Goal: Information Seeking & Learning: Learn about a topic

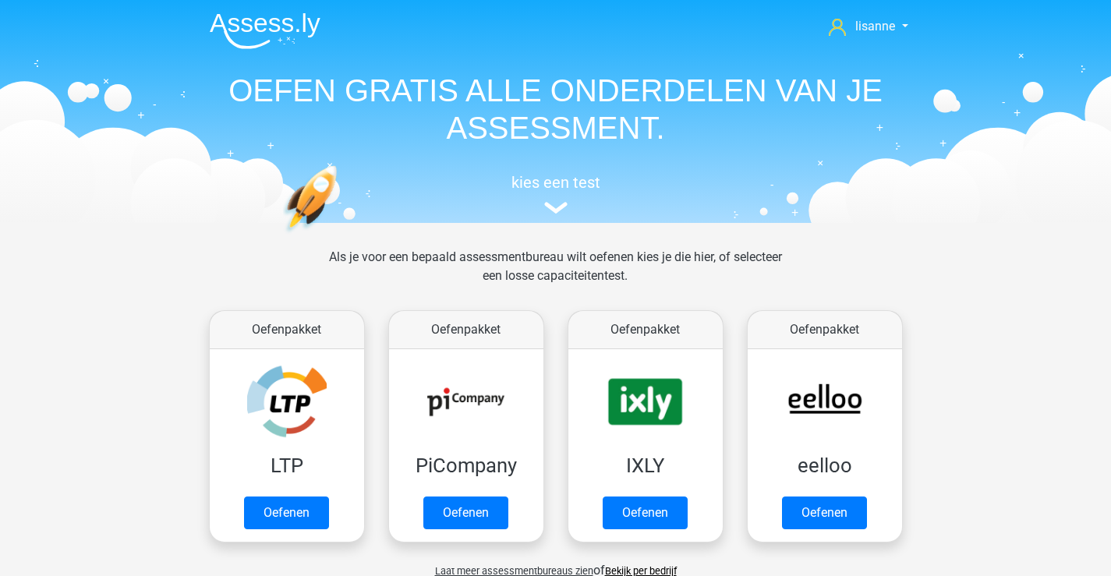
scroll to position [681, 0]
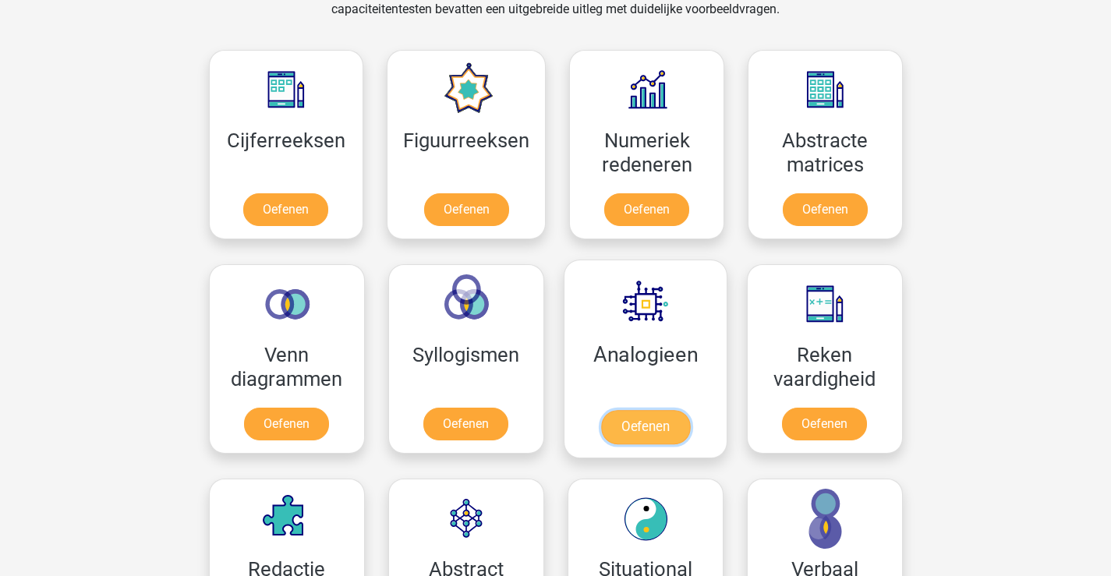
click at [675, 410] on link "Oefenen" at bounding box center [644, 427] width 89 height 34
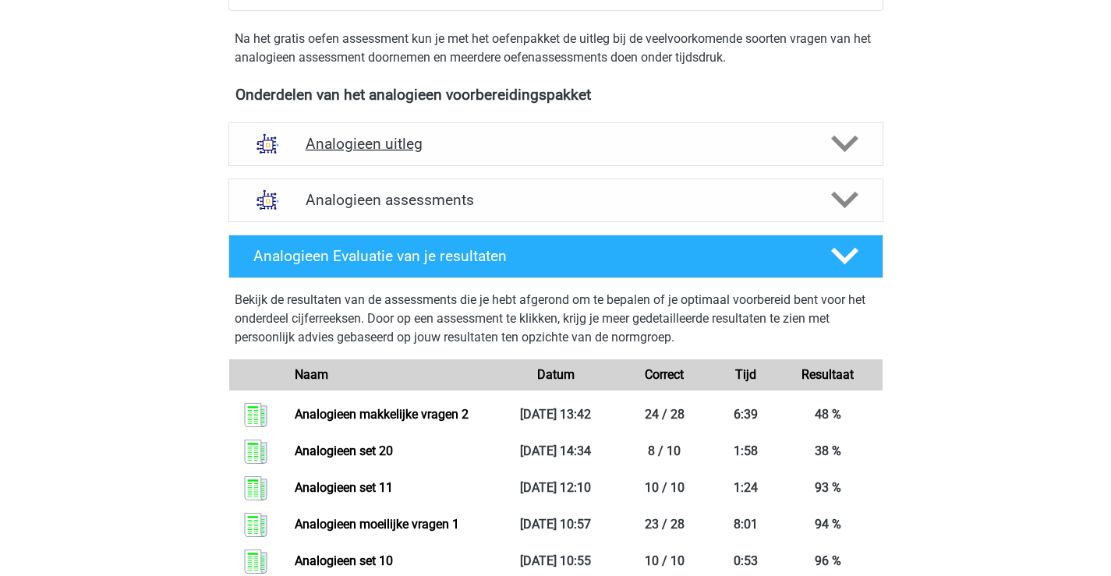
scroll to position [390, 0]
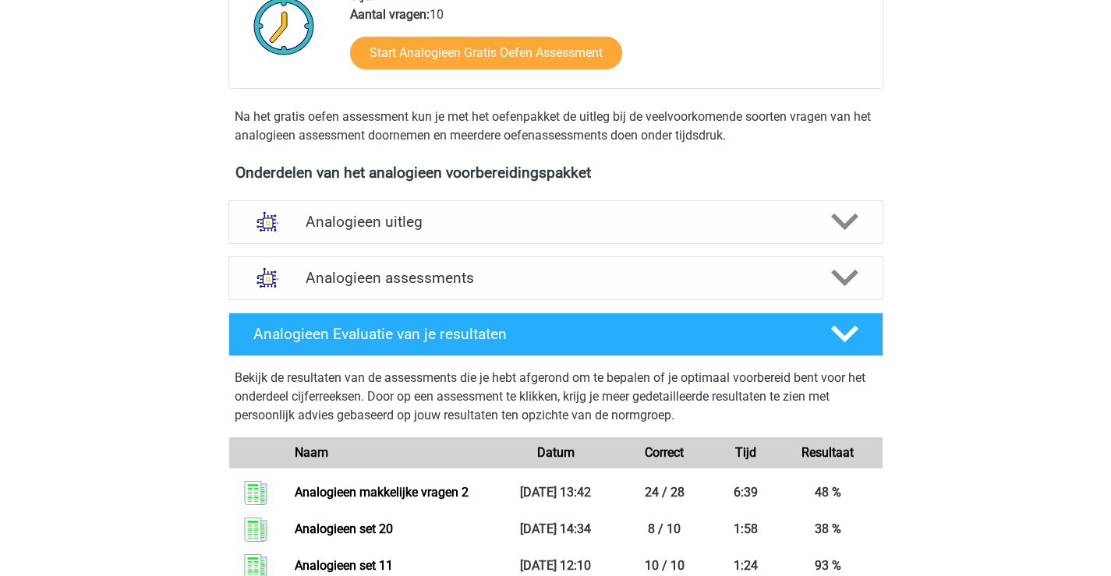
click at [515, 301] on div "Analogieen assessments We raden aan om minimaal 3 oefensets te doen met tijdsdr…" at bounding box center [556, 278] width 716 height 56
click at [557, 280] on h4 "Analogieen assessments" at bounding box center [556, 278] width 500 height 18
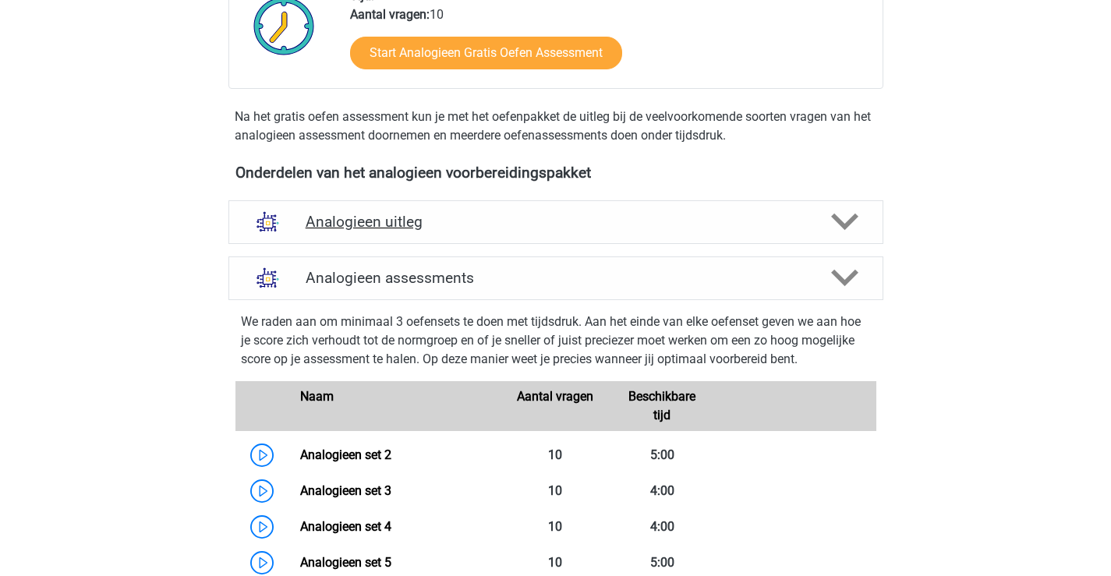
click at [426, 220] on h4 "Analogieen uitleg" at bounding box center [556, 222] width 500 height 18
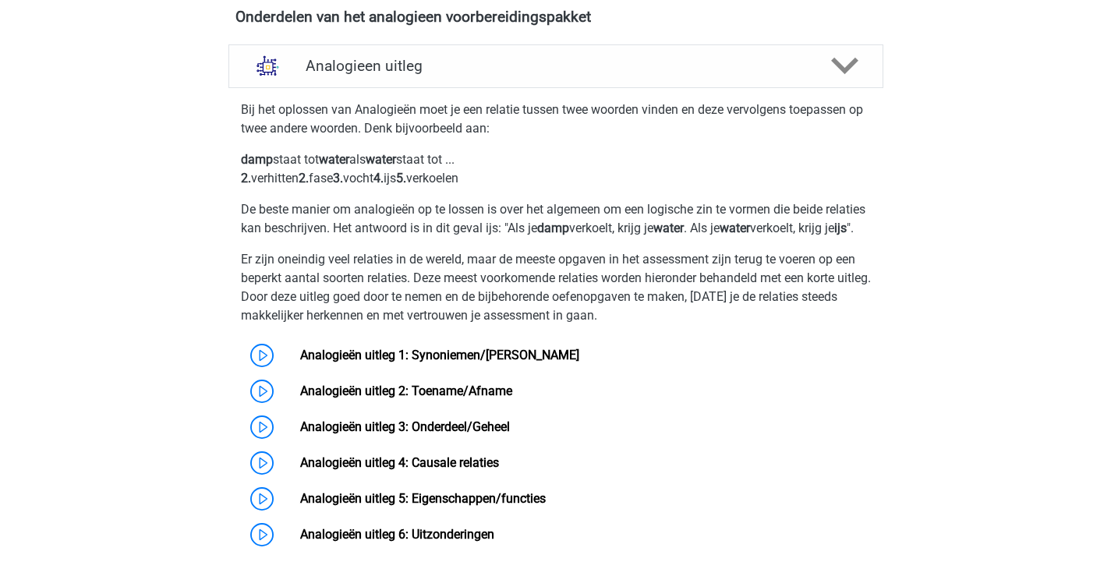
scroll to position [624, 0]
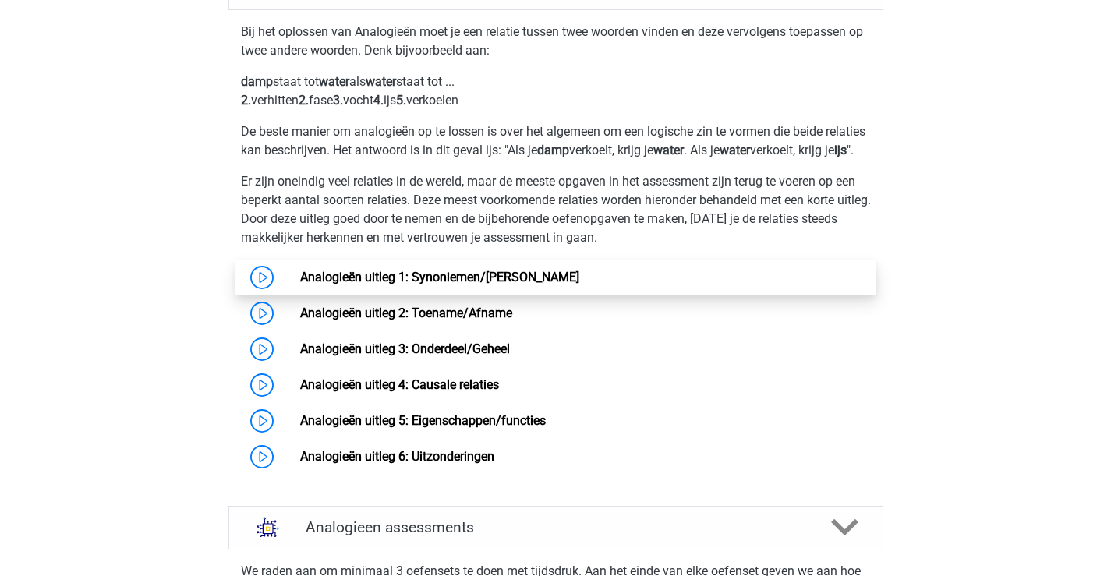
click at [502, 285] on link "Analogieën uitleg 1: Synoniemen/[PERSON_NAME]" at bounding box center [439, 277] width 279 height 15
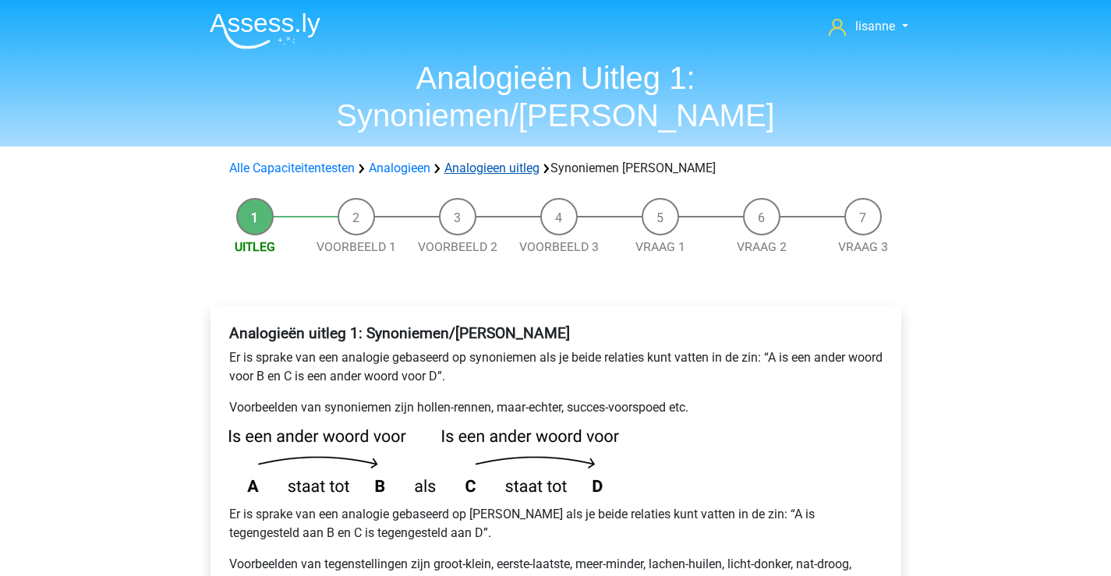
click at [505, 161] on link "Analogieen uitleg" at bounding box center [491, 168] width 95 height 15
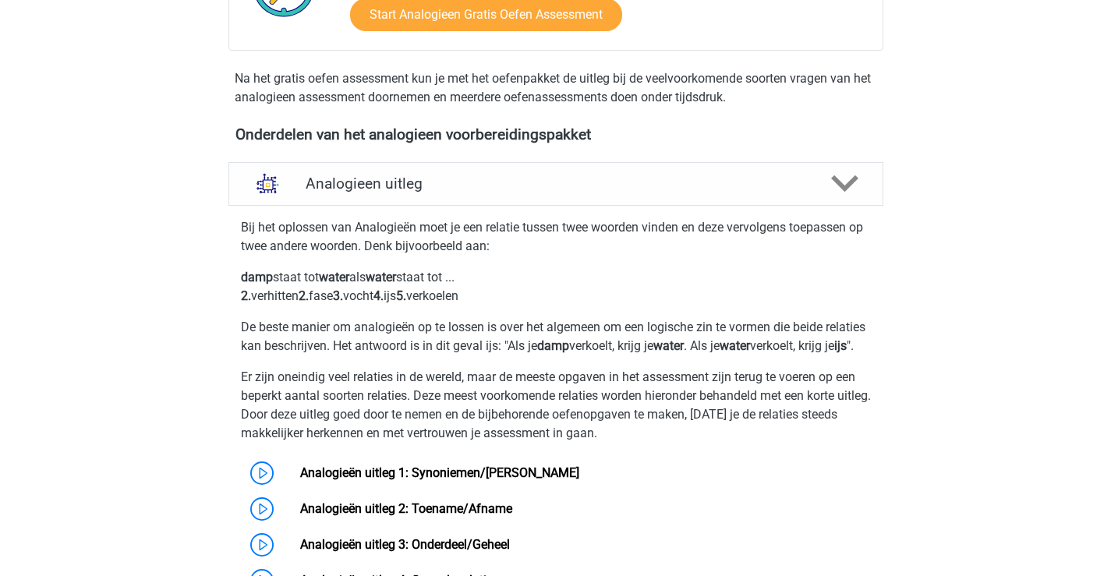
scroll to position [506, 0]
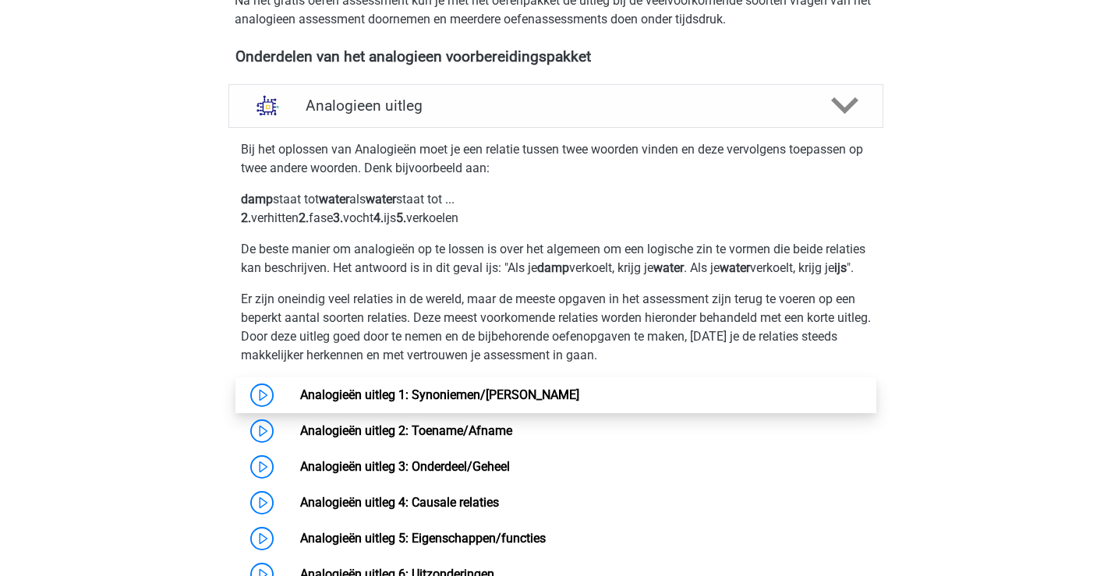
click at [579, 402] on link "Analogieën uitleg 1: Synoniemen/[PERSON_NAME]" at bounding box center [439, 394] width 279 height 15
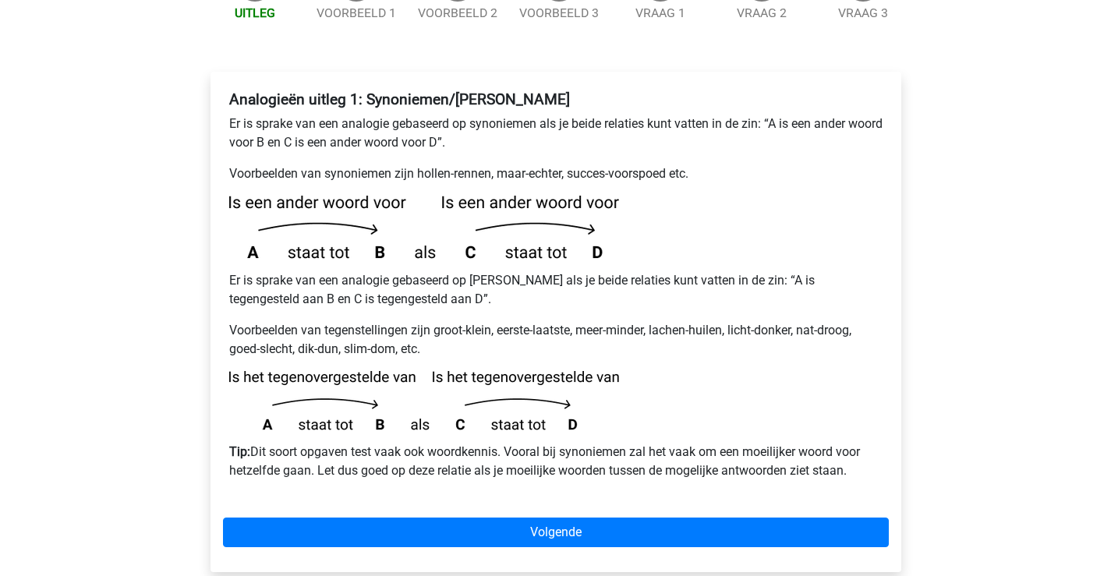
scroll to position [312, 0]
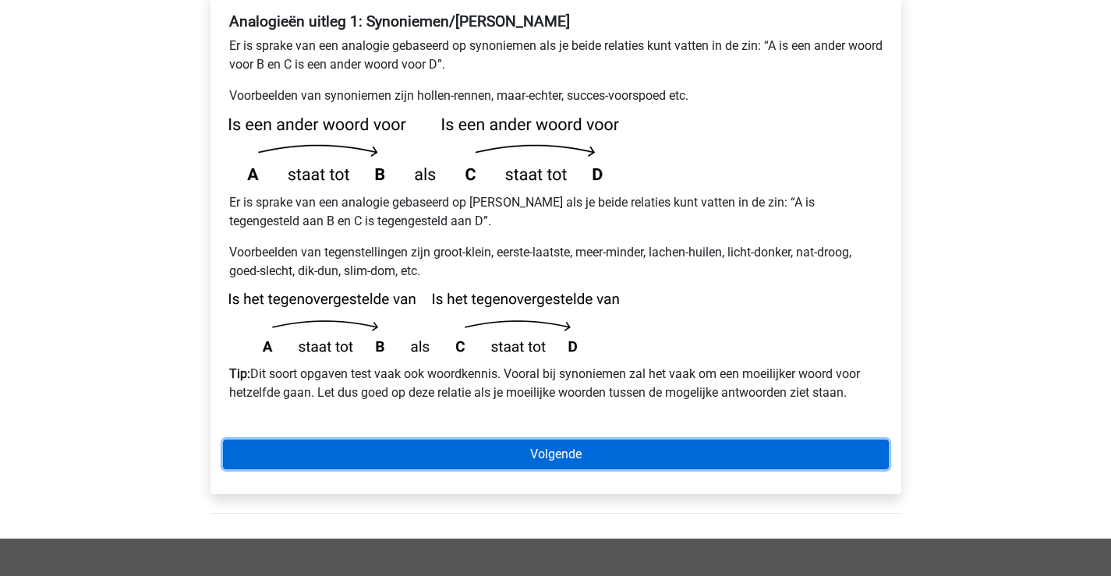
click at [642, 440] on link "Volgende" at bounding box center [556, 455] width 666 height 30
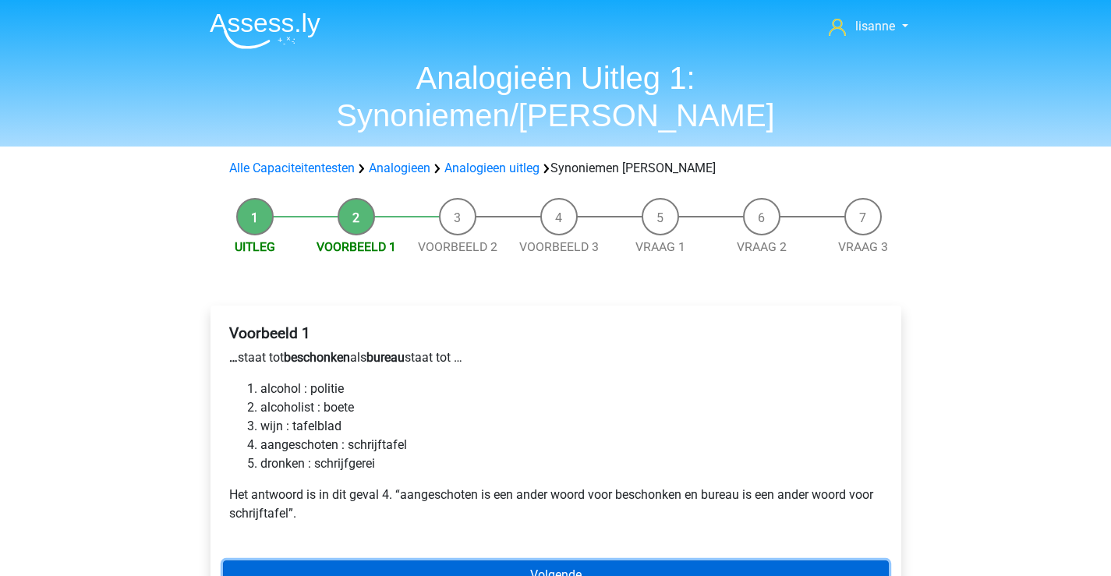
click at [489, 560] on link "Volgende" at bounding box center [556, 575] width 666 height 30
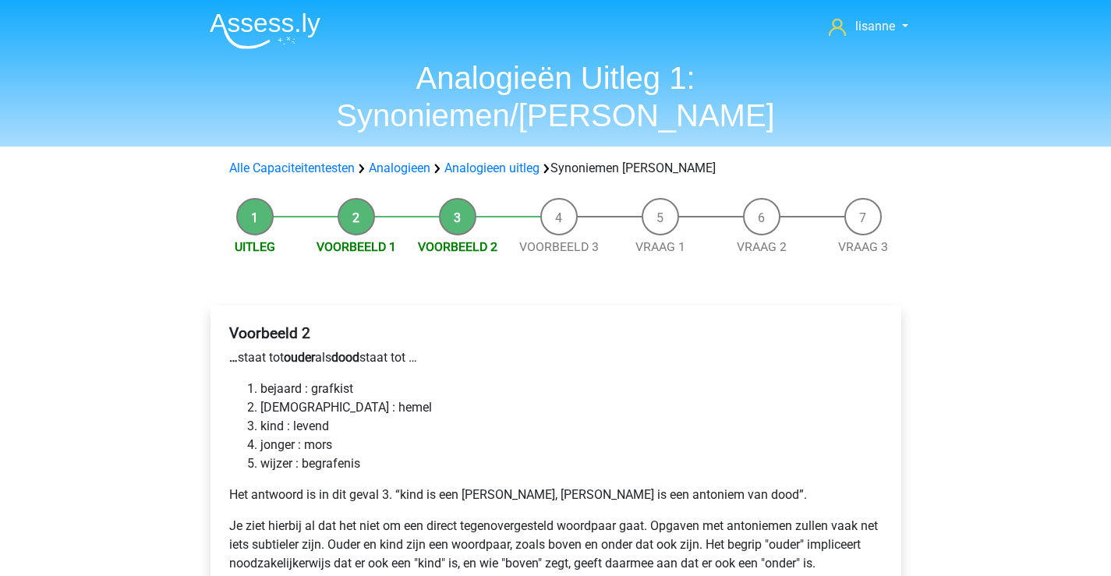
scroll to position [78, 0]
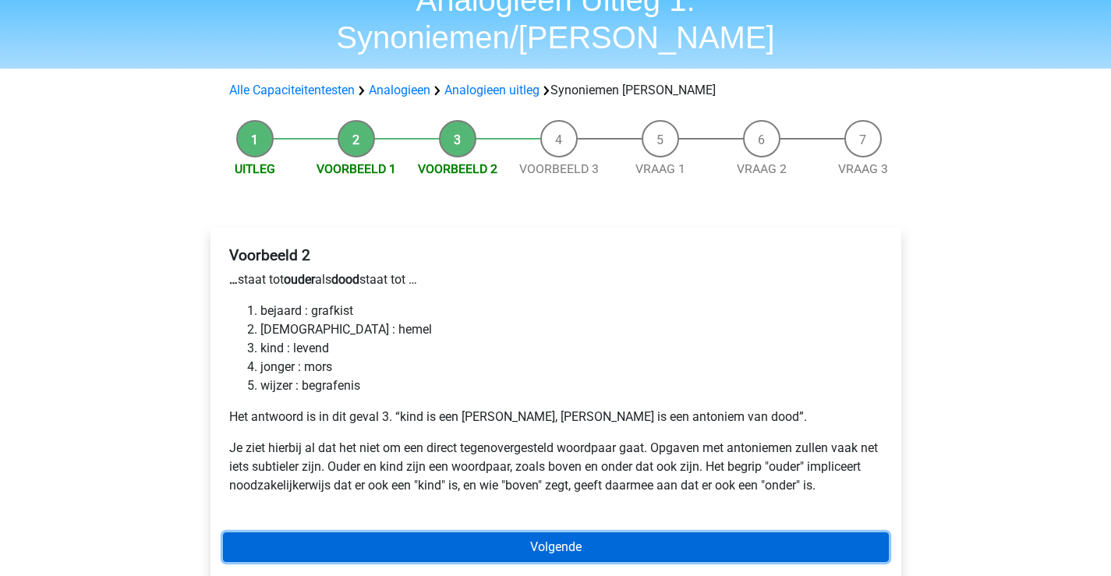
click at [574, 532] on link "Volgende" at bounding box center [556, 547] width 666 height 30
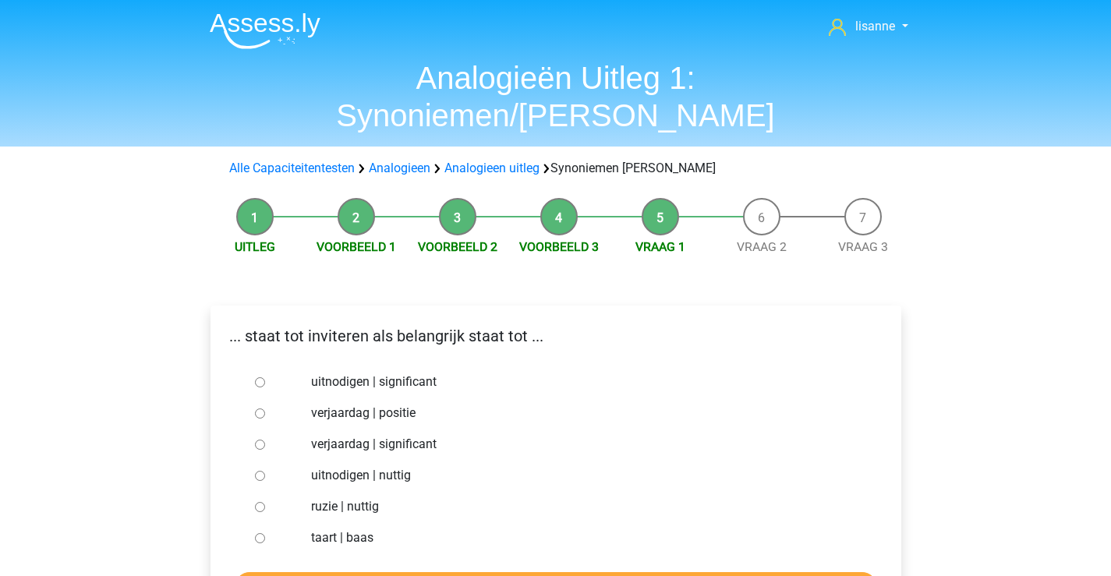
click at [258, 377] on input "uitnodigen | significant" at bounding box center [260, 382] width 10 height 10
radio input "true"
click at [459, 572] on input "Controleer" at bounding box center [556, 587] width 642 height 30
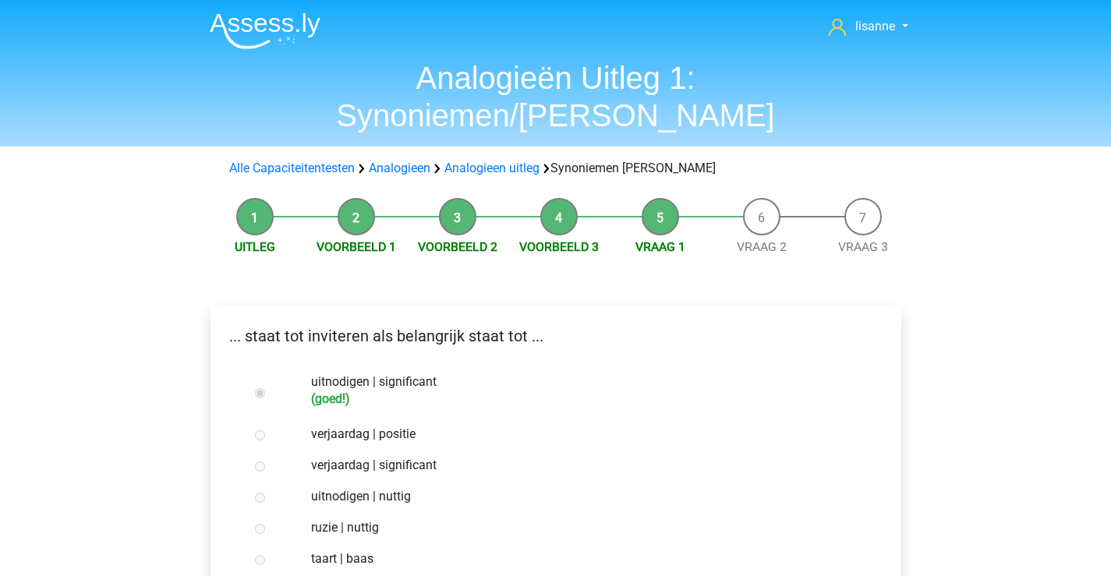
scroll to position [156, 0]
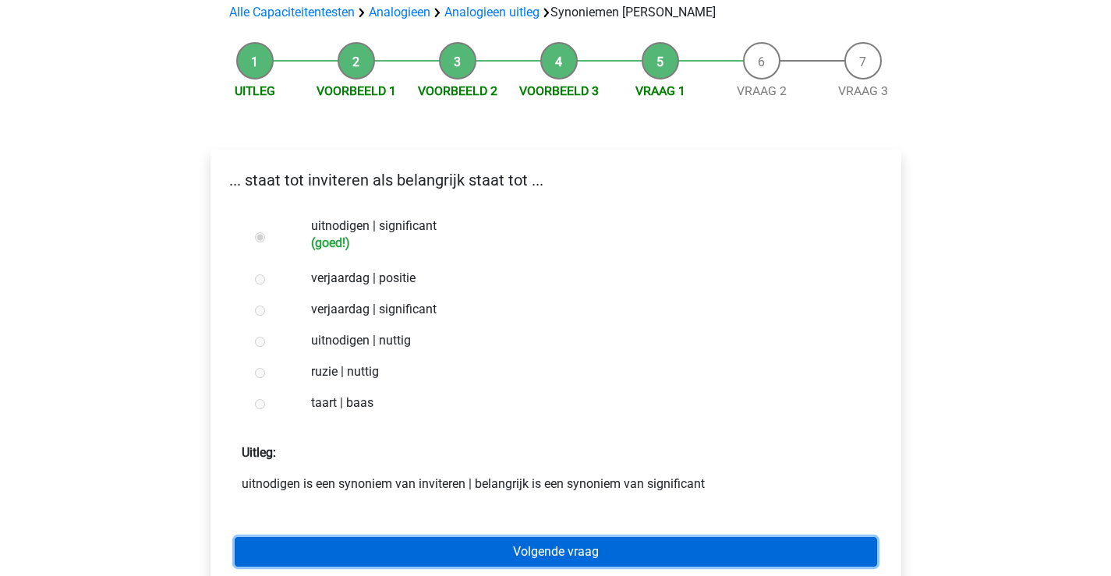
click at [571, 537] on link "Volgende vraag" at bounding box center [556, 552] width 642 height 30
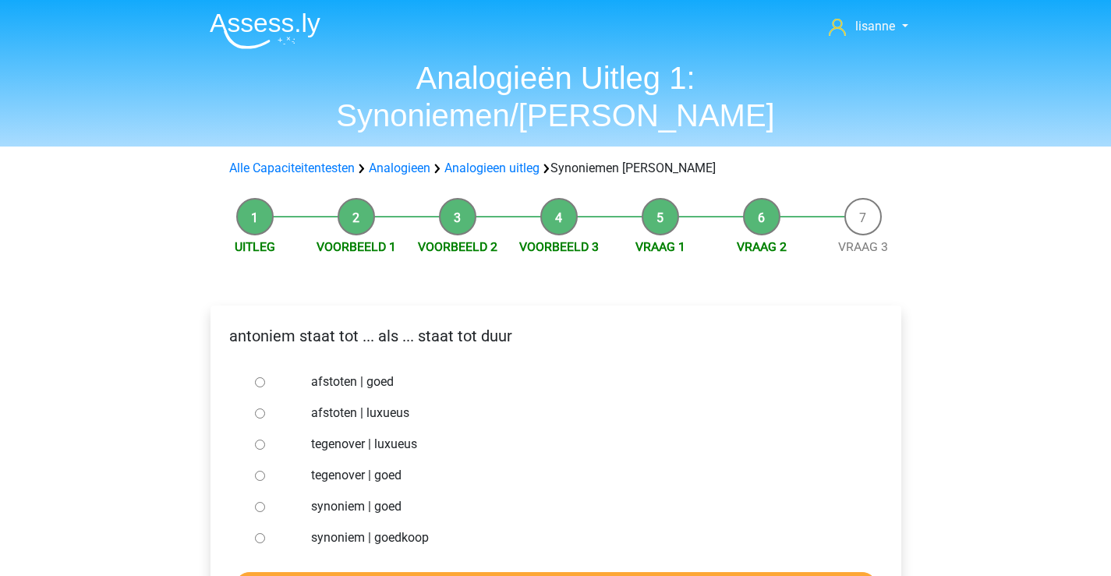
scroll to position [78, 0]
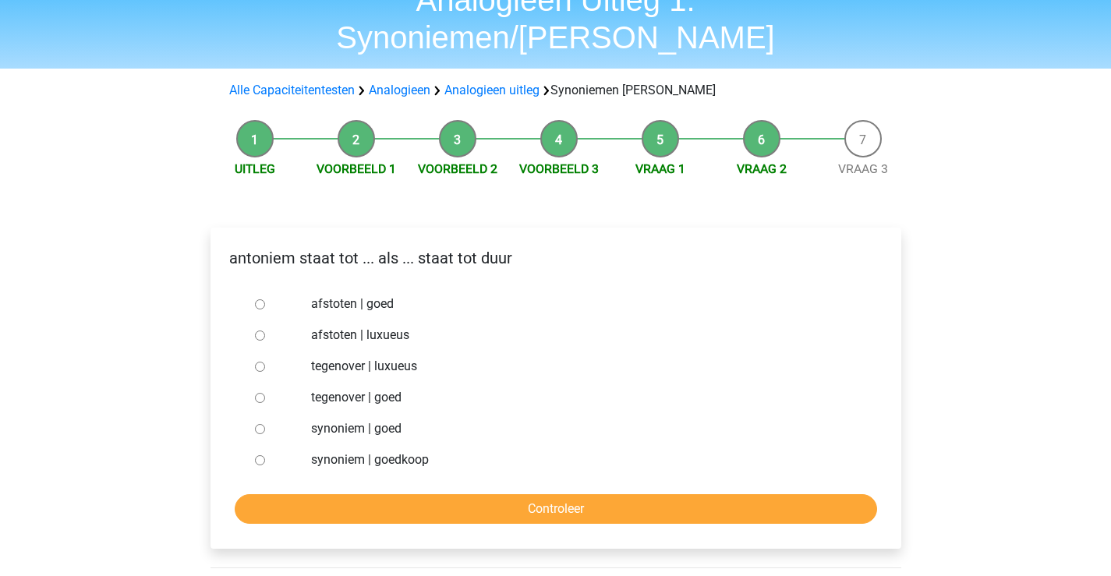
click at [327, 357] on label "tegenover | luxueus" at bounding box center [580, 366] width 539 height 19
click at [265, 362] on input "tegenover | luxueus" at bounding box center [260, 367] width 10 height 10
radio input "true"
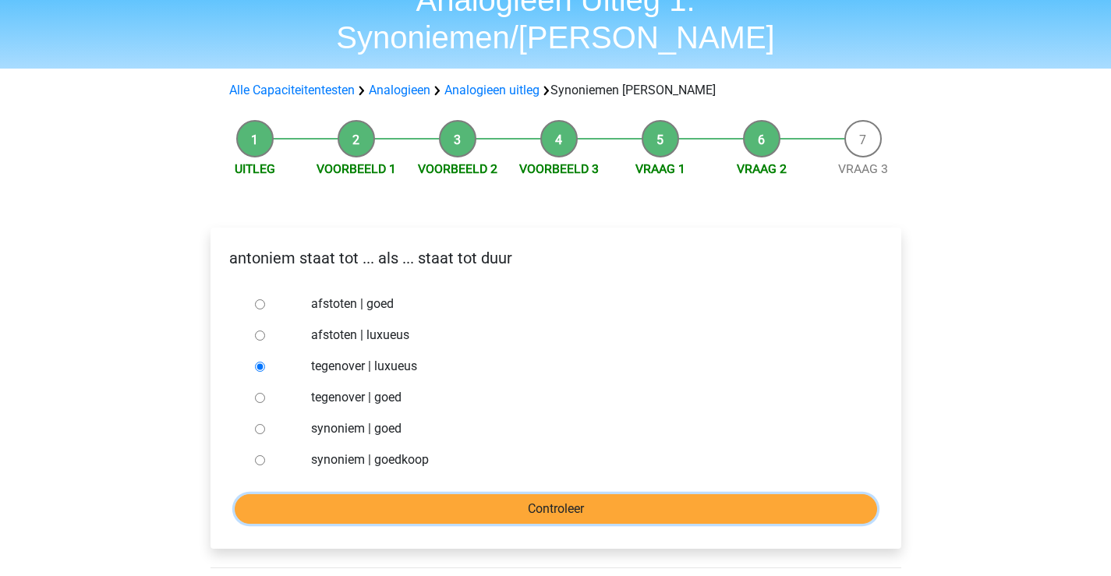
click at [477, 494] on input "Controleer" at bounding box center [556, 509] width 642 height 30
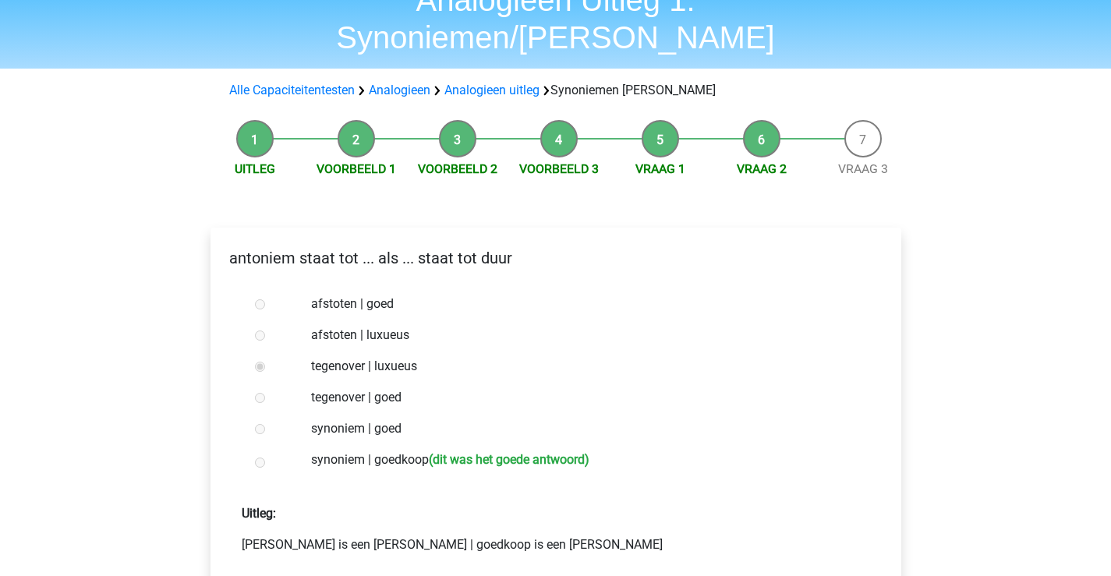
scroll to position [156, 0]
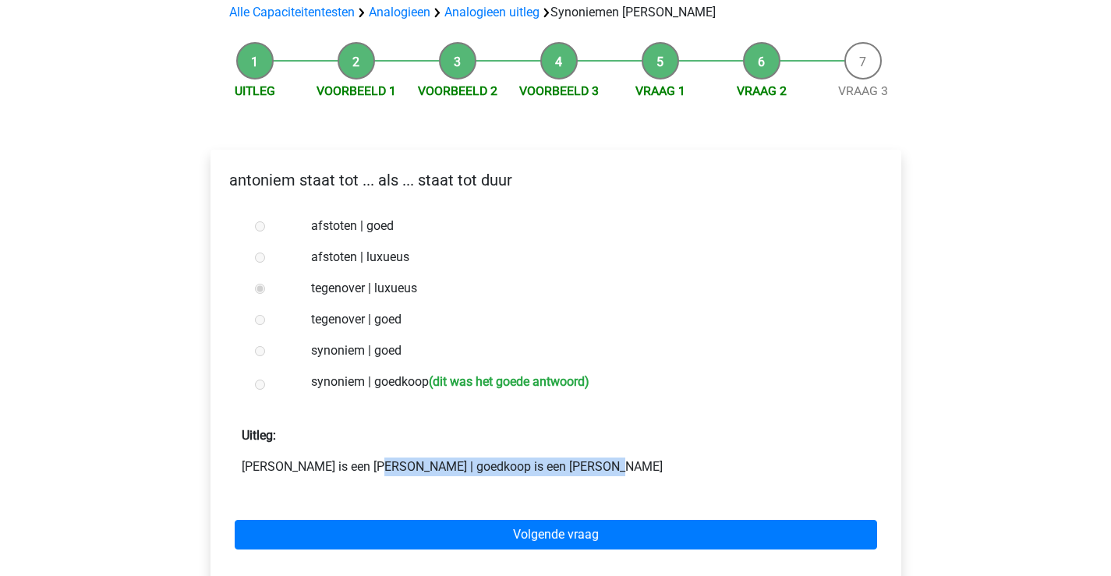
drag, startPoint x: 468, startPoint y: 430, endPoint x: 229, endPoint y: 421, distance: 238.7
click at [229, 458] on div "antoniem is een antoniem van synoniem | goedkoop is een antoniem van duur" at bounding box center [556, 467] width 666 height 19
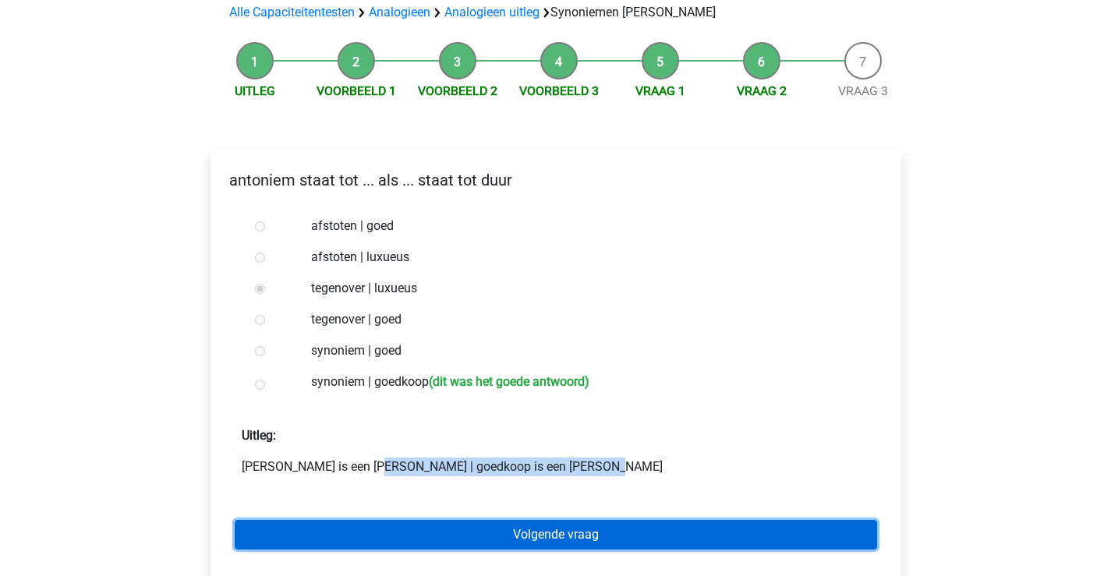
click at [652, 520] on link "Volgende vraag" at bounding box center [556, 535] width 642 height 30
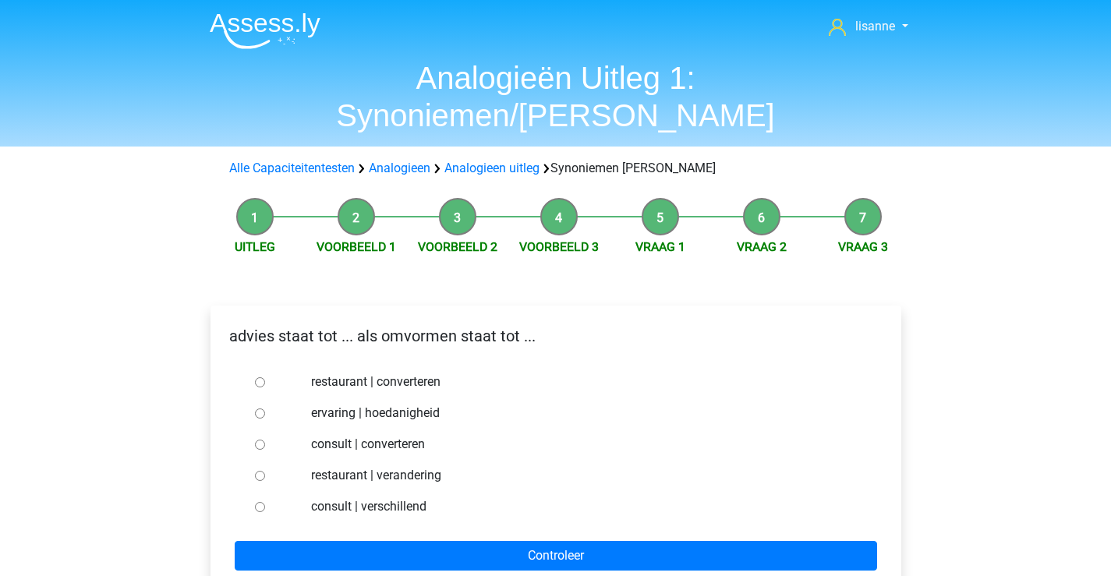
click at [338, 435] on label "consult | converteren" at bounding box center [580, 444] width 539 height 19
click at [265, 440] on input "consult | converteren" at bounding box center [260, 445] width 10 height 10
radio input "true"
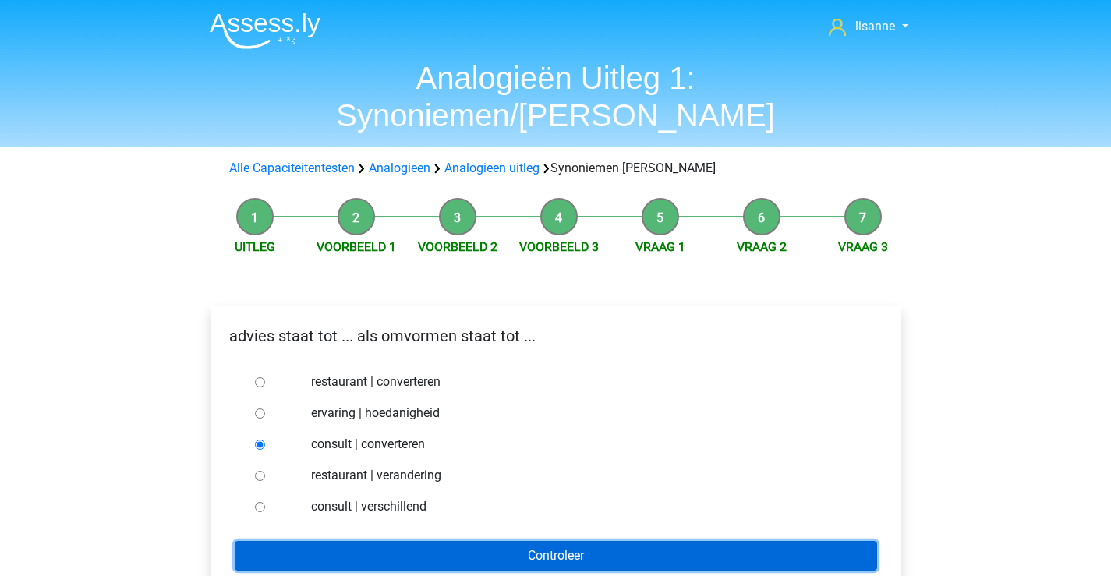
click at [456, 541] on input "Controleer" at bounding box center [556, 556] width 642 height 30
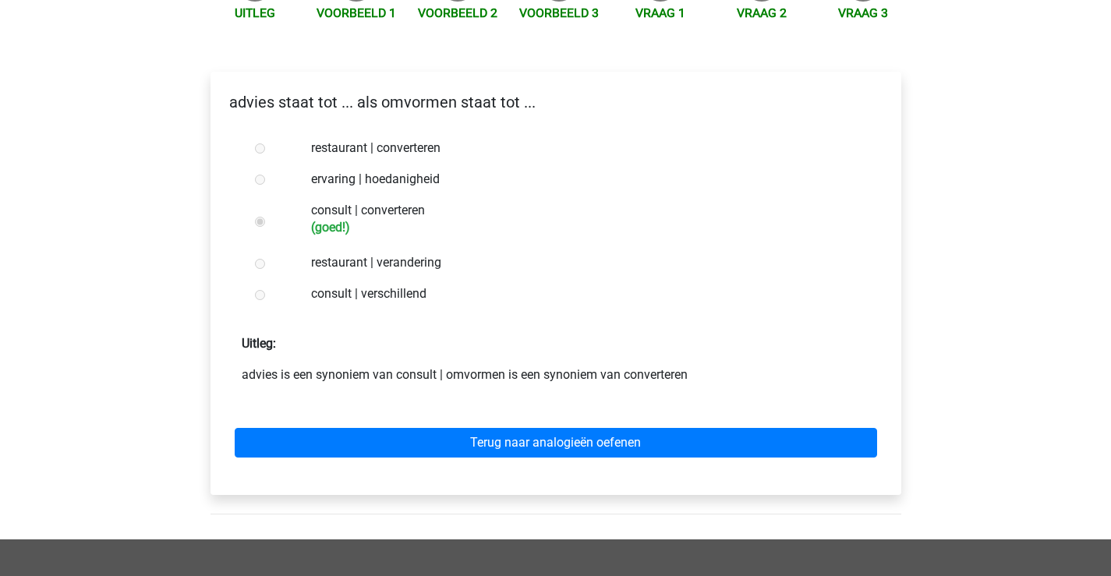
scroll to position [312, 0]
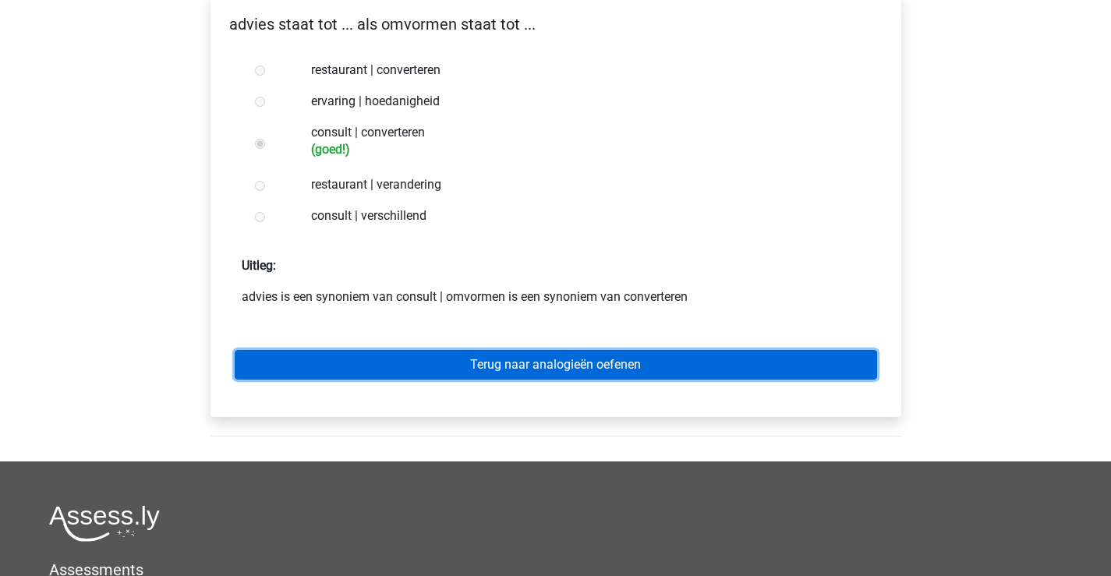
click at [663, 350] on link "Terug naar analogieën oefenen" at bounding box center [556, 365] width 642 height 30
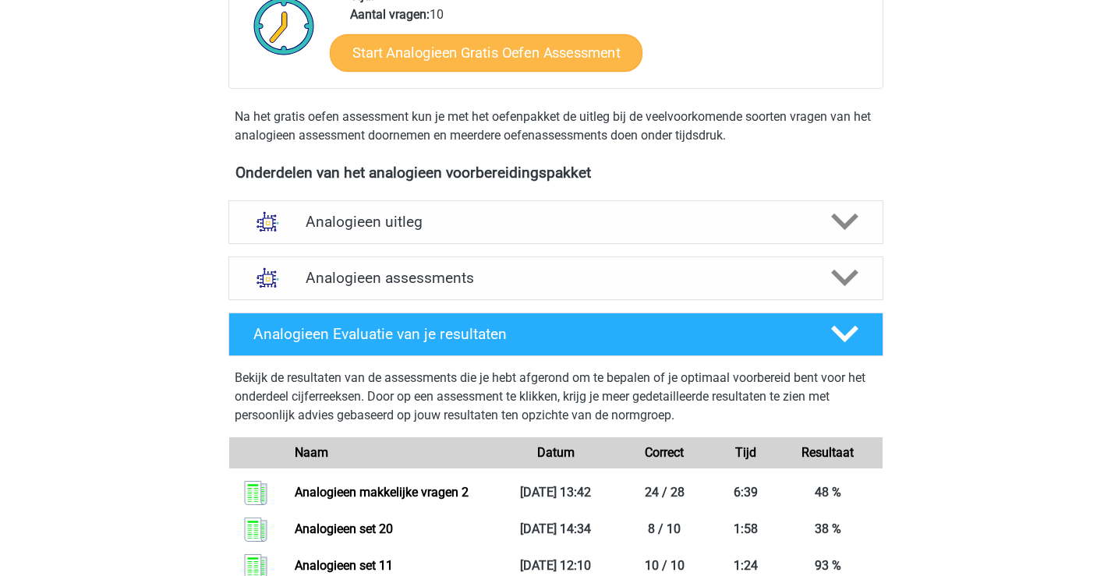
scroll to position [468, 0]
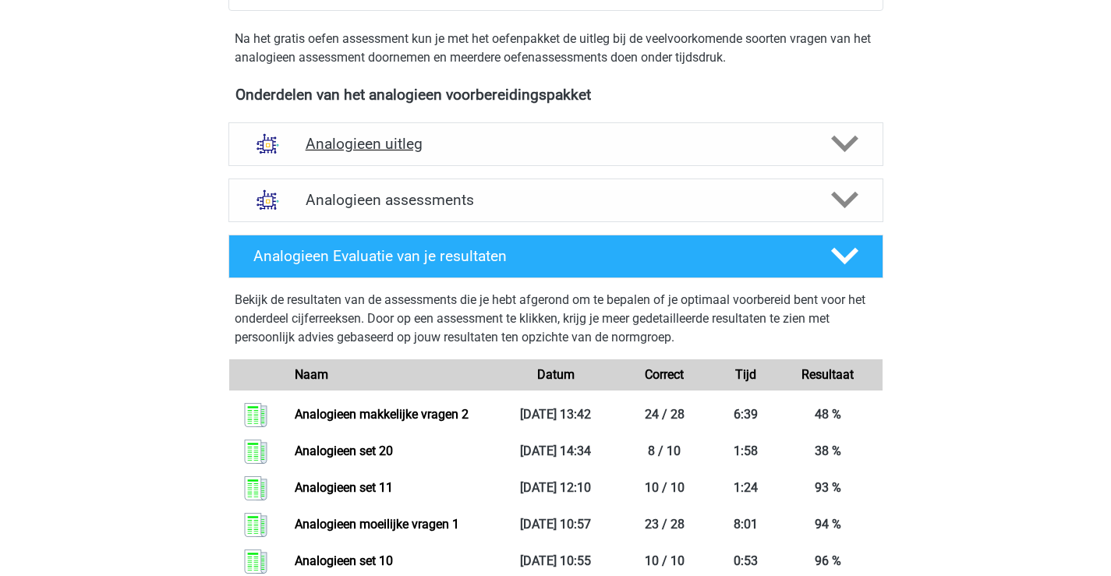
click at [545, 151] on h4 "Analogieen uitleg" at bounding box center [556, 144] width 500 height 18
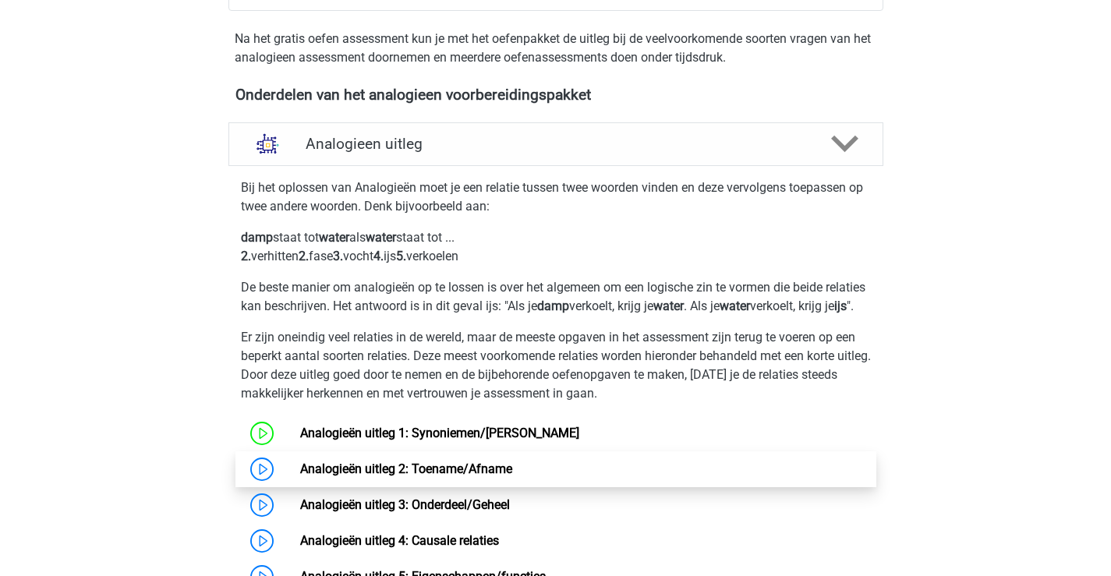
click at [360, 476] on link "Analogieën uitleg 2: Toename/Afname" at bounding box center [406, 468] width 212 height 15
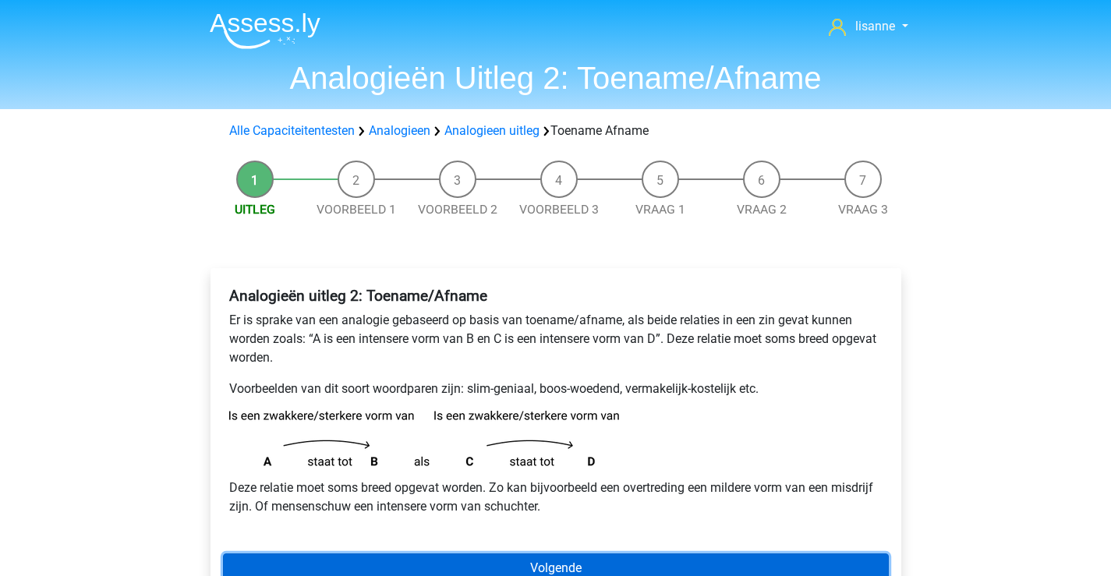
click at [621, 564] on link "Volgende" at bounding box center [556, 568] width 666 height 30
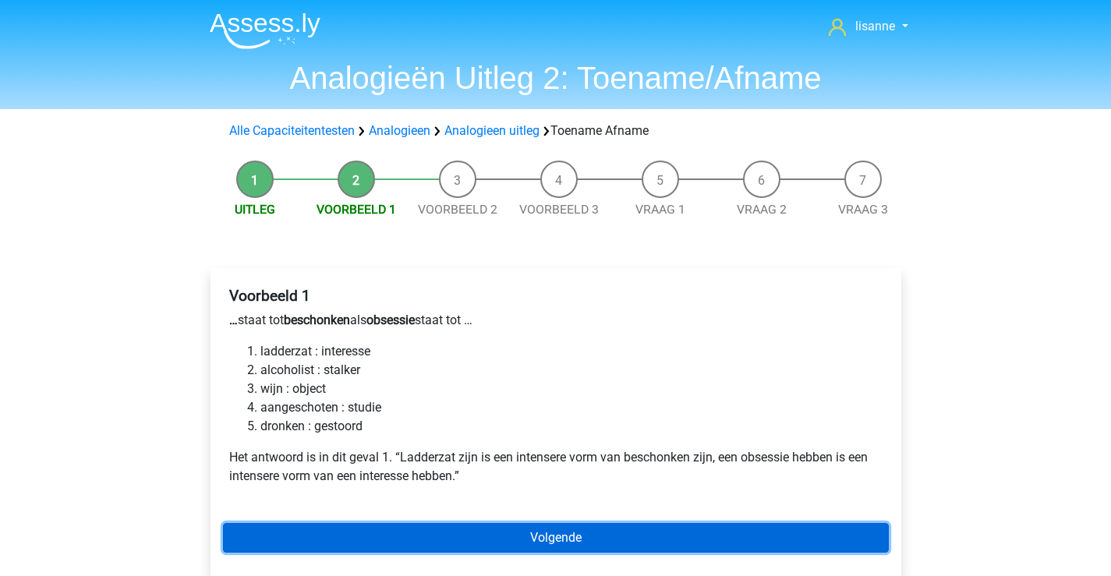
click at [456, 535] on link "Volgende" at bounding box center [556, 538] width 666 height 30
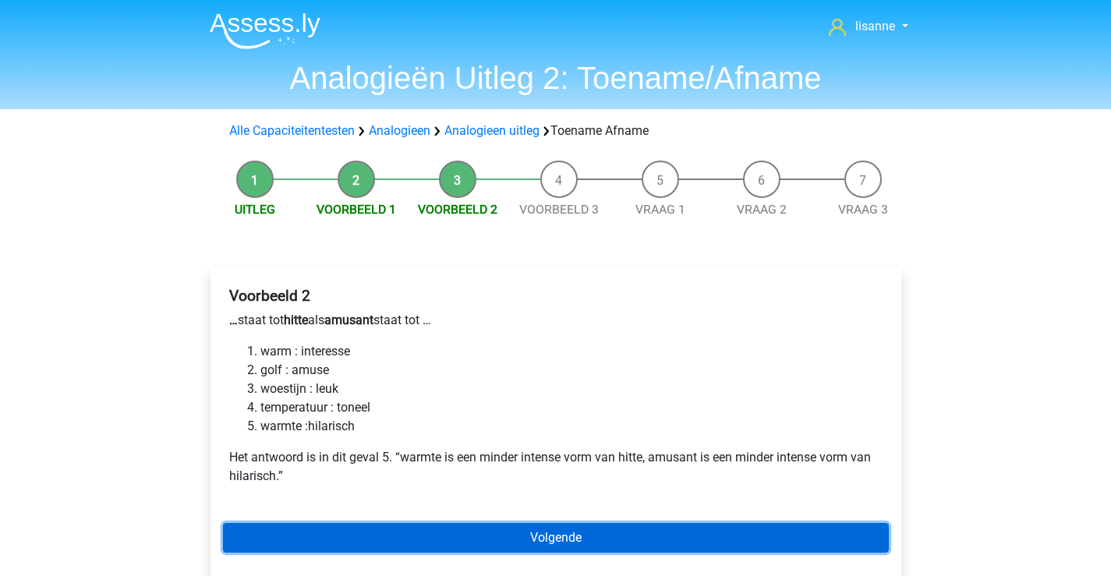
click at [624, 545] on link "Volgende" at bounding box center [556, 538] width 666 height 30
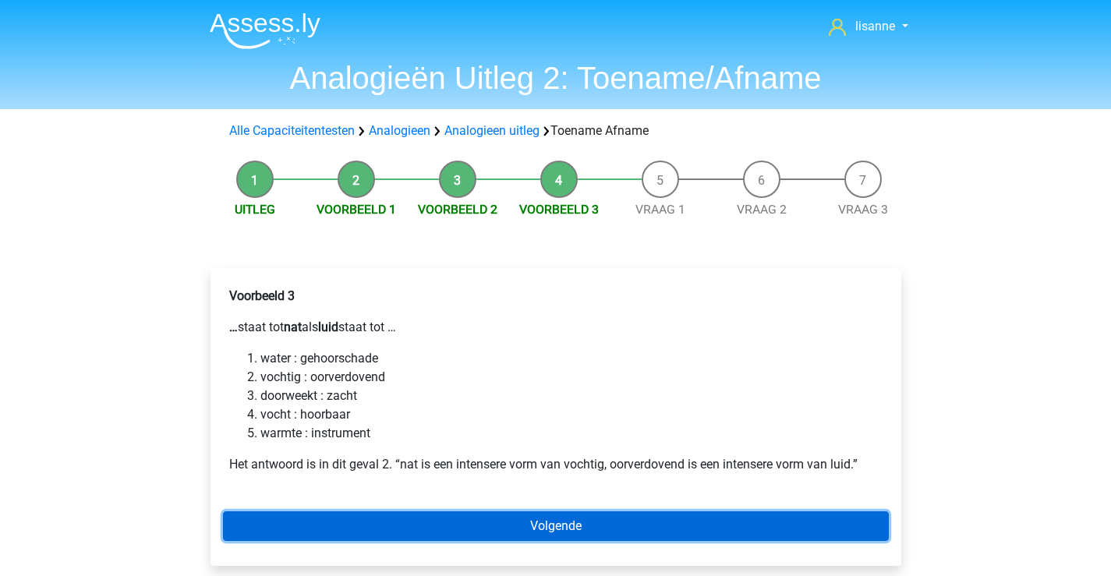
click at [393, 528] on link "Volgende" at bounding box center [556, 526] width 666 height 30
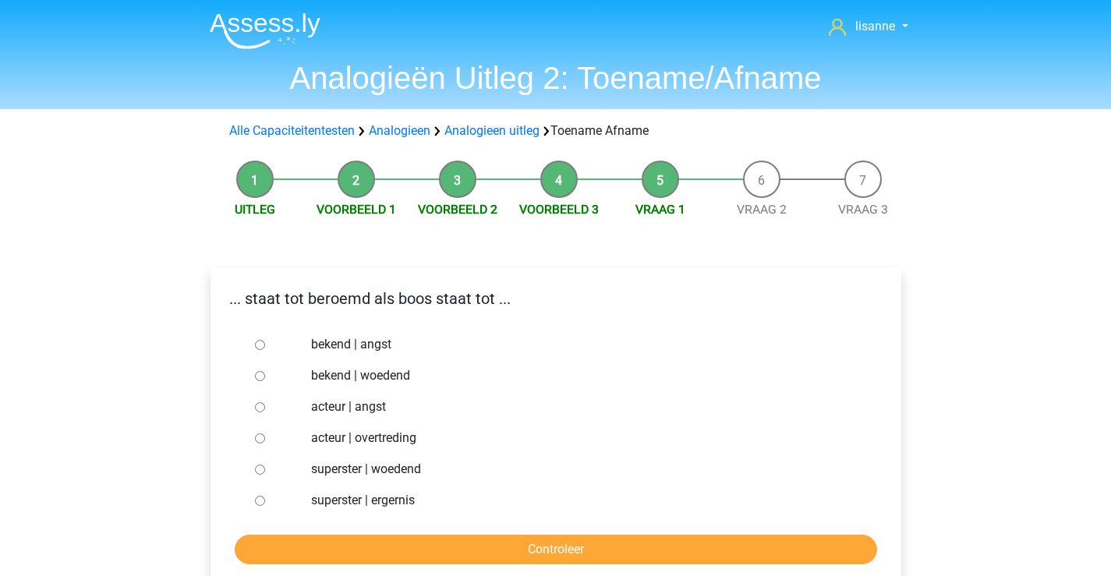
click at [257, 346] on input "bekend | angst" at bounding box center [260, 345] width 10 height 10
radio input "true"
click at [318, 374] on label "bekend | woedend" at bounding box center [580, 375] width 539 height 19
click at [265, 374] on input "bekend | woedend" at bounding box center [260, 376] width 10 height 10
radio input "true"
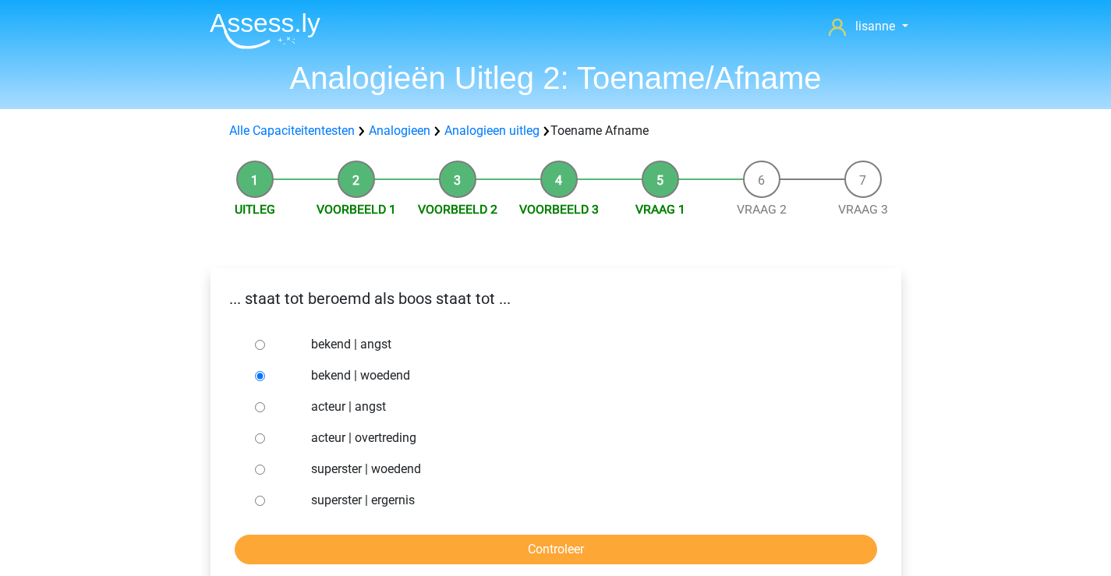
click at [361, 532] on form "bekend | angst bekend | woedend acteur | angst acteur | overtreding superster |…" at bounding box center [556, 446] width 666 height 235
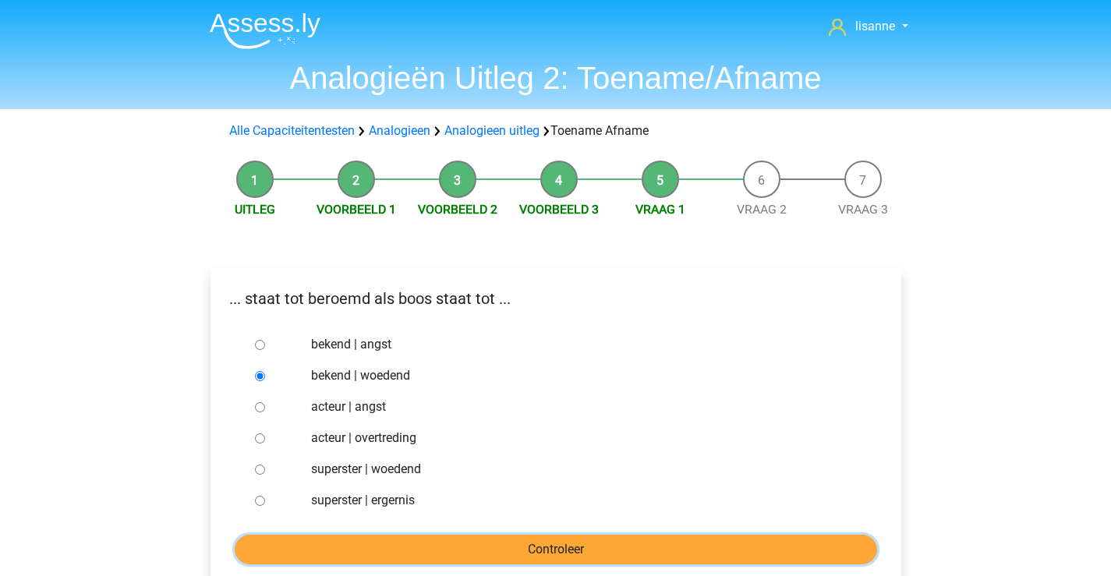
click at [529, 558] on input "Controleer" at bounding box center [556, 550] width 642 height 30
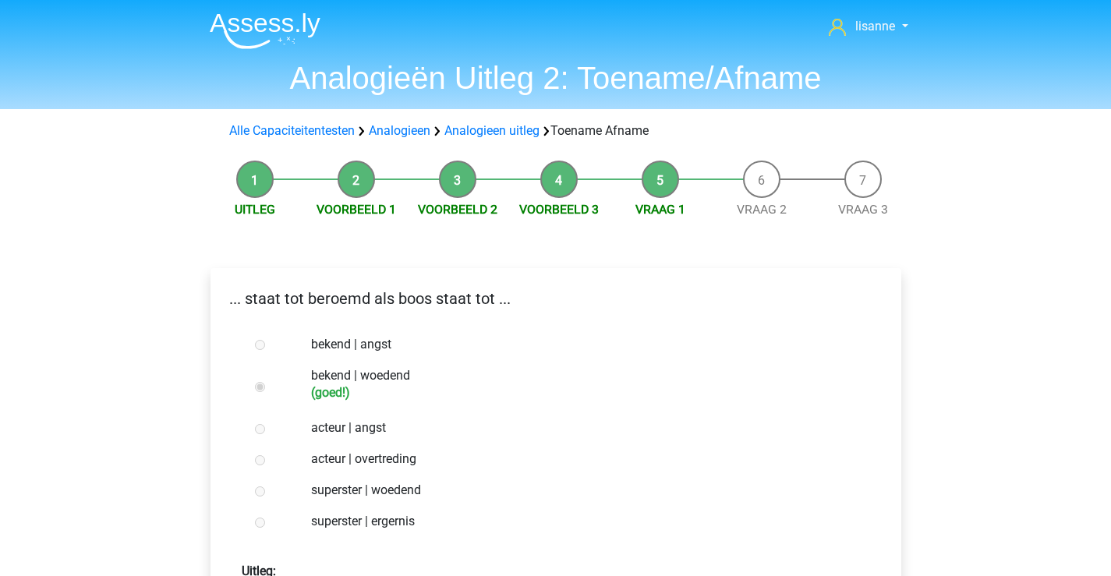
scroll to position [156, 0]
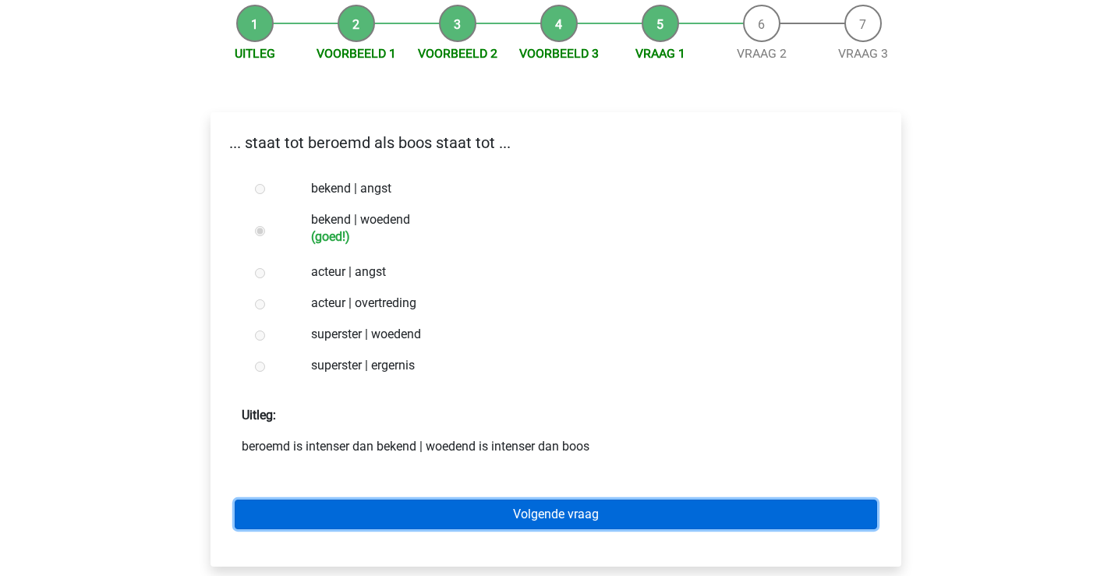
click at [531, 510] on link "Volgende vraag" at bounding box center [556, 515] width 642 height 30
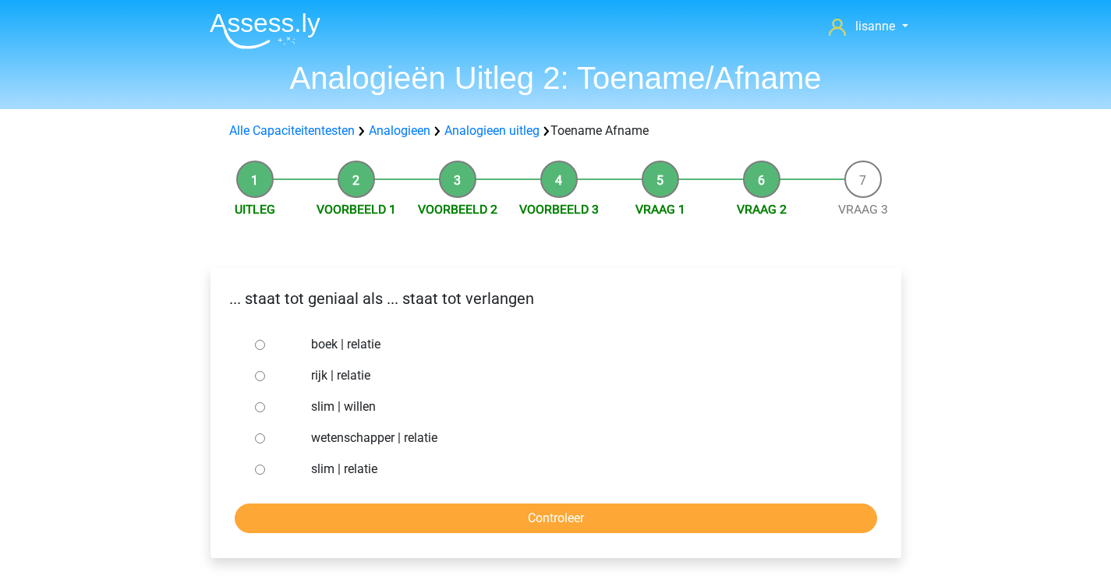
click at [319, 408] on label "slim | willen" at bounding box center [580, 407] width 539 height 19
click at [265, 408] on input "slim | willen" at bounding box center [260, 407] width 10 height 10
radio input "true"
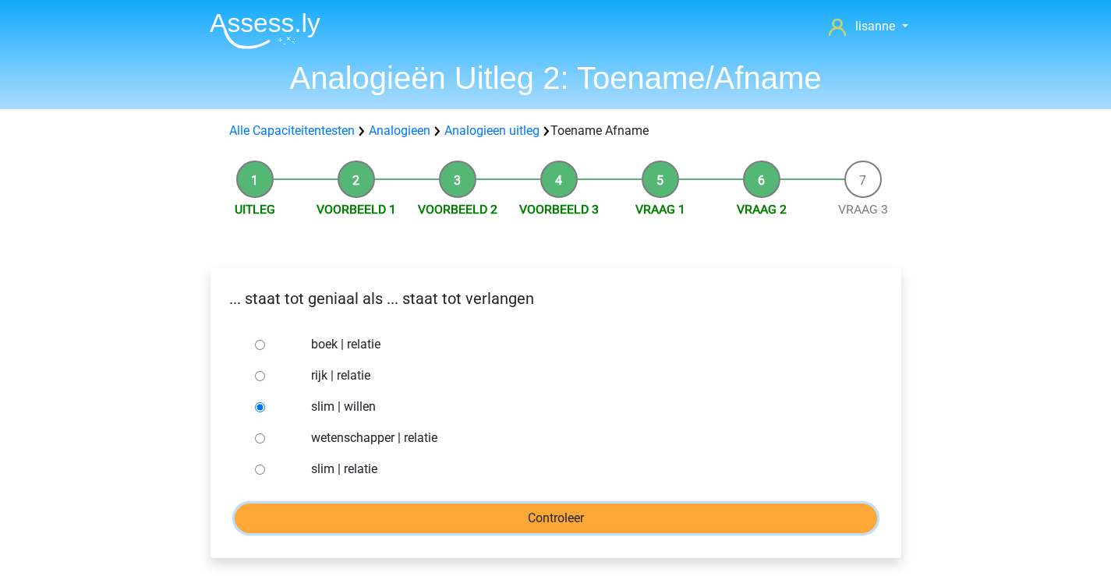
click at [355, 520] on input "Controleer" at bounding box center [556, 519] width 642 height 30
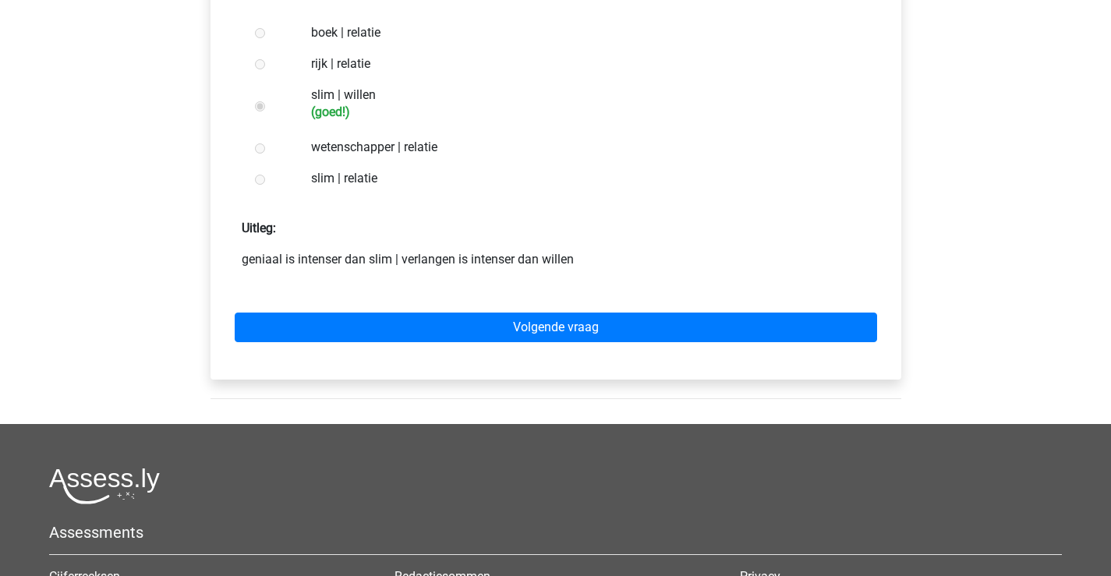
scroll to position [468, 0]
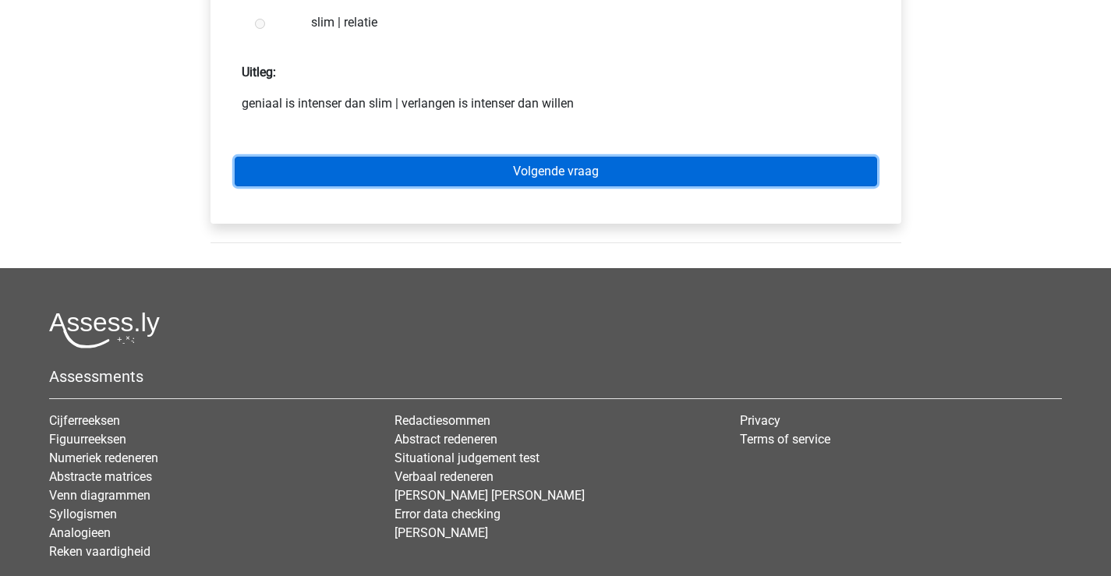
click at [652, 176] on link "Volgende vraag" at bounding box center [556, 172] width 642 height 30
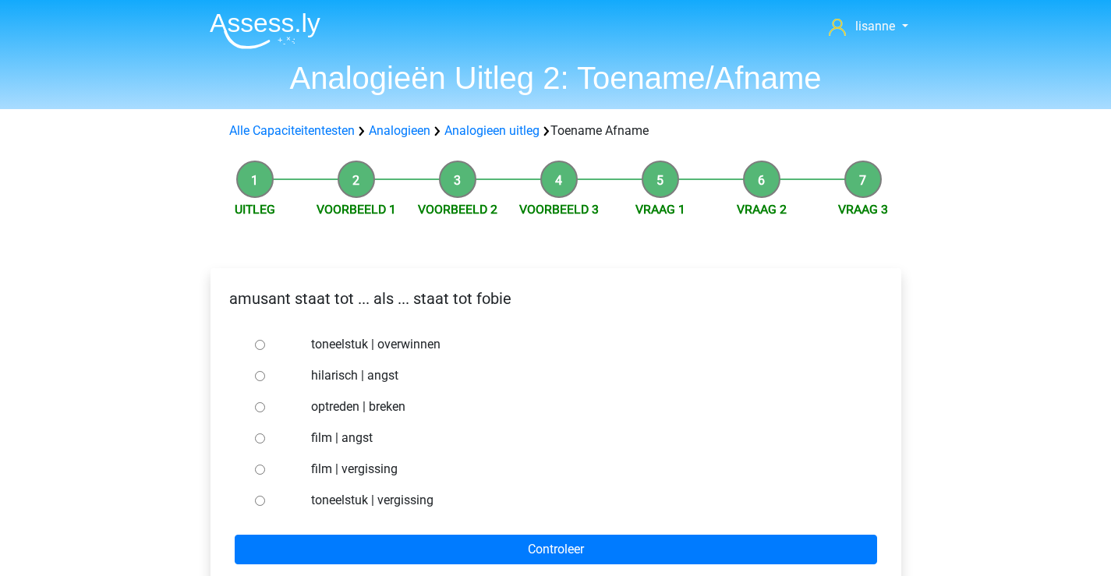
click at [333, 375] on label "hilarisch | angst" at bounding box center [580, 375] width 539 height 19
click at [265, 375] on input "hilarisch | angst" at bounding box center [260, 376] width 10 height 10
radio input "true"
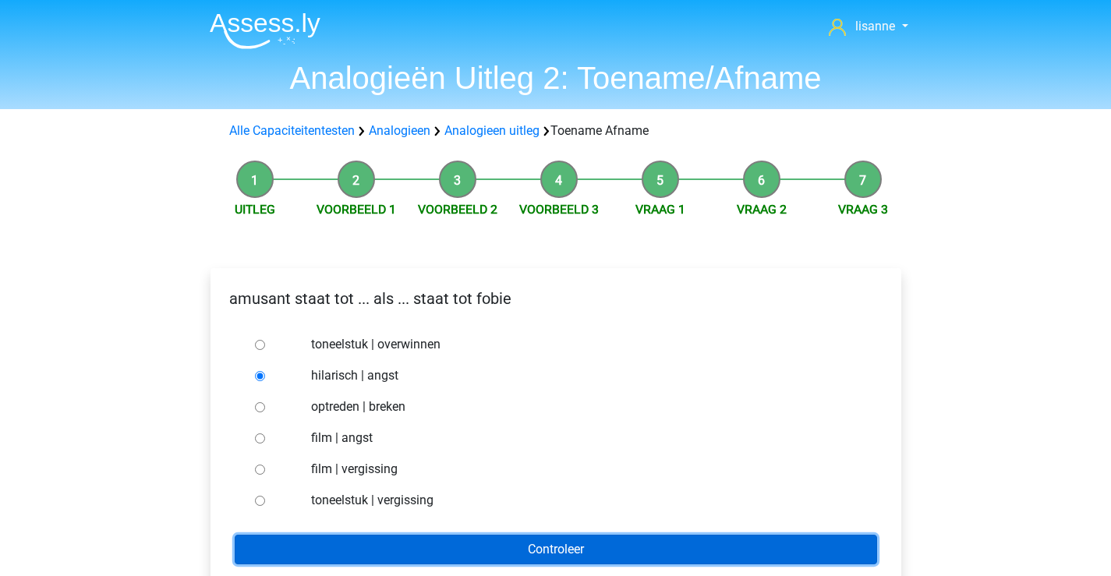
click at [522, 560] on input "Controleer" at bounding box center [556, 550] width 642 height 30
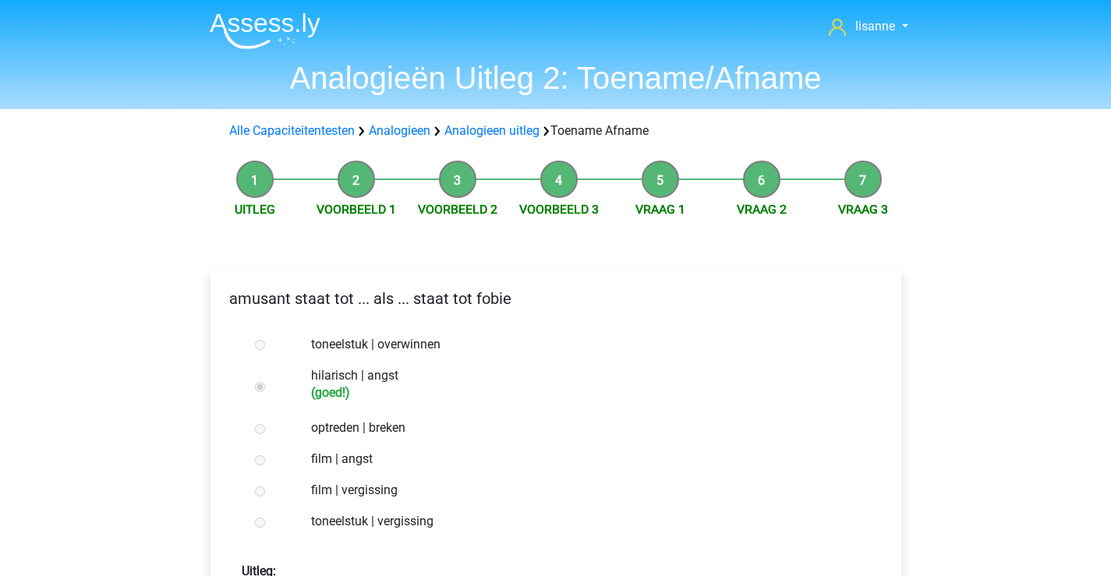
scroll to position [390, 0]
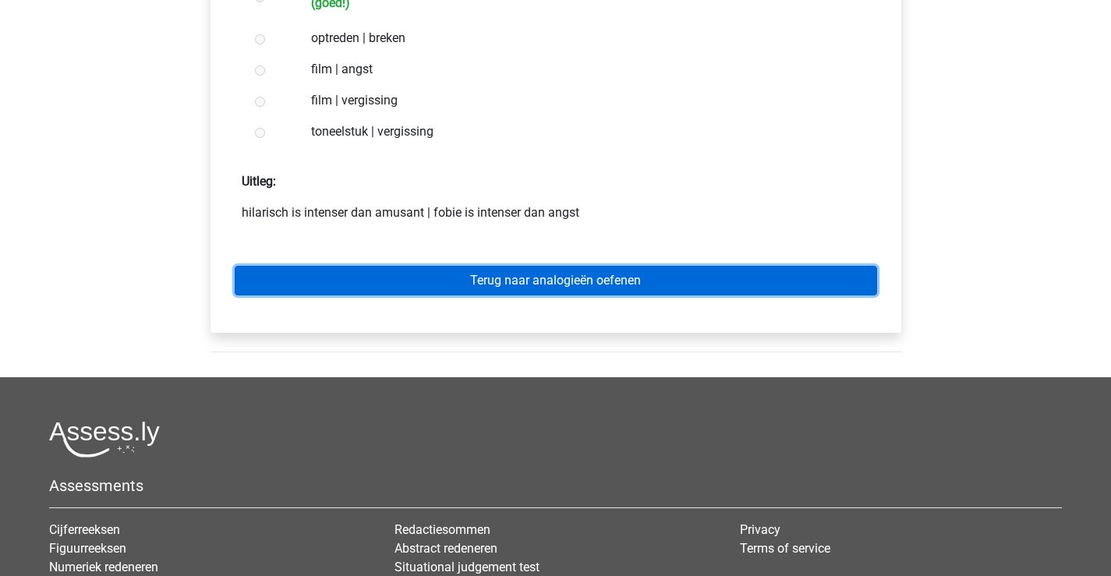
click at [647, 287] on link "Terug naar analogieën oefenen" at bounding box center [556, 281] width 642 height 30
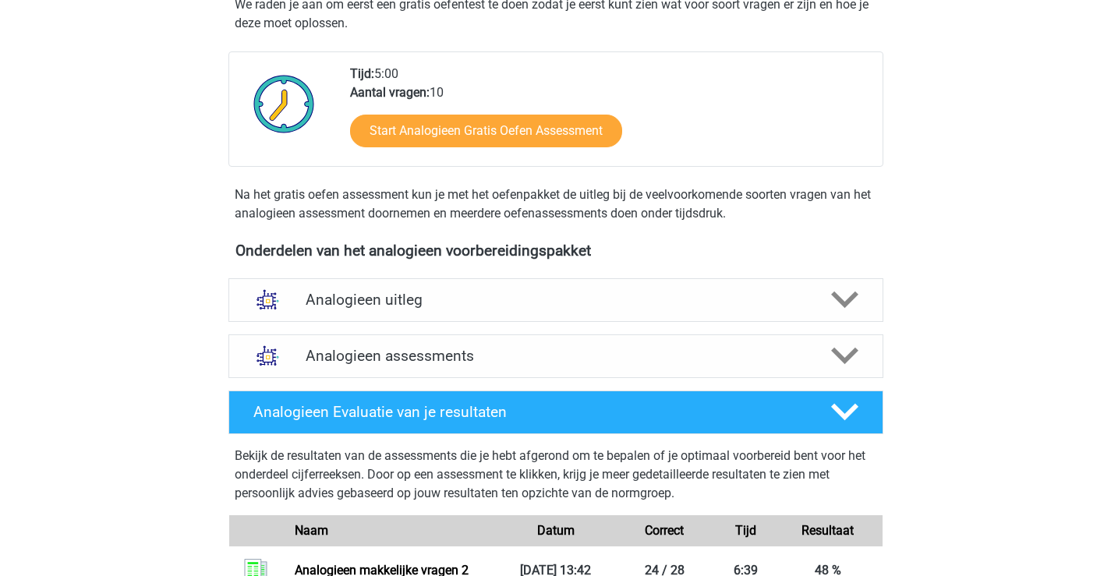
scroll to position [390, 0]
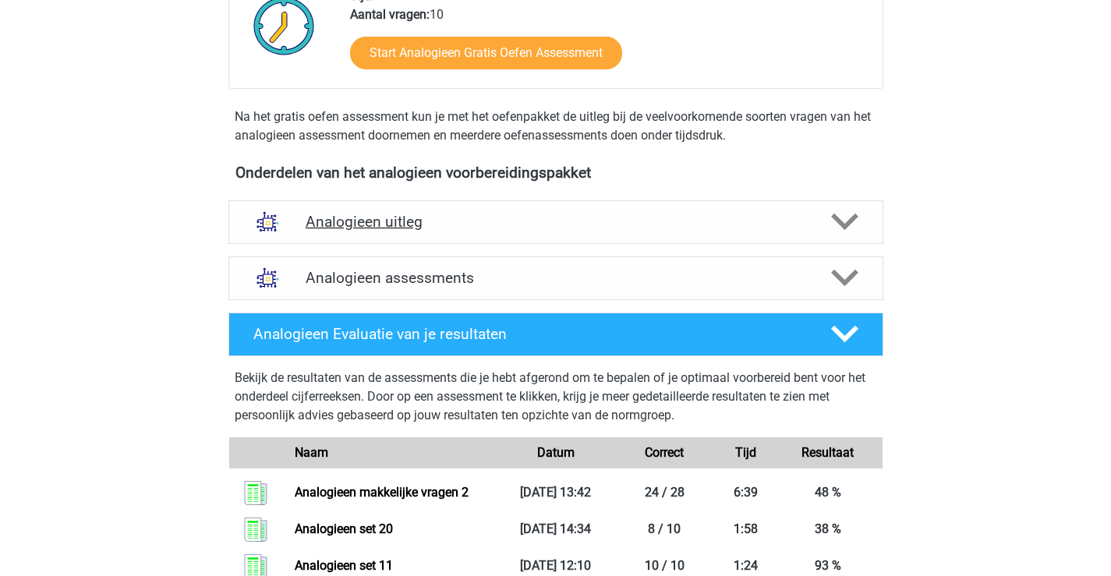
click at [491, 217] on h4 "Analogieen uitleg" at bounding box center [556, 222] width 500 height 18
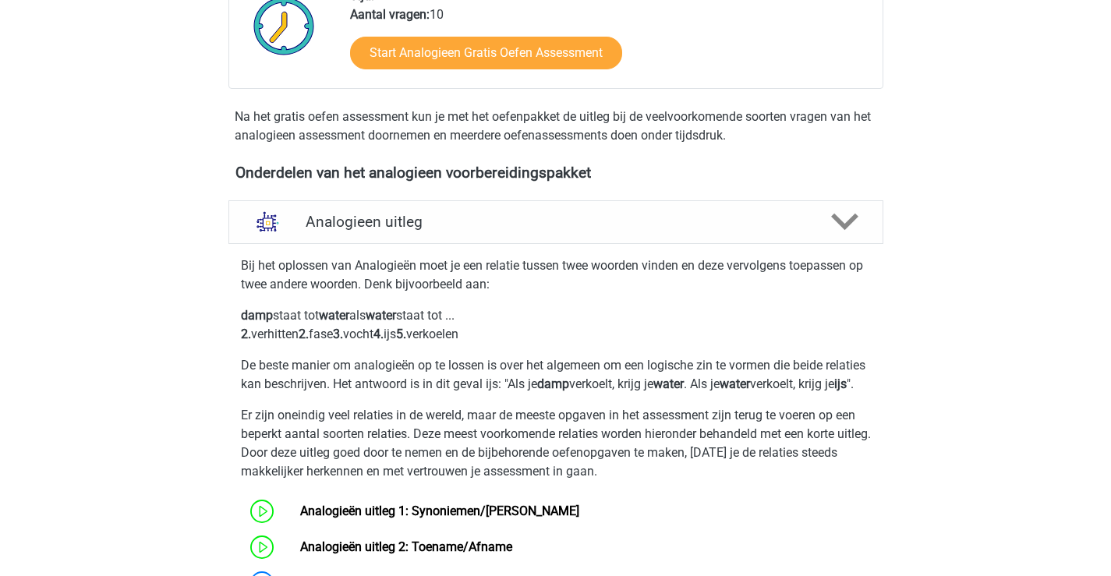
scroll to position [624, 0]
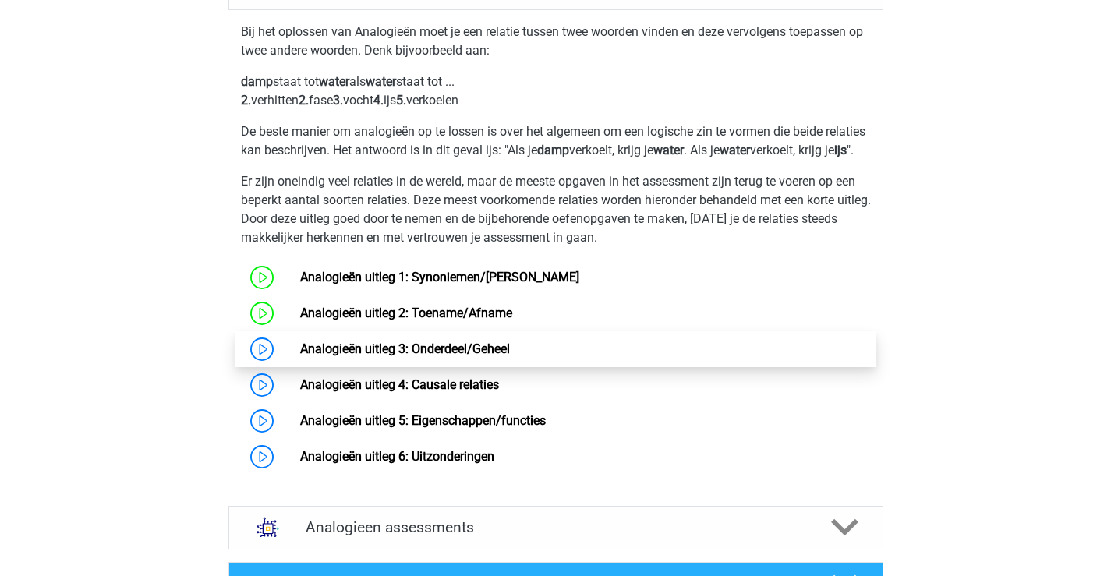
click at [326, 356] on link "Analogieën uitleg 3: Onderdeel/Geheel" at bounding box center [405, 348] width 210 height 15
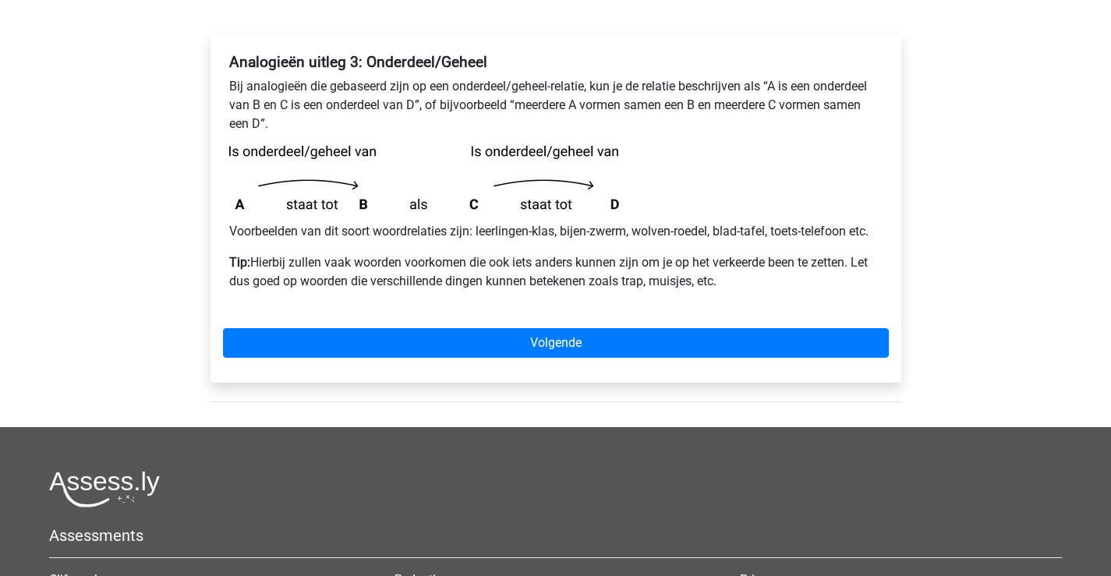
scroll to position [156, 0]
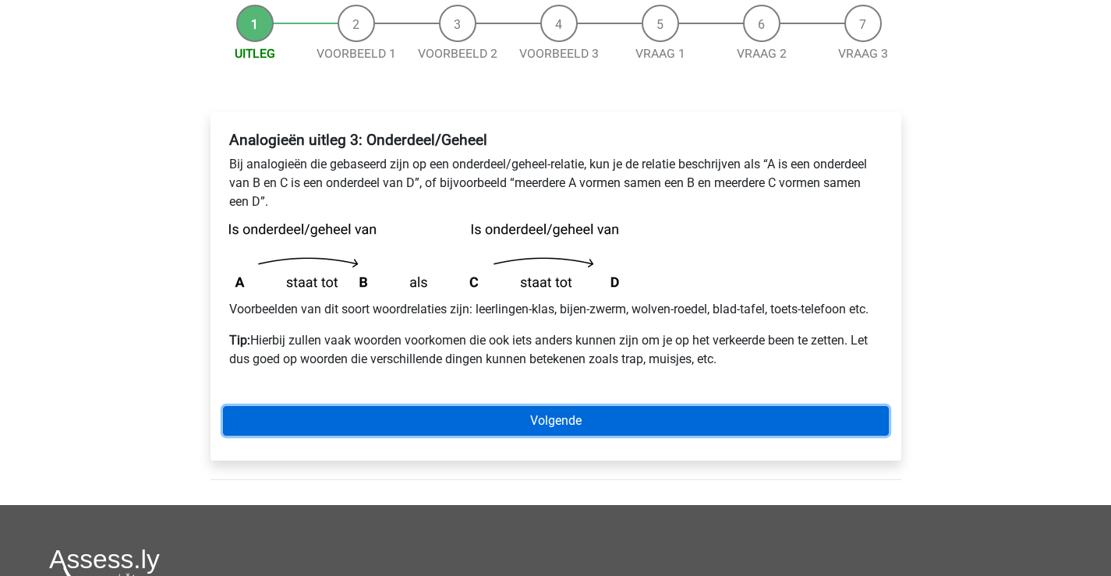
click at [603, 422] on link "Volgende" at bounding box center [556, 421] width 666 height 30
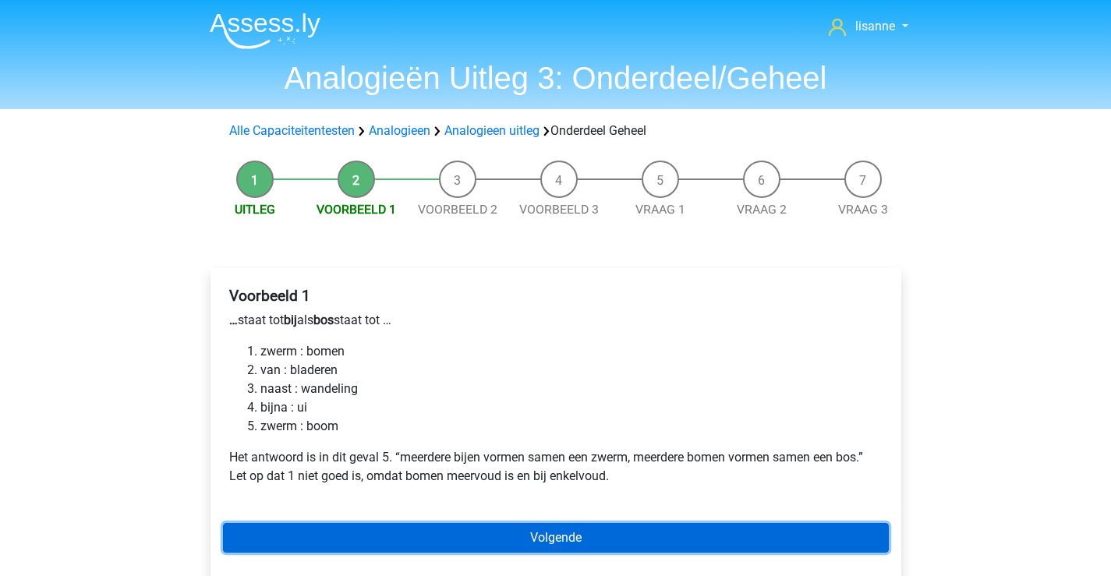
click at [410, 528] on link "Volgende" at bounding box center [556, 538] width 666 height 30
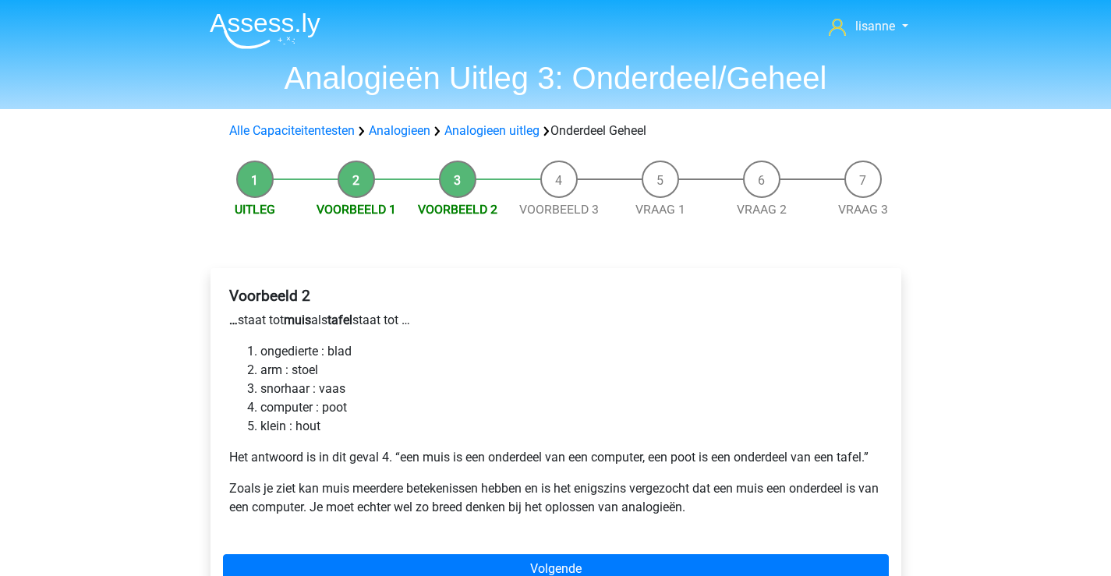
click at [684, 326] on p "… staat tot muis als tafel staat tot …" at bounding box center [555, 320] width 653 height 19
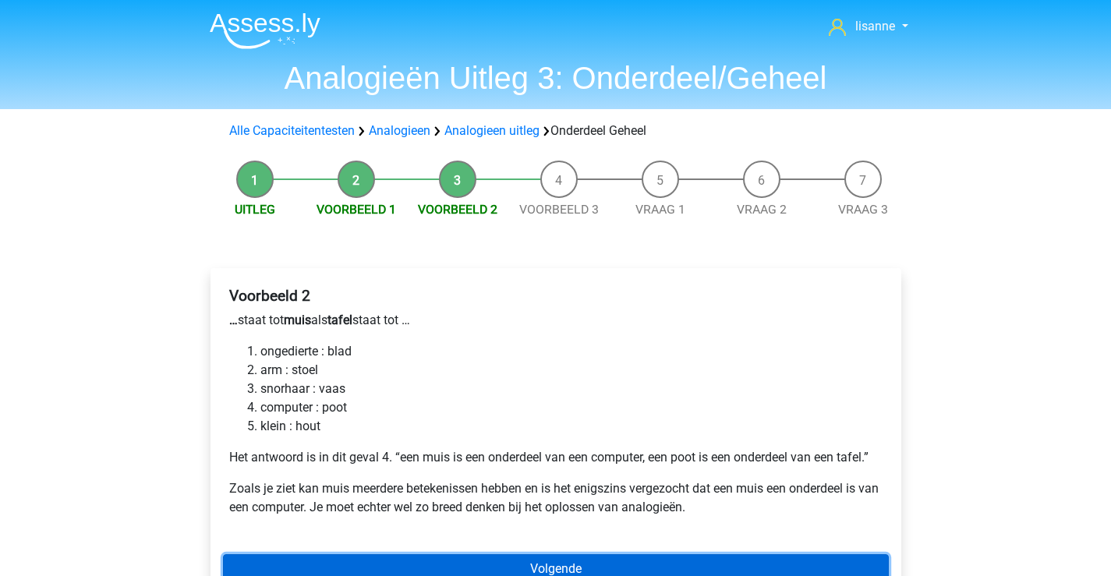
click at [619, 560] on link "Volgende" at bounding box center [556, 569] width 666 height 30
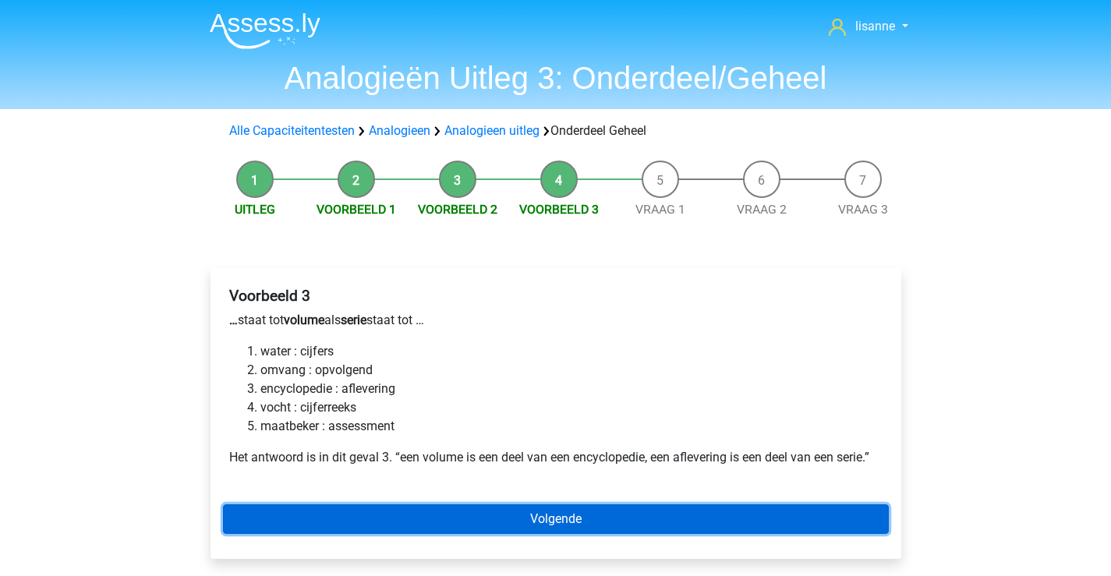
click at [576, 521] on link "Volgende" at bounding box center [556, 519] width 666 height 30
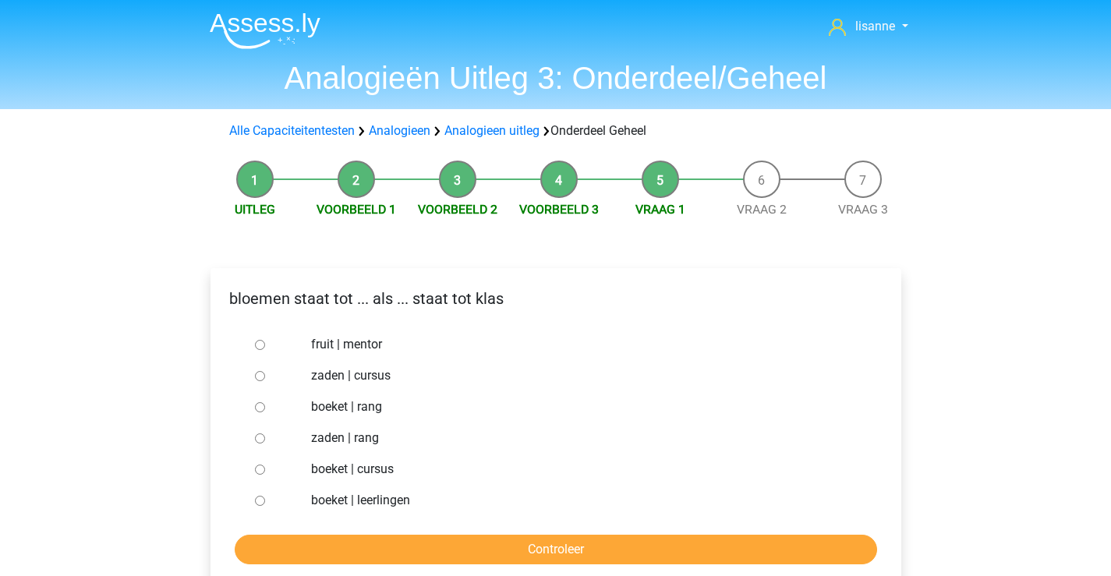
scroll to position [78, 0]
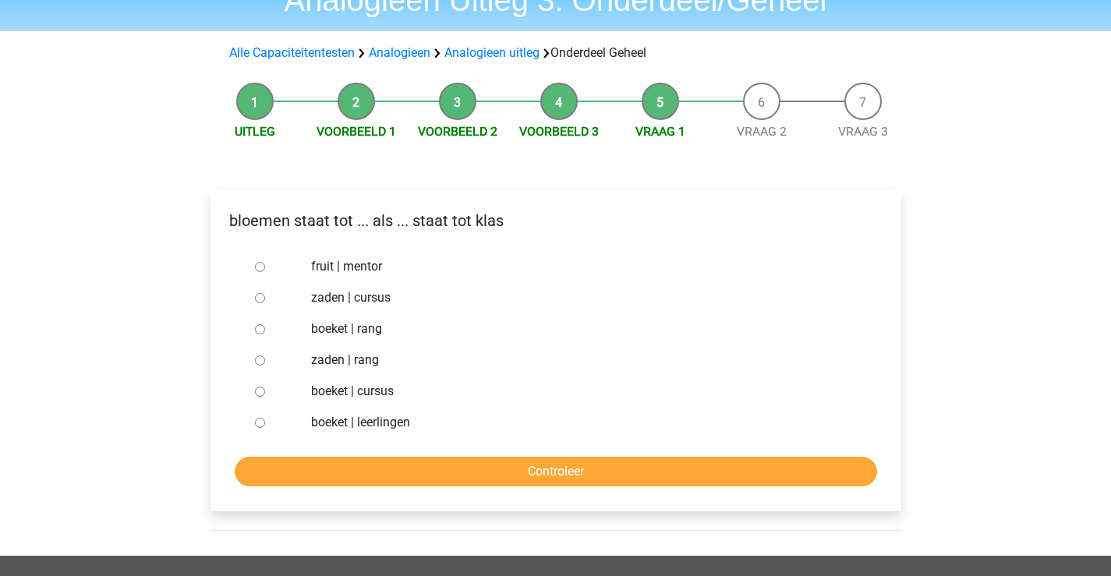
click at [335, 417] on label "boeket | leerlingen" at bounding box center [580, 422] width 539 height 19
click at [265, 418] on input "boeket | leerlingen" at bounding box center [260, 423] width 10 height 10
radio input "true"
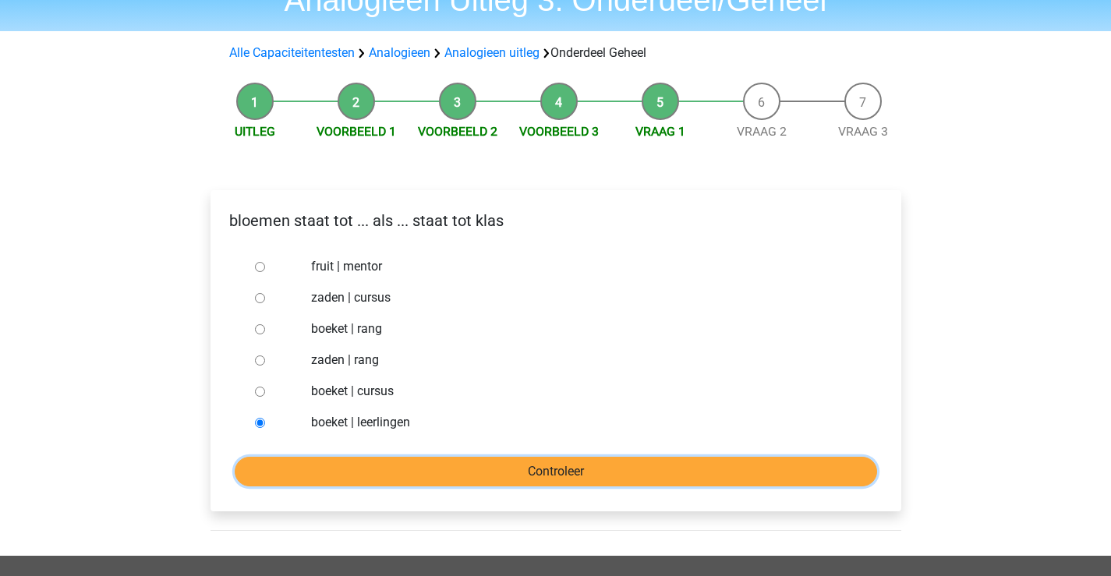
click at [337, 463] on input "Controleer" at bounding box center [556, 472] width 642 height 30
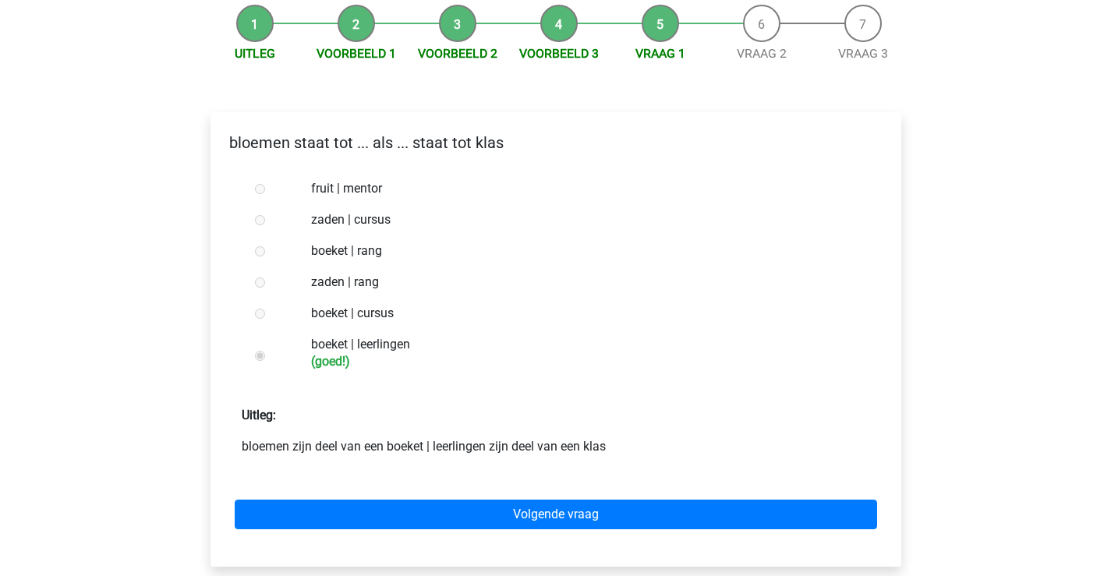
scroll to position [234, 0]
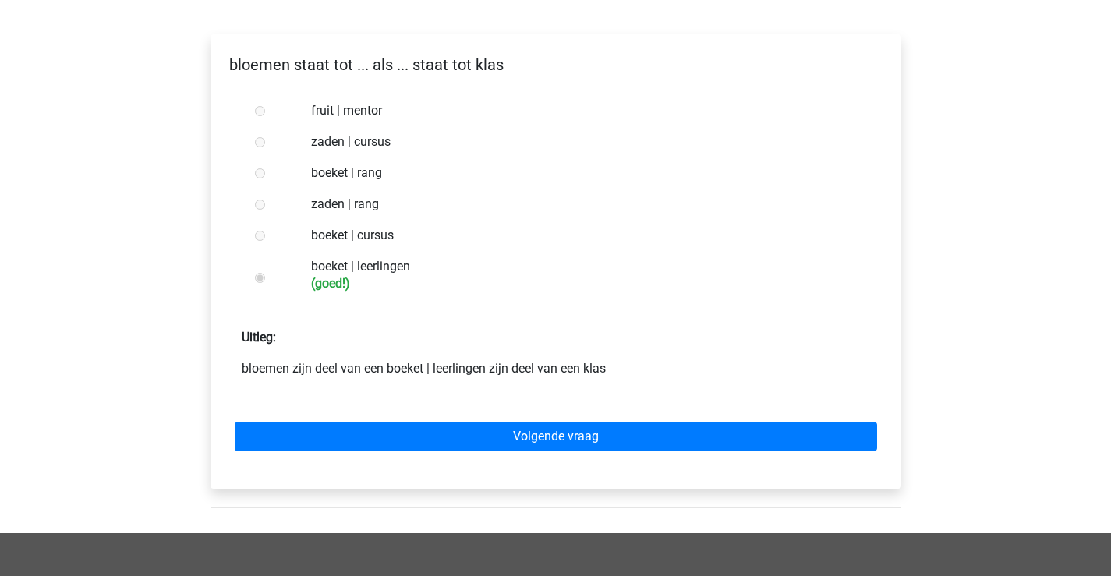
click at [511, 463] on div "Volgende vraag" at bounding box center [556, 434] width 666 height 86
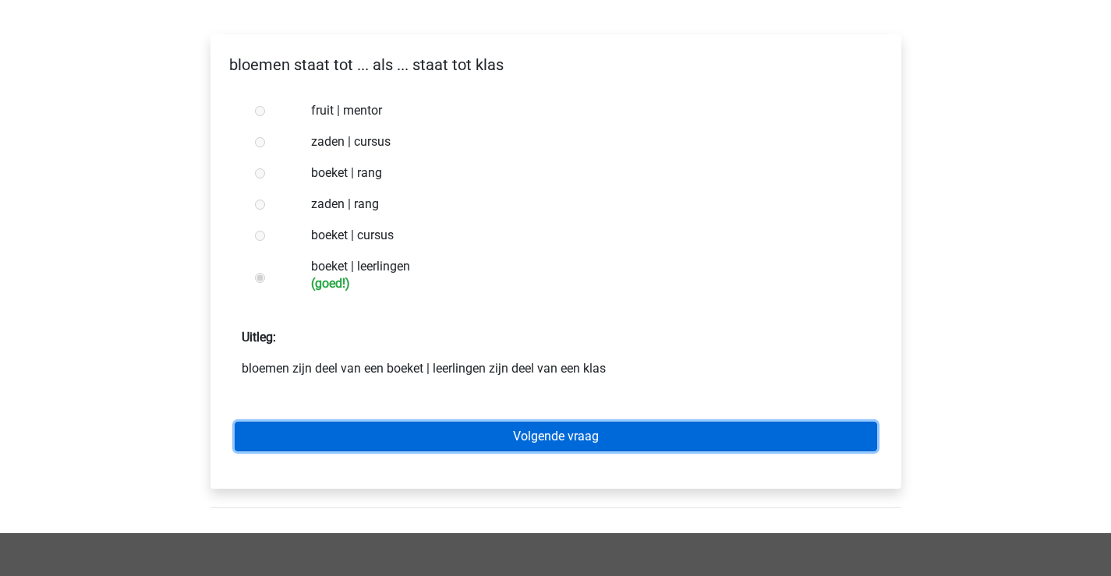
click at [526, 450] on link "Volgende vraag" at bounding box center [556, 437] width 642 height 30
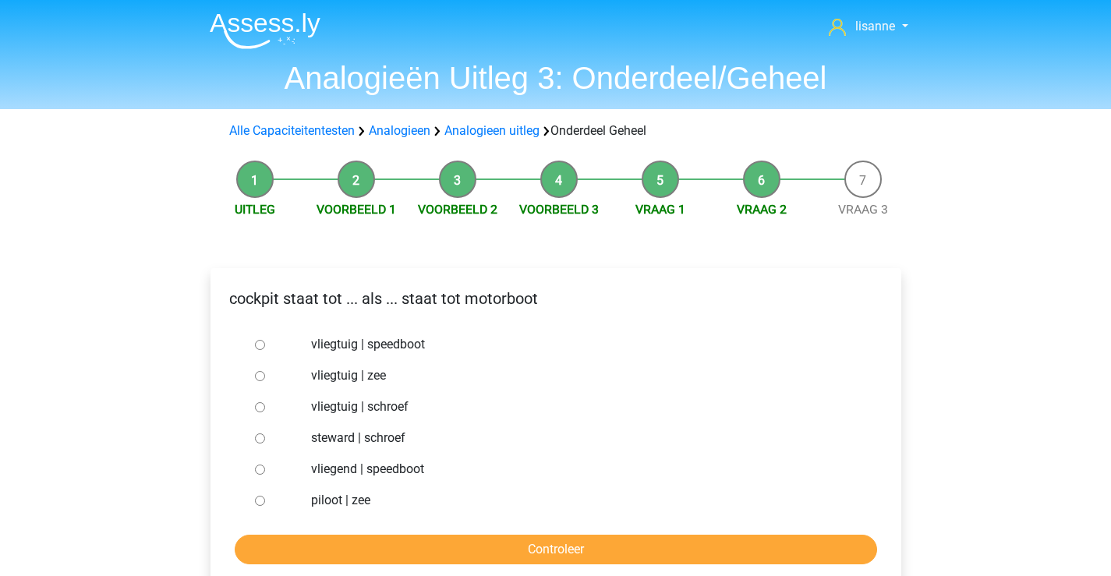
click at [345, 405] on label "vliegtuig | schroef" at bounding box center [580, 407] width 539 height 19
click at [265, 405] on input "vliegtuig | schroef" at bounding box center [260, 407] width 10 height 10
radio input "true"
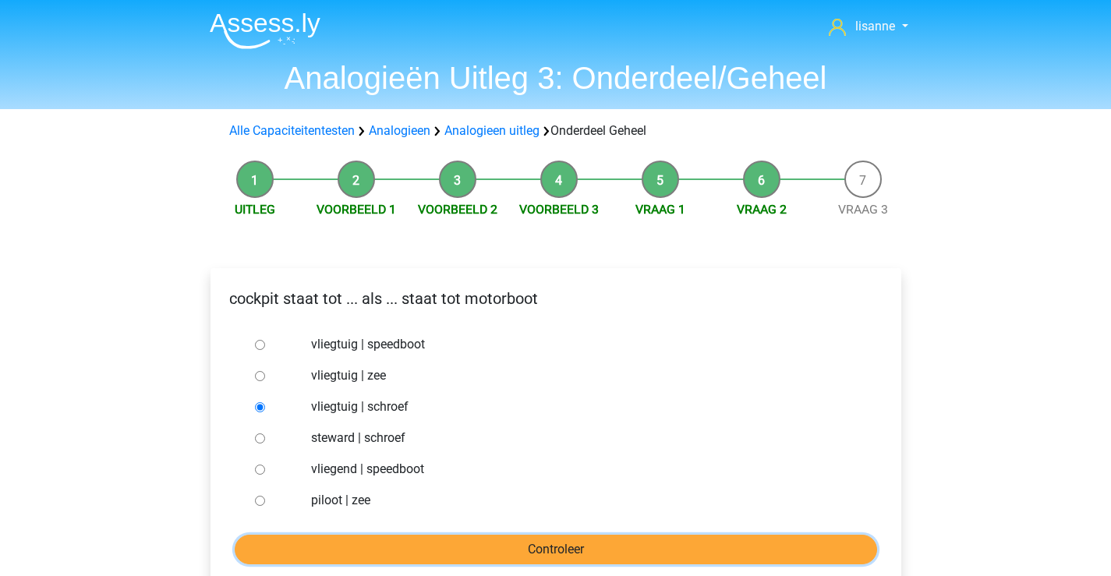
click at [447, 548] on input "Controleer" at bounding box center [556, 550] width 642 height 30
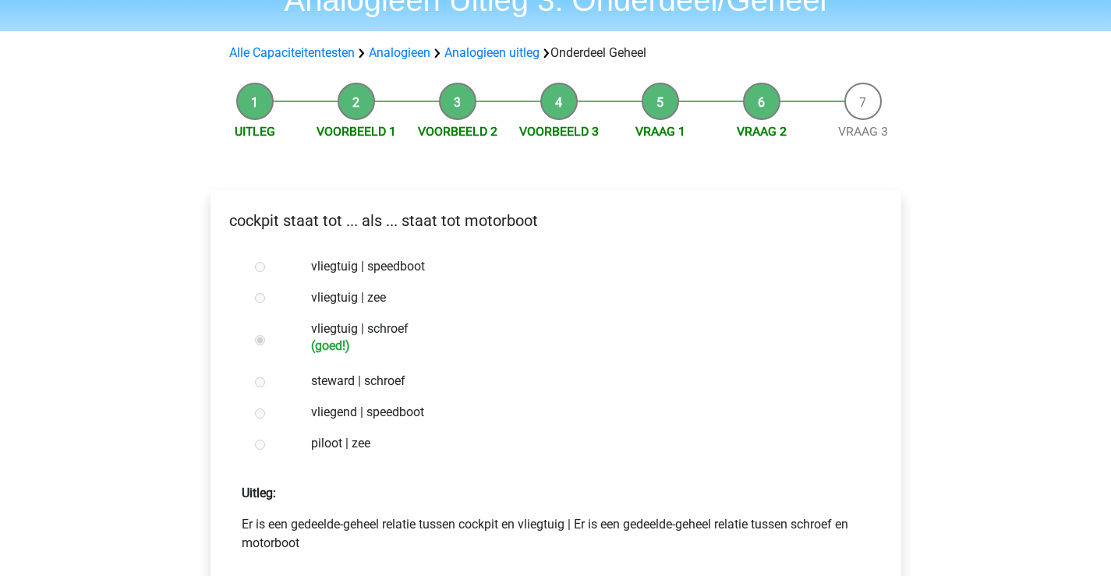
scroll to position [156, 0]
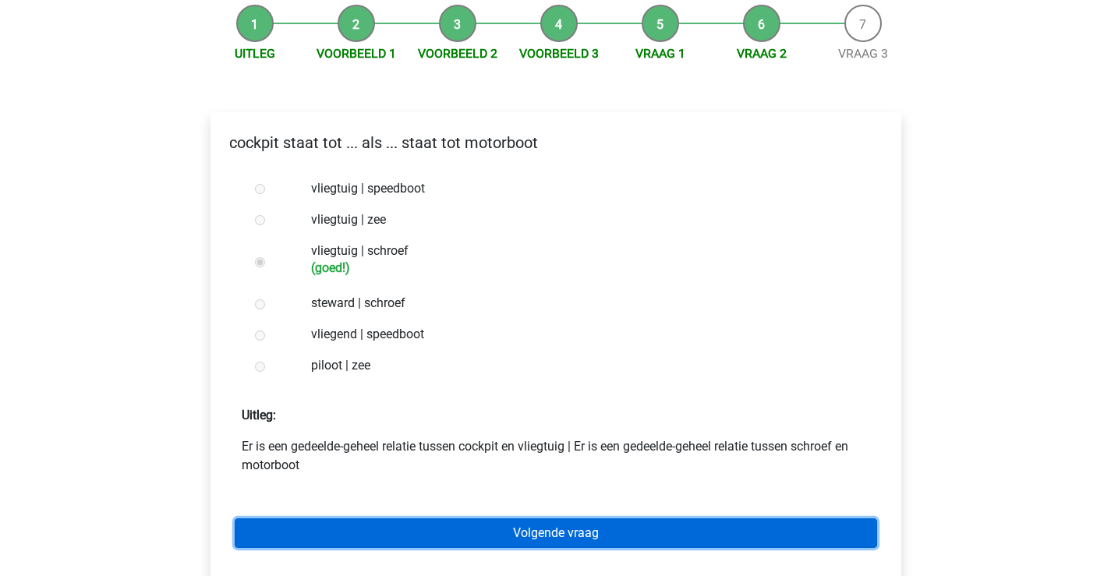
click at [476, 525] on link "Volgende vraag" at bounding box center [556, 533] width 642 height 30
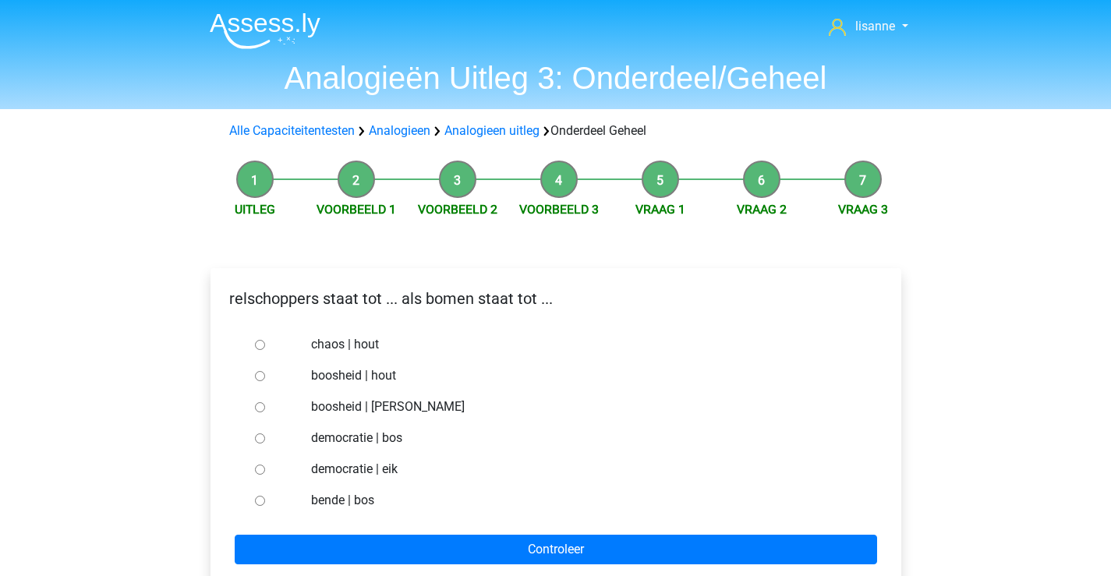
click at [360, 501] on label "bende | bos" at bounding box center [580, 500] width 539 height 19
click at [265, 501] on input "bende | bos" at bounding box center [260, 501] width 10 height 10
radio input "true"
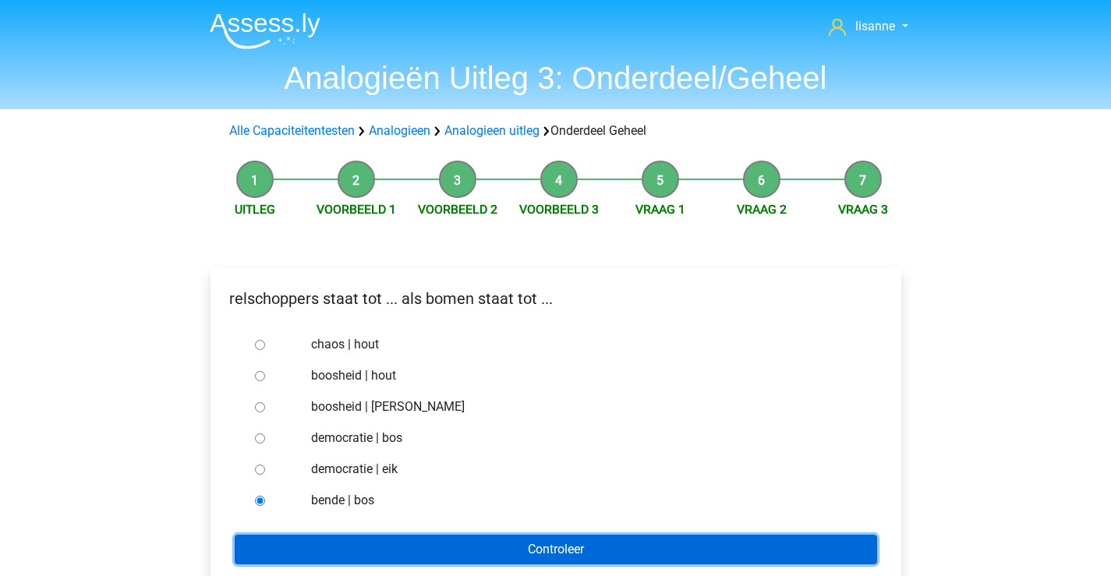
click at [415, 536] on input "Controleer" at bounding box center [556, 550] width 642 height 30
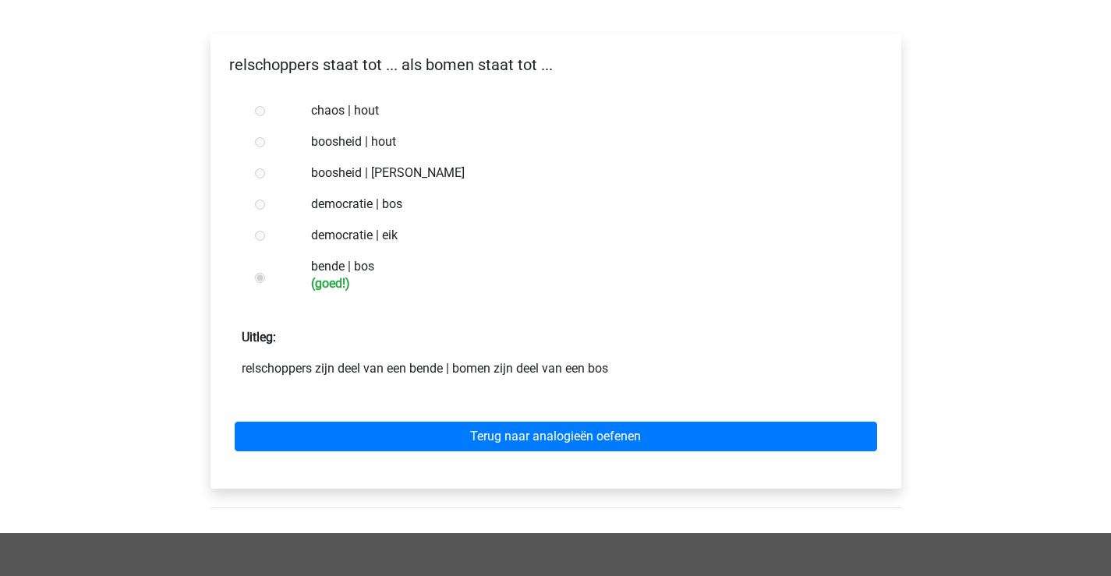
scroll to position [312, 0]
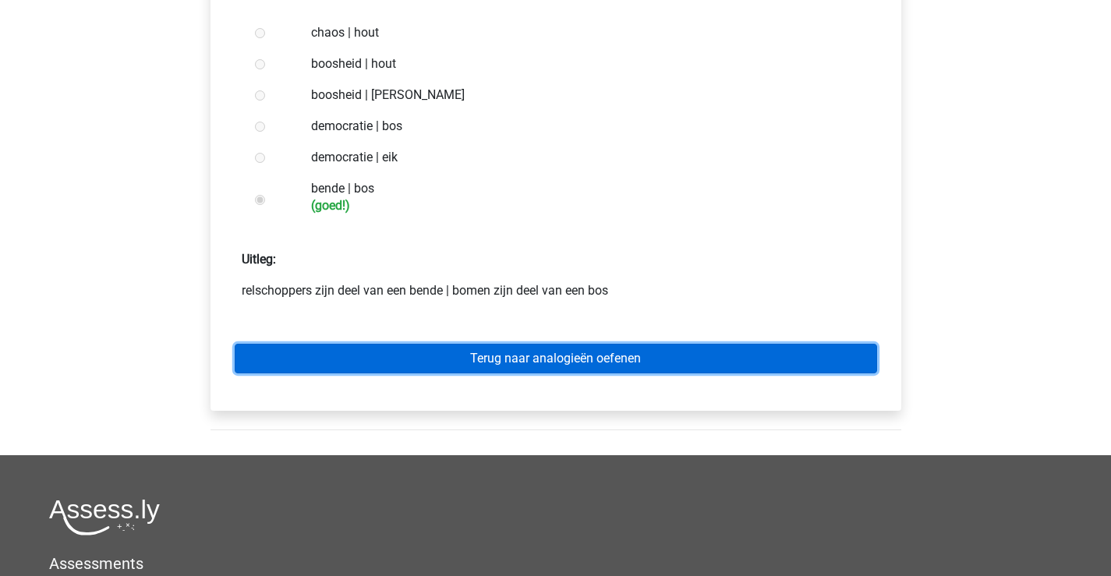
click at [608, 354] on link "Terug naar analogieën oefenen" at bounding box center [556, 359] width 642 height 30
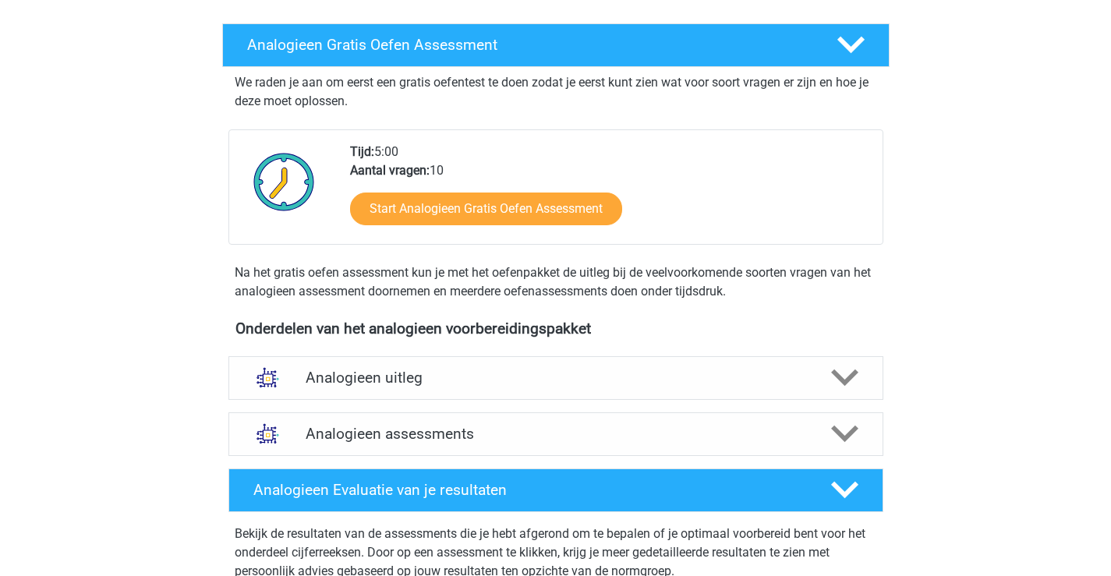
scroll to position [390, 0]
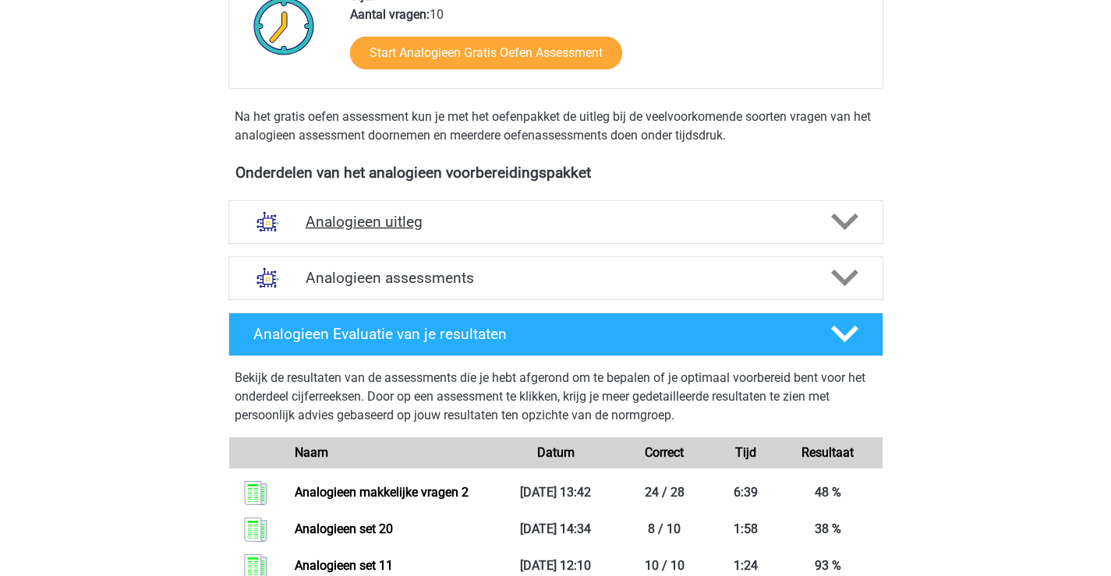
click at [513, 220] on h4 "Analogieen uitleg" at bounding box center [556, 222] width 500 height 18
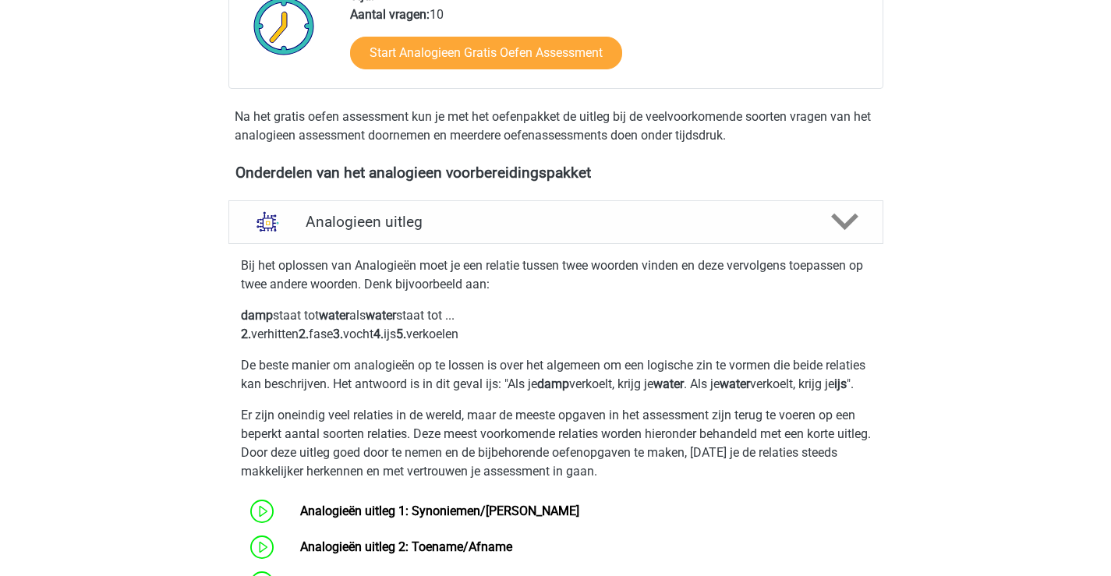
scroll to position [546, 0]
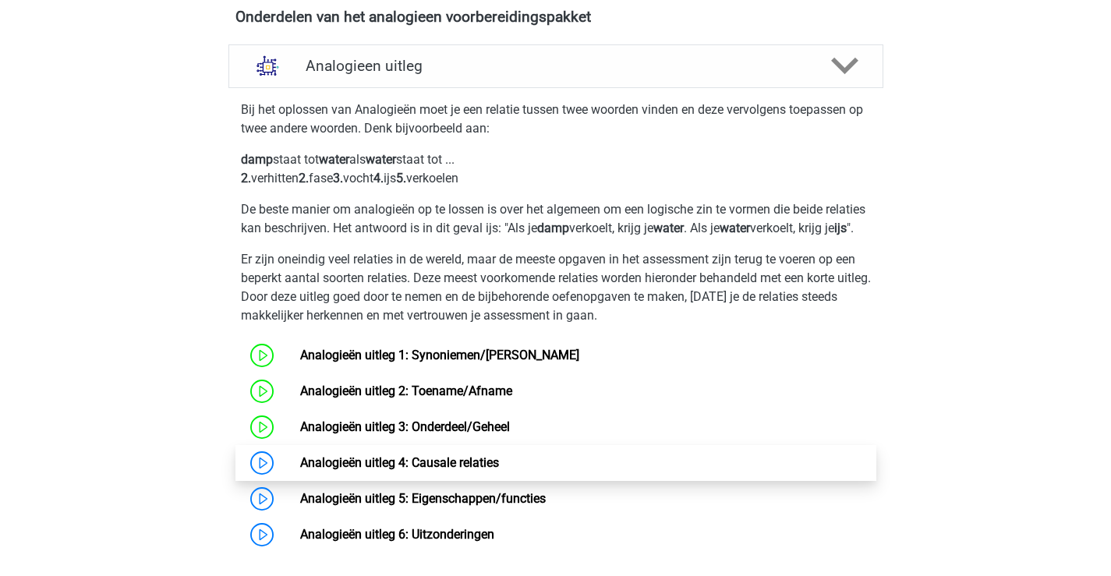
click at [405, 470] on link "Analogieën uitleg 4: Causale relaties" at bounding box center [399, 462] width 199 height 15
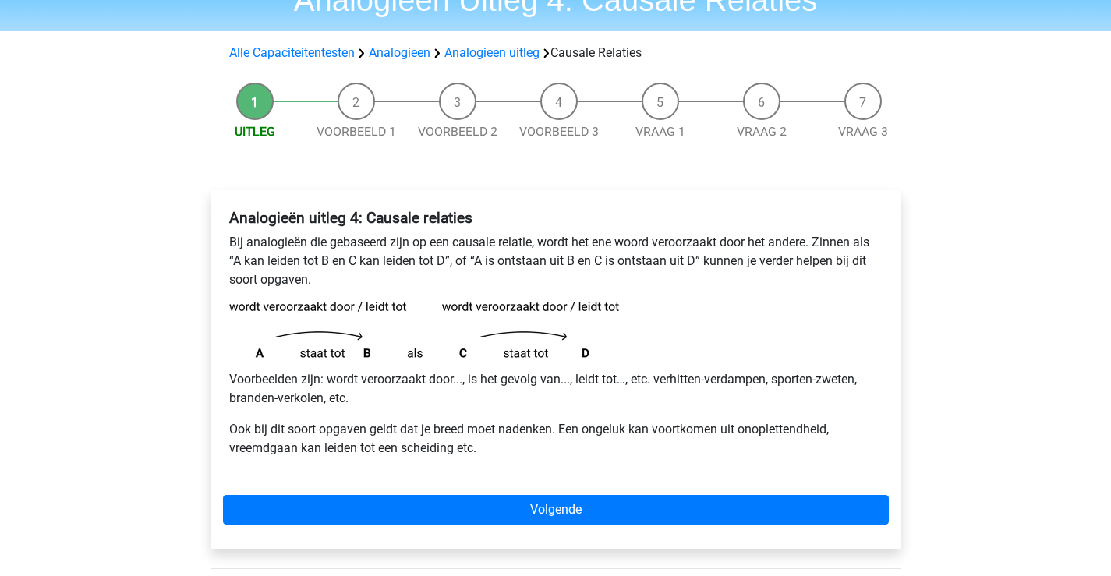
scroll to position [156, 0]
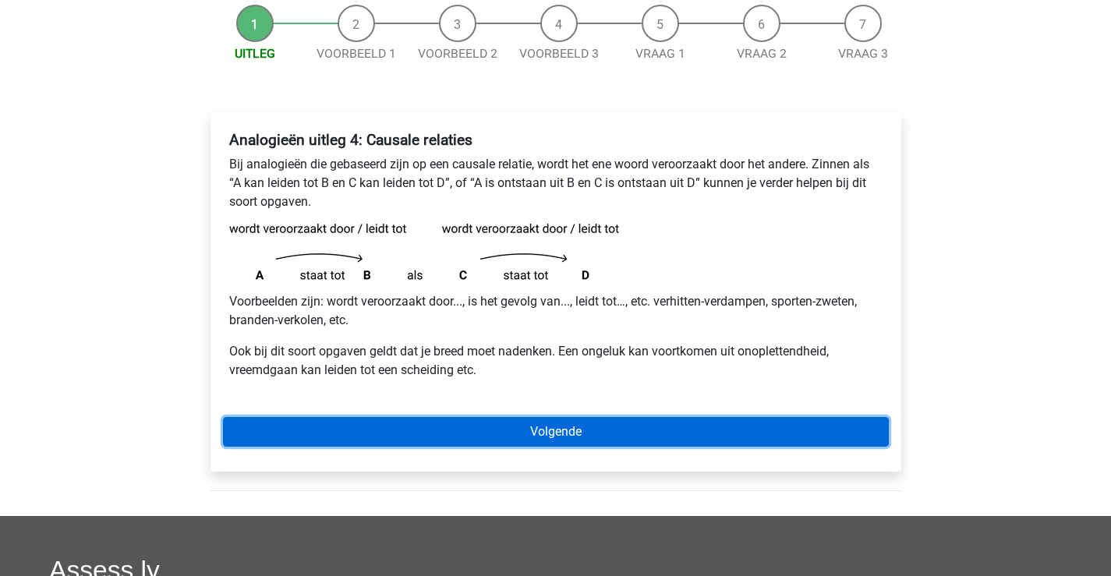
click at [710, 425] on link "Volgende" at bounding box center [556, 432] width 666 height 30
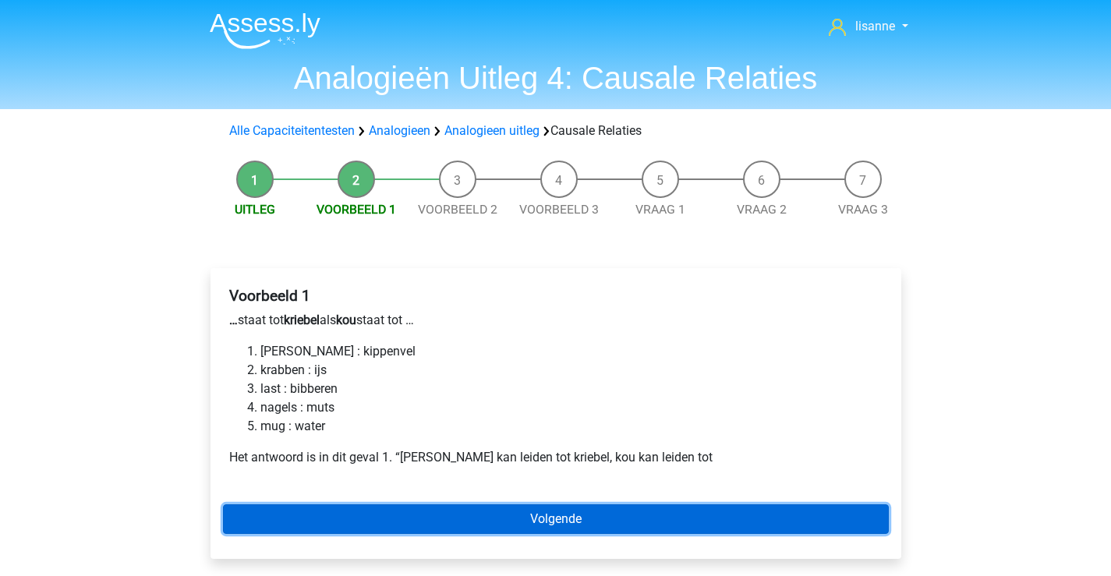
click at [521, 522] on link "Volgende" at bounding box center [556, 519] width 666 height 30
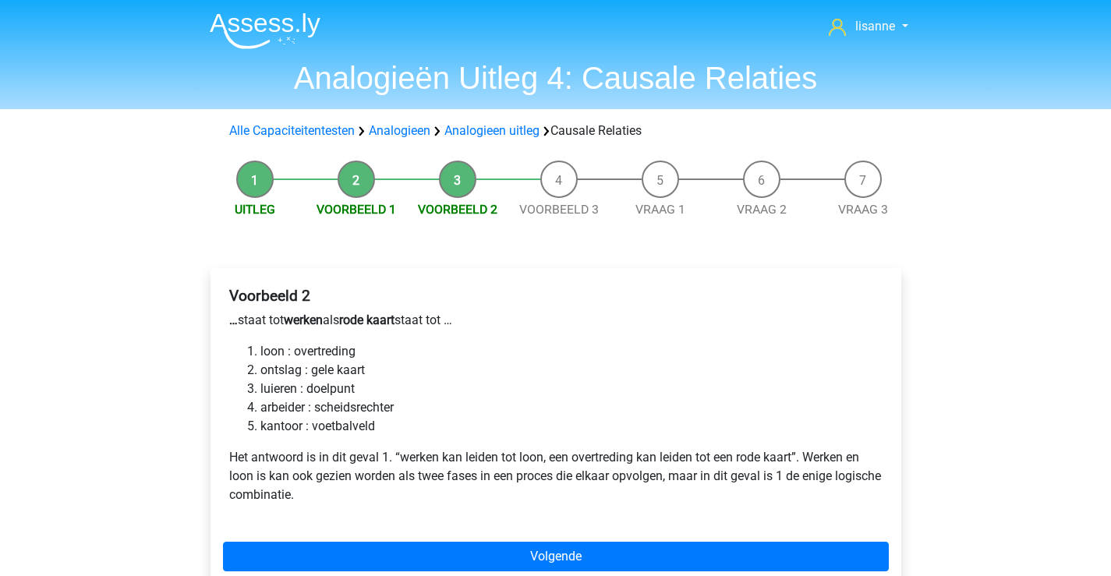
click at [384, 540] on div "Voorbeeld 2 … staat tot werken als rode kaart staat tot … loon : overtreding on…" at bounding box center [555, 432] width 691 height 328
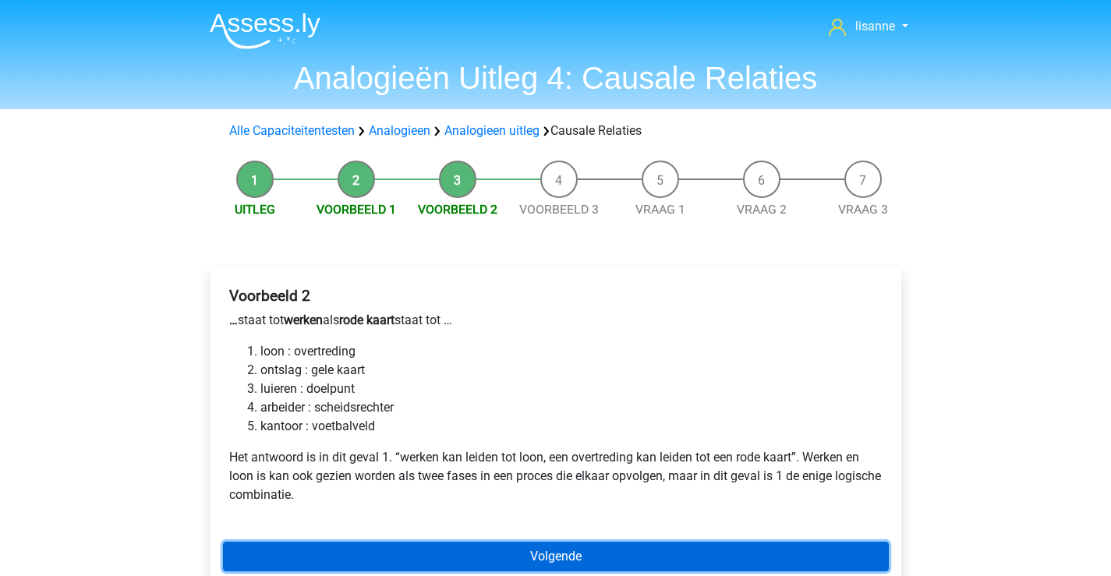
click at [399, 553] on link "Volgende" at bounding box center [556, 557] width 666 height 30
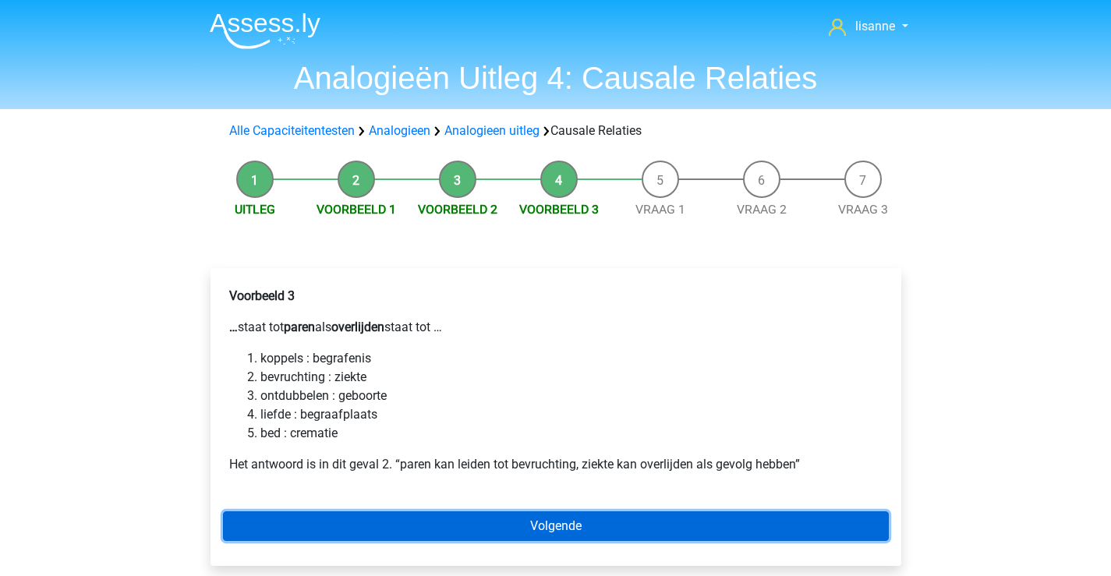
click at [448, 522] on link "Volgende" at bounding box center [556, 526] width 666 height 30
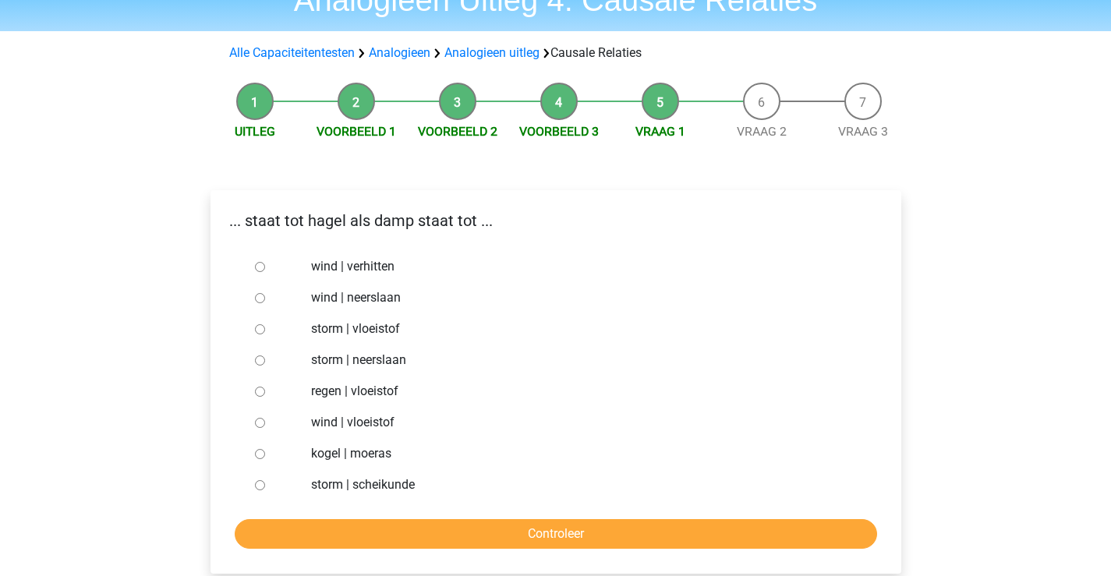
scroll to position [156, 0]
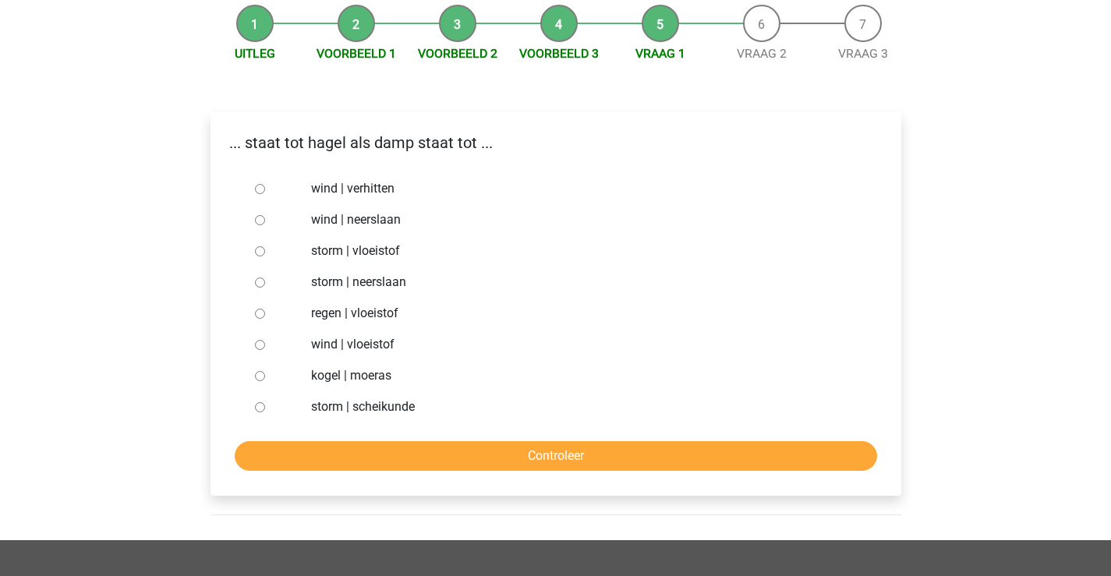
click at [321, 345] on label "wind | vloeistof" at bounding box center [580, 344] width 539 height 19
click at [265, 345] on input "wind | vloeistof" at bounding box center [260, 345] width 10 height 10
radio input "true"
click at [327, 322] on label "regen | vloeistof" at bounding box center [580, 313] width 539 height 19
click at [265, 319] on input "regen | vloeistof" at bounding box center [260, 314] width 10 height 10
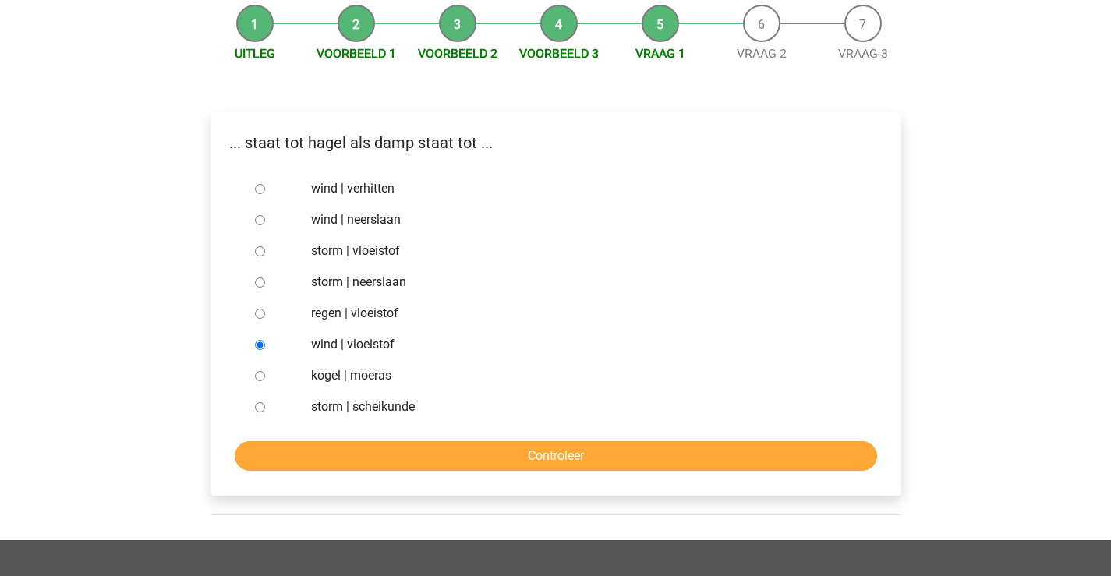
radio input "true"
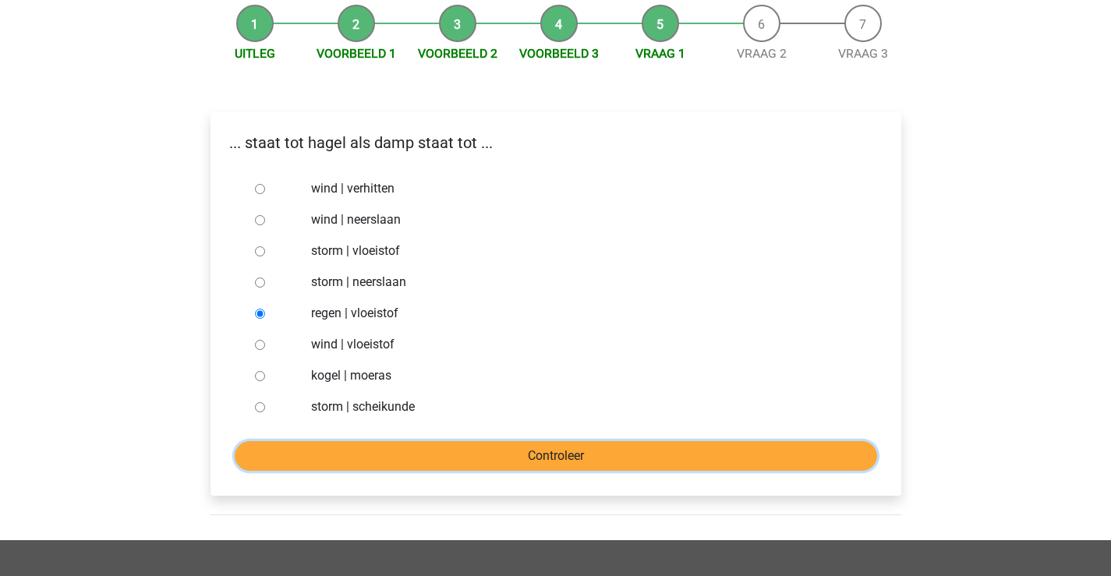
click at [406, 446] on input "Controleer" at bounding box center [556, 456] width 642 height 30
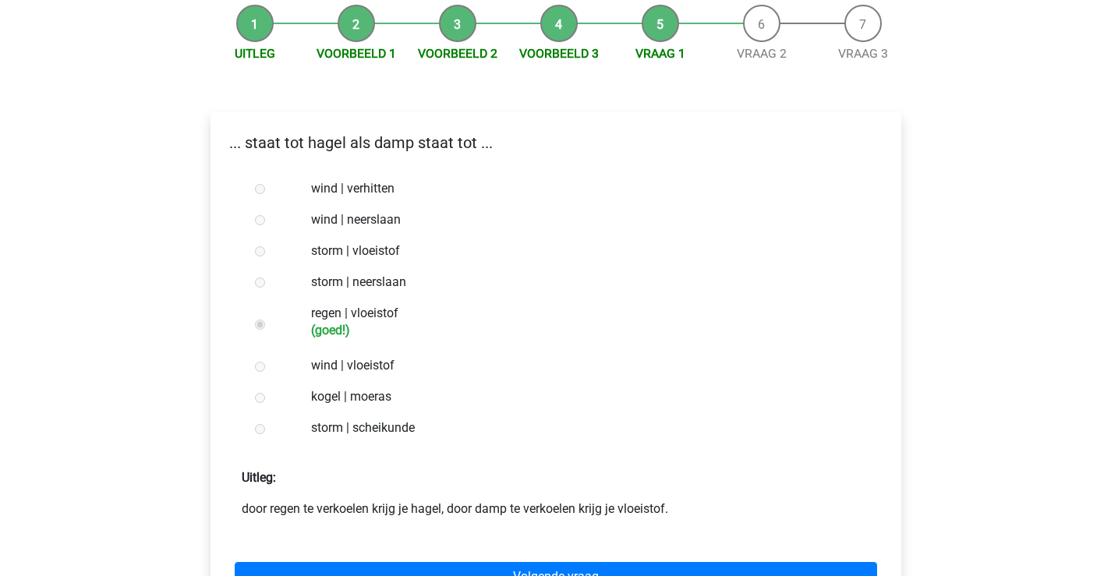
scroll to position [234, 0]
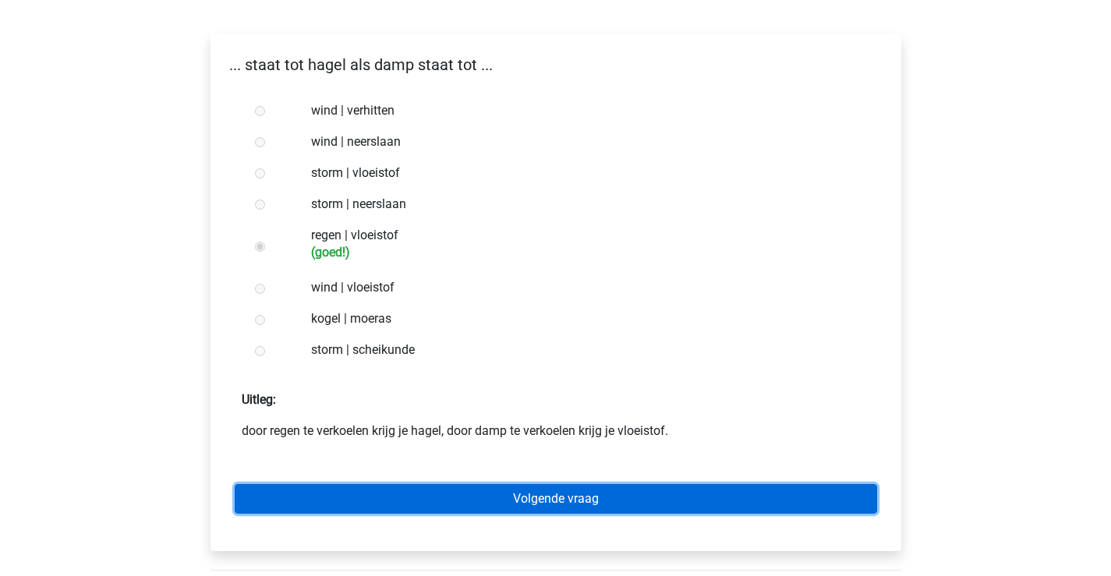
click at [553, 497] on link "Volgende vraag" at bounding box center [556, 499] width 642 height 30
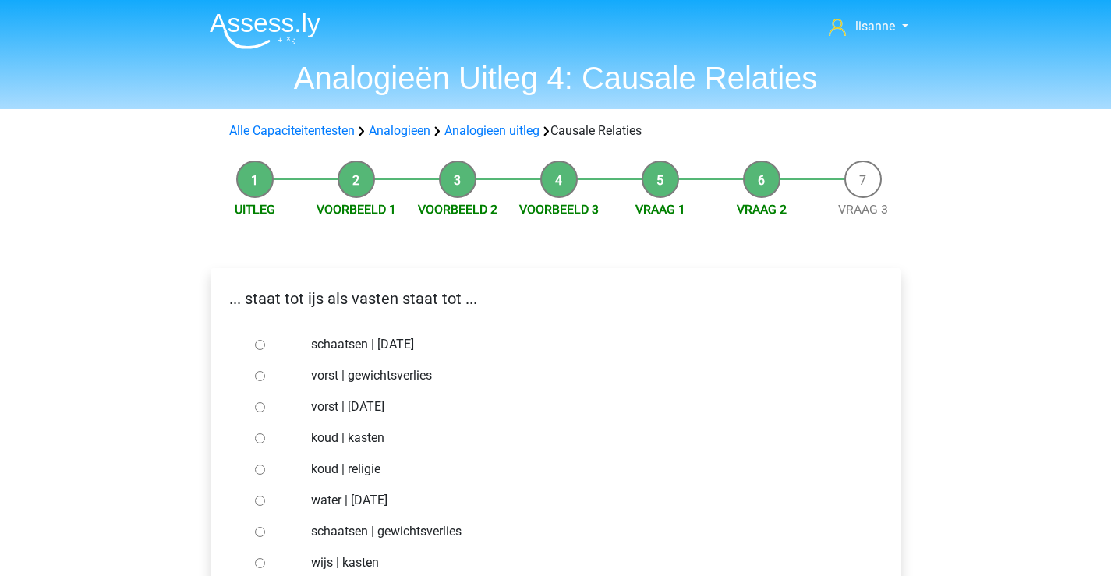
scroll to position [78, 0]
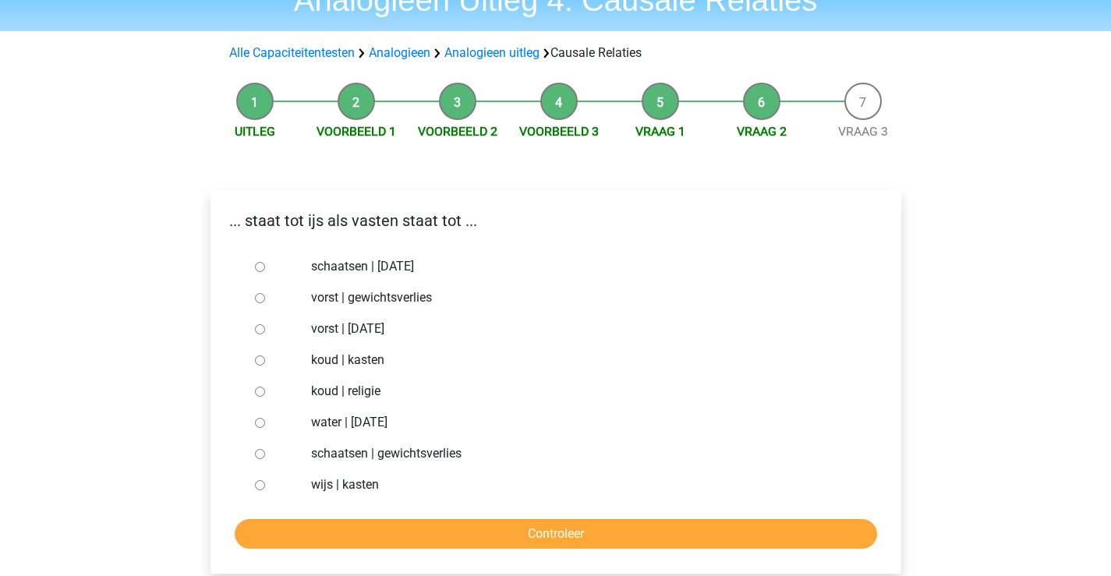
click at [325, 302] on label "vorst | gewichtsverlies" at bounding box center [580, 297] width 539 height 19
click at [265, 302] on input "vorst | gewichtsverlies" at bounding box center [260, 298] width 10 height 10
radio input "true"
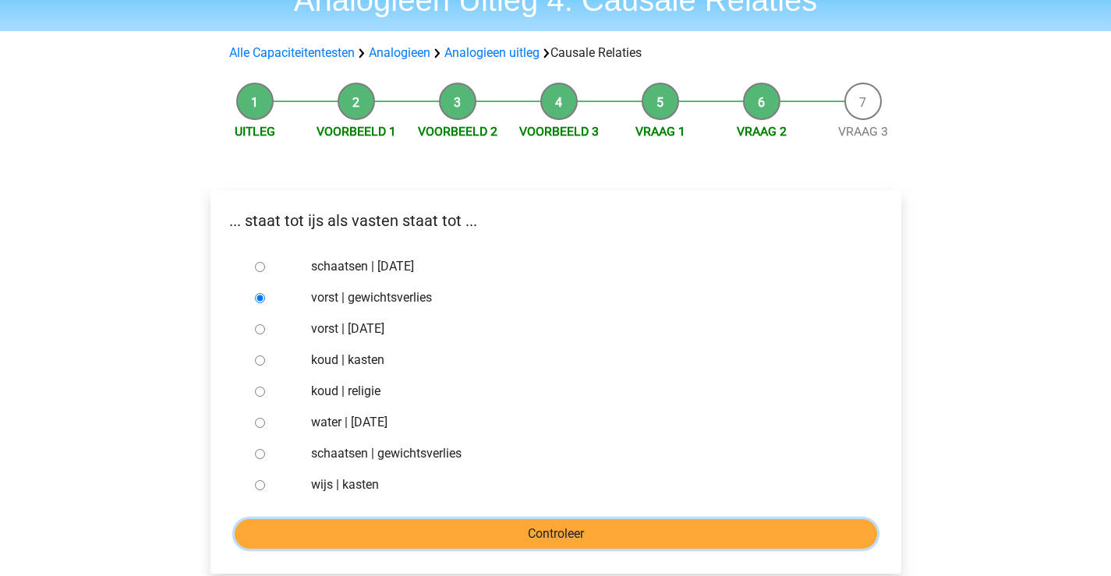
click at [463, 525] on input "Controleer" at bounding box center [556, 534] width 642 height 30
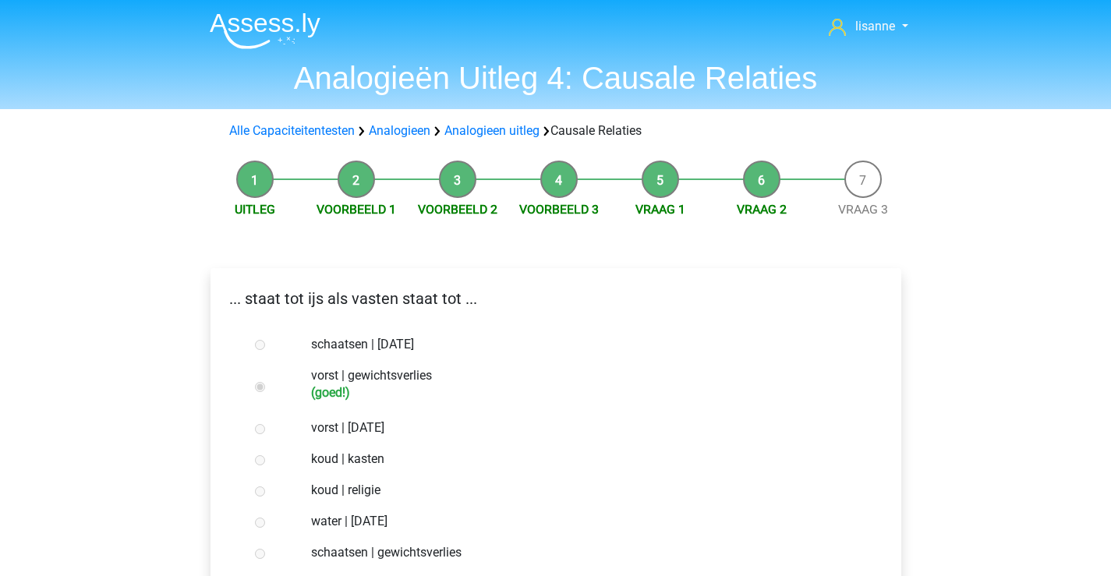
scroll to position [234, 0]
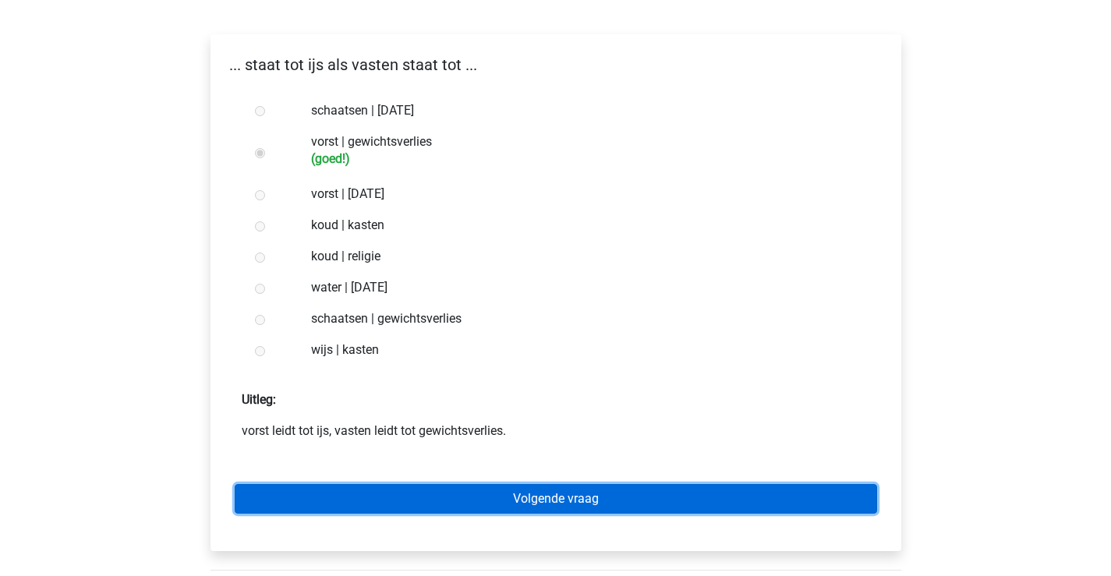
click at [543, 495] on link "Volgende vraag" at bounding box center [556, 499] width 642 height 30
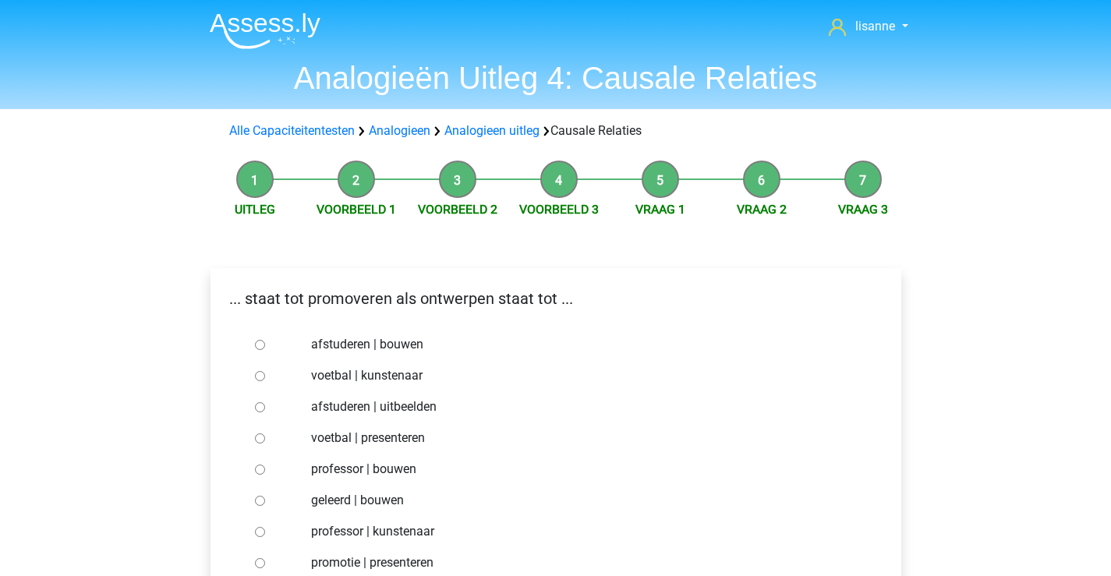
scroll to position [78, 0]
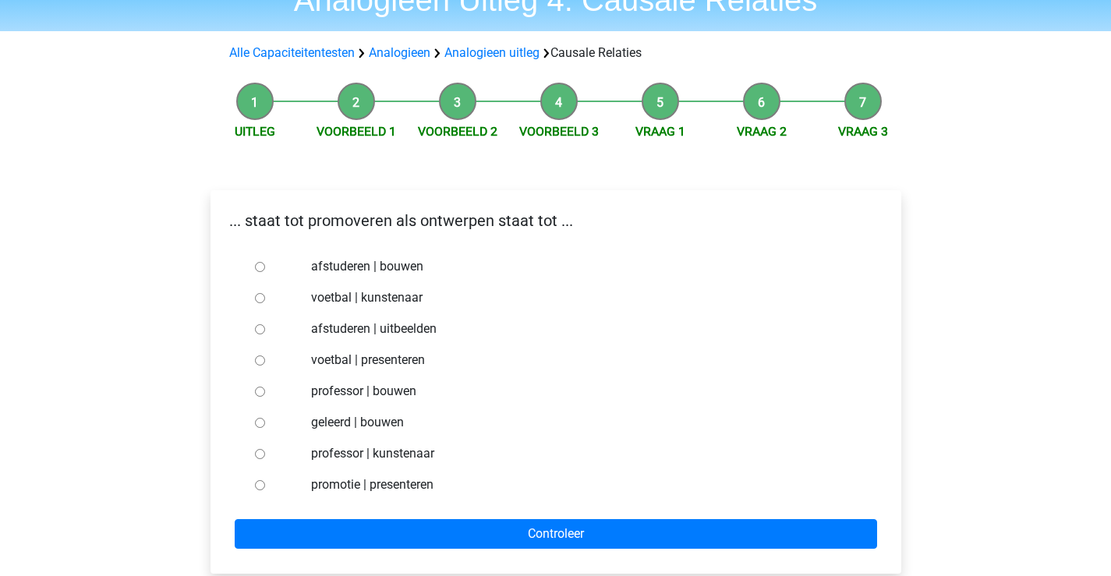
click at [344, 333] on label "afstuderen | uitbeelden" at bounding box center [580, 329] width 539 height 19
click at [265, 333] on input "afstuderen | uitbeelden" at bounding box center [260, 329] width 10 height 10
radio input "true"
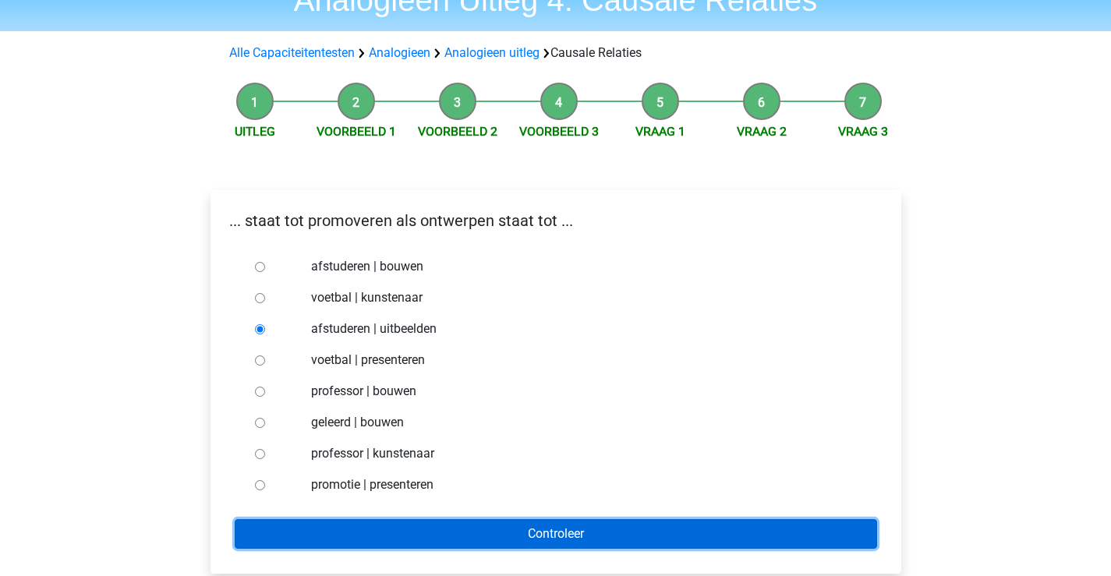
click at [465, 521] on input "Controleer" at bounding box center [556, 534] width 642 height 30
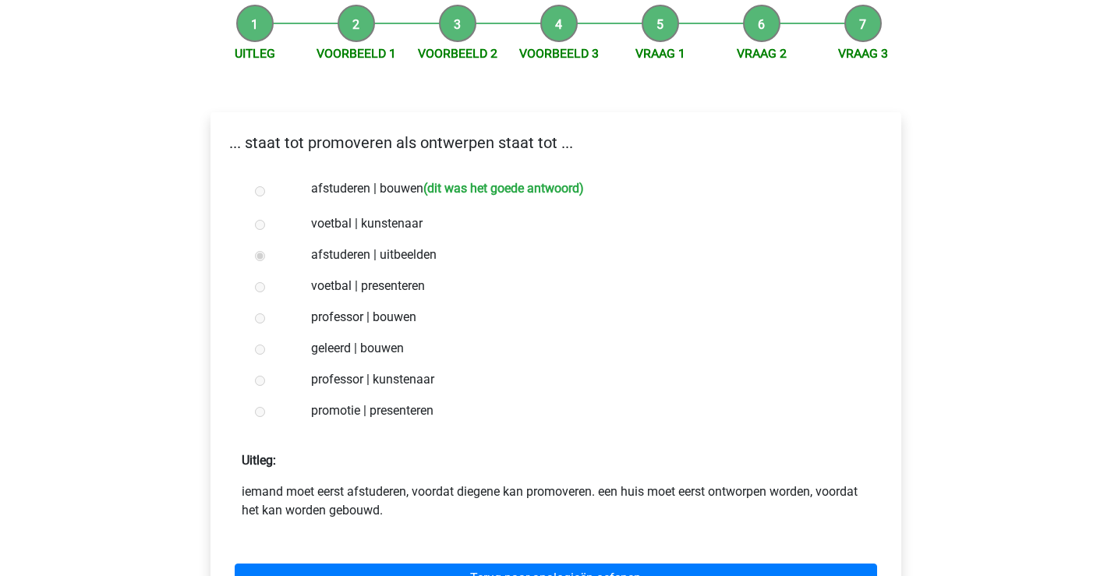
scroll to position [234, 0]
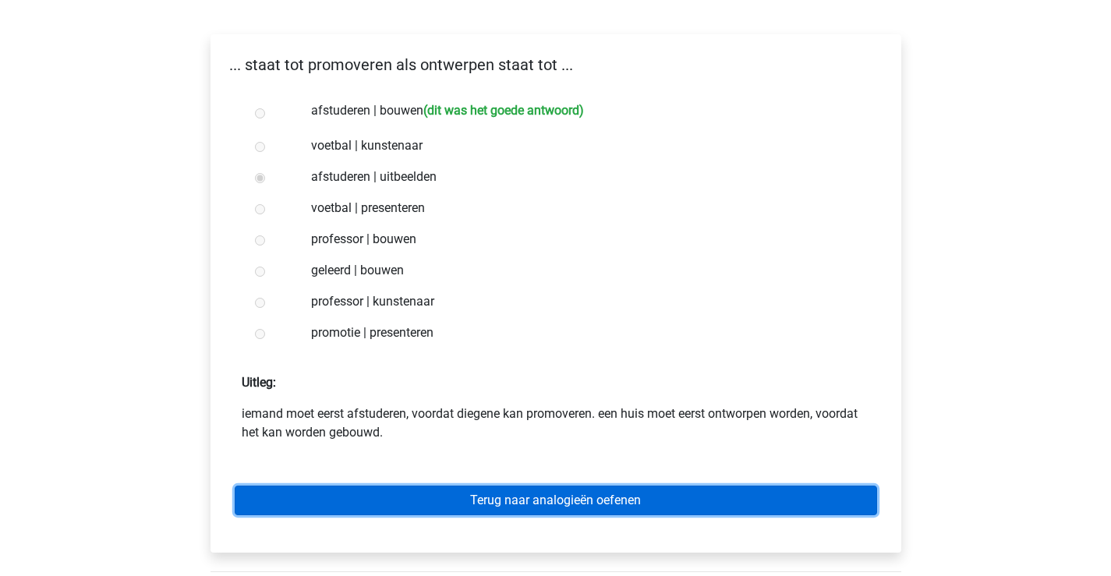
click at [550, 497] on link "Terug naar analogieën oefenen" at bounding box center [556, 501] width 642 height 30
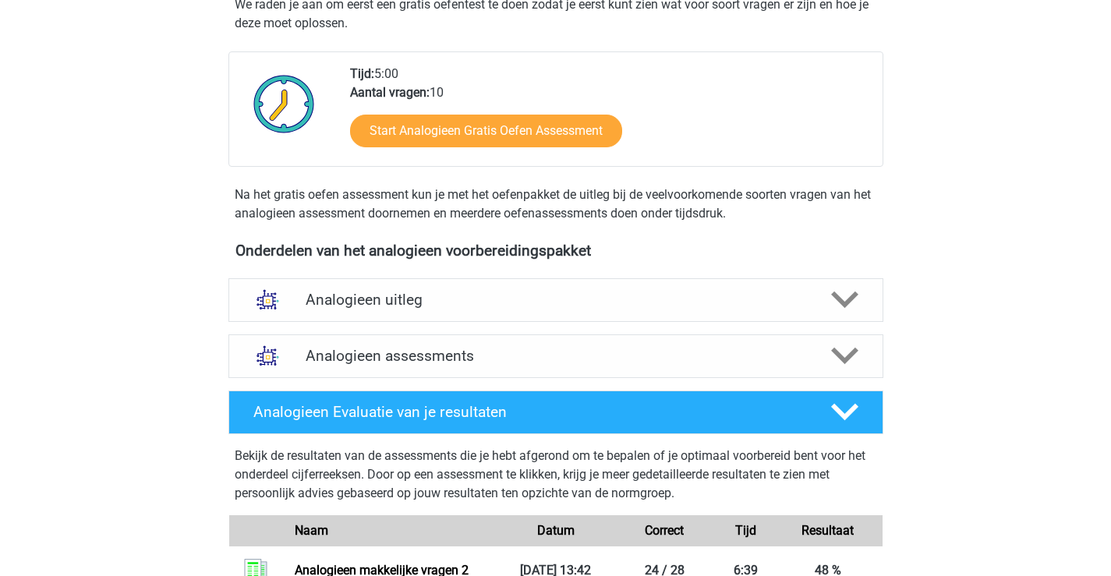
scroll to position [390, 0]
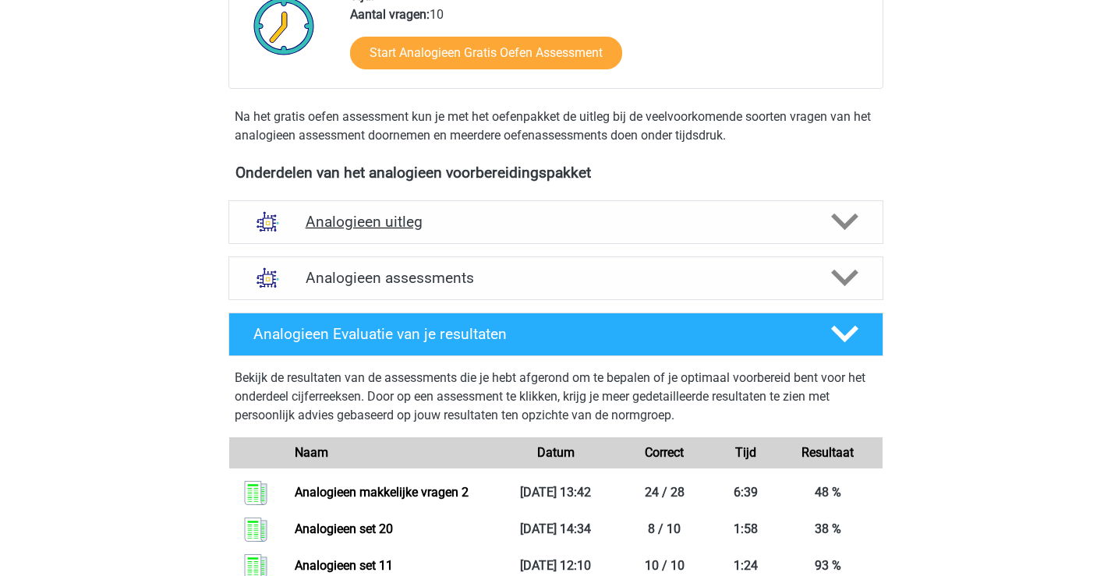
click at [511, 217] on h4 "Analogieen uitleg" at bounding box center [556, 222] width 500 height 18
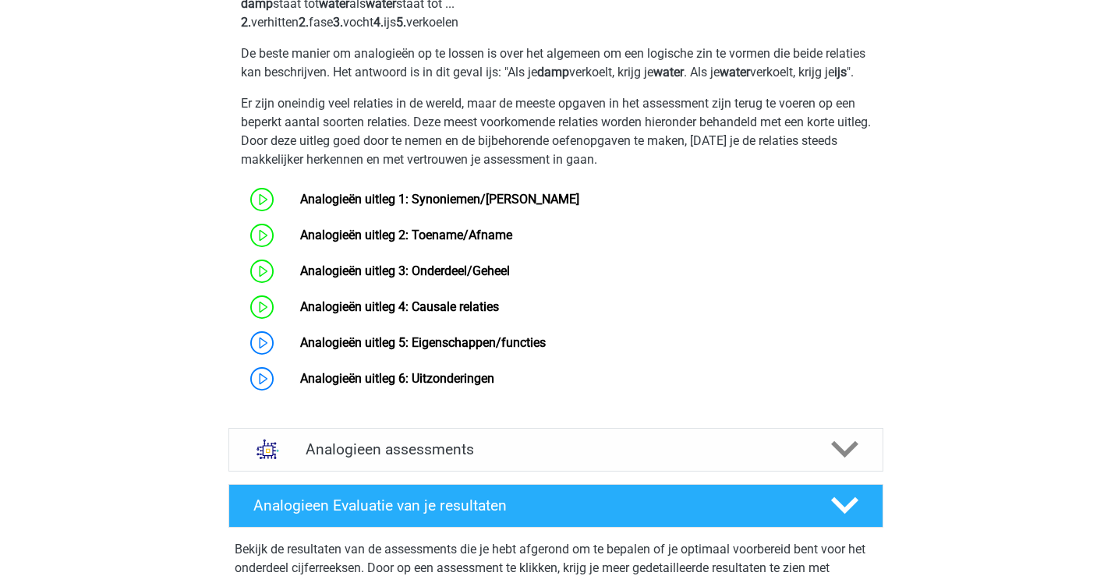
scroll to position [780, 0]
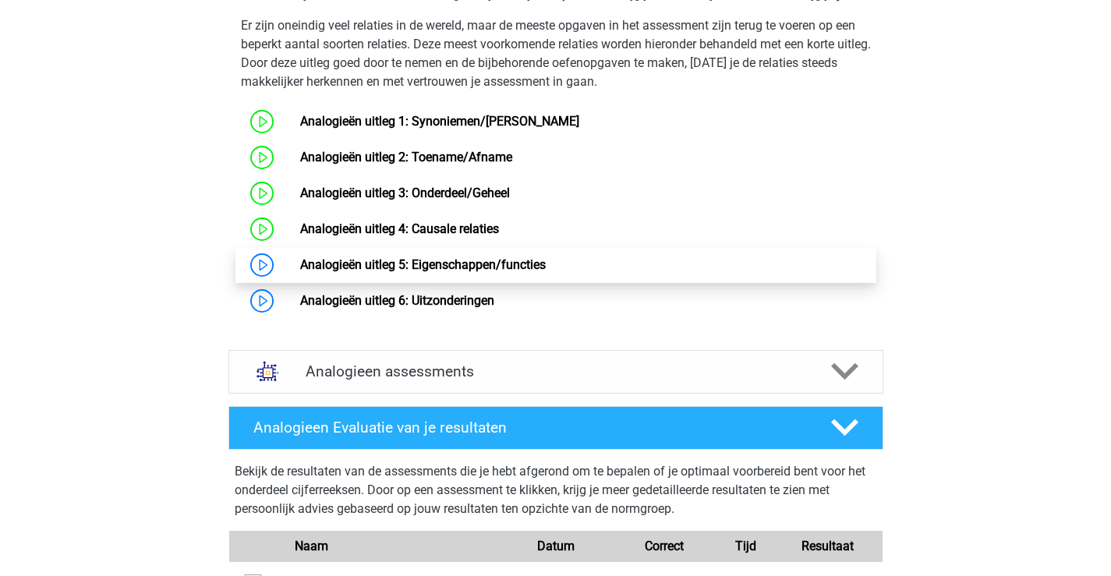
click at [441, 272] on link "Analogieën uitleg 5: Eigenschappen/functies" at bounding box center [423, 264] width 246 height 15
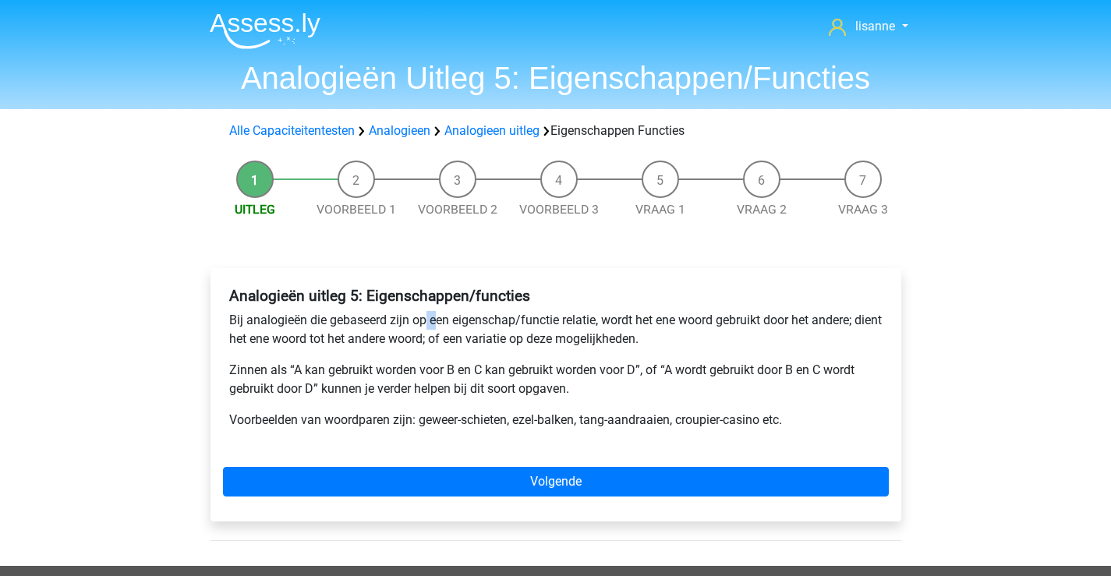
drag, startPoint x: 425, startPoint y: 316, endPoint x: 435, endPoint y: 322, distance: 11.9
click at [435, 322] on p "Bij analogieën die gebaseerd zijn op een eigenschap/functie relatie, wordt het …" at bounding box center [555, 329] width 653 height 37
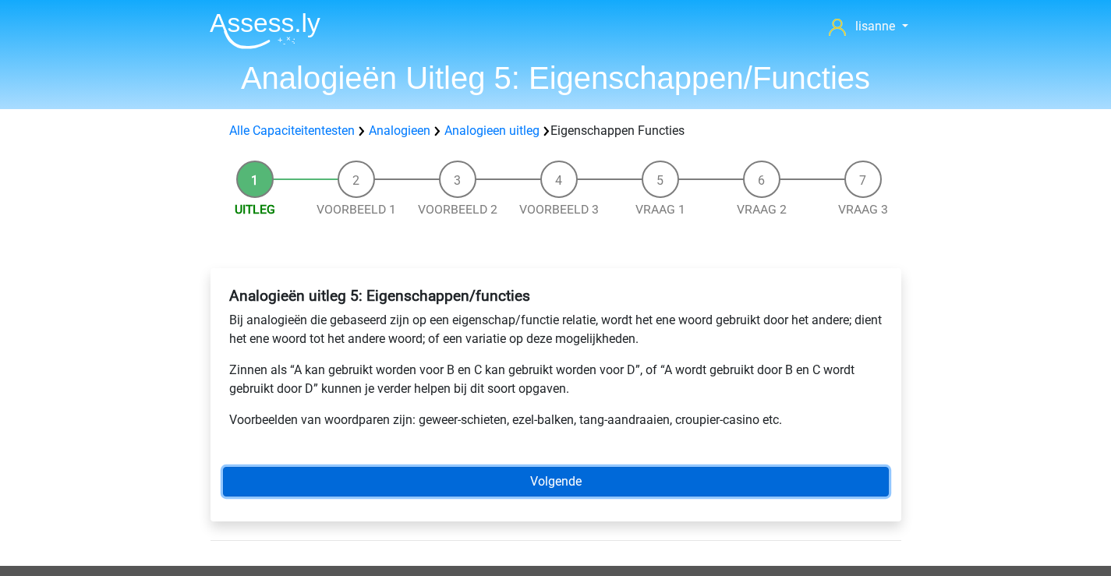
click at [496, 475] on link "Volgende" at bounding box center [556, 482] width 666 height 30
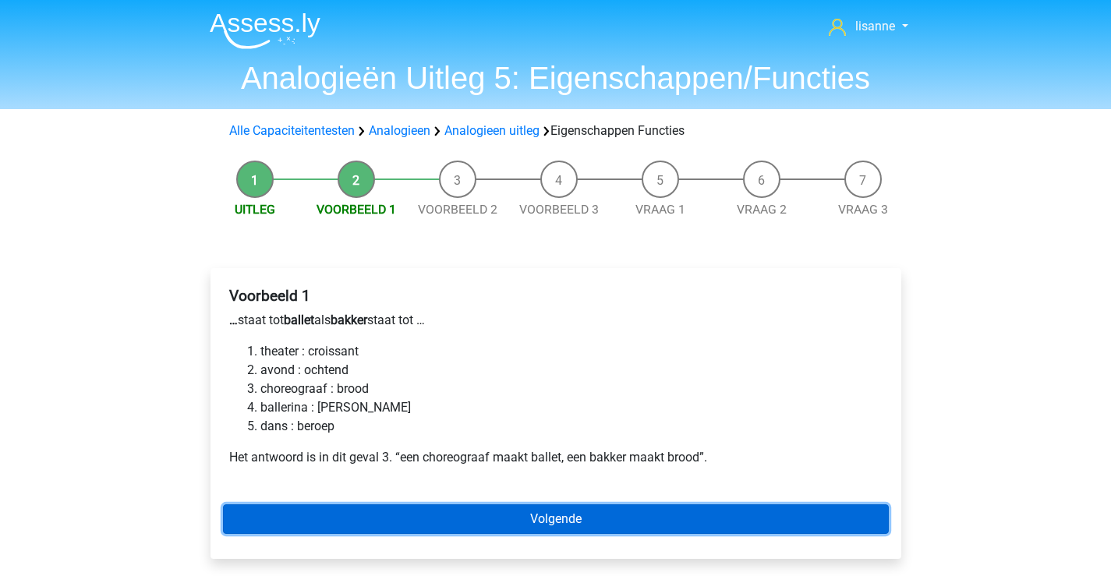
click at [415, 518] on link "Volgende" at bounding box center [556, 519] width 666 height 30
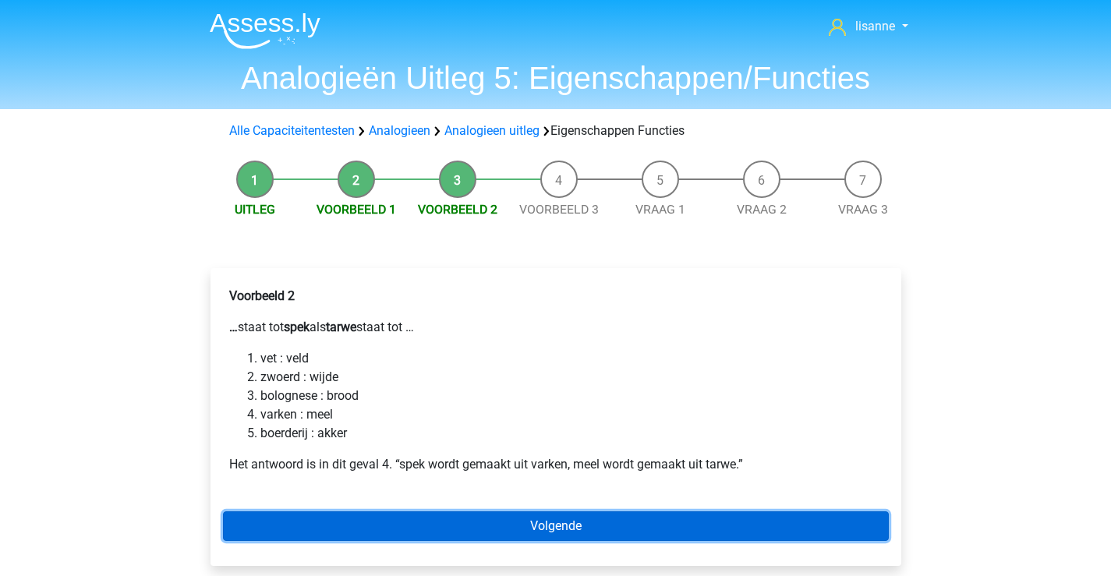
click at [348, 515] on link "Volgende" at bounding box center [556, 526] width 666 height 30
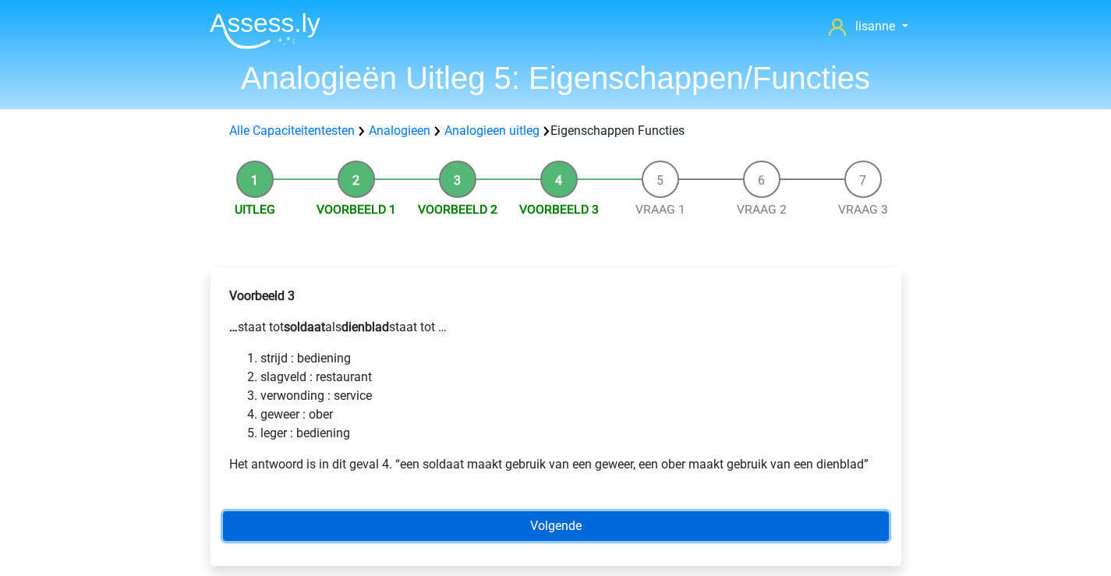
click at [480, 524] on link "Volgende" at bounding box center [556, 526] width 666 height 30
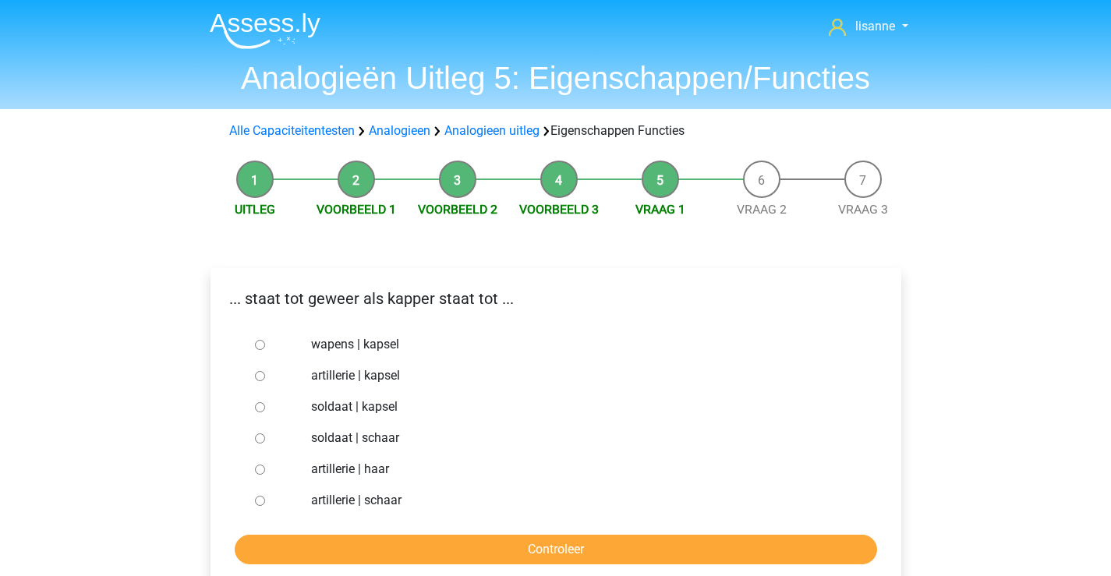
click at [394, 433] on label "soldaat | schaar" at bounding box center [580, 438] width 539 height 19
click at [265, 433] on input "soldaat | schaar" at bounding box center [260, 438] width 10 height 10
radio input "true"
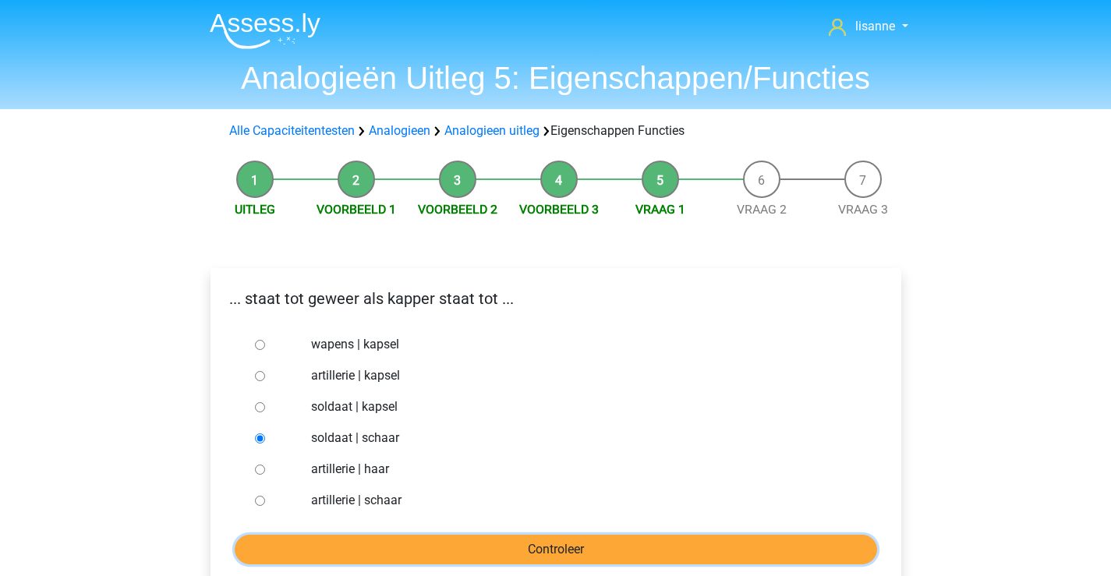
click at [511, 544] on input "Controleer" at bounding box center [556, 550] width 642 height 30
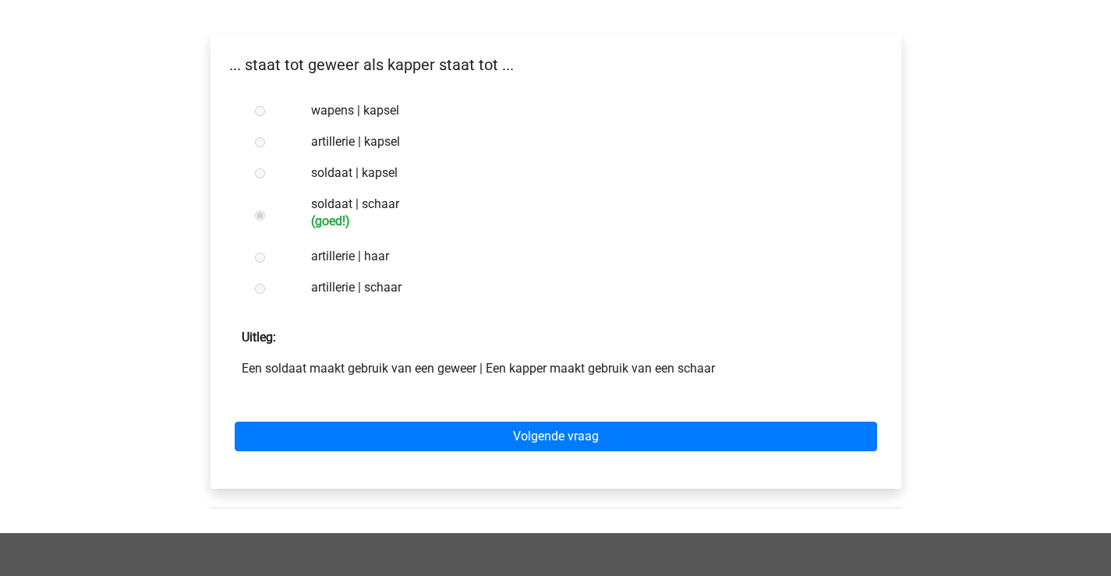
scroll to position [312, 0]
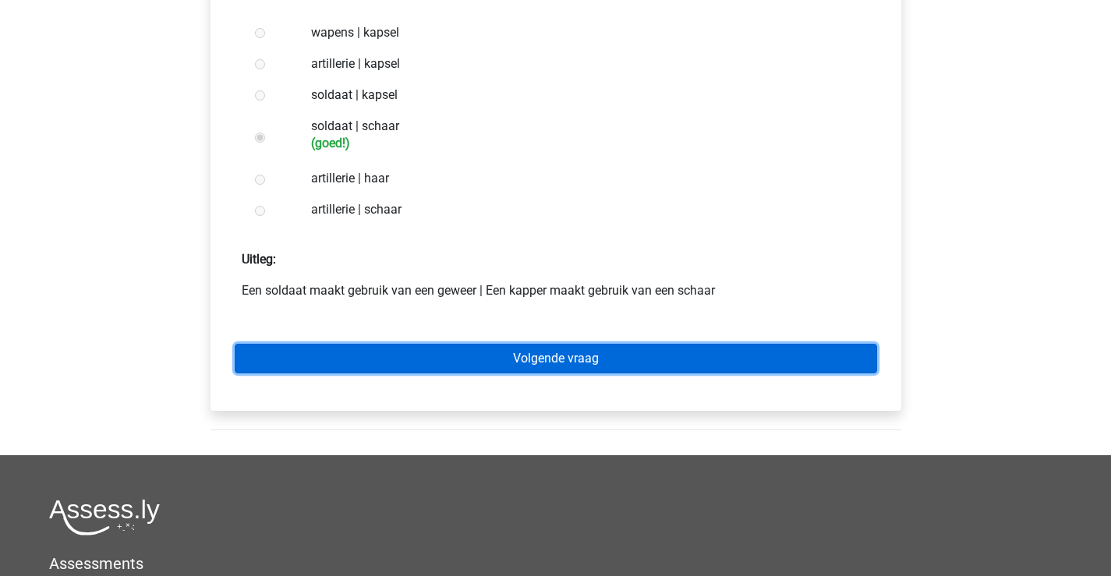
click at [639, 360] on link "Volgende vraag" at bounding box center [556, 359] width 642 height 30
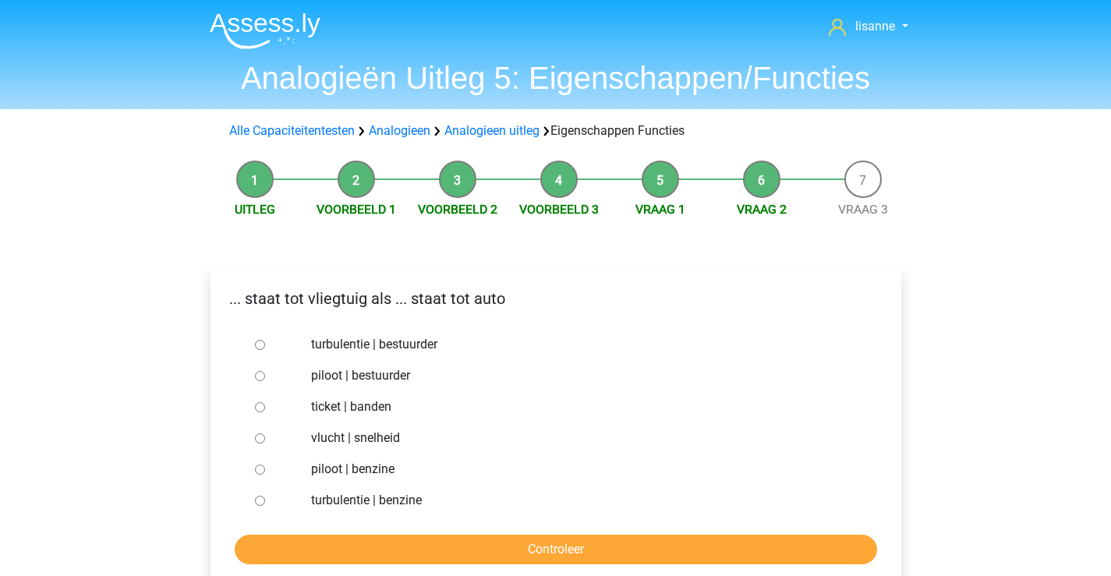
click at [394, 376] on label "piloot | bestuurder" at bounding box center [580, 375] width 539 height 19
click at [265, 376] on input "piloot | bestuurder" at bounding box center [260, 376] width 10 height 10
radio input "true"
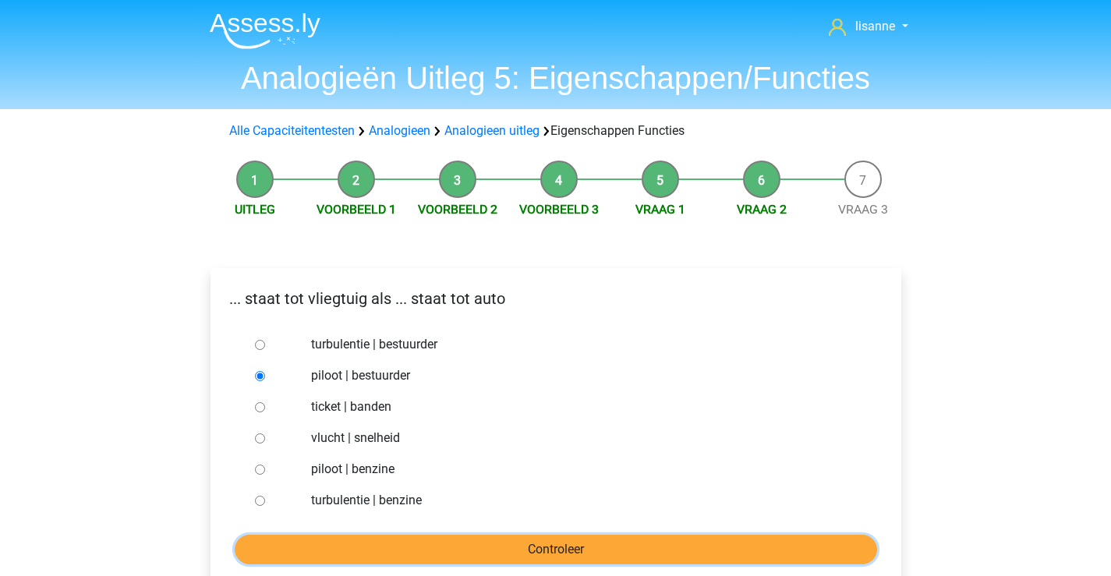
click at [462, 553] on input "Controleer" at bounding box center [556, 550] width 642 height 30
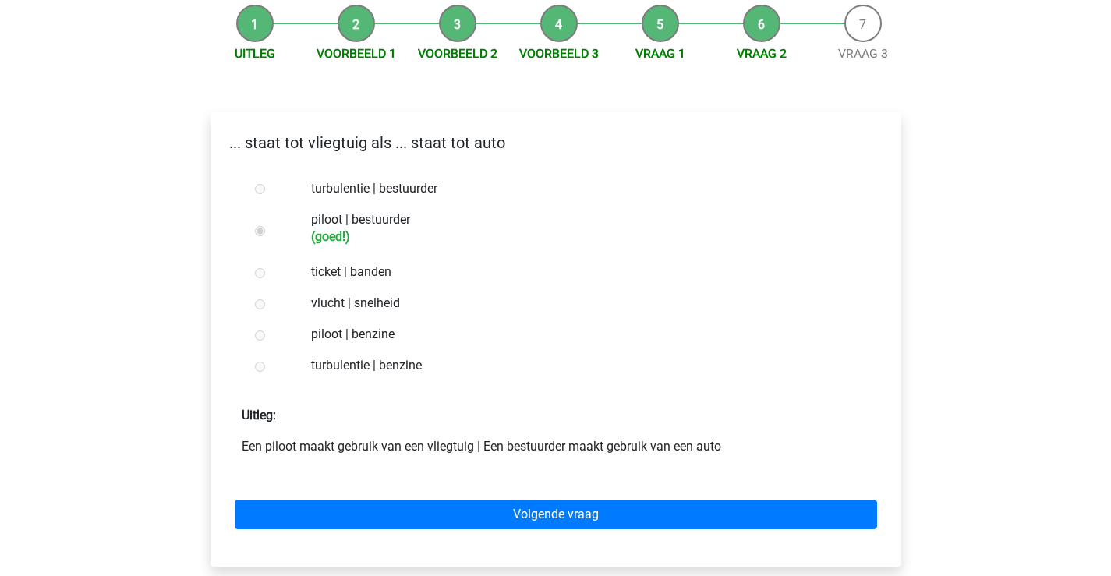
scroll to position [234, 0]
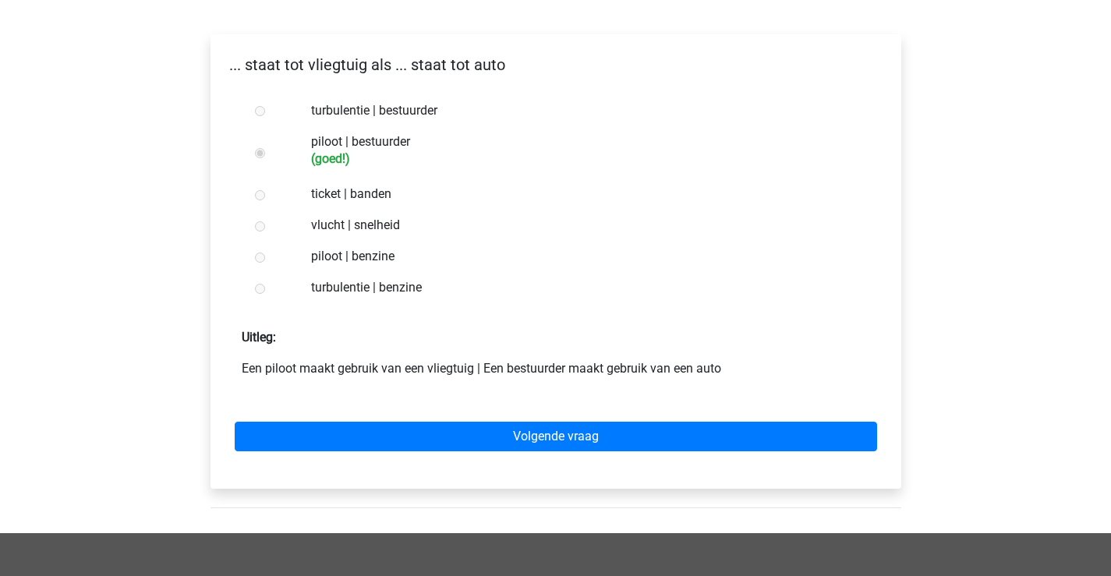
click at [619, 452] on div "Volgende vraag" at bounding box center [556, 434] width 666 height 86
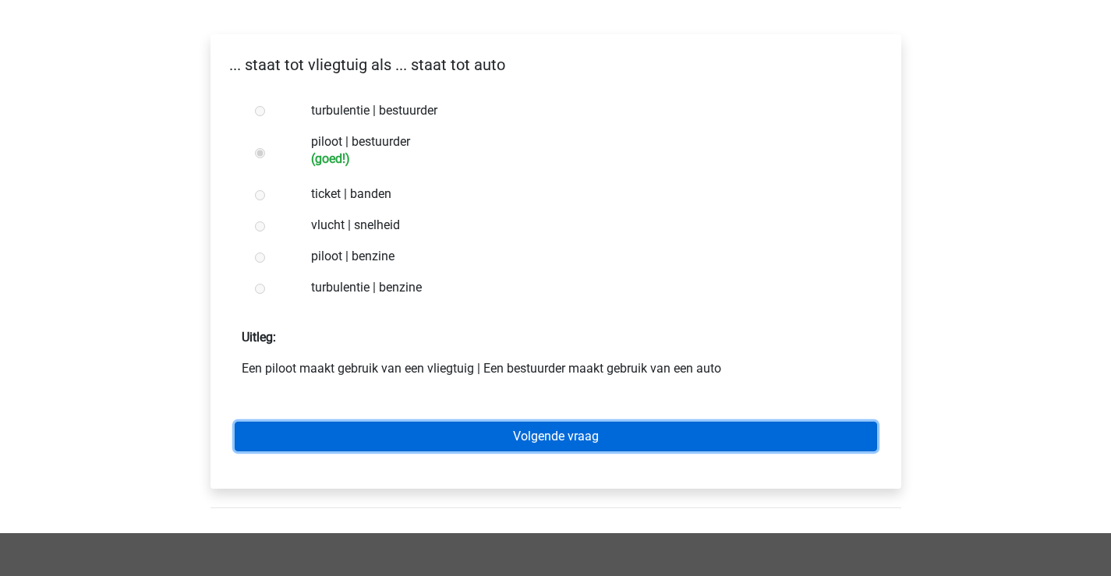
click at [632, 444] on link "Volgende vraag" at bounding box center [556, 437] width 642 height 30
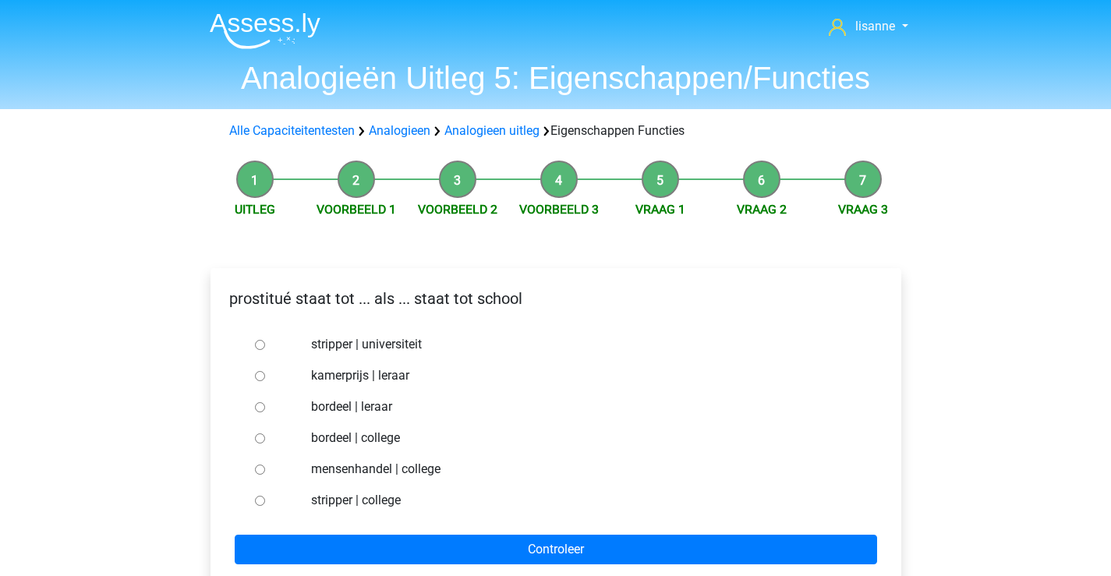
click at [347, 413] on label "bordeel | leraar" at bounding box center [580, 407] width 539 height 19
click at [265, 412] on input "bordeel | leraar" at bounding box center [260, 407] width 10 height 10
radio input "true"
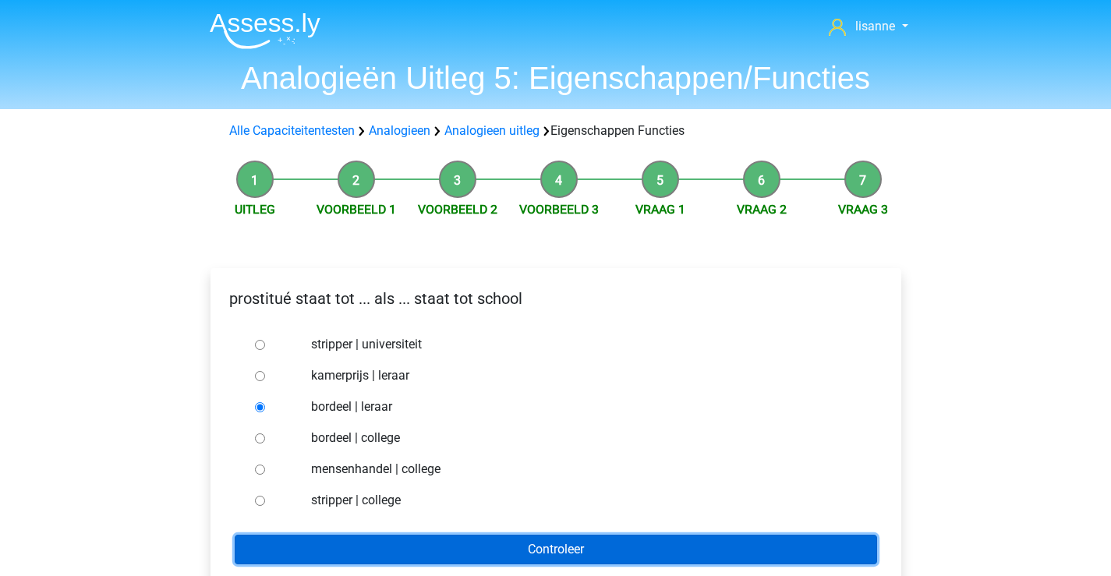
click at [498, 542] on input "Controleer" at bounding box center [556, 550] width 642 height 30
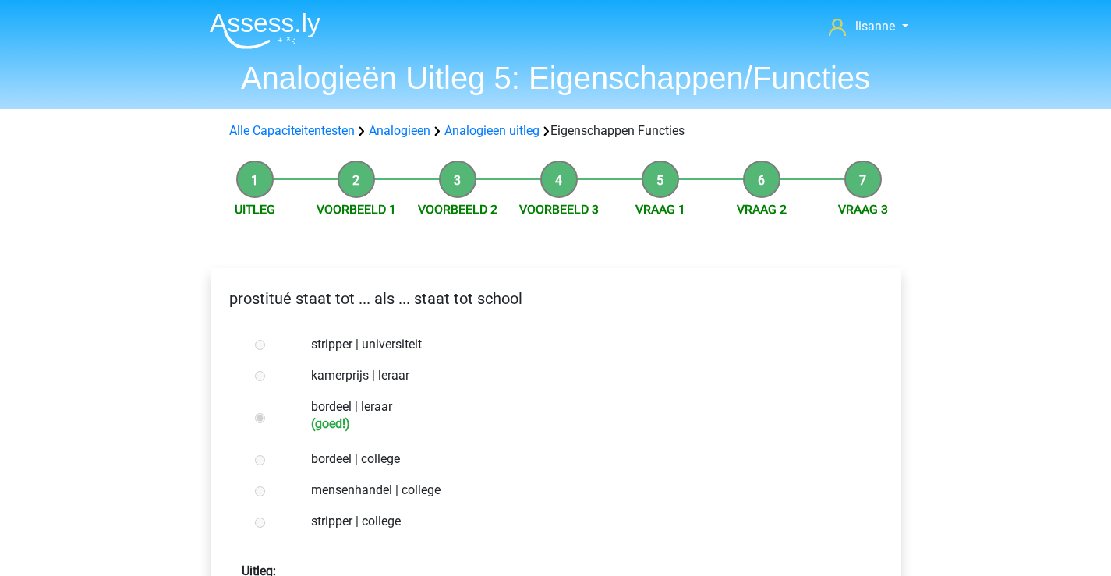
scroll to position [156, 0]
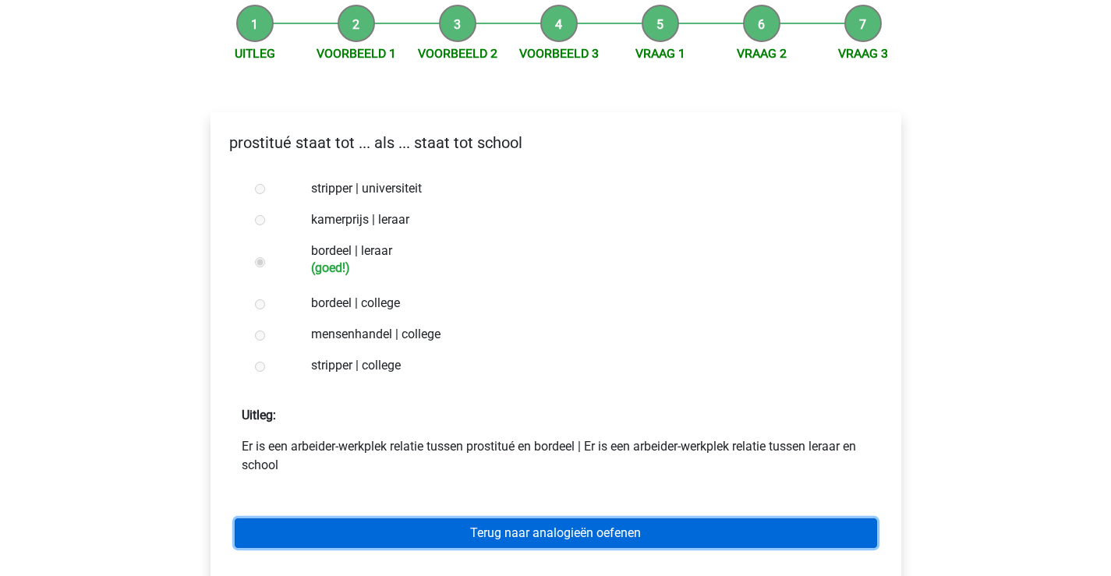
click at [660, 539] on link "Terug naar analogieën oefenen" at bounding box center [556, 533] width 642 height 30
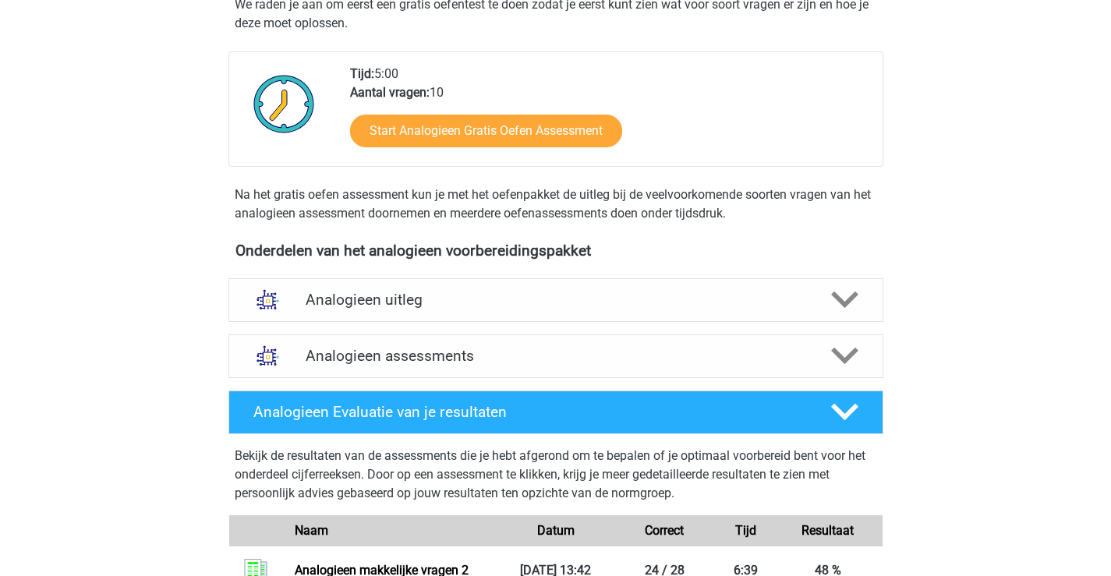
scroll to position [390, 0]
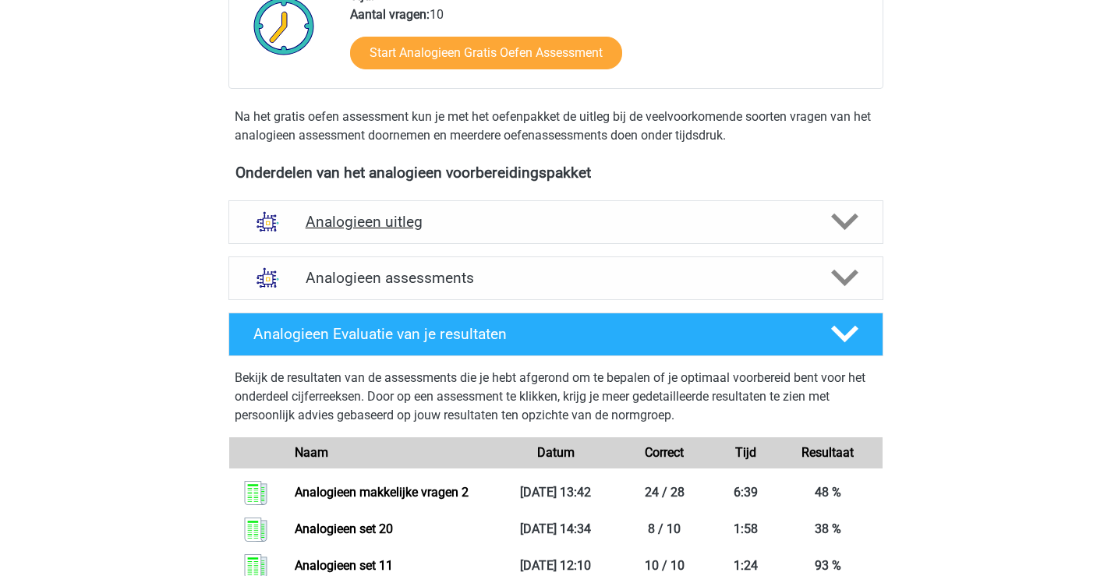
click at [530, 210] on div "Analogieen uitleg" at bounding box center [555, 222] width 655 height 44
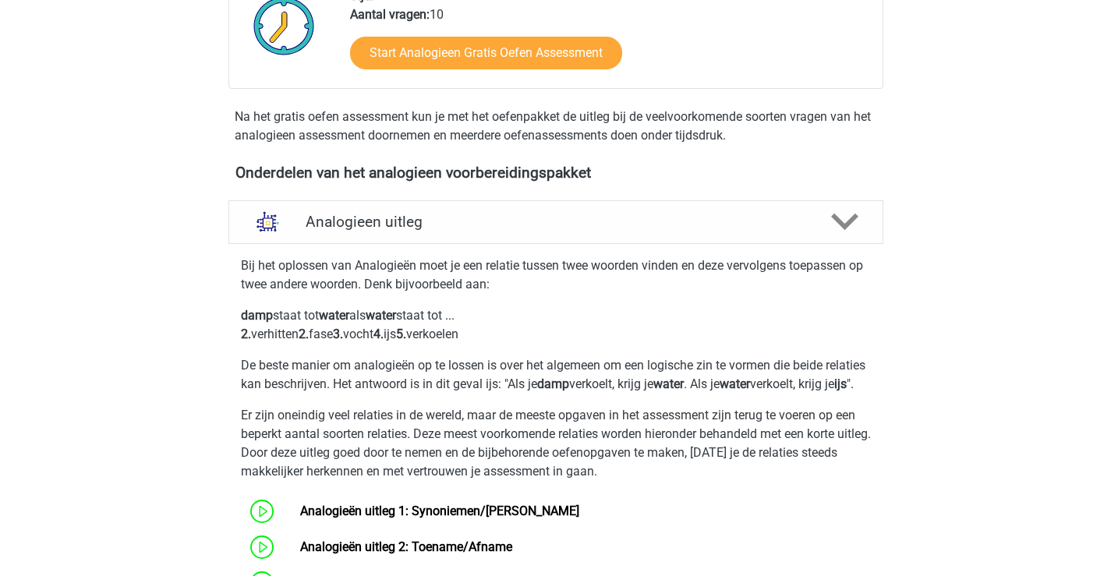
scroll to position [624, 0]
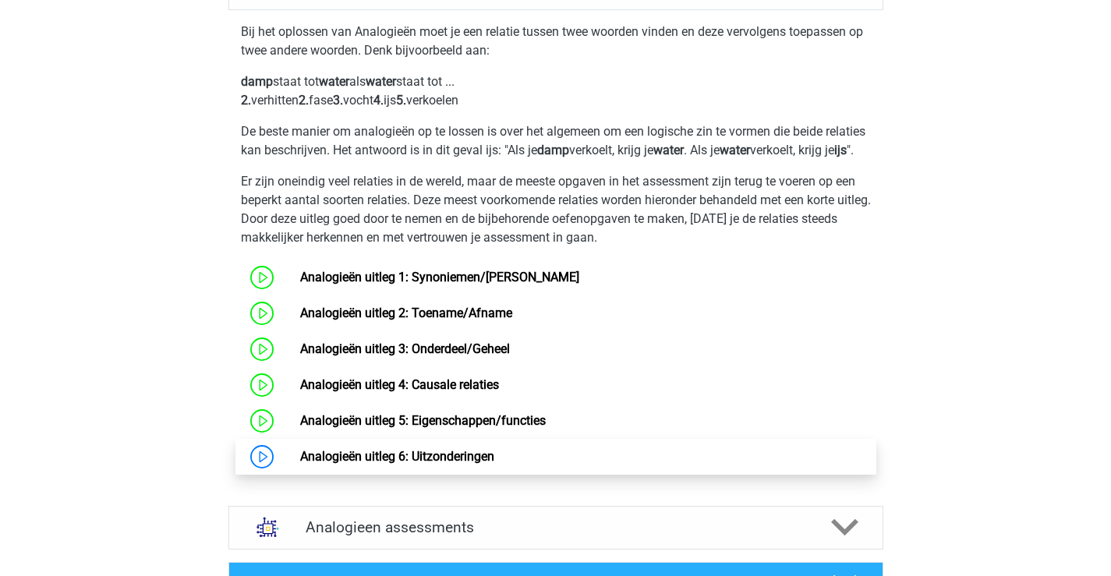
click at [415, 464] on link "Analogieën uitleg 6: Uitzonderingen" at bounding box center [397, 456] width 194 height 15
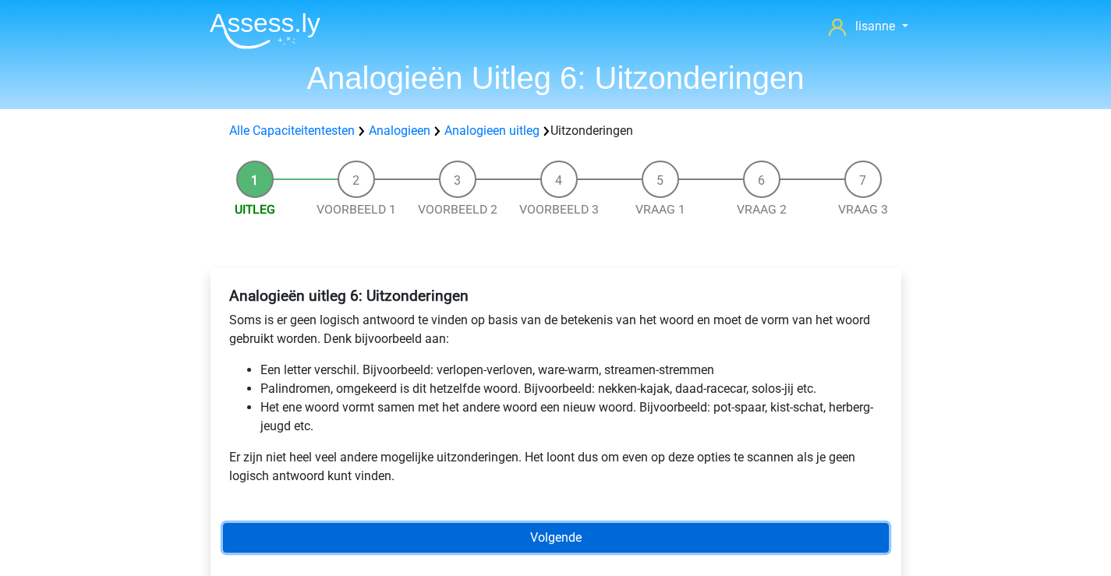
click at [638, 540] on link "Volgende" at bounding box center [556, 538] width 666 height 30
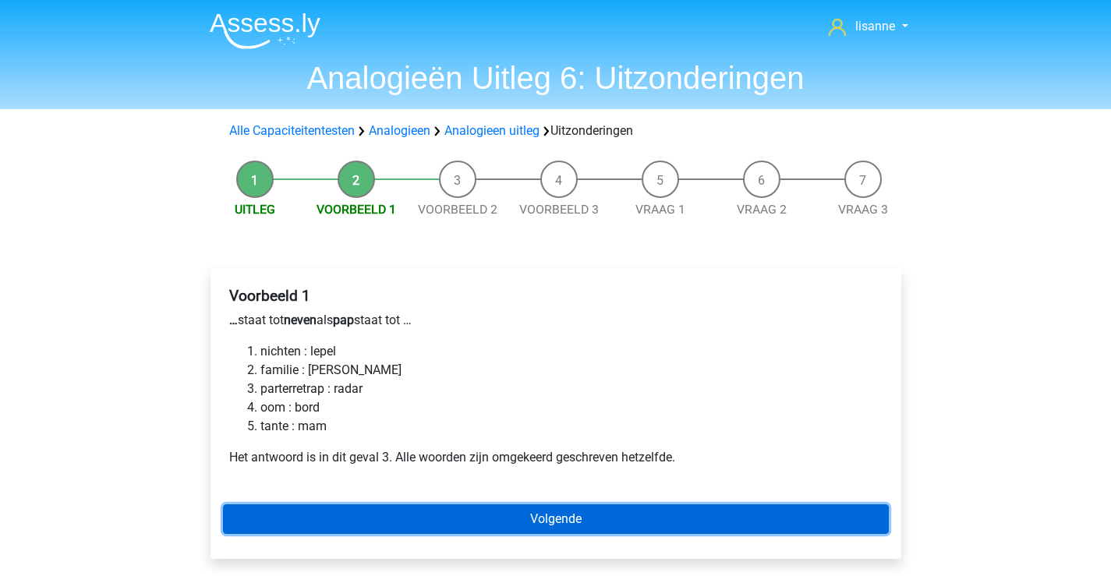
click at [444, 512] on link "Volgende" at bounding box center [556, 519] width 666 height 30
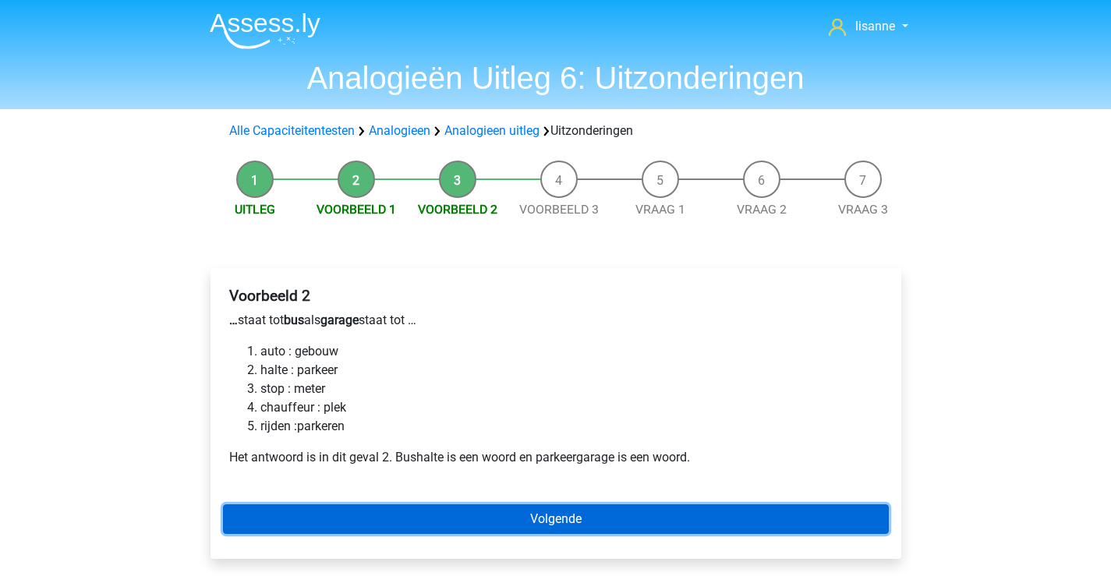
click at [452, 512] on link "Volgende" at bounding box center [556, 519] width 666 height 30
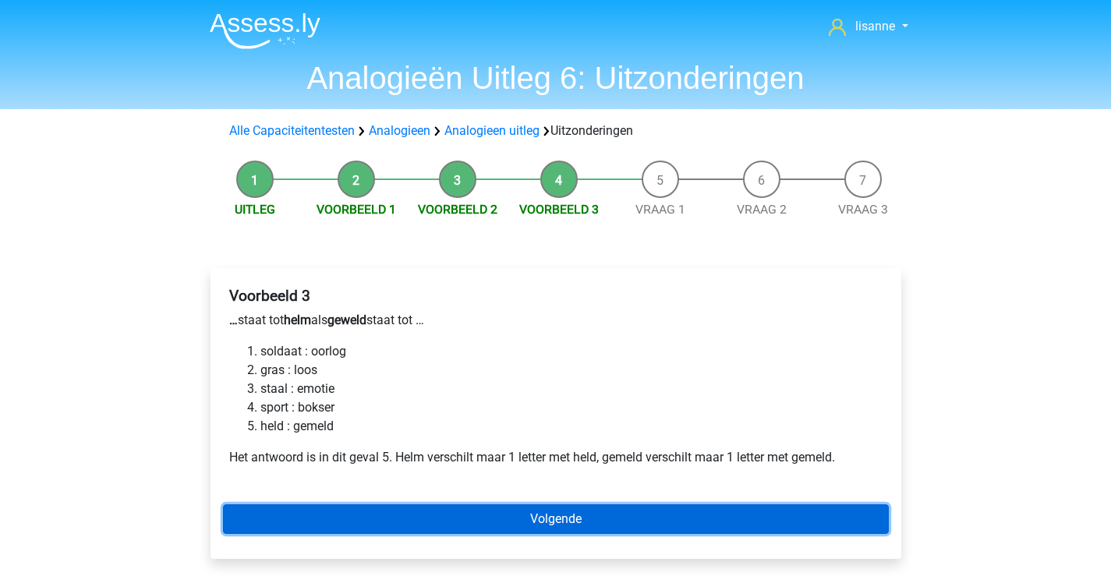
click at [582, 529] on link "Volgende" at bounding box center [556, 519] width 666 height 30
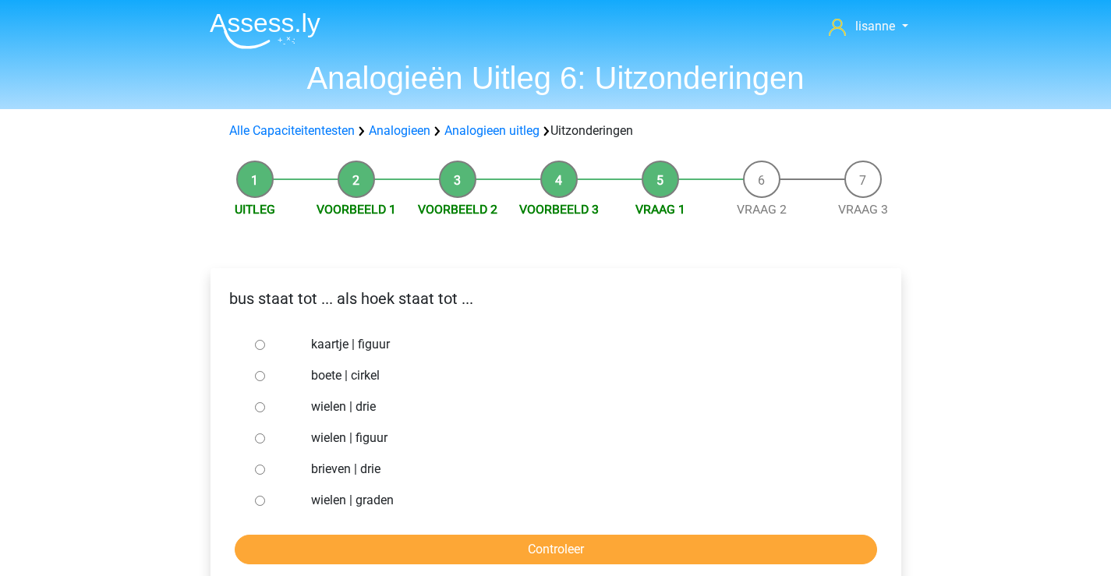
click at [333, 471] on label "brieven | drie" at bounding box center [580, 469] width 539 height 19
click at [265, 471] on input "brieven | drie" at bounding box center [260, 470] width 10 height 10
radio input "true"
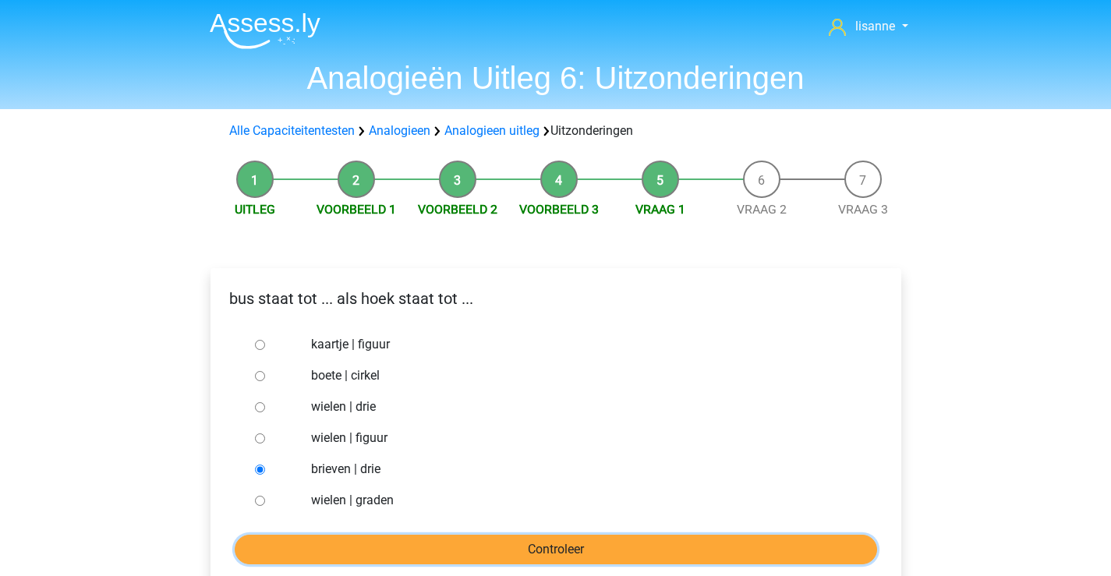
click at [474, 553] on input "Controleer" at bounding box center [556, 550] width 642 height 30
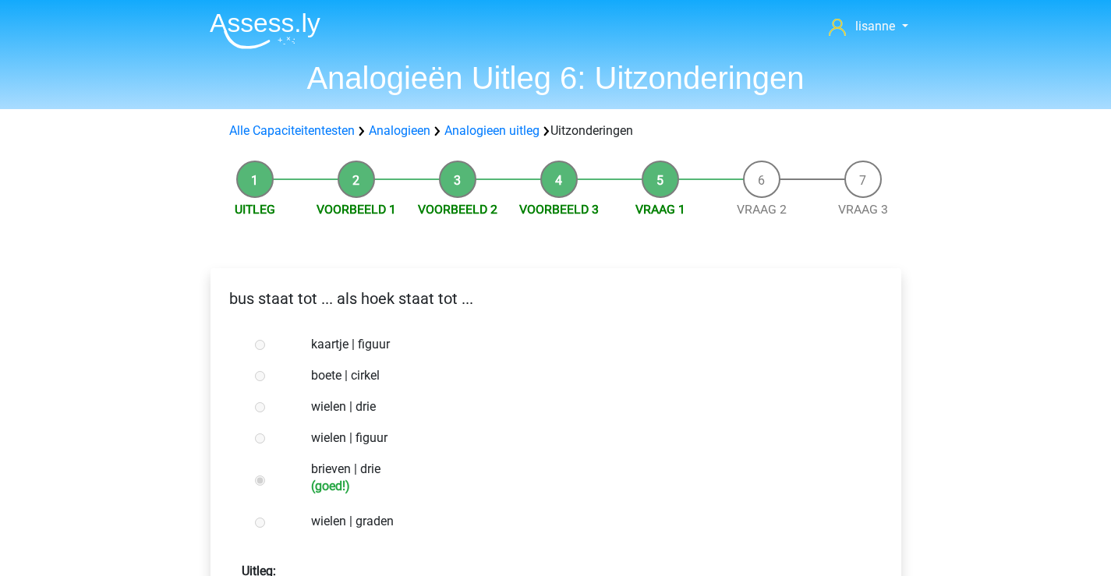
scroll to position [156, 0]
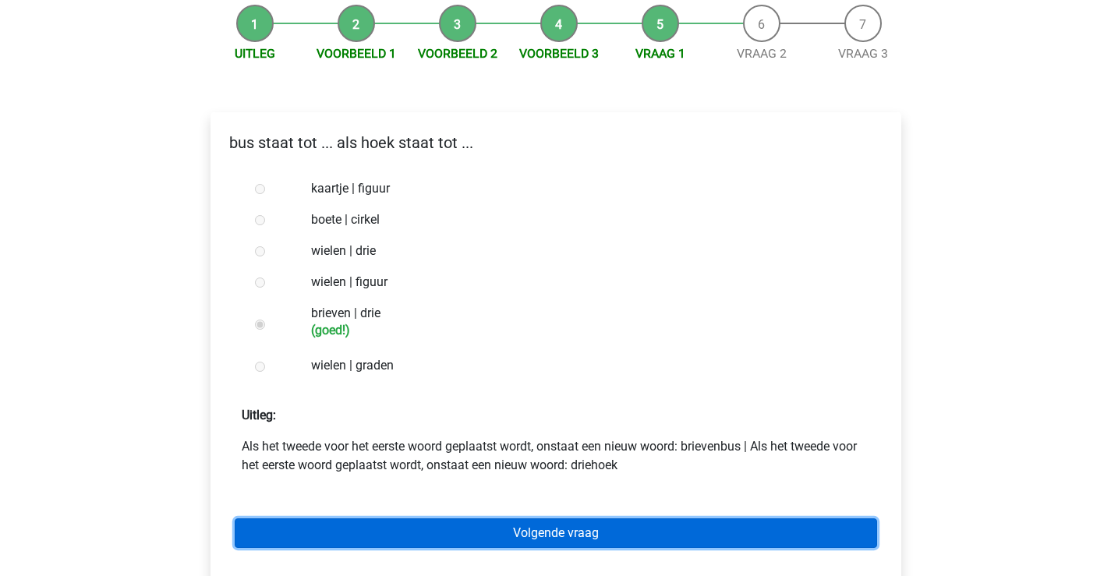
click at [484, 538] on link "Volgende vraag" at bounding box center [556, 533] width 642 height 30
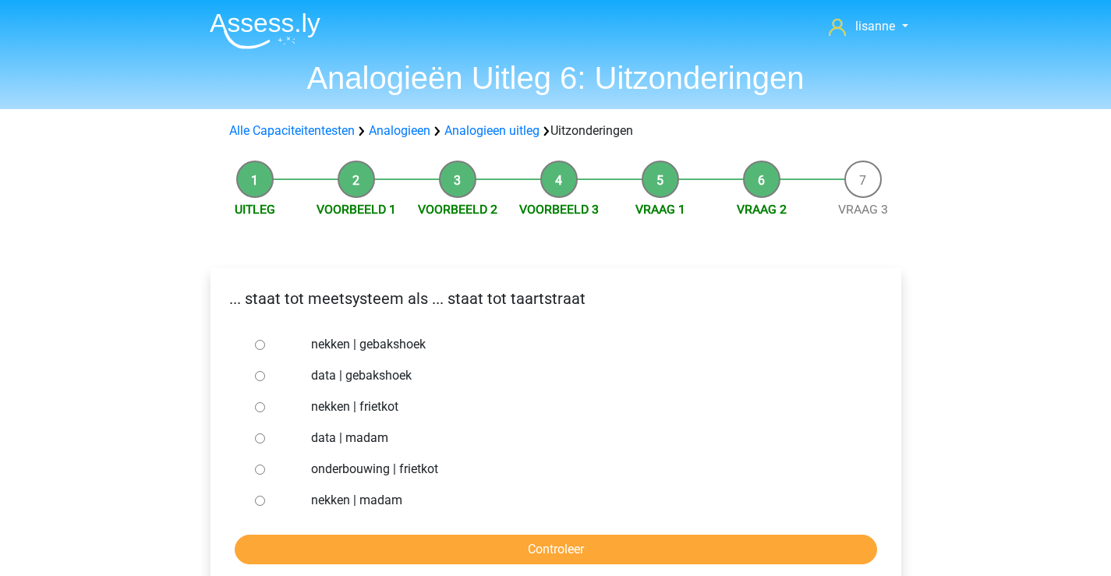
click at [333, 494] on label "nekken | madam" at bounding box center [580, 500] width 539 height 19
click at [265, 496] on input "nekken | madam" at bounding box center [260, 501] width 10 height 10
radio input "true"
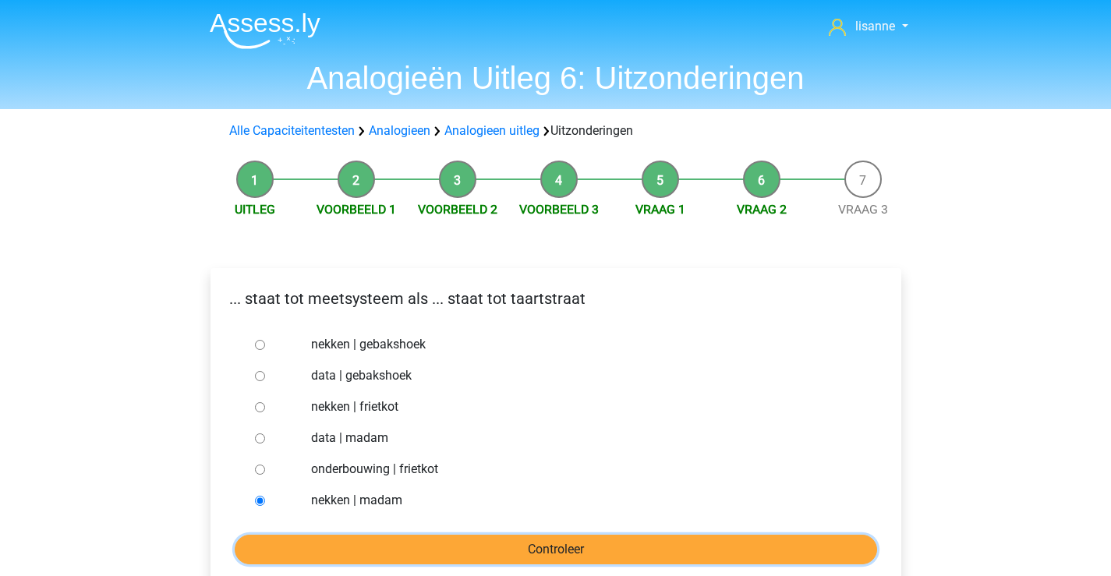
click at [433, 543] on input "Controleer" at bounding box center [556, 550] width 642 height 30
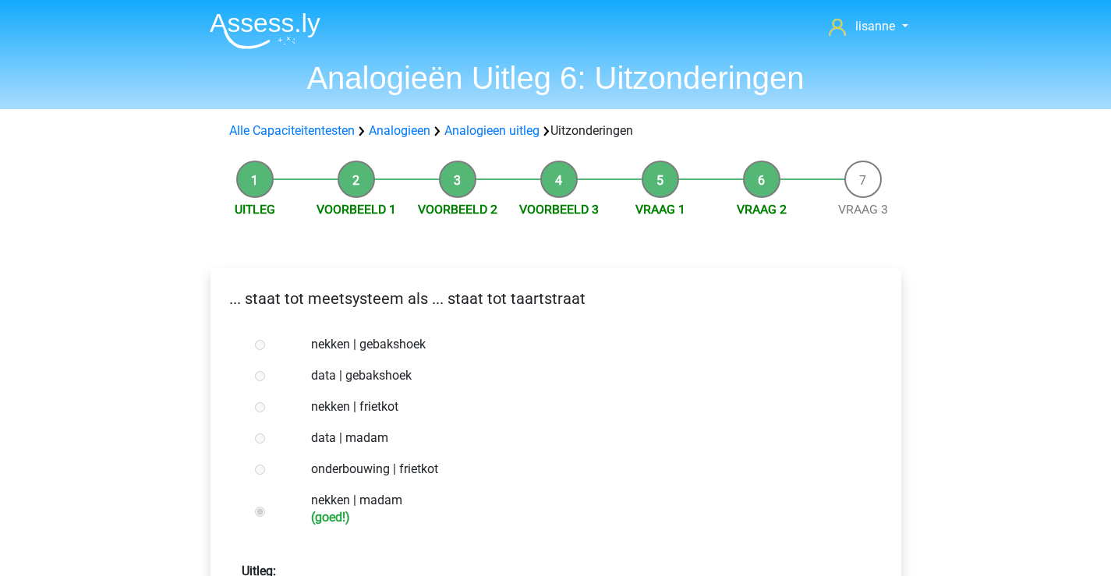
scroll to position [156, 0]
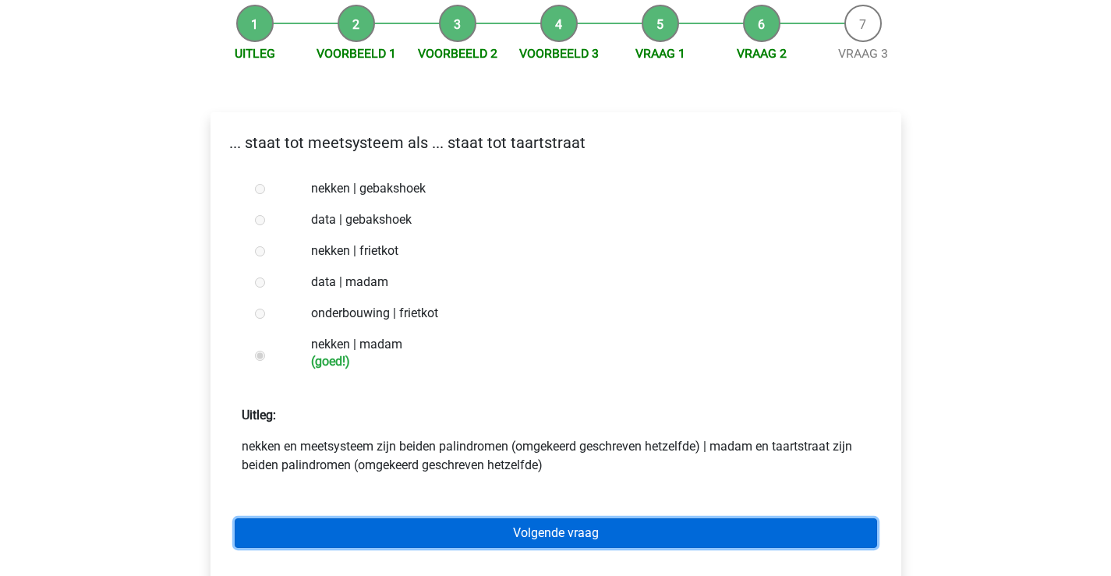
click at [560, 532] on link "Volgende vraag" at bounding box center [556, 533] width 642 height 30
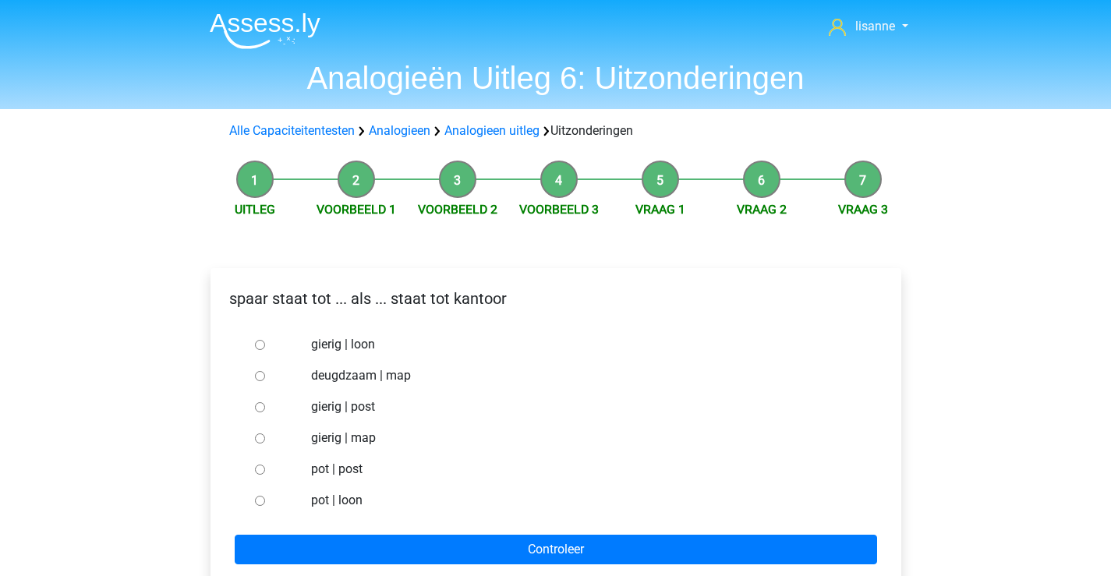
click at [321, 473] on label "pot | post" at bounding box center [580, 469] width 539 height 19
click at [265, 473] on input "pot | post" at bounding box center [260, 470] width 10 height 10
radio input "true"
click at [516, 567] on div "spaar staat tot ... als ... staat tot kantoor gierig | loon deugdzaam | map gie…" at bounding box center [555, 428] width 691 height 321
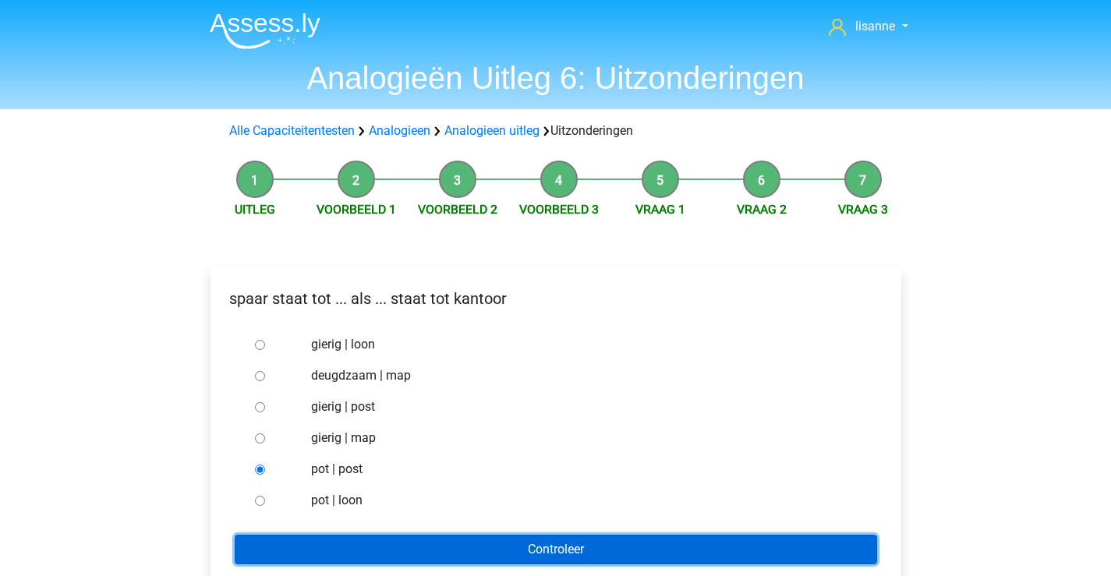
click at [536, 553] on input "Controleer" at bounding box center [556, 550] width 642 height 30
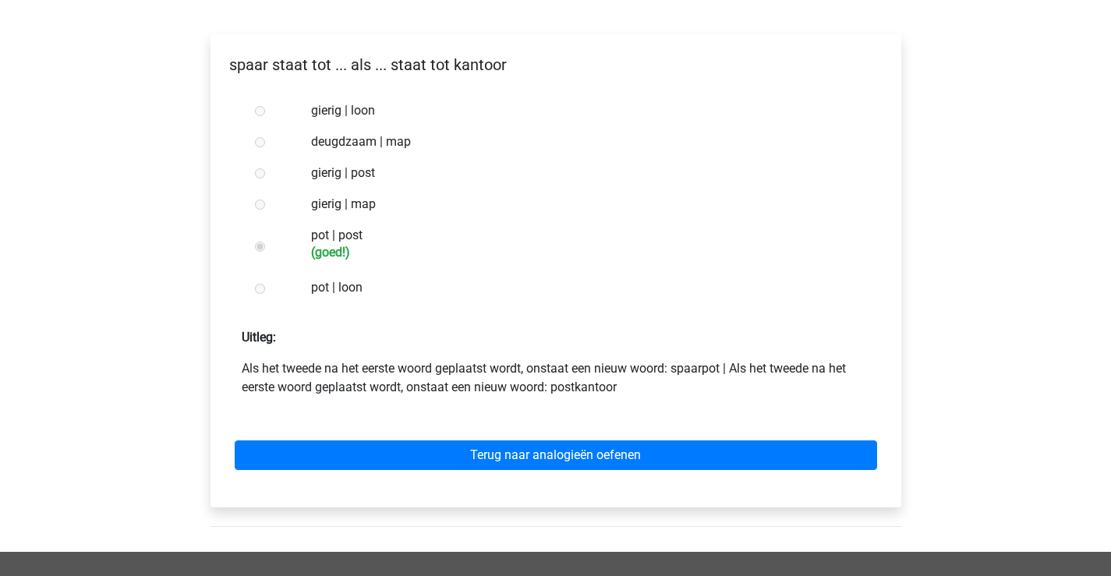
scroll to position [468, 0]
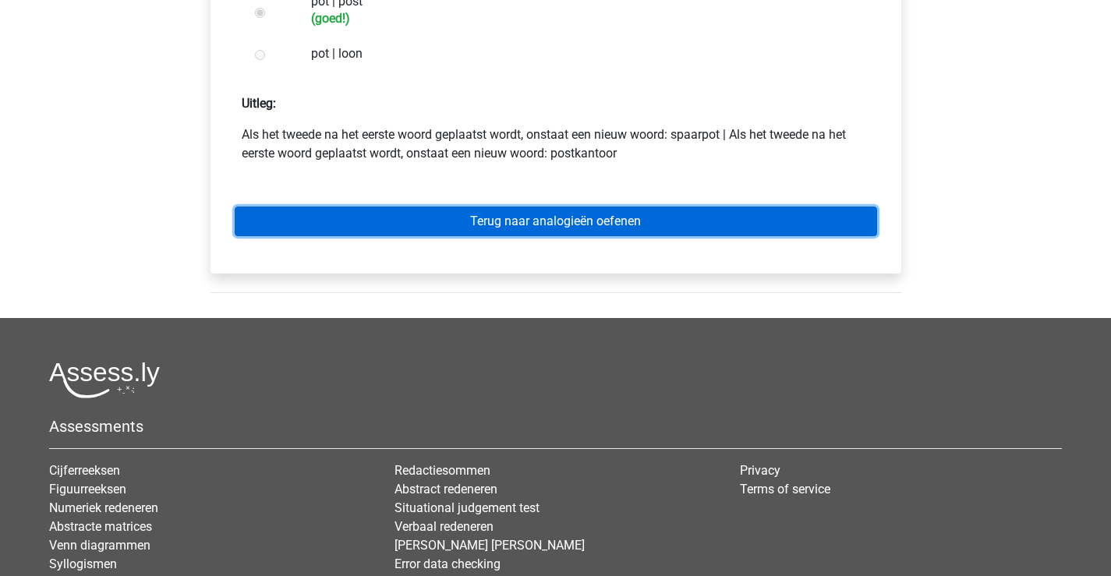
click at [646, 211] on link "Terug naar analogieën oefenen" at bounding box center [556, 222] width 642 height 30
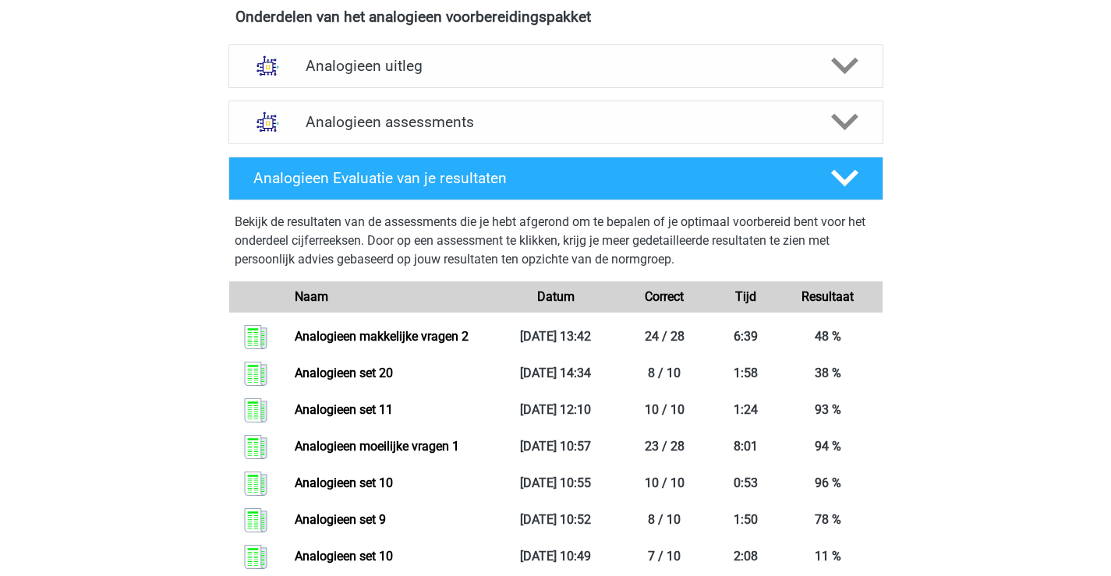
scroll to position [468, 0]
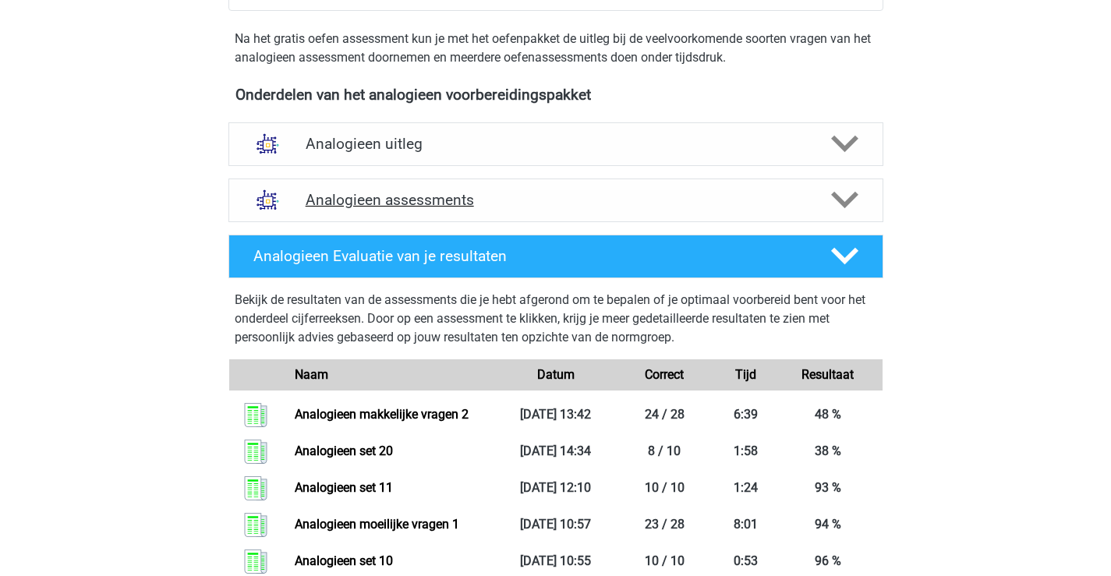
click at [706, 189] on div "Analogieen assessments" at bounding box center [555, 201] width 655 height 44
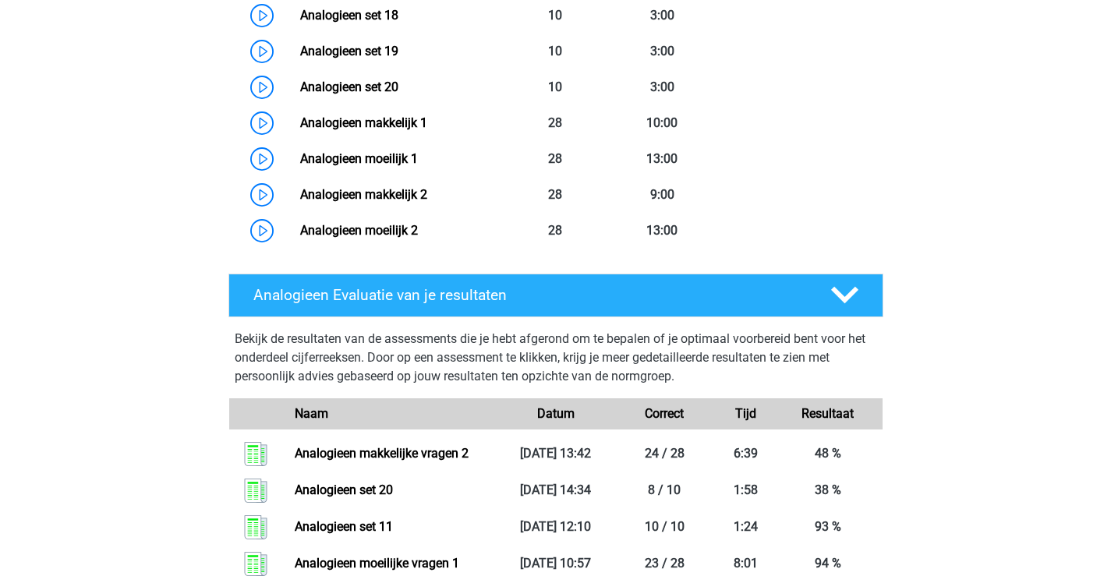
scroll to position [1559, 0]
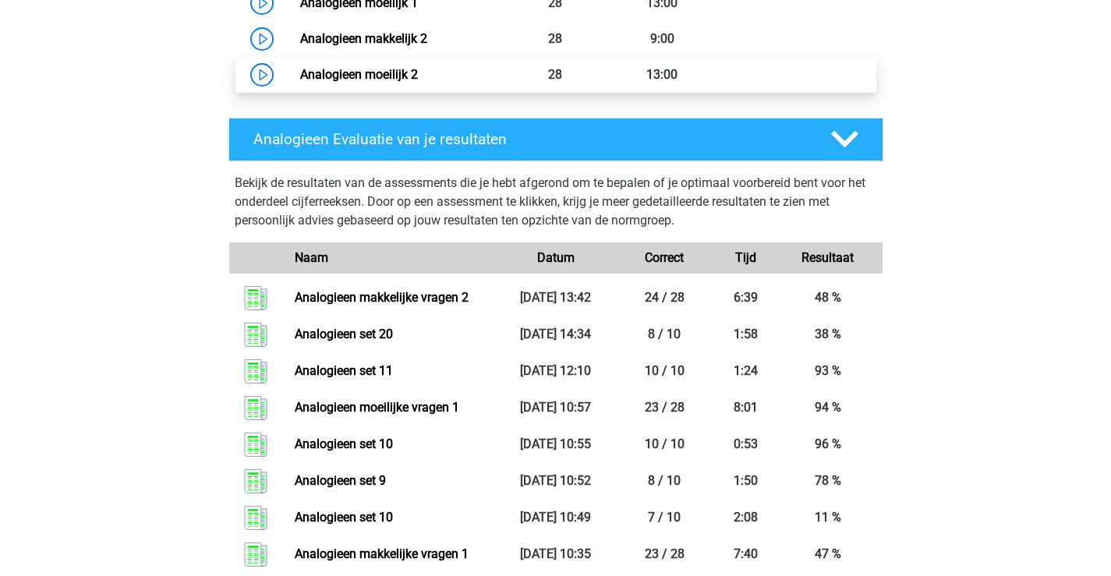
click at [366, 68] on link "Analogieen moeilijk 2" at bounding box center [359, 74] width 118 height 15
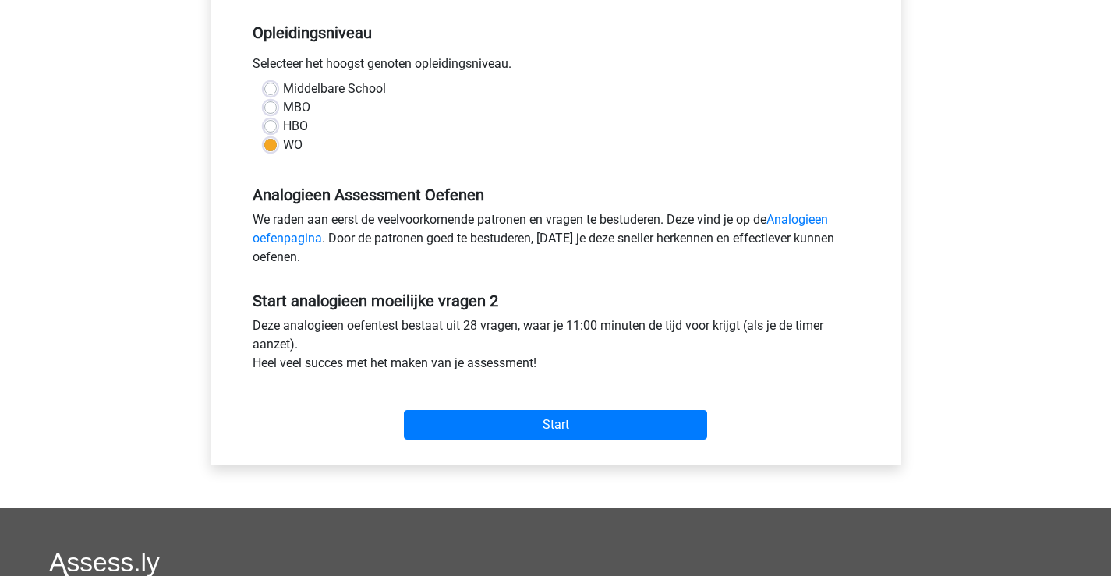
scroll to position [468, 0]
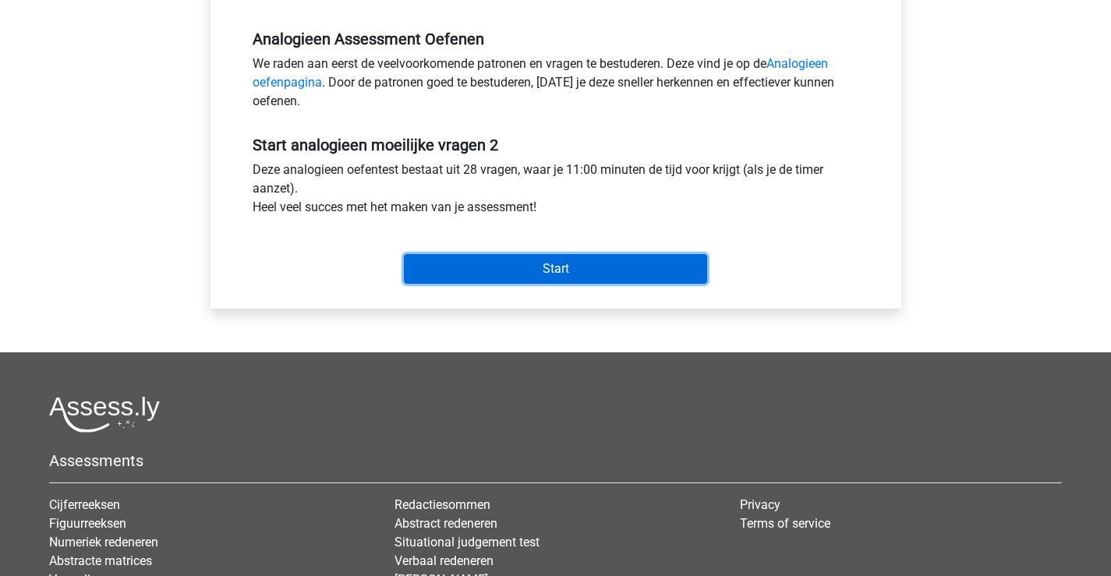
click at [624, 267] on input "Start" at bounding box center [555, 269] width 303 height 30
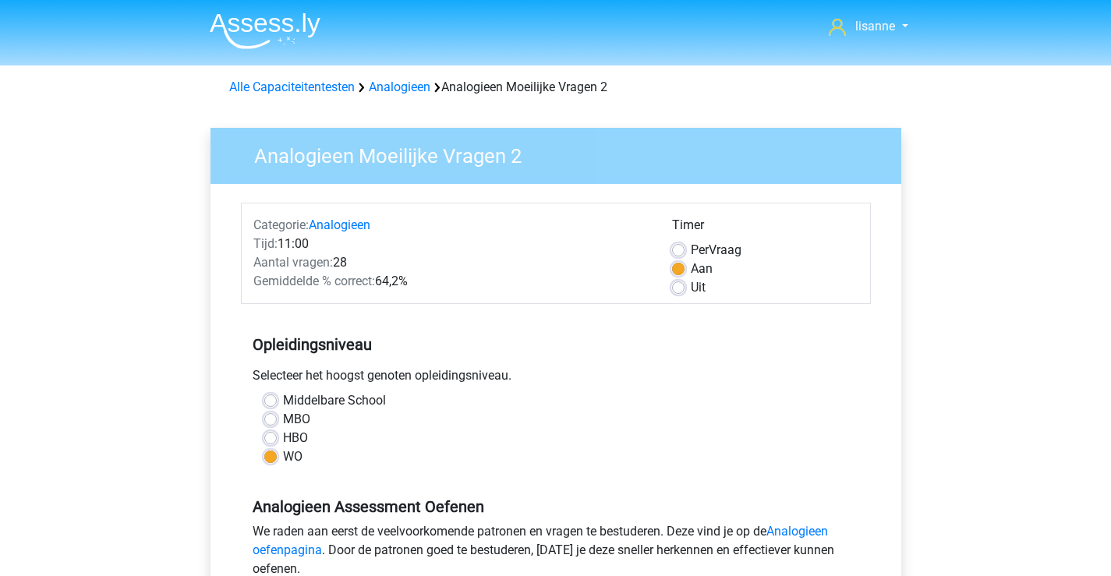
scroll to position [468, 0]
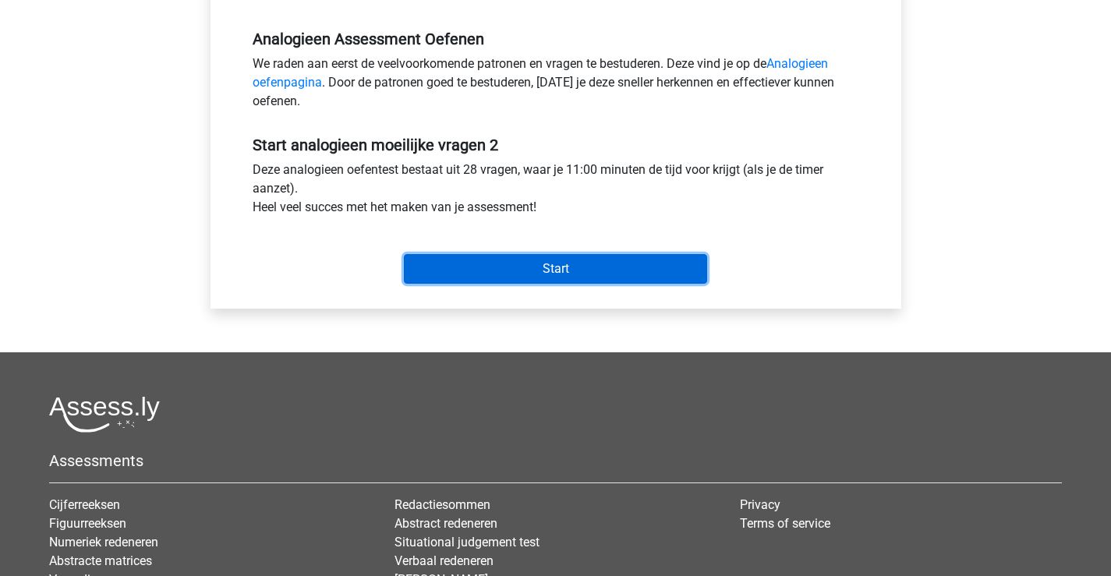
click at [592, 266] on input "Start" at bounding box center [555, 269] width 303 height 30
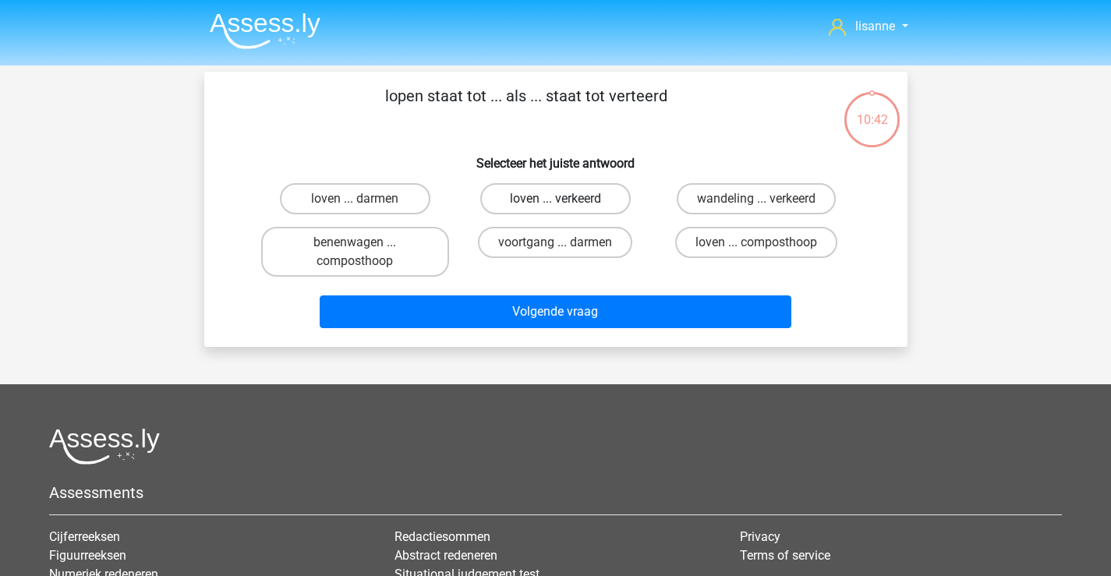
click at [598, 200] on label "loven ... verkeerd" at bounding box center [555, 198] width 150 height 31
click at [565, 200] on input "loven ... verkeerd" at bounding box center [560, 204] width 10 height 10
radio input "true"
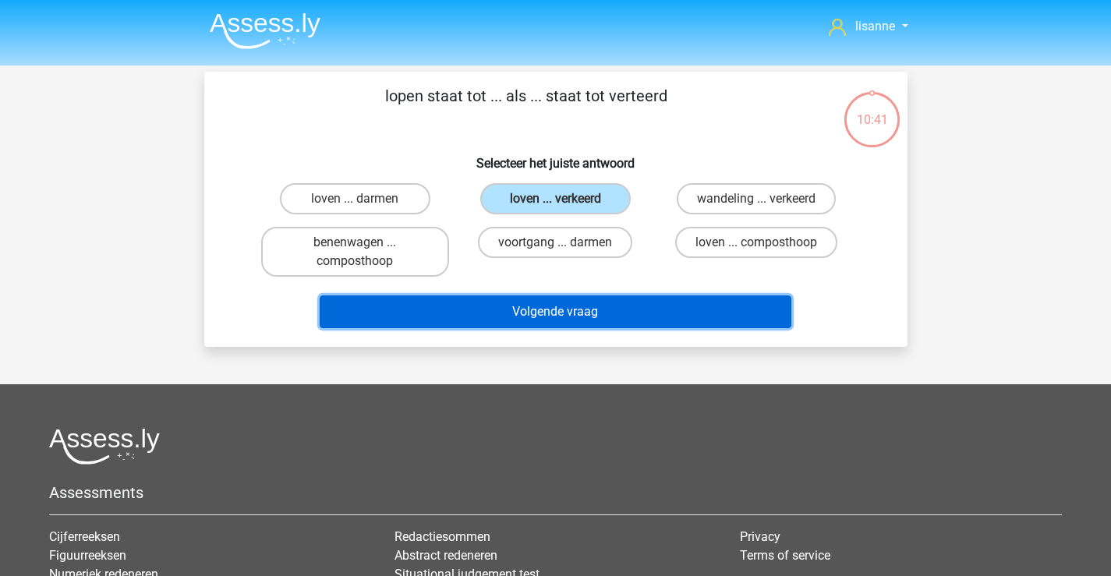
click at [588, 318] on button "Volgende vraag" at bounding box center [556, 311] width 472 height 33
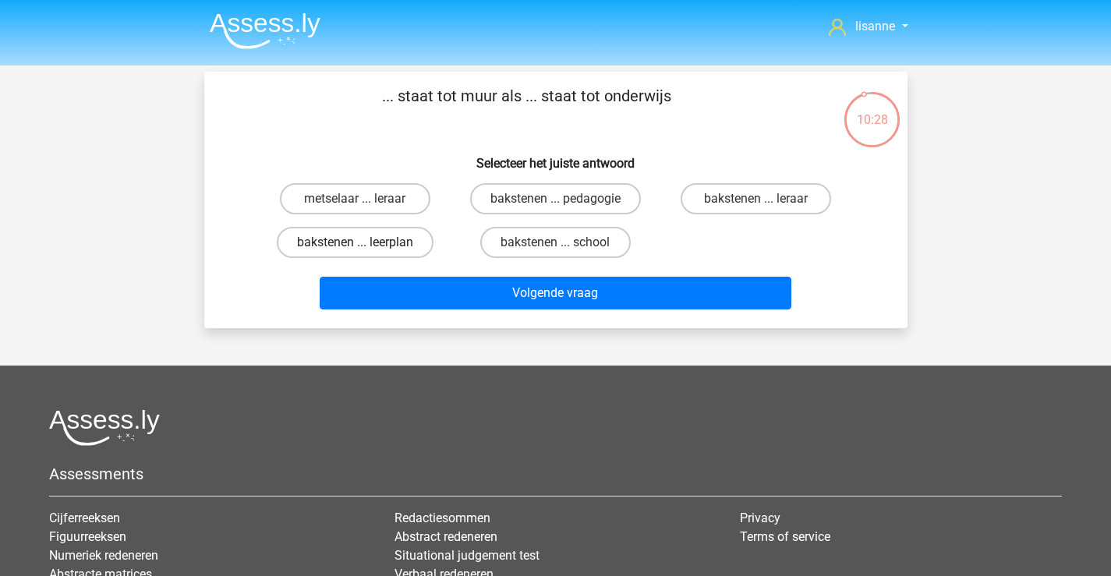
click at [410, 243] on label "bakstenen ... leerplan" at bounding box center [355, 242] width 157 height 31
click at [365, 243] on input "bakstenen ... leerplan" at bounding box center [360, 247] width 10 height 10
radio input "true"
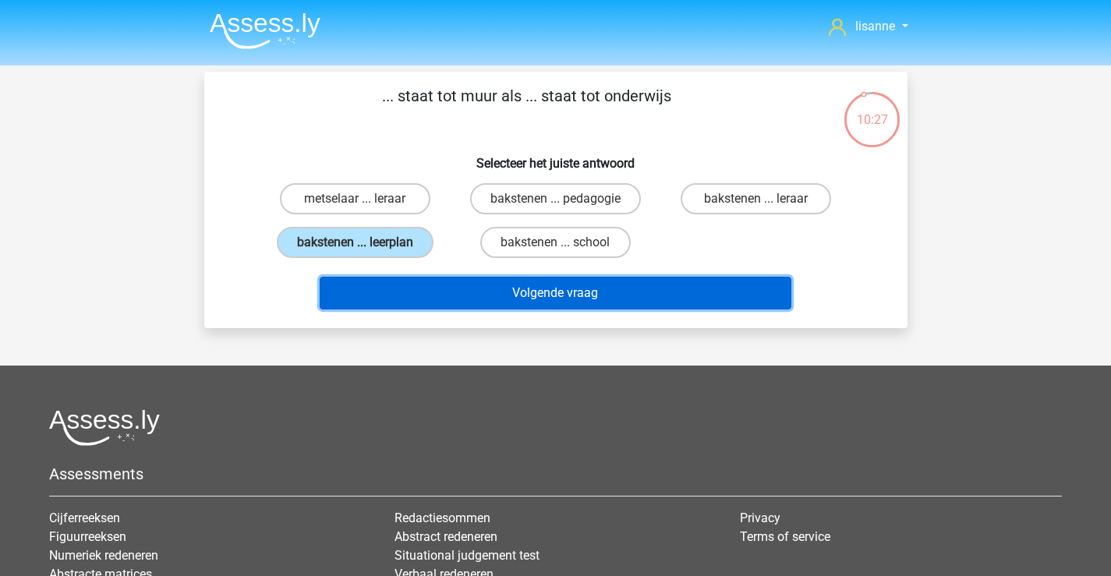
click at [500, 292] on button "Volgende vraag" at bounding box center [556, 293] width 472 height 33
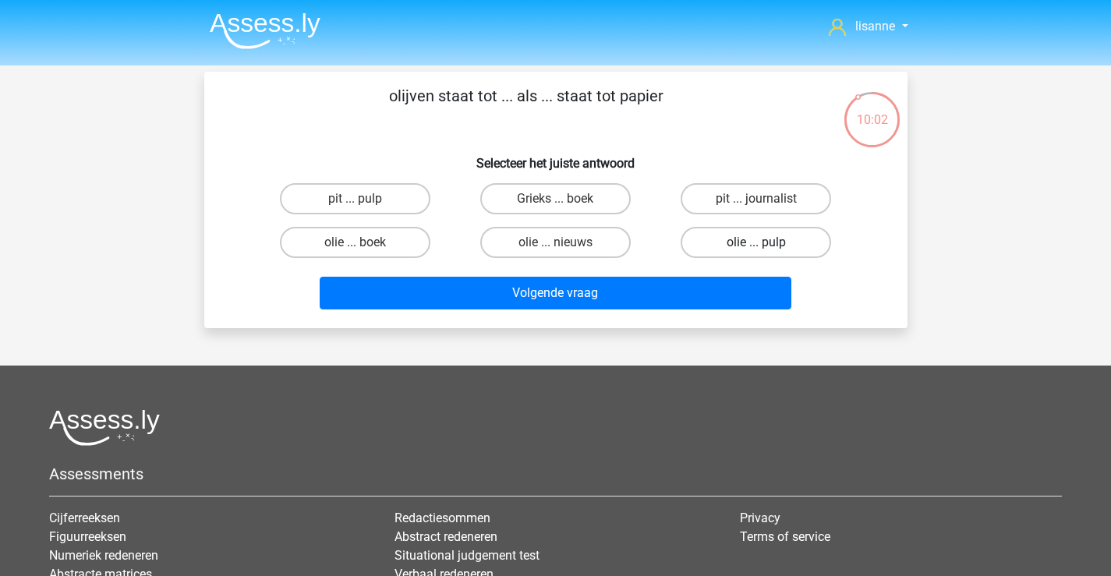
click at [717, 245] on label "olie ... pulp" at bounding box center [756, 242] width 150 height 31
click at [756, 245] on input "olie ... pulp" at bounding box center [761, 247] width 10 height 10
radio input "true"
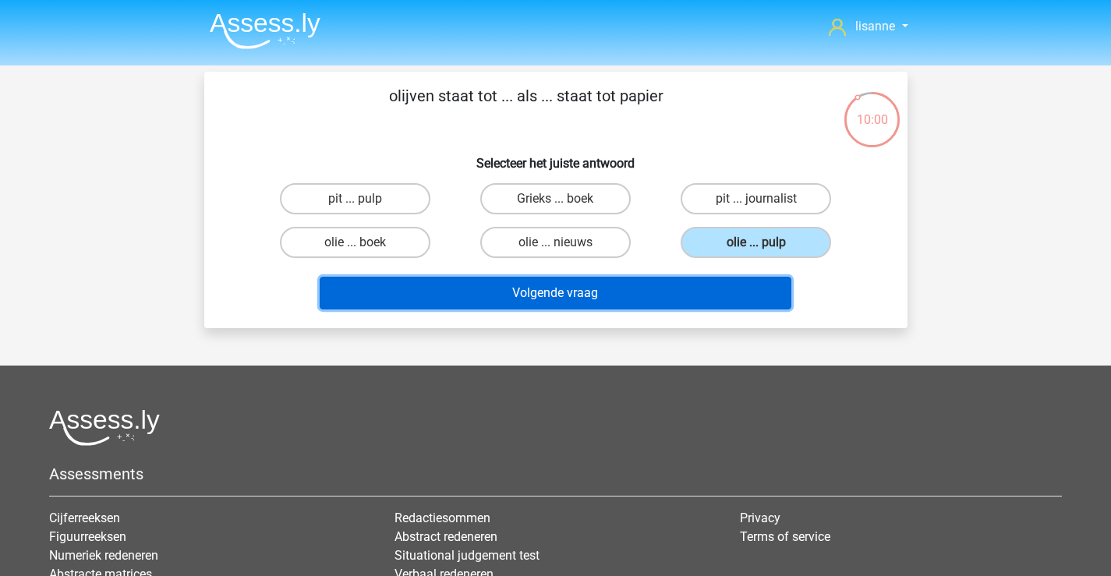
click at [617, 294] on button "Volgende vraag" at bounding box center [556, 293] width 472 height 33
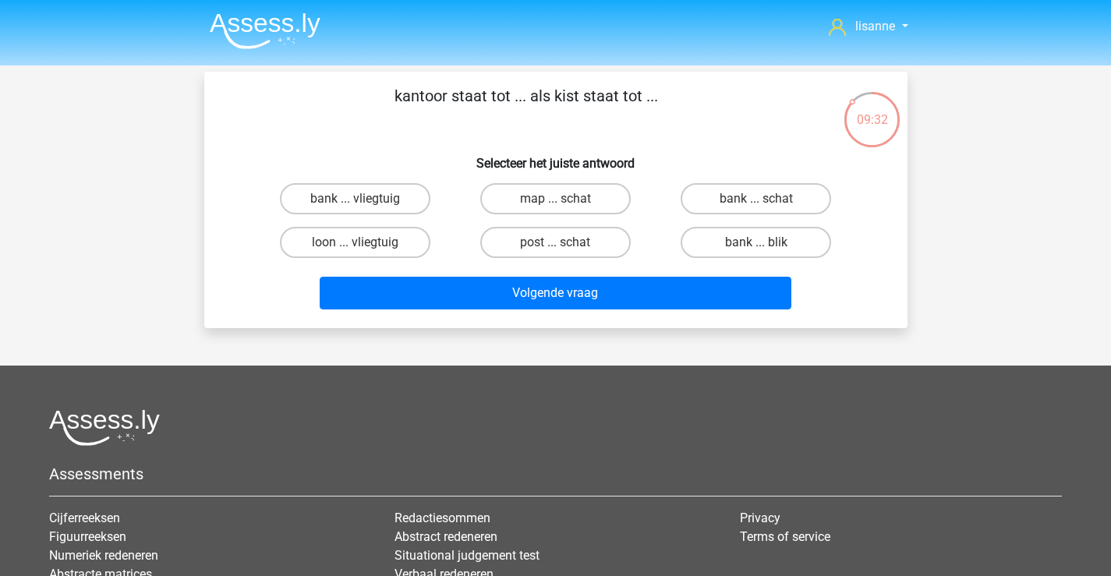
click at [758, 203] on input "bank ... schat" at bounding box center [761, 204] width 10 height 10
radio input "true"
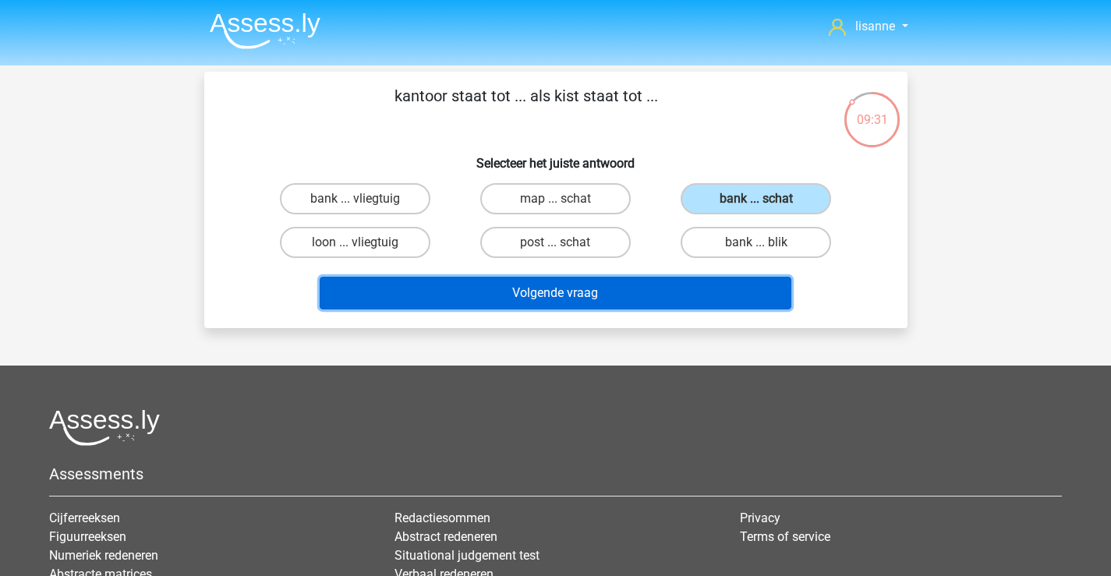
click at [662, 285] on button "Volgende vraag" at bounding box center [556, 293] width 472 height 33
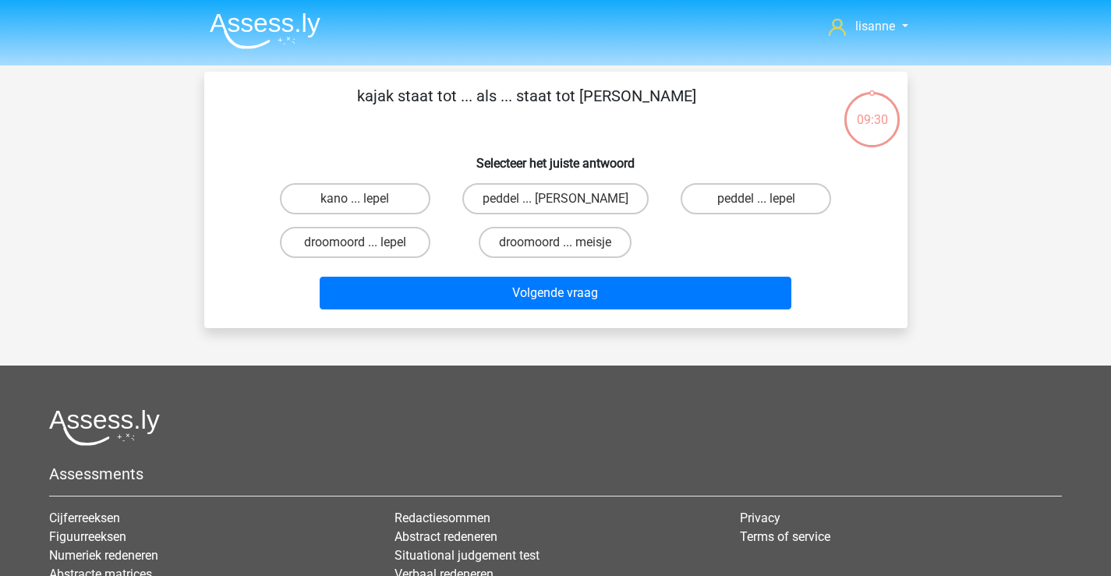
scroll to position [72, 0]
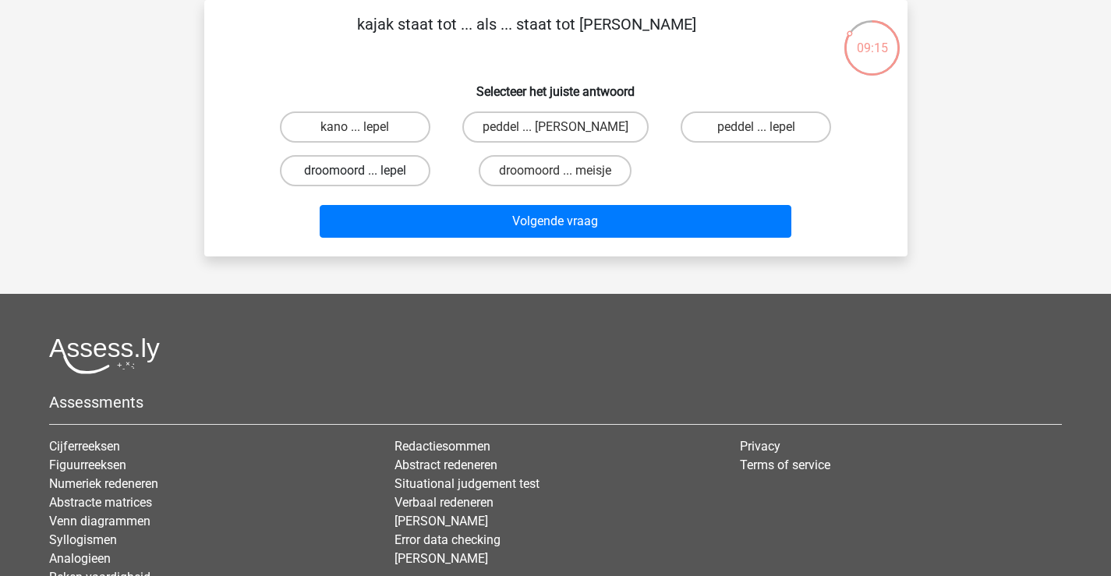
click at [397, 179] on label "droomoord ... lepel" at bounding box center [355, 170] width 150 height 31
click at [365, 179] on input "droomoord ... lepel" at bounding box center [360, 176] width 10 height 10
radio input "true"
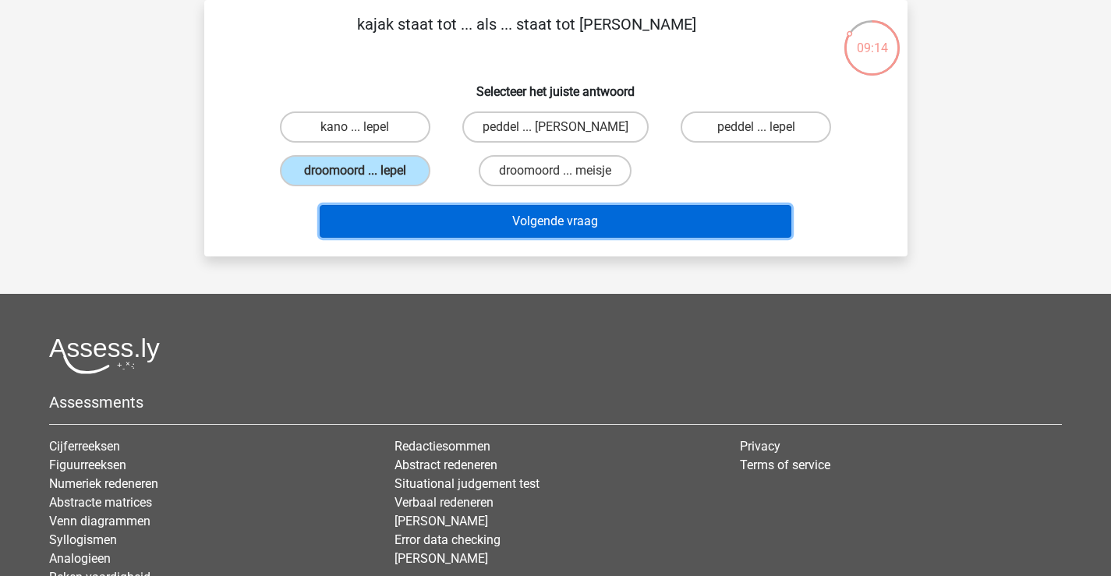
click at [432, 224] on button "Volgende vraag" at bounding box center [556, 221] width 472 height 33
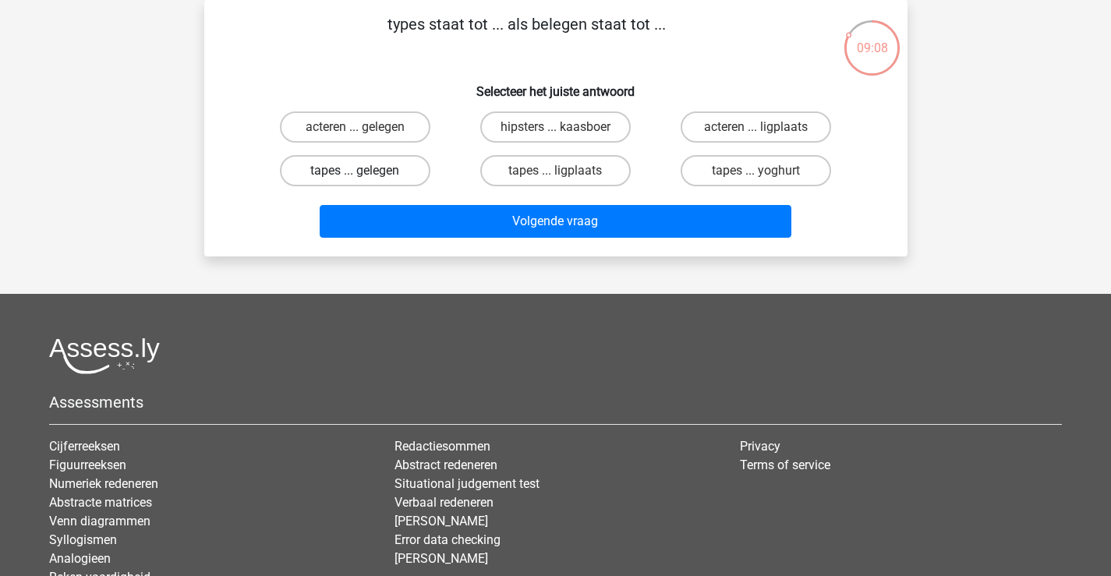
click at [415, 178] on label "tapes ... gelegen" at bounding box center [355, 170] width 150 height 31
click at [365, 178] on input "tapes ... gelegen" at bounding box center [360, 176] width 10 height 10
radio input "true"
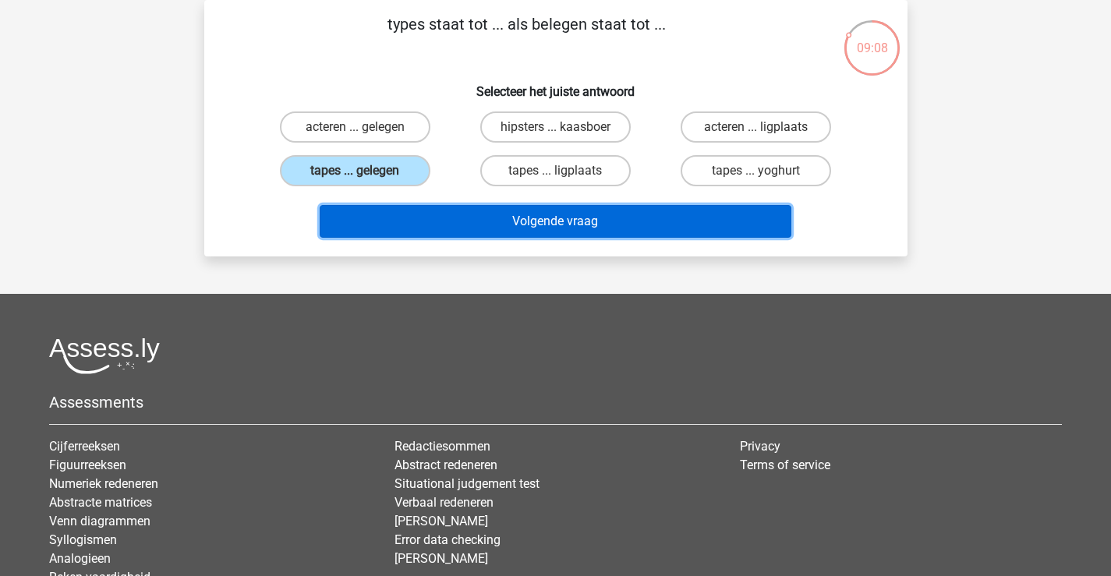
click at [438, 224] on button "Volgende vraag" at bounding box center [556, 221] width 472 height 33
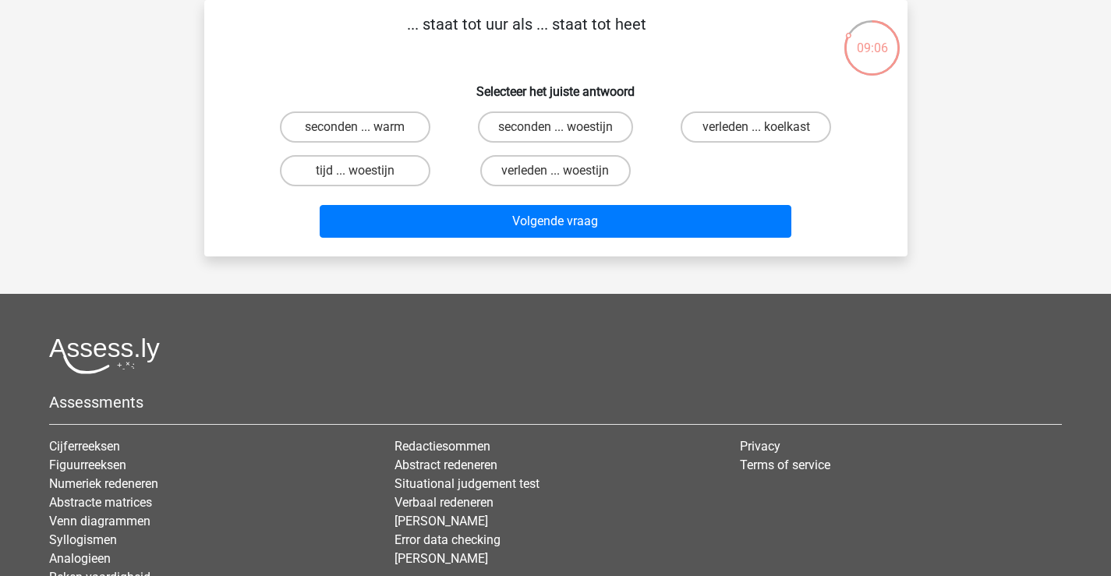
scroll to position [0, 0]
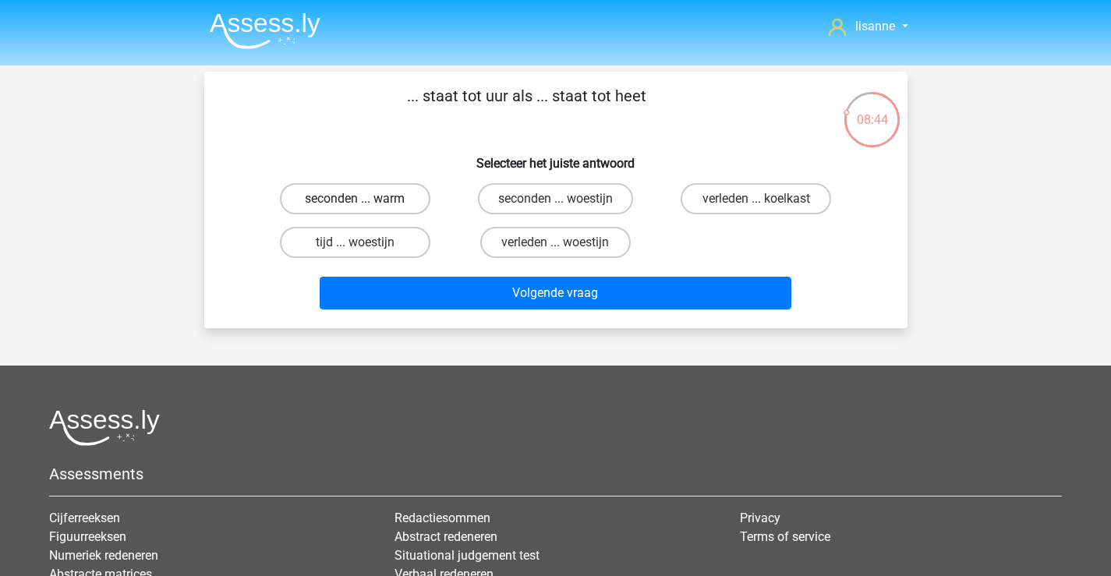
click at [417, 201] on label "seconden ... warm" at bounding box center [355, 198] width 150 height 31
click at [365, 201] on input "seconden ... warm" at bounding box center [360, 204] width 10 height 10
radio input "true"
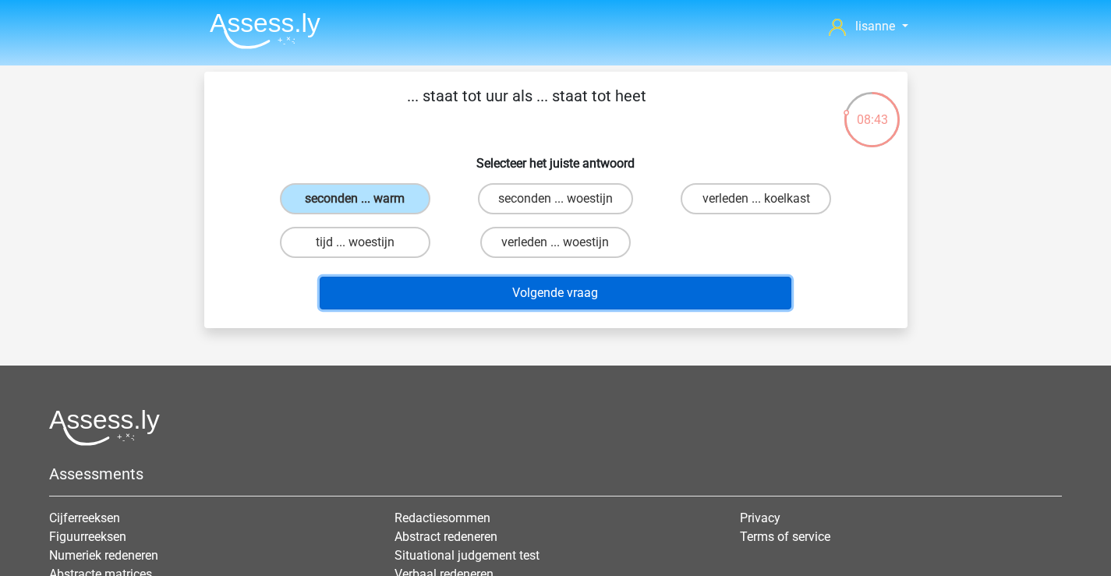
click at [459, 286] on button "Volgende vraag" at bounding box center [556, 293] width 472 height 33
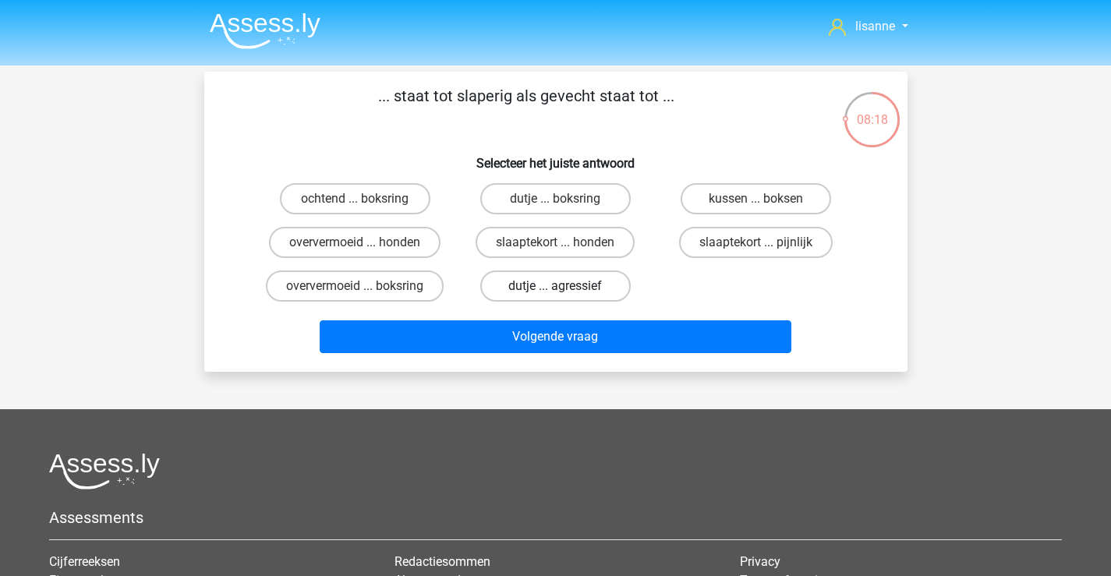
click at [547, 292] on label "dutje ... agressief" at bounding box center [555, 285] width 150 height 31
click at [555, 292] on input "dutje ... agressief" at bounding box center [560, 291] width 10 height 10
radio input "true"
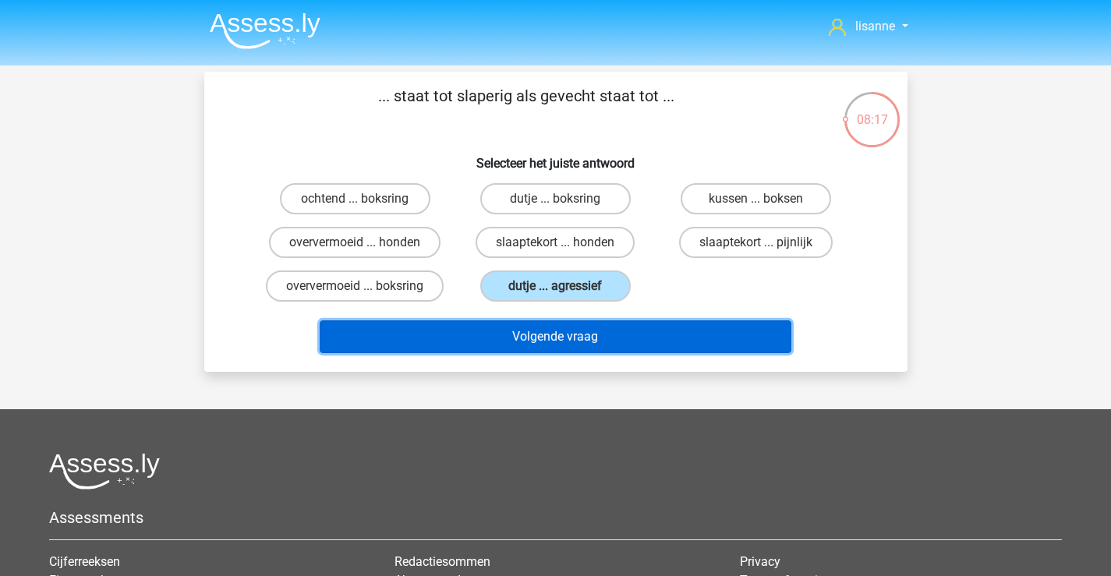
click at [622, 341] on button "Volgende vraag" at bounding box center [556, 336] width 472 height 33
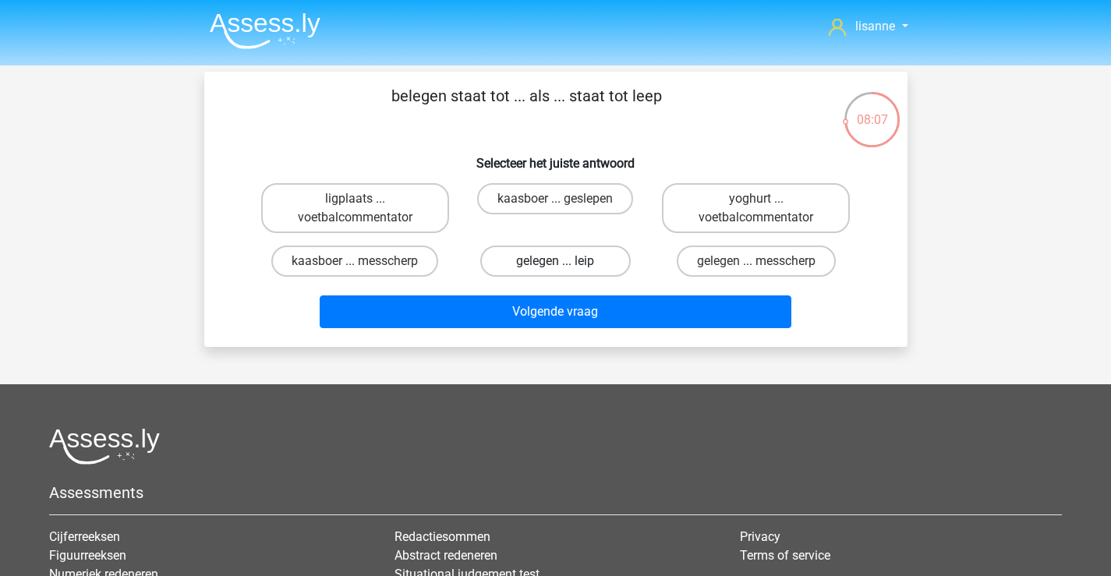
click at [521, 270] on label "gelegen ... leip" at bounding box center [555, 261] width 150 height 31
click at [555, 270] on input "gelegen ... leip" at bounding box center [560, 266] width 10 height 10
radio input "true"
click at [522, 295] on div "Volgende vraag" at bounding box center [555, 308] width 653 height 51
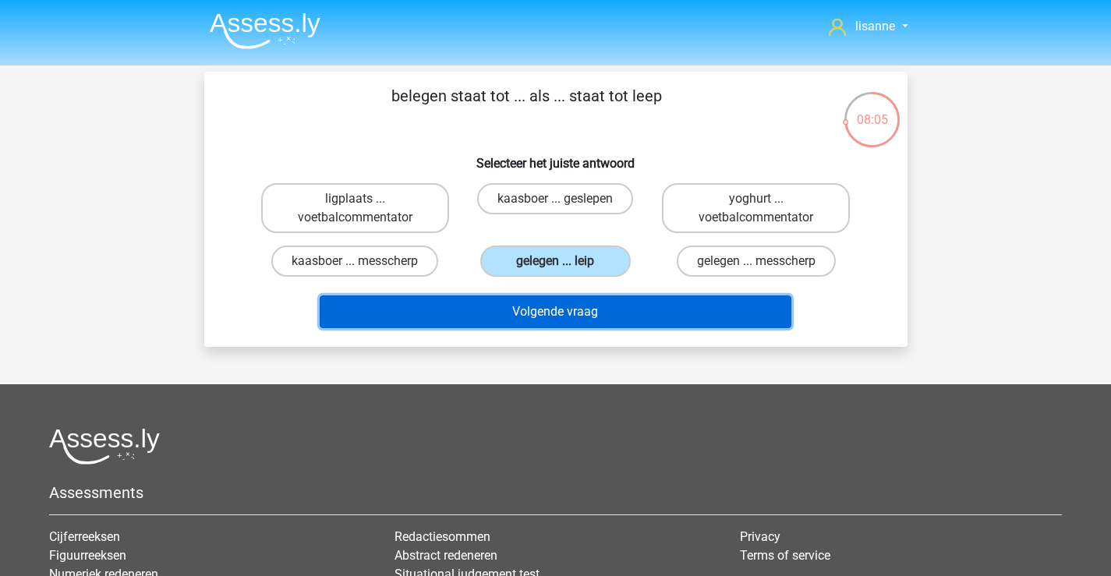
click at [521, 308] on button "Volgende vraag" at bounding box center [556, 311] width 472 height 33
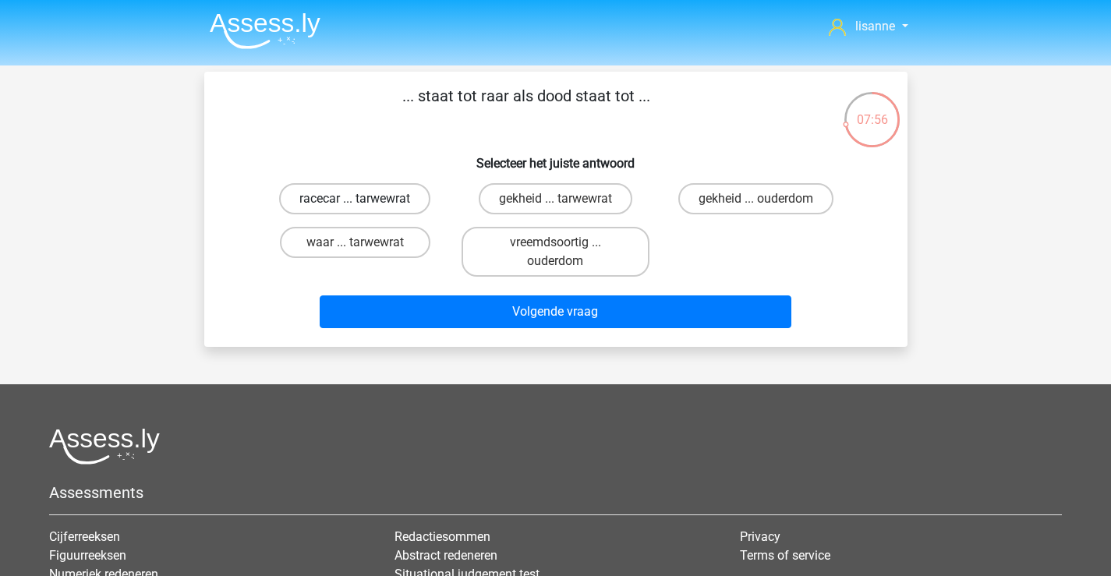
click at [422, 200] on label "racecar ... tarwewrat" at bounding box center [354, 198] width 151 height 31
click at [365, 200] on input "racecar ... tarwewrat" at bounding box center [360, 204] width 10 height 10
radio input "true"
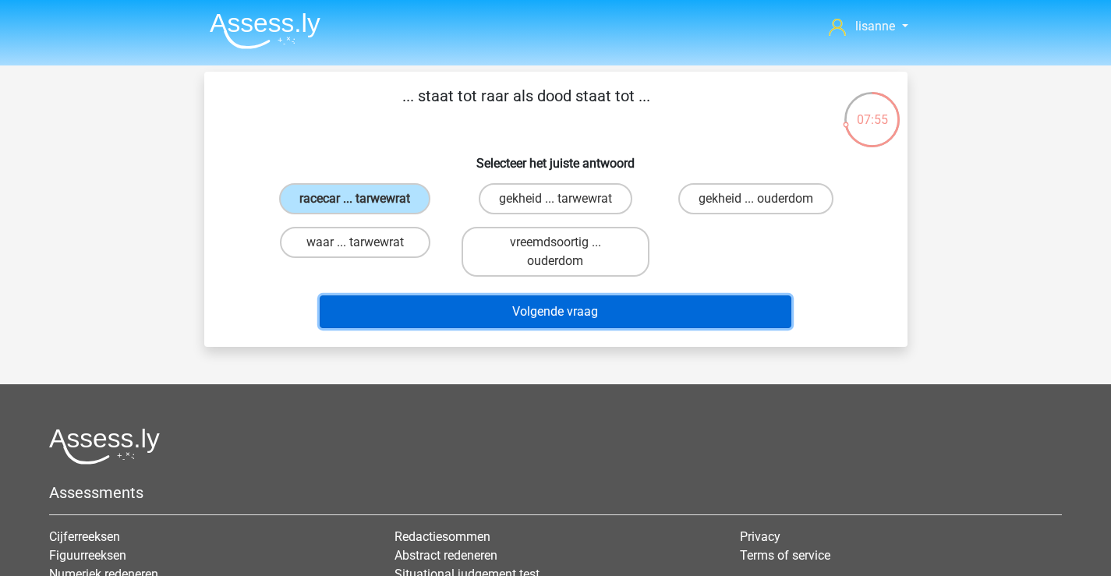
click at [466, 307] on button "Volgende vraag" at bounding box center [556, 311] width 472 height 33
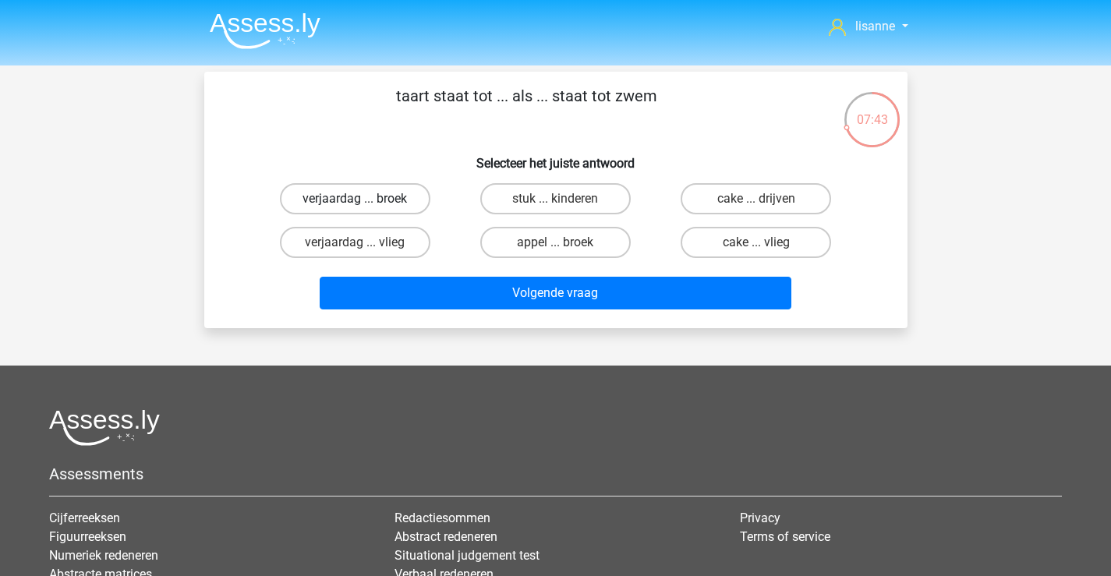
click at [412, 197] on label "verjaardag ... broek" at bounding box center [355, 198] width 150 height 31
click at [365, 199] on input "verjaardag ... broek" at bounding box center [360, 204] width 10 height 10
radio input "true"
click at [568, 239] on label "appel ... broek" at bounding box center [555, 242] width 150 height 31
click at [565, 242] on input "appel ... broek" at bounding box center [560, 247] width 10 height 10
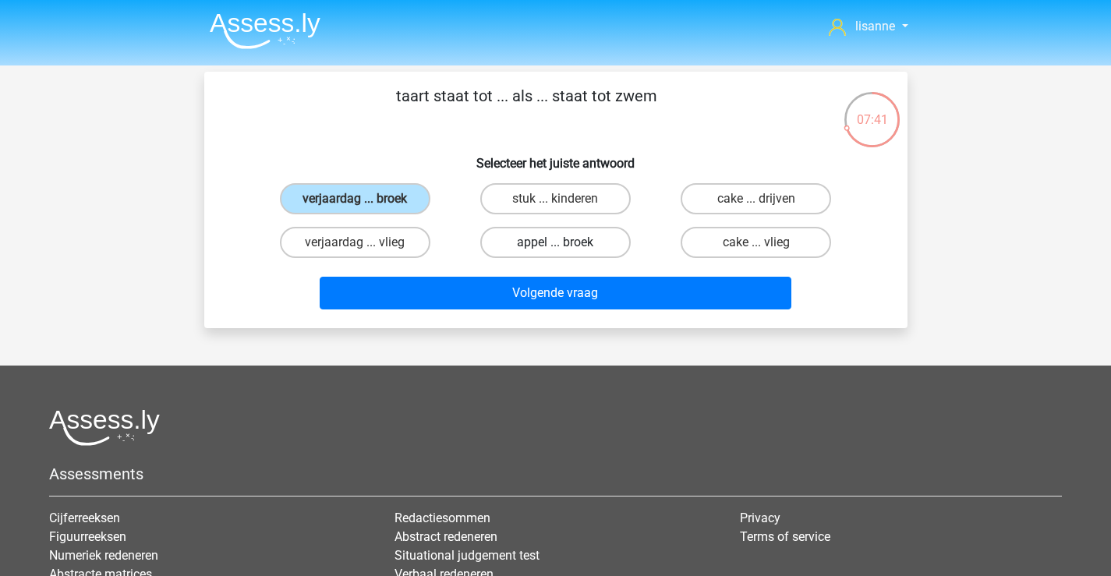
radio input "true"
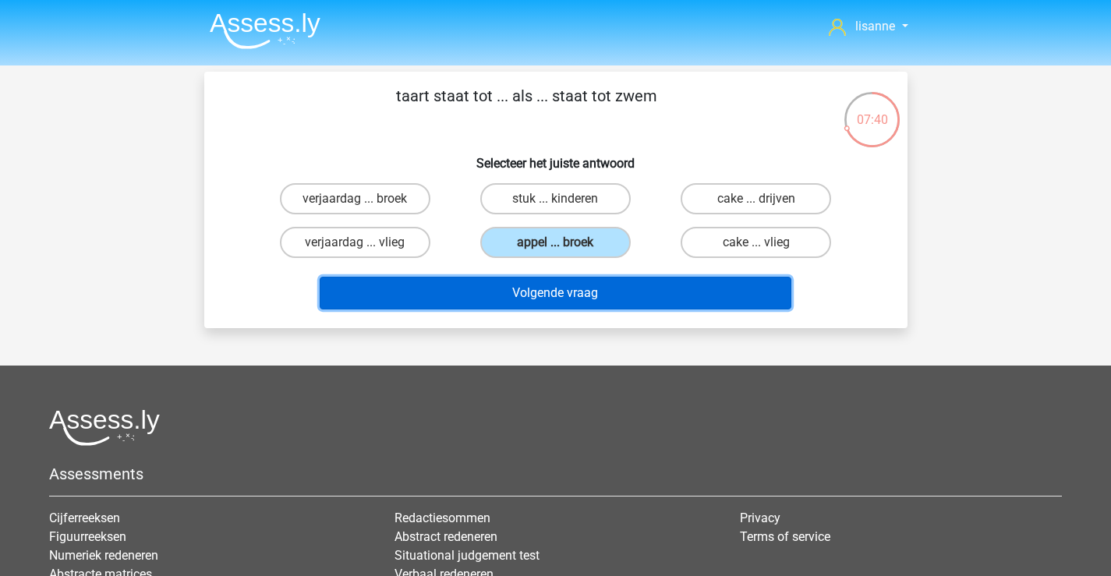
click at [628, 302] on button "Volgende vraag" at bounding box center [556, 293] width 472 height 33
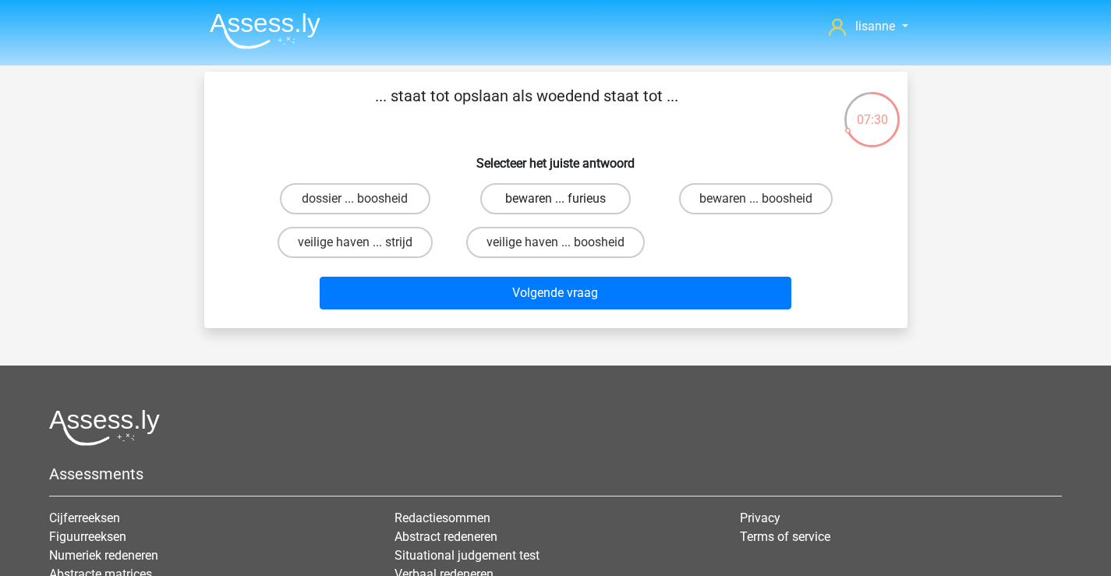
click at [619, 200] on label "bewaren ... furieus" at bounding box center [555, 198] width 150 height 31
click at [565, 200] on input "bewaren ... furieus" at bounding box center [560, 204] width 10 height 10
radio input "true"
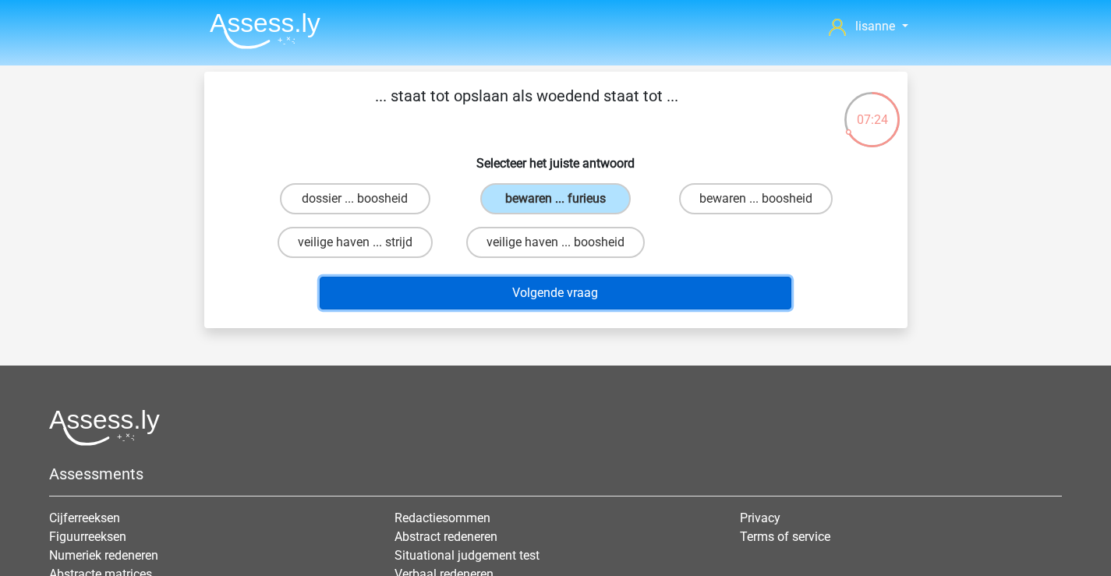
click at [645, 288] on button "Volgende vraag" at bounding box center [556, 293] width 472 height 33
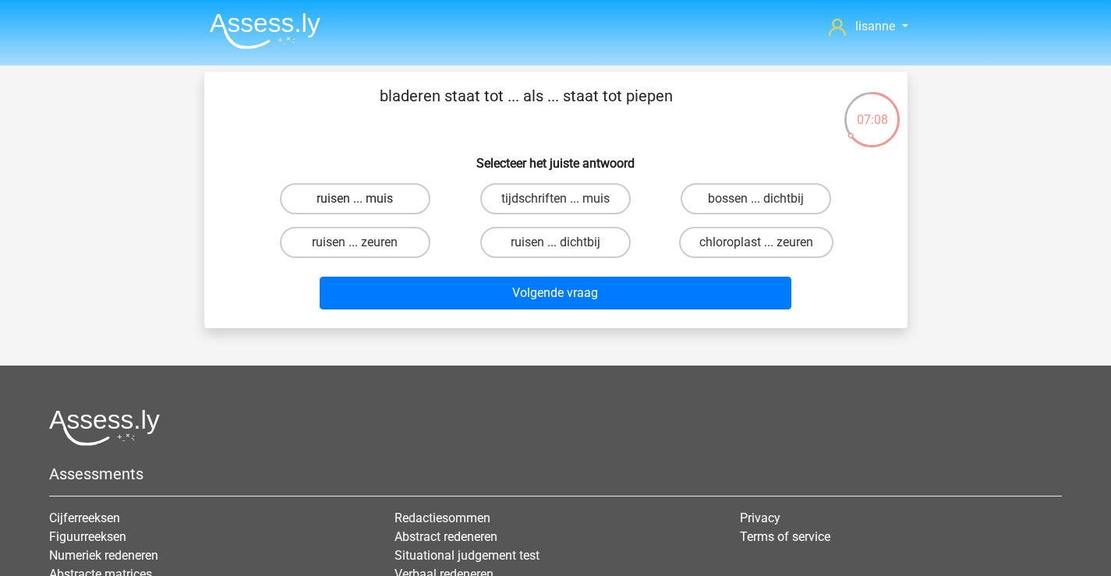
click at [413, 200] on label "ruisen ... muis" at bounding box center [355, 198] width 150 height 31
click at [365, 200] on input "ruisen ... muis" at bounding box center [360, 204] width 10 height 10
radio input "true"
click at [412, 246] on label "ruisen ... zeuren" at bounding box center [355, 242] width 150 height 31
click at [365, 246] on input "ruisen ... zeuren" at bounding box center [360, 247] width 10 height 10
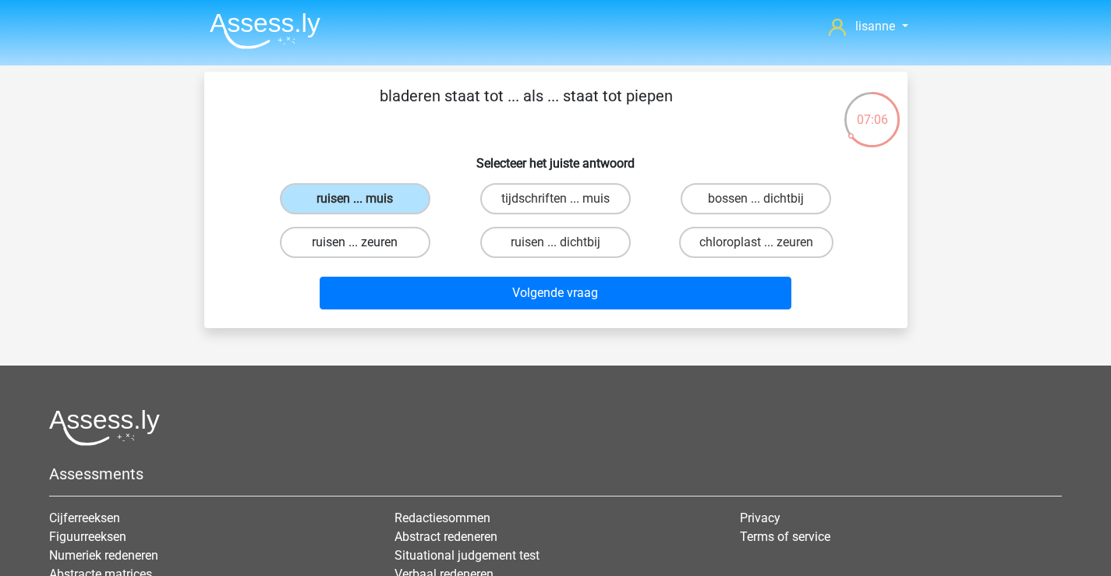
radio input "true"
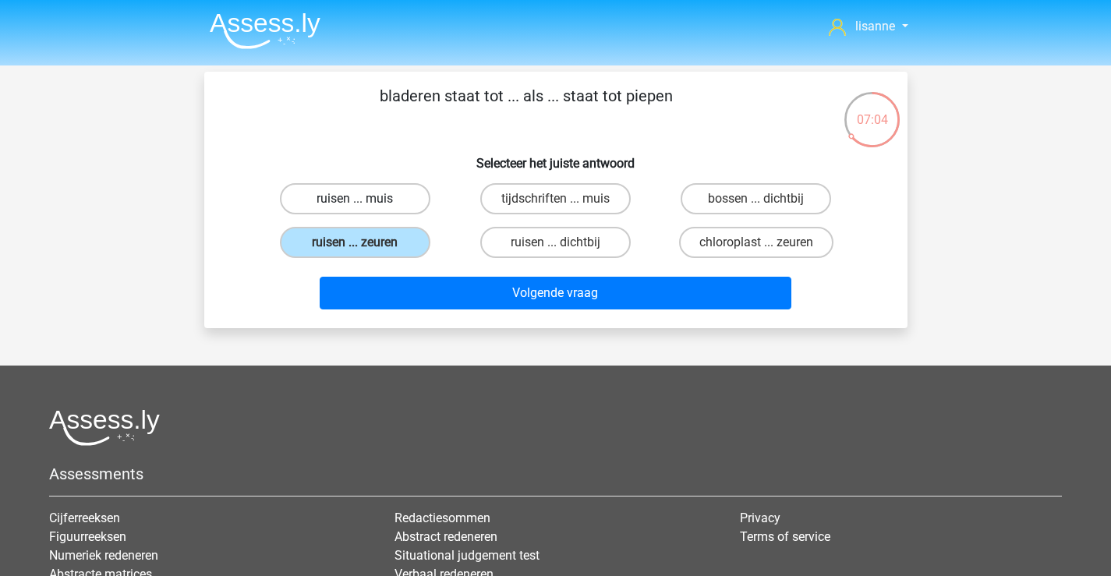
click at [397, 207] on label "ruisen ... muis" at bounding box center [355, 198] width 150 height 31
click at [365, 207] on input "ruisen ... muis" at bounding box center [360, 204] width 10 height 10
radio input "true"
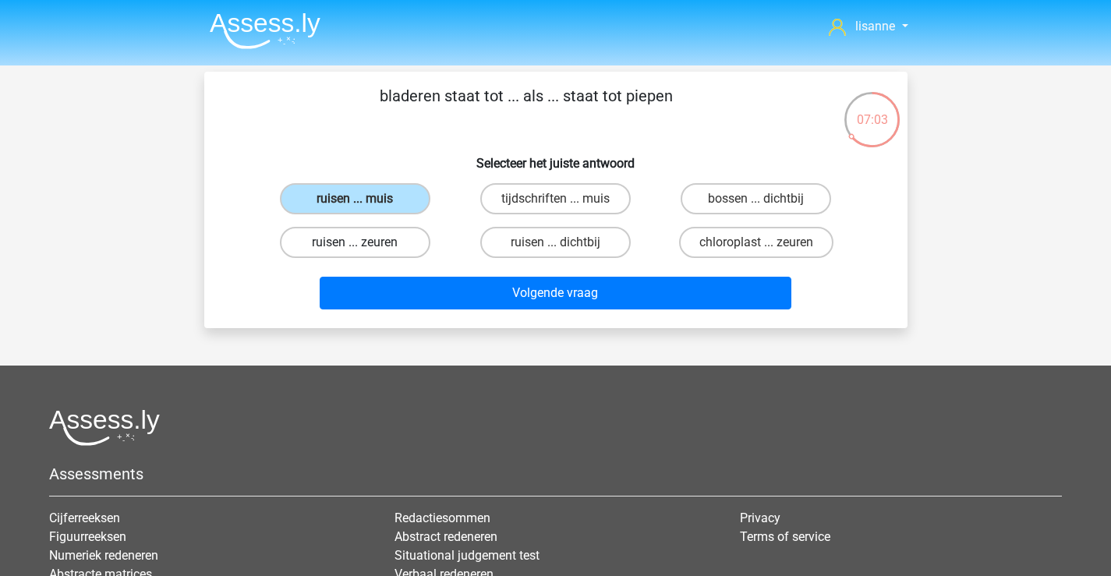
click at [398, 253] on label "ruisen ... zeuren" at bounding box center [355, 242] width 150 height 31
click at [365, 253] on input "ruisen ... zeuren" at bounding box center [360, 247] width 10 height 10
radio input "true"
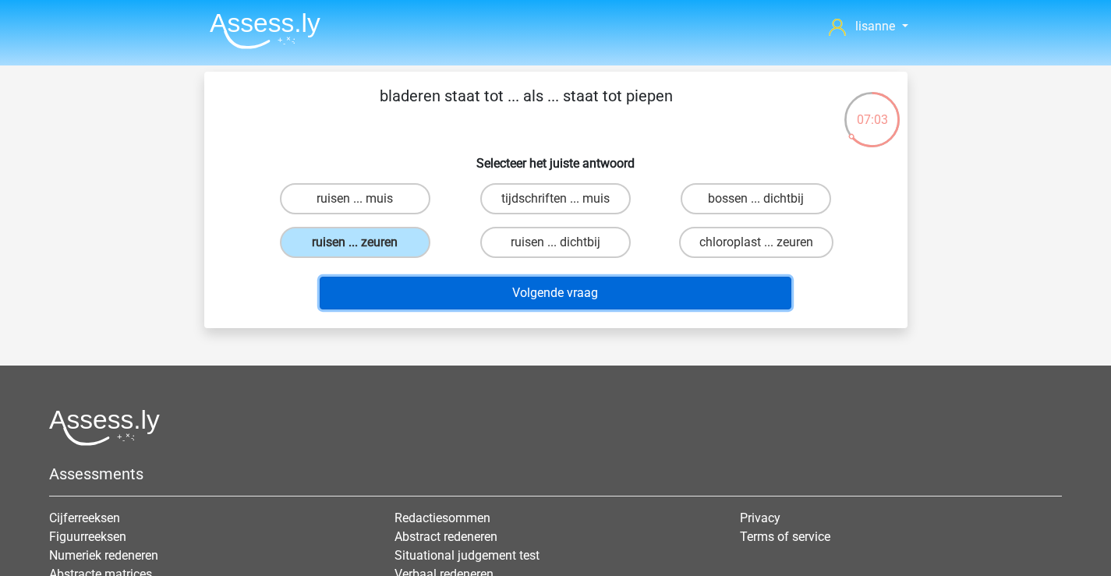
click at [438, 288] on button "Volgende vraag" at bounding box center [556, 293] width 472 height 33
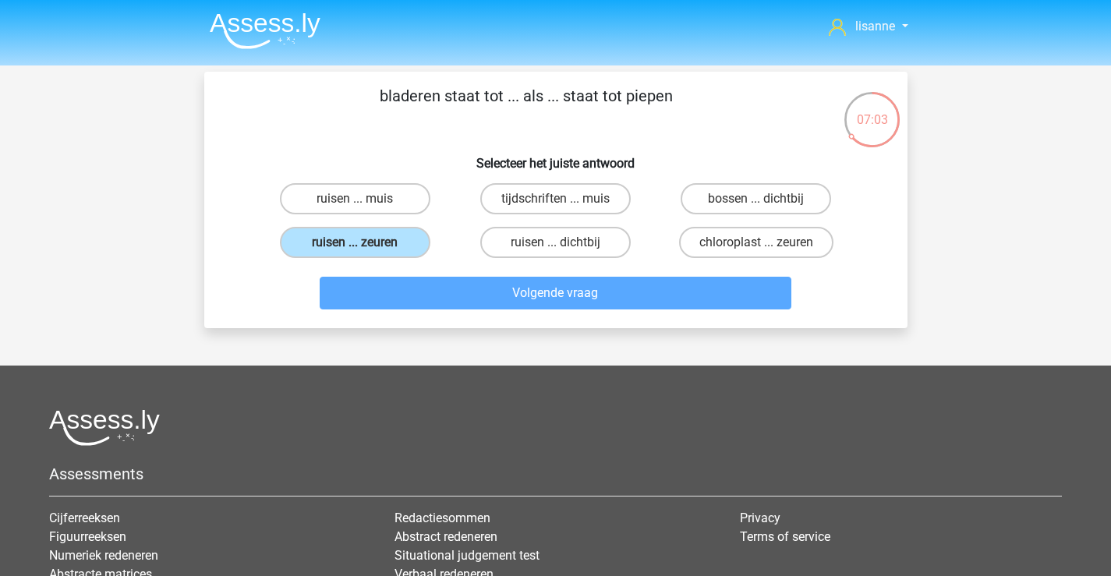
scroll to position [72, 0]
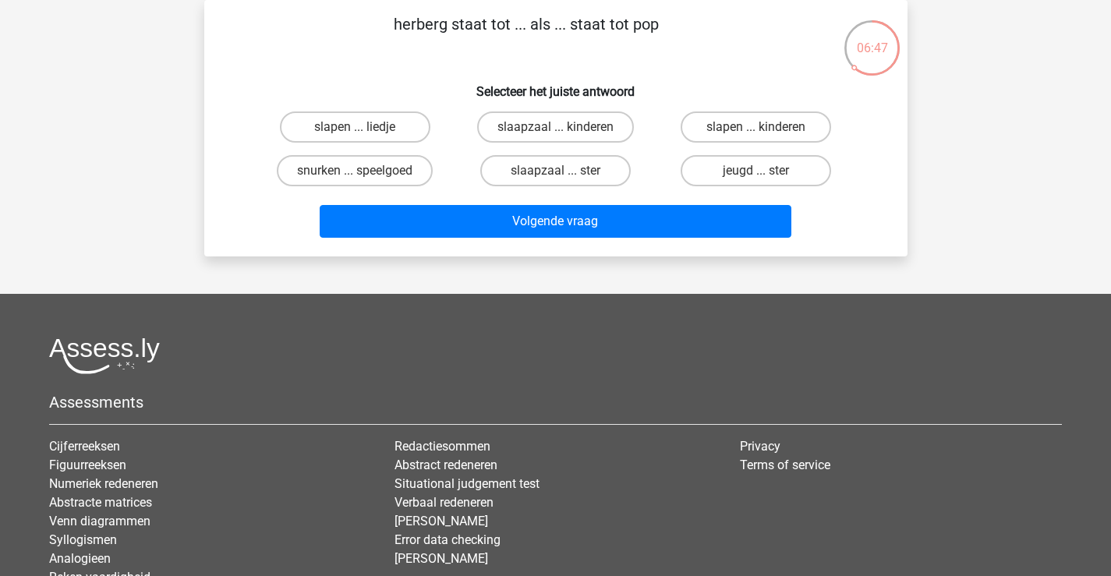
click at [762, 175] on input "jeugd ... ster" at bounding box center [761, 176] width 10 height 10
radio input "true"
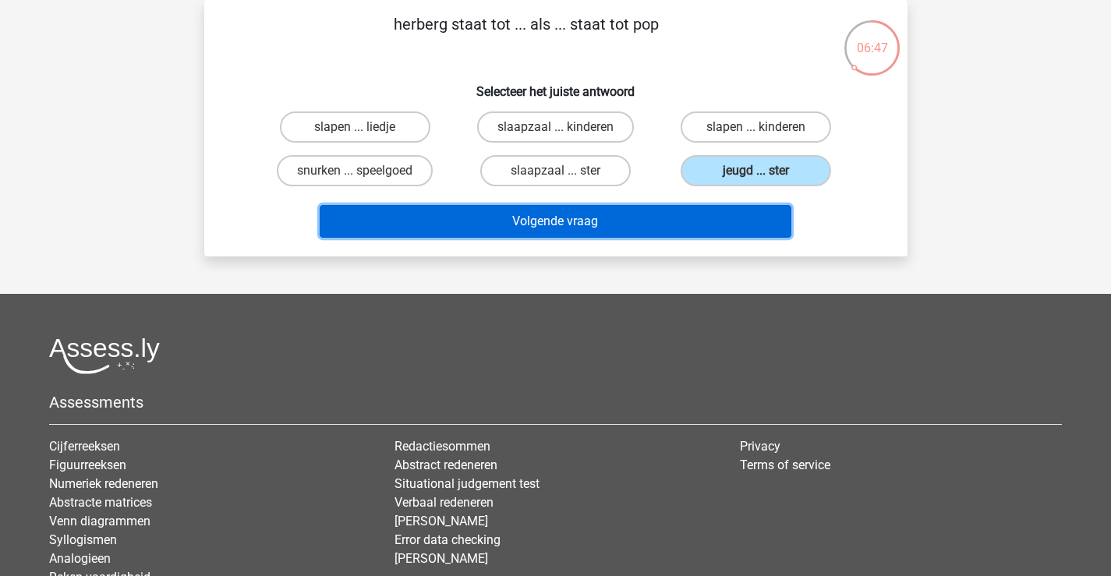
click at [642, 211] on button "Volgende vraag" at bounding box center [556, 221] width 472 height 33
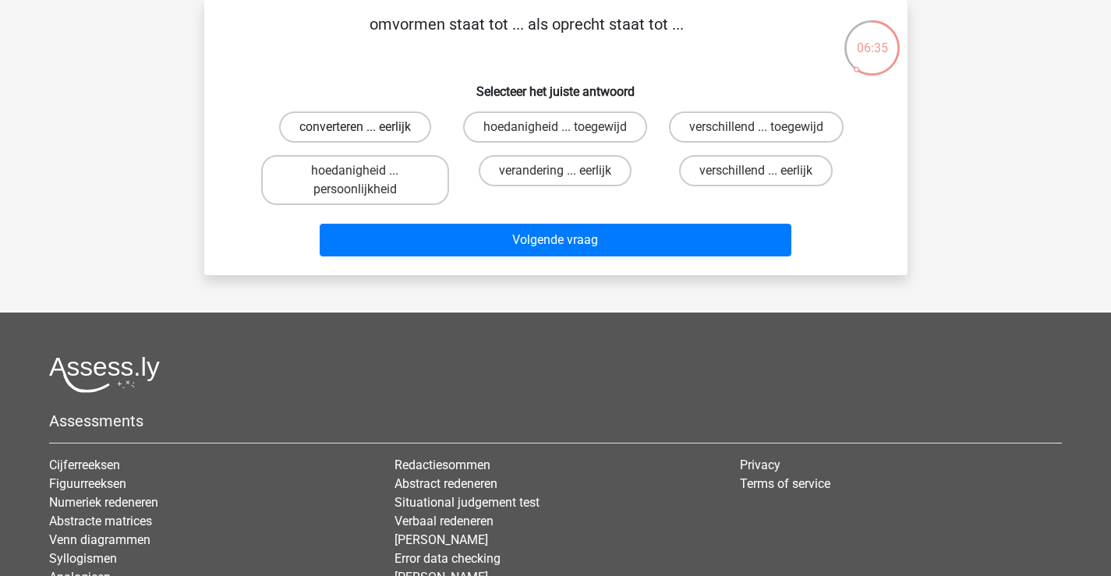
click at [373, 128] on label "converteren ... eerlijk" at bounding box center [355, 126] width 152 height 31
click at [365, 128] on input "converteren ... eerlijk" at bounding box center [360, 132] width 10 height 10
radio input "true"
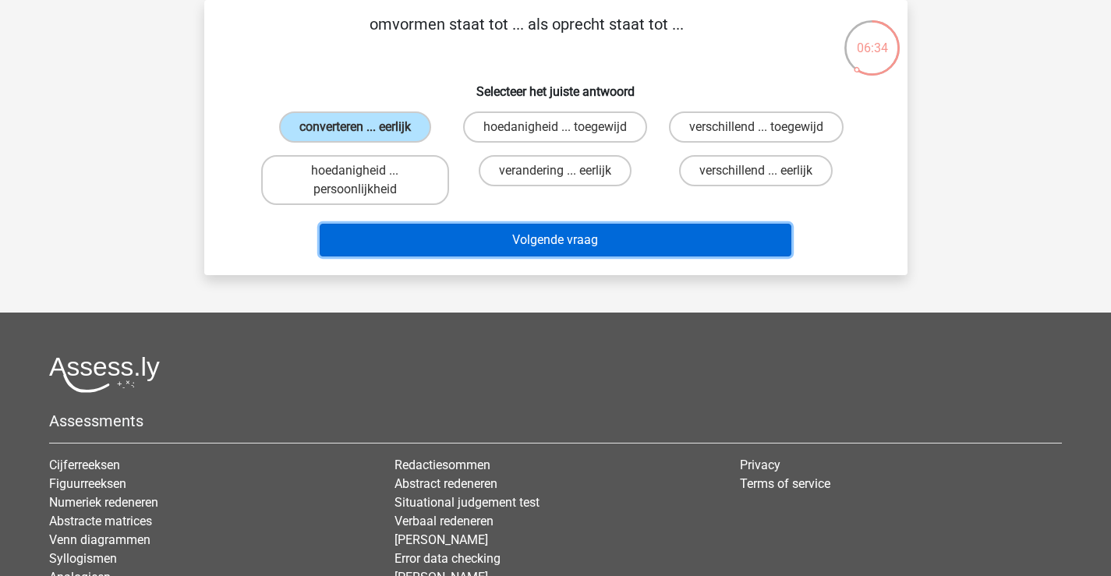
click at [531, 248] on button "Volgende vraag" at bounding box center [556, 240] width 472 height 33
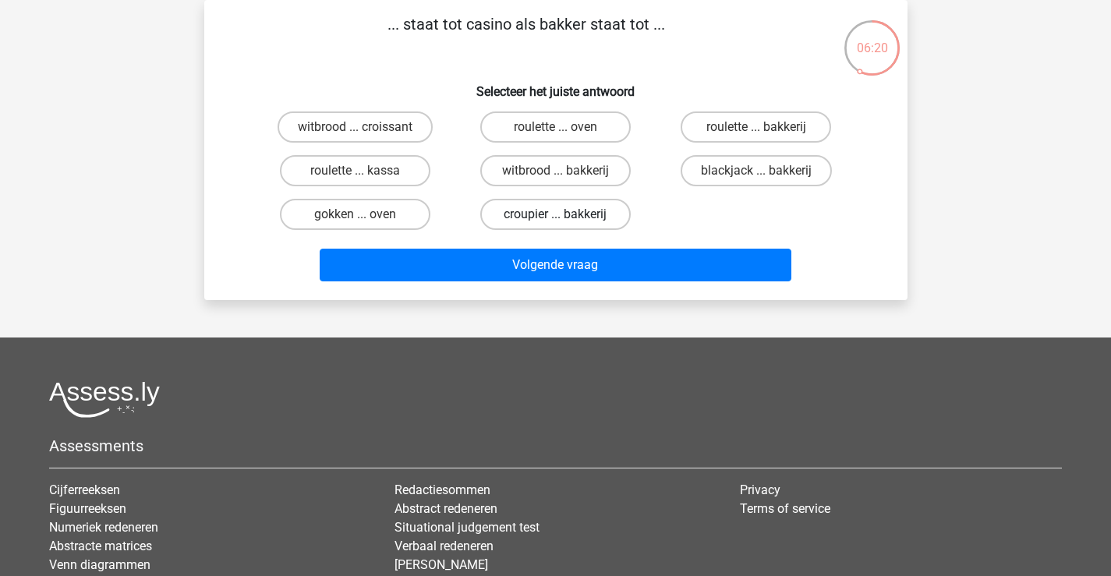
click at [609, 220] on label "croupier ... bakkerij" at bounding box center [555, 214] width 150 height 31
click at [565, 220] on input "croupier ... bakkerij" at bounding box center [560, 219] width 10 height 10
radio input "true"
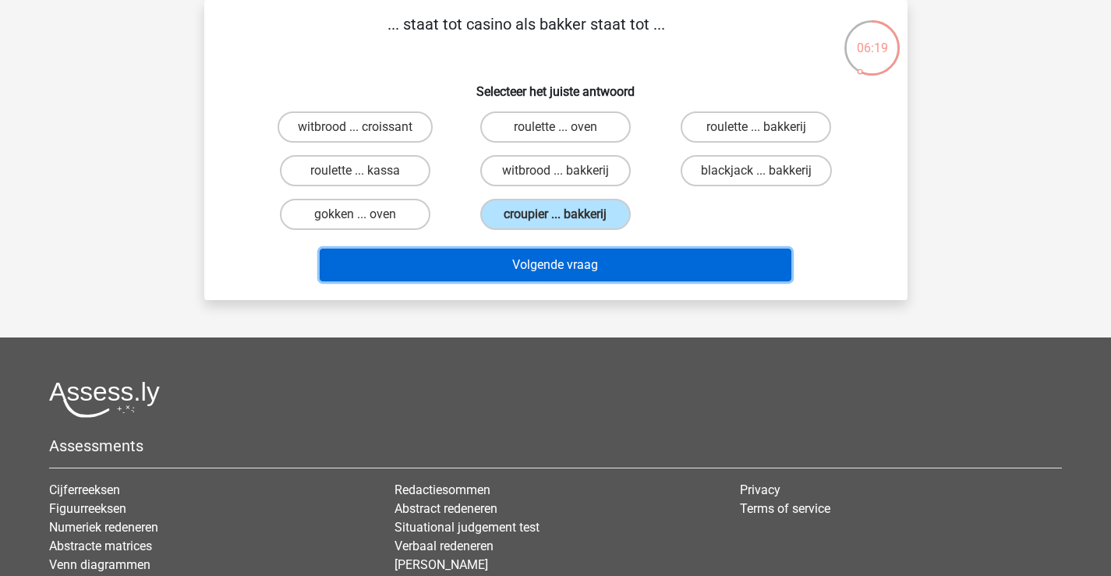
click at [639, 265] on button "Volgende vraag" at bounding box center [556, 265] width 472 height 33
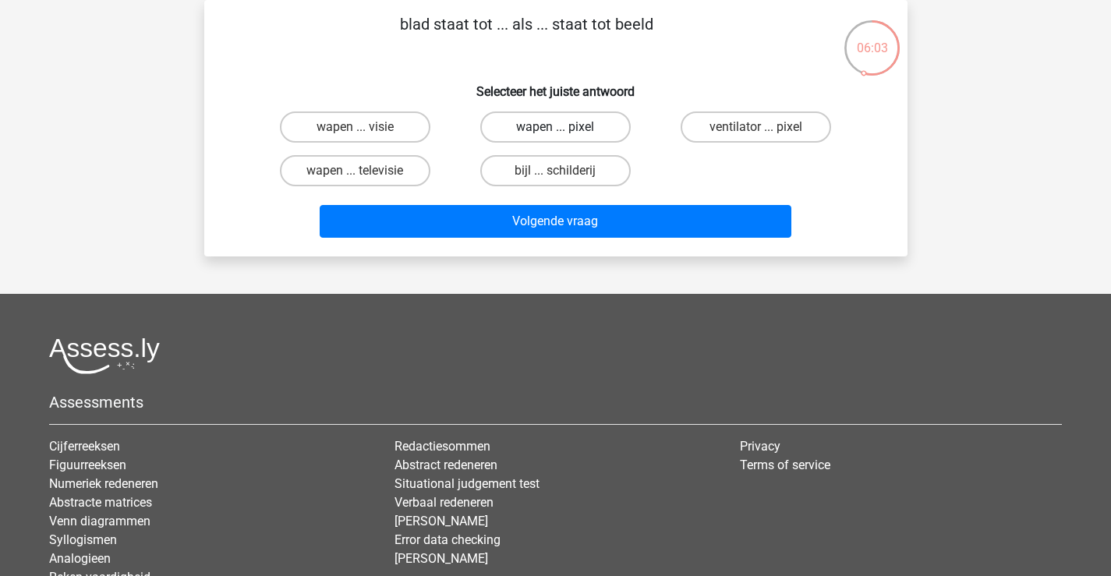
click at [595, 121] on label "wapen ... pixel" at bounding box center [555, 126] width 150 height 31
click at [565, 127] on input "wapen ... pixel" at bounding box center [560, 132] width 10 height 10
radio input "true"
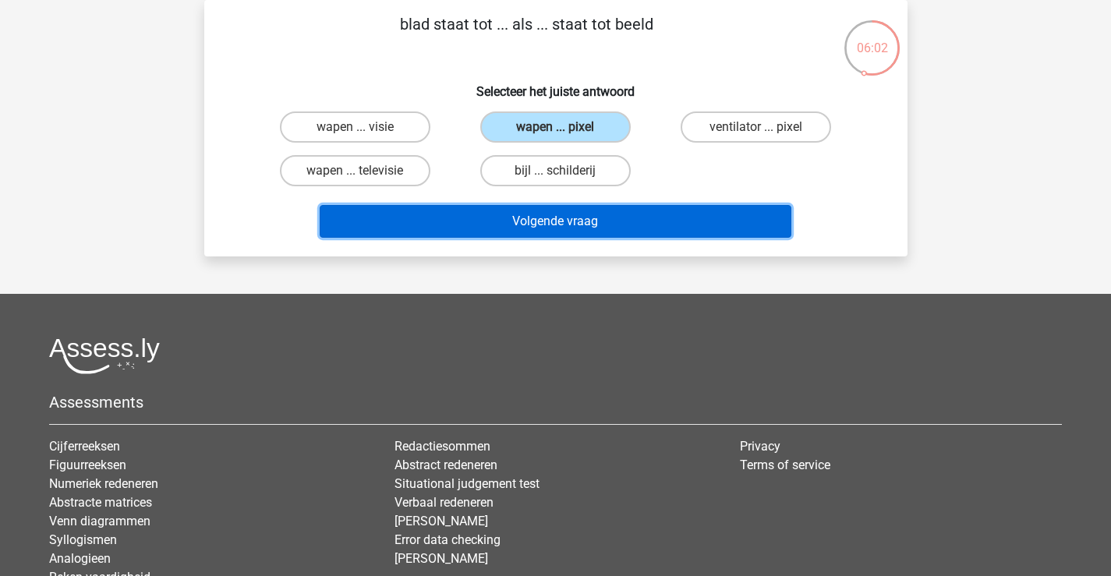
click at [649, 224] on button "Volgende vraag" at bounding box center [556, 221] width 472 height 33
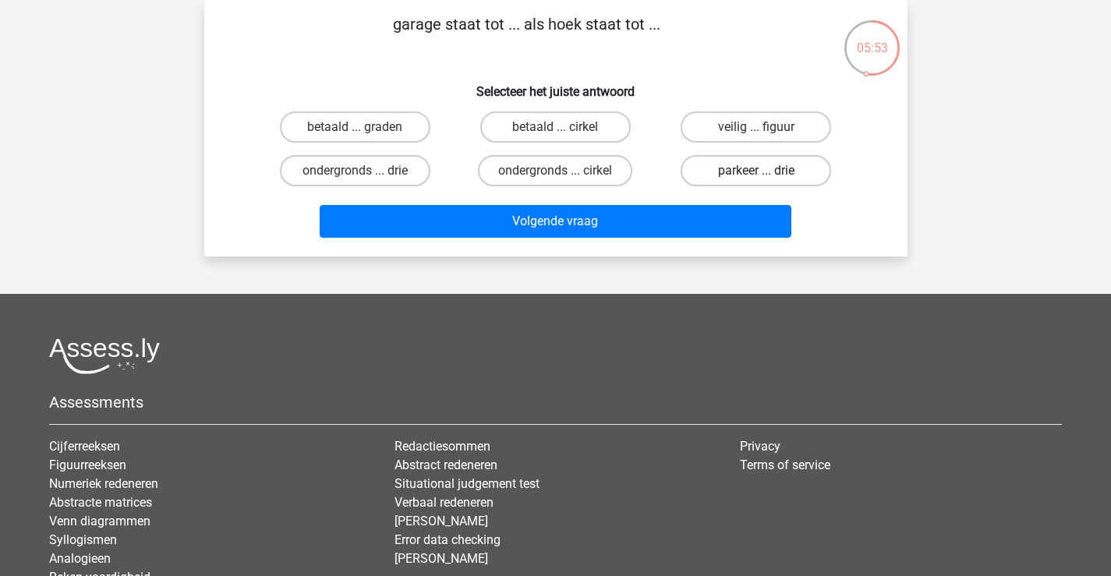
click at [751, 183] on label "parkeer ... drie" at bounding box center [756, 170] width 150 height 31
click at [756, 181] on input "parkeer ... drie" at bounding box center [761, 176] width 10 height 10
radio input "true"
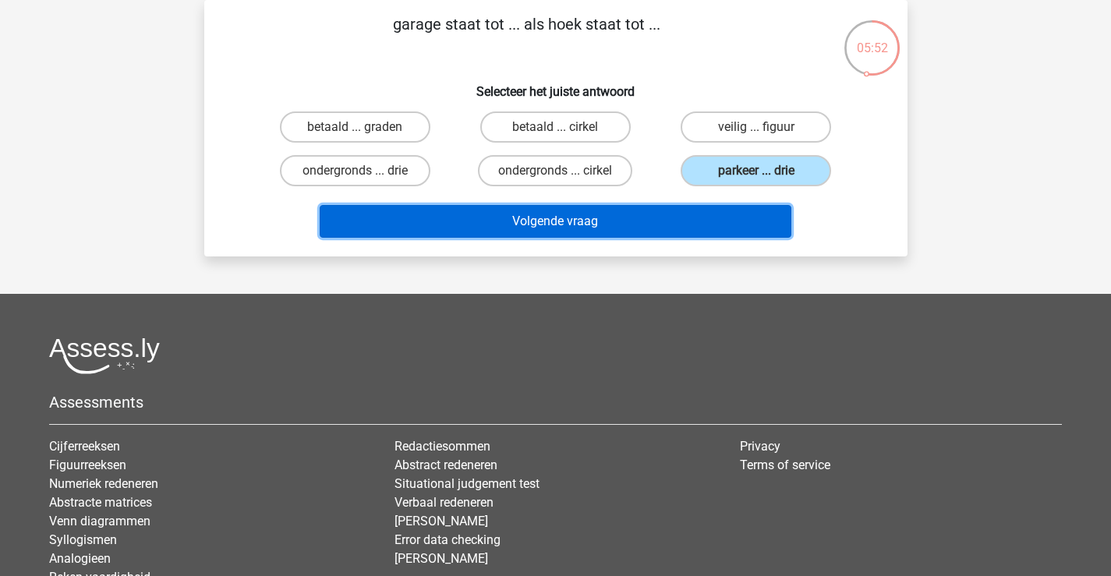
click at [688, 217] on button "Volgende vraag" at bounding box center [556, 221] width 472 height 33
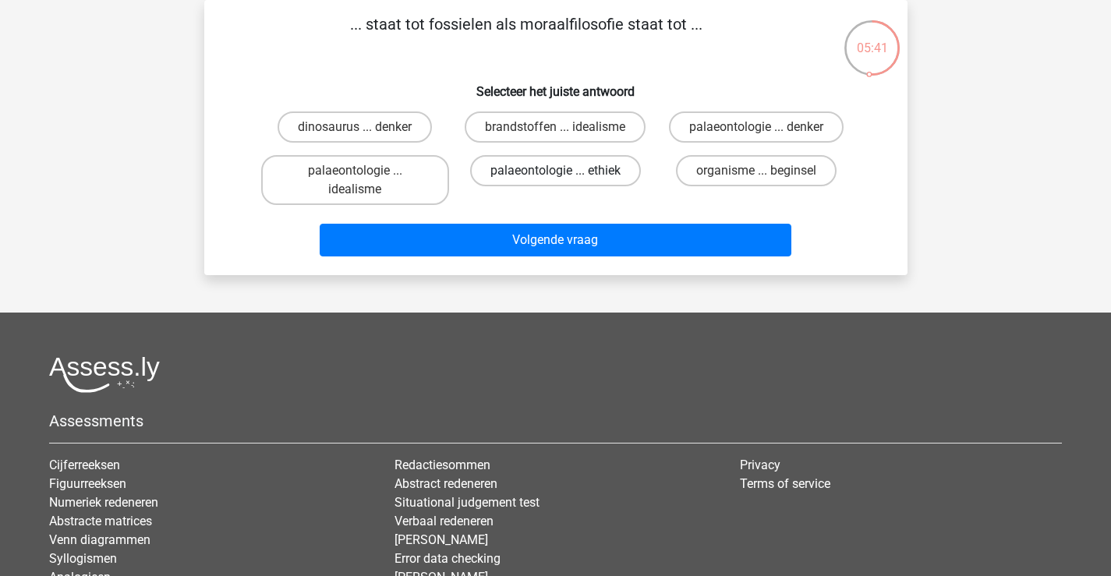
click at [624, 175] on label "palaeontologie ... ethiek" at bounding box center [555, 170] width 171 height 31
click at [565, 175] on input "palaeontologie ... ethiek" at bounding box center [560, 176] width 10 height 10
radio input "true"
click at [626, 133] on label "brandstoffen ... idealisme" at bounding box center [555, 126] width 181 height 31
click at [565, 133] on input "brandstoffen ... idealisme" at bounding box center [560, 132] width 10 height 10
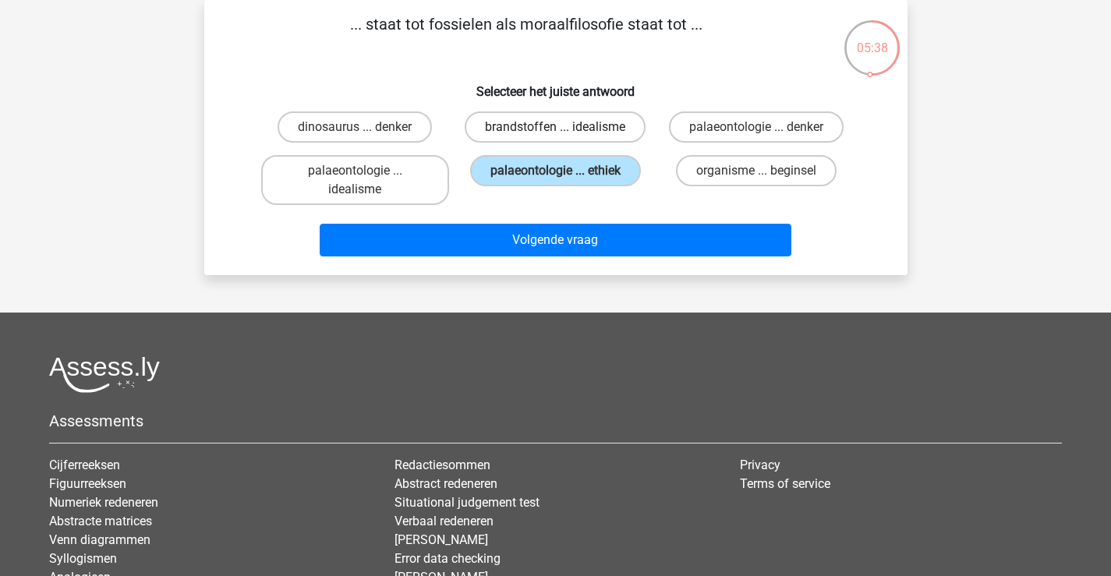
radio input "true"
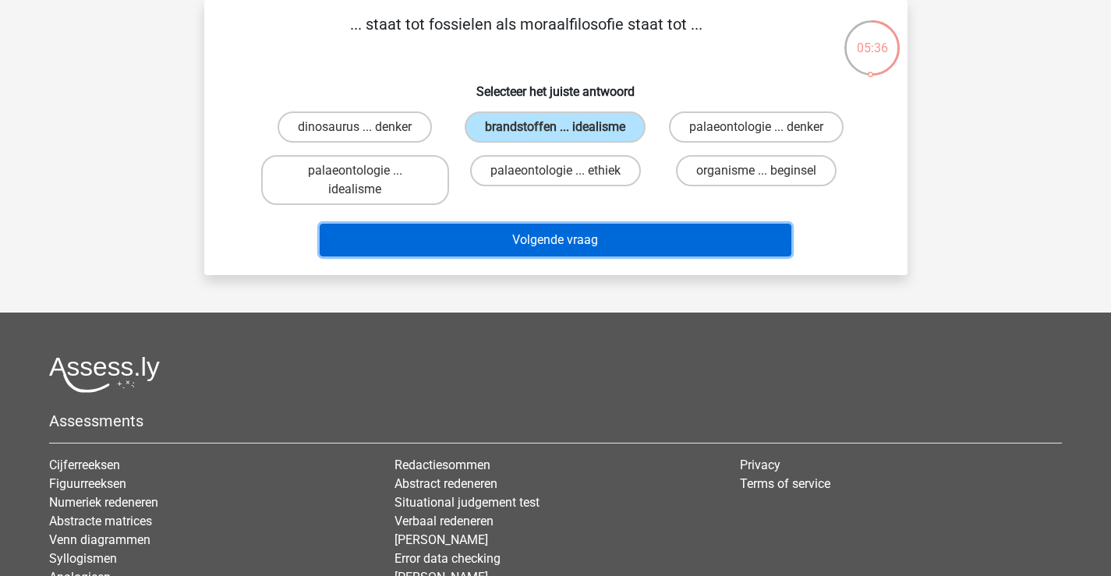
click at [645, 235] on button "Volgende vraag" at bounding box center [556, 240] width 472 height 33
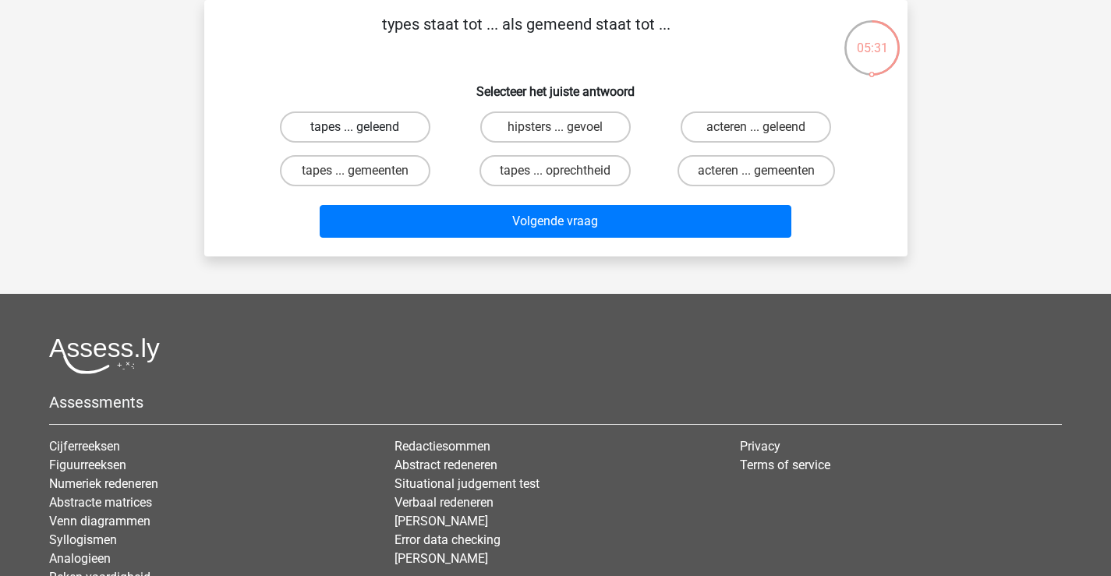
click at [415, 131] on label "tapes ... geleend" at bounding box center [355, 126] width 150 height 31
click at [365, 131] on input "tapes ... geleend" at bounding box center [360, 132] width 10 height 10
radio input "true"
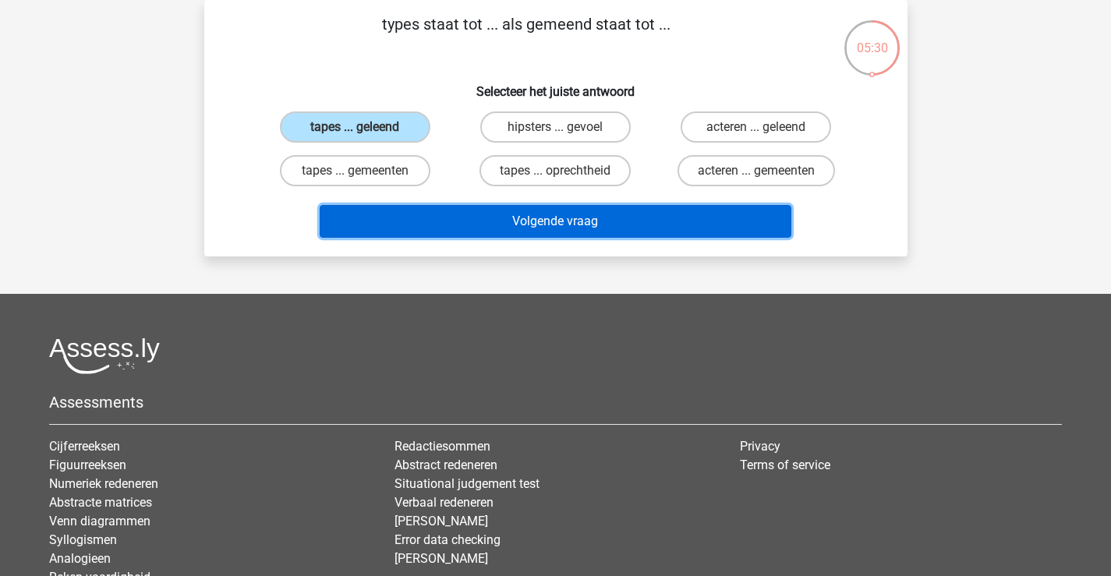
click at [465, 212] on button "Volgende vraag" at bounding box center [556, 221] width 472 height 33
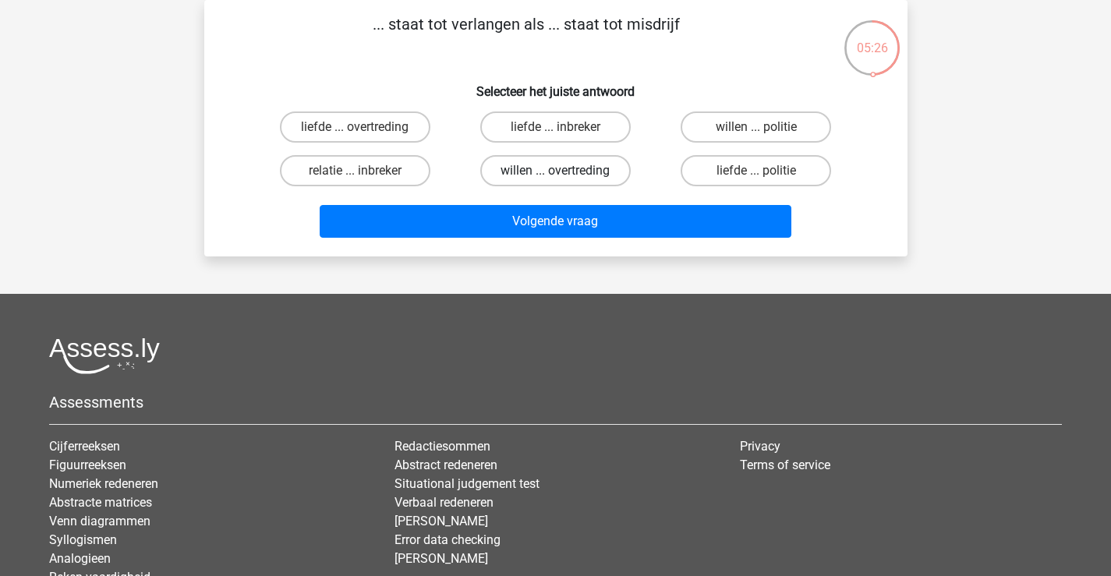
click at [601, 174] on label "willen ... overtreding" at bounding box center [555, 170] width 150 height 31
click at [565, 174] on input "willen ... overtreding" at bounding box center [560, 176] width 10 height 10
radio input "true"
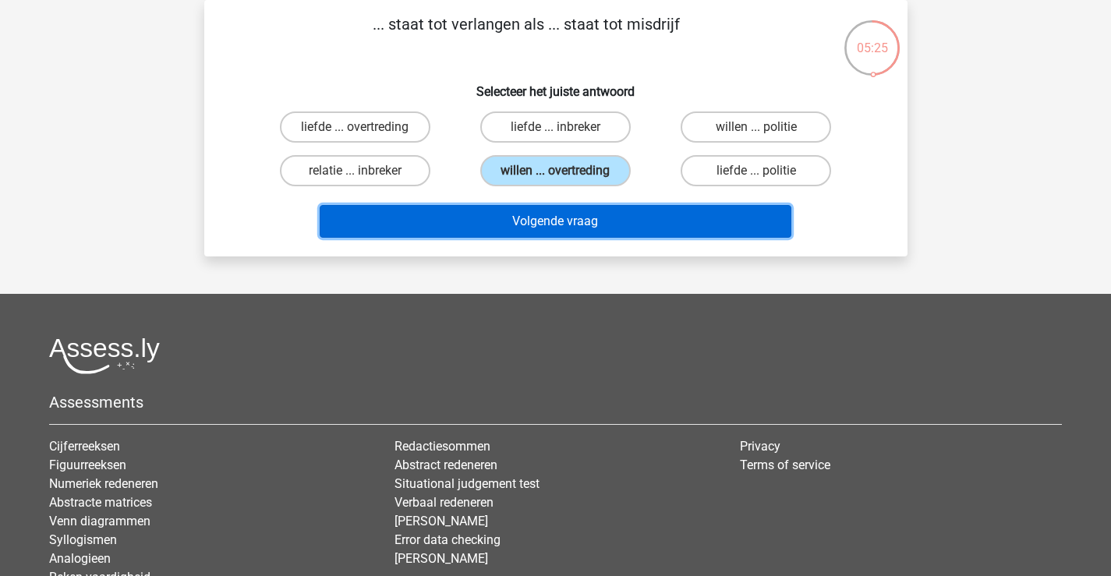
click at [601, 217] on button "Volgende vraag" at bounding box center [556, 221] width 472 height 33
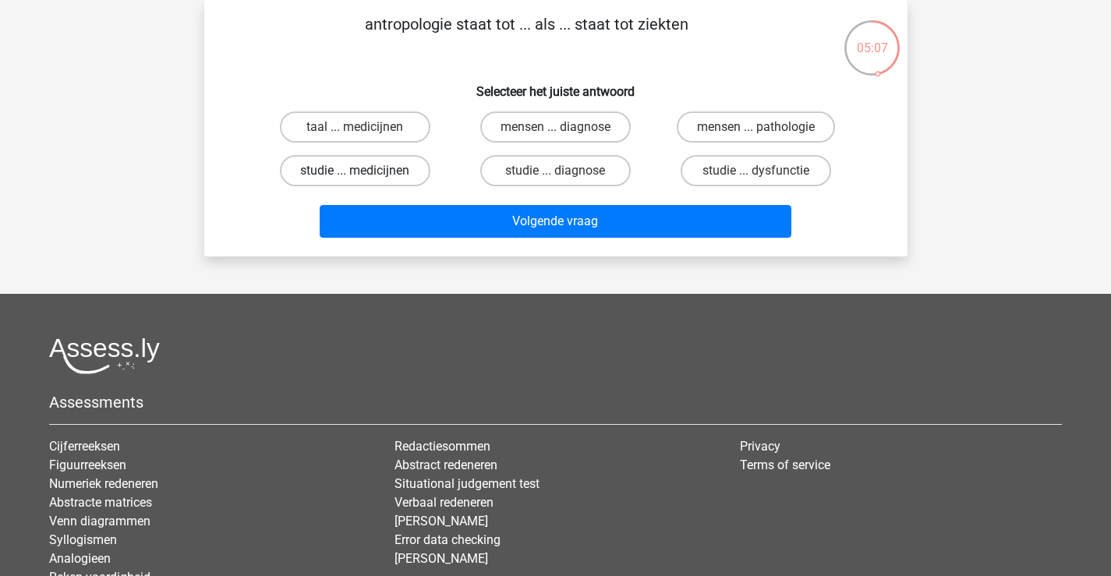
click at [410, 167] on label "studie ... medicijnen" at bounding box center [355, 170] width 150 height 31
click at [365, 171] on input "studie ... medicijnen" at bounding box center [360, 176] width 10 height 10
radio input "true"
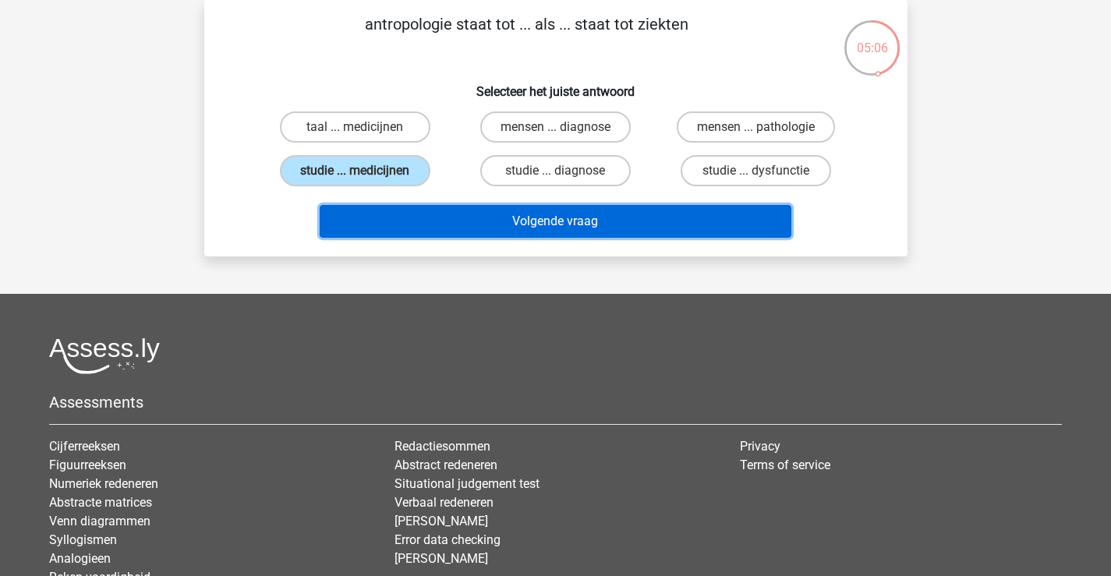
click at [486, 228] on button "Volgende vraag" at bounding box center [556, 221] width 472 height 33
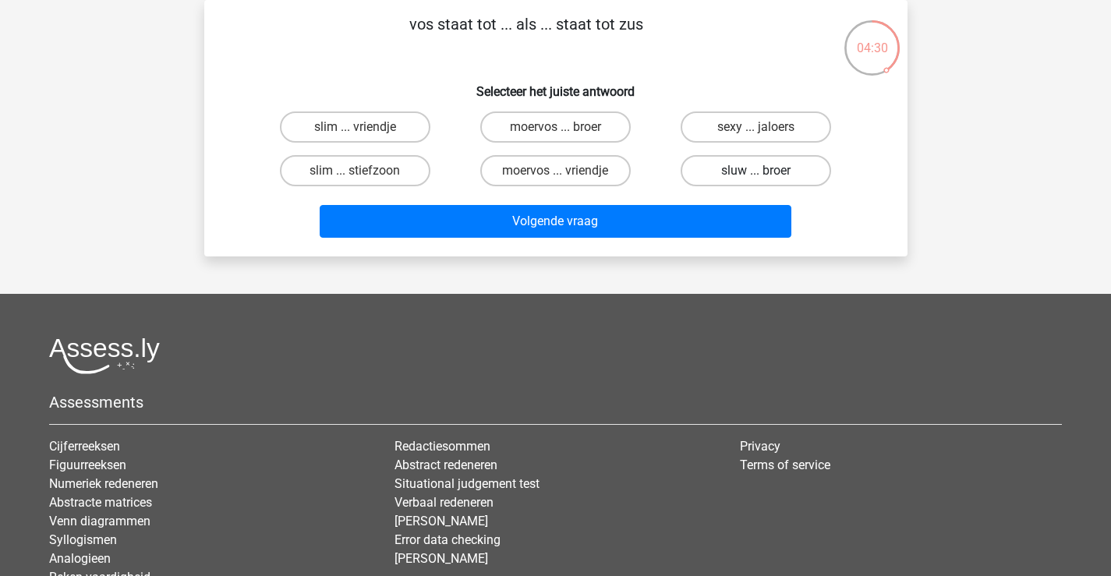
click at [755, 171] on label "sluw ... broer" at bounding box center [756, 170] width 150 height 31
click at [756, 171] on input "sluw ... broer" at bounding box center [761, 176] width 10 height 10
radio input "true"
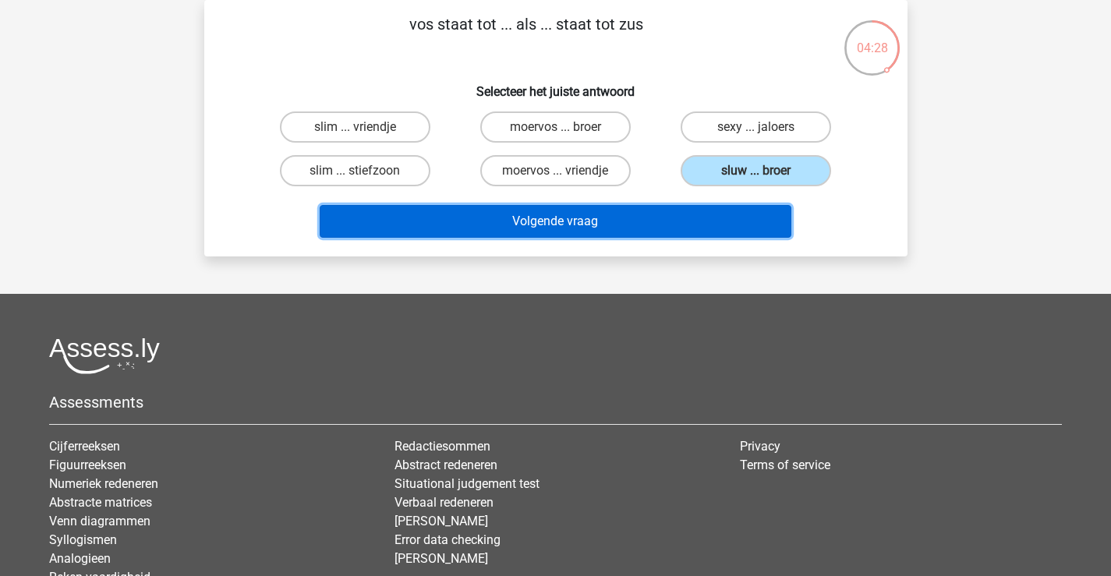
click at [656, 226] on button "Volgende vraag" at bounding box center [556, 221] width 472 height 33
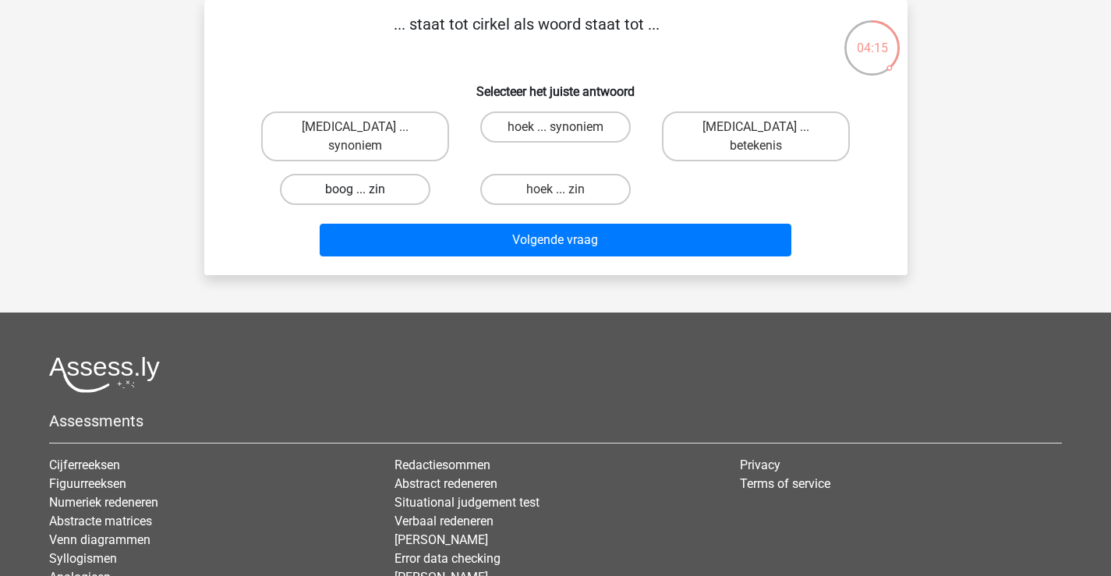
click at [407, 176] on label "boog ... zin" at bounding box center [355, 189] width 150 height 31
click at [365, 189] on input "boog ... zin" at bounding box center [360, 194] width 10 height 10
radio input "true"
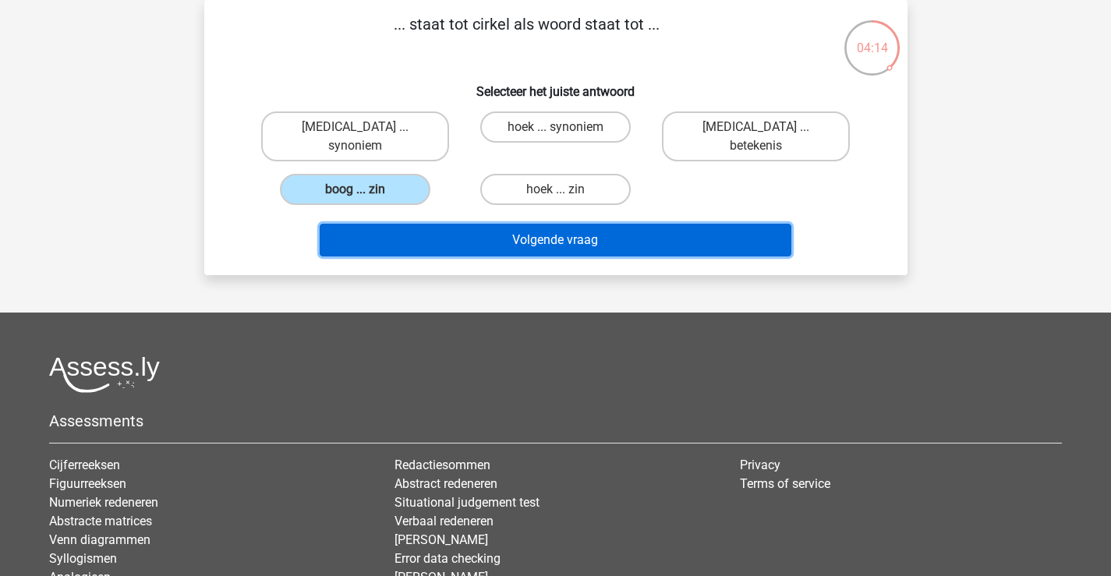
click at [449, 224] on button "Volgende vraag" at bounding box center [556, 240] width 472 height 33
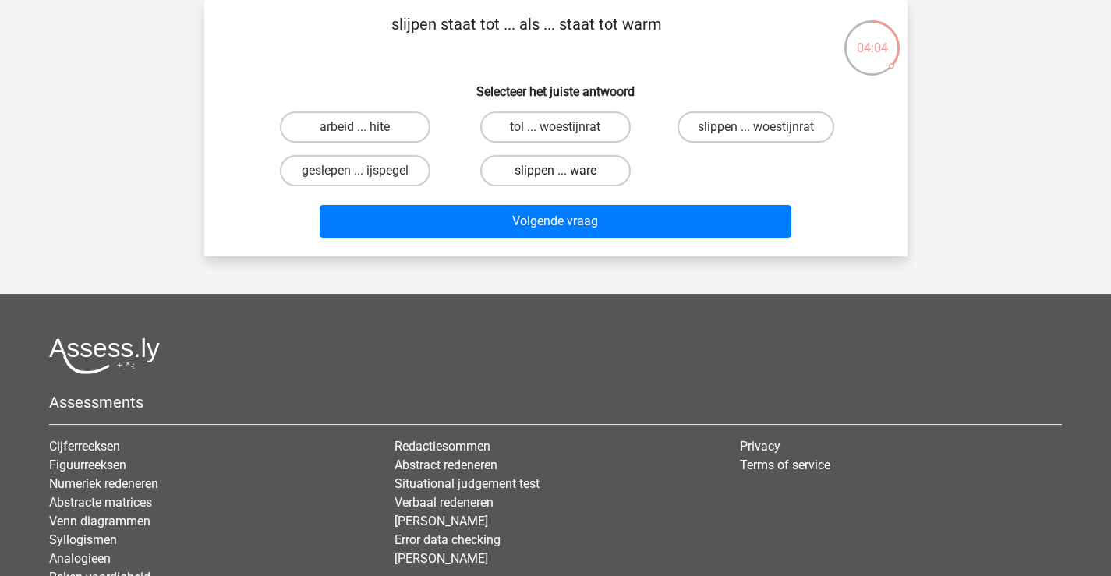
click at [601, 175] on label "slippen ... ware" at bounding box center [555, 170] width 150 height 31
click at [565, 175] on input "slippen ... ware" at bounding box center [560, 176] width 10 height 10
radio input "true"
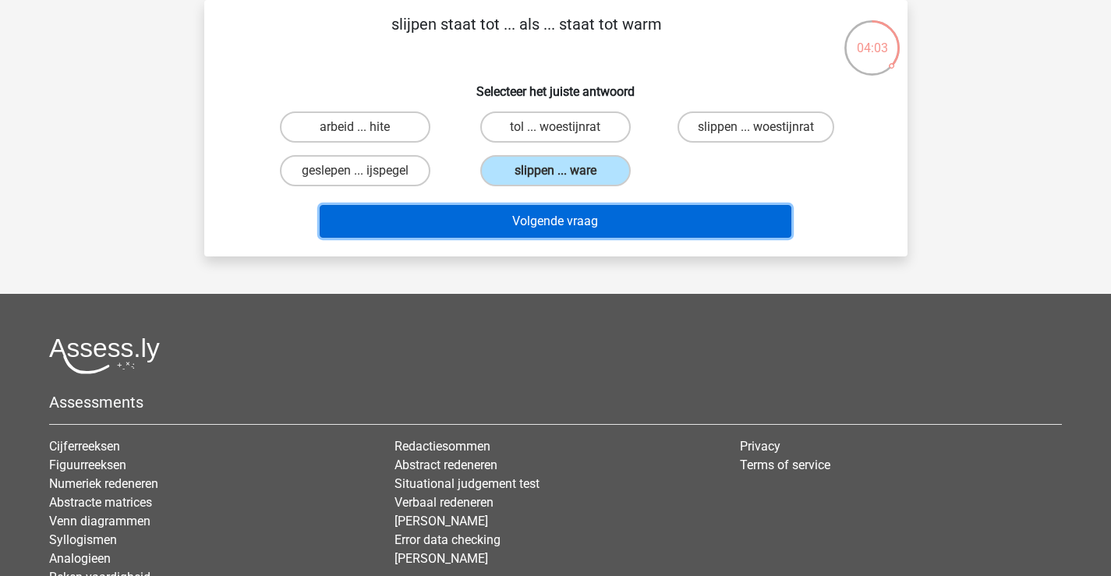
click at [624, 215] on button "Volgende vraag" at bounding box center [556, 221] width 472 height 33
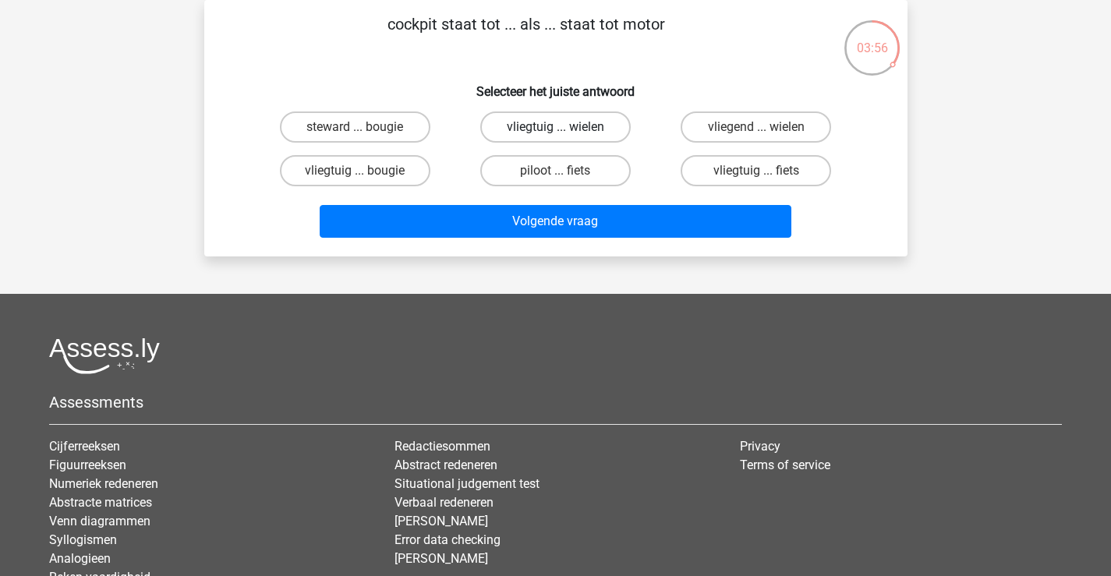
click at [614, 137] on label "vliegtuig ... wielen" at bounding box center [555, 126] width 150 height 31
click at [565, 137] on input "vliegtuig ... wielen" at bounding box center [560, 132] width 10 height 10
radio input "true"
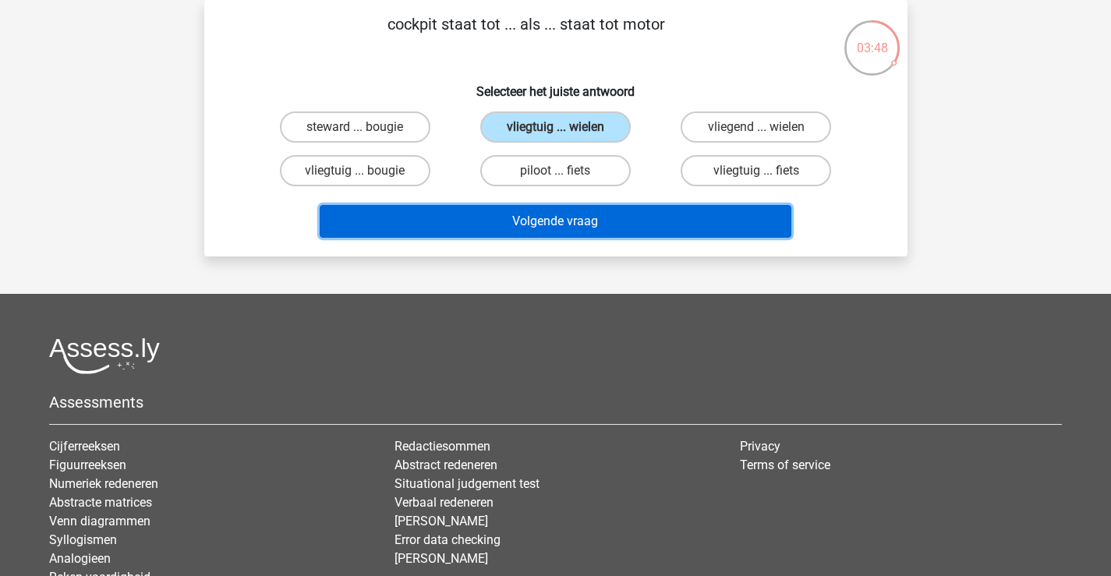
click at [660, 216] on button "Volgende vraag" at bounding box center [556, 221] width 472 height 33
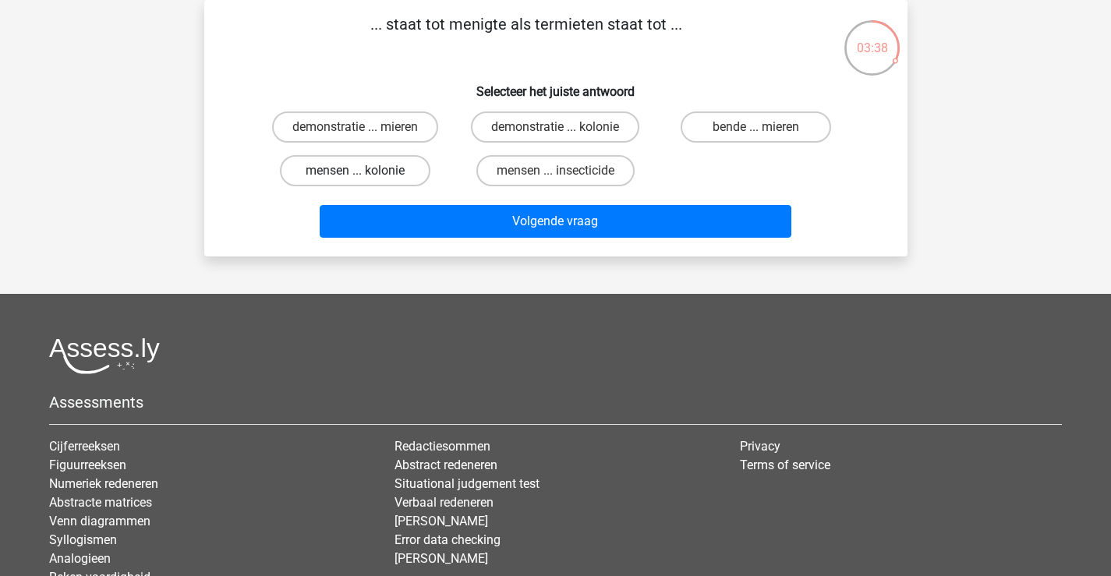
click at [414, 173] on label "mensen ... kolonie" at bounding box center [355, 170] width 150 height 31
click at [365, 173] on input "mensen ... kolonie" at bounding box center [360, 176] width 10 height 10
radio input "true"
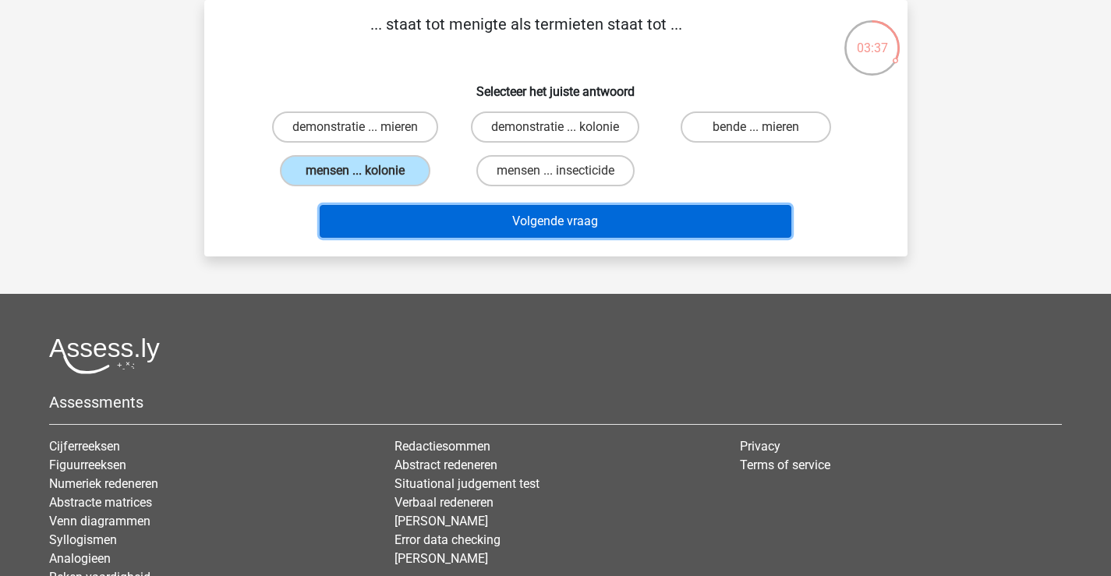
click at [605, 221] on button "Volgende vraag" at bounding box center [556, 221] width 472 height 33
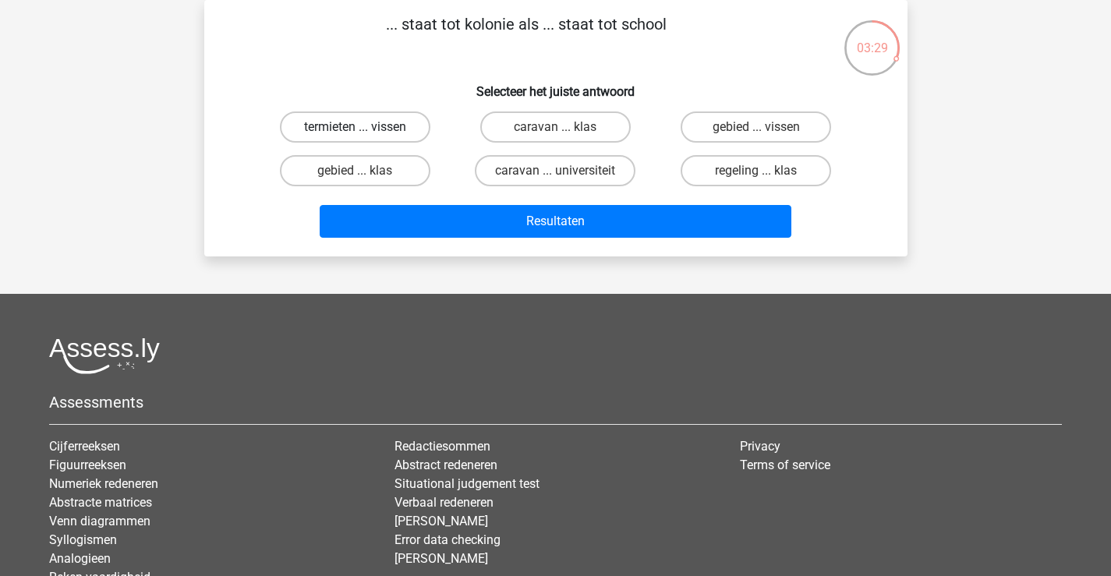
click at [412, 126] on label "termieten ... vissen" at bounding box center [355, 126] width 150 height 31
click at [365, 127] on input "termieten ... vissen" at bounding box center [360, 132] width 10 height 10
radio input "true"
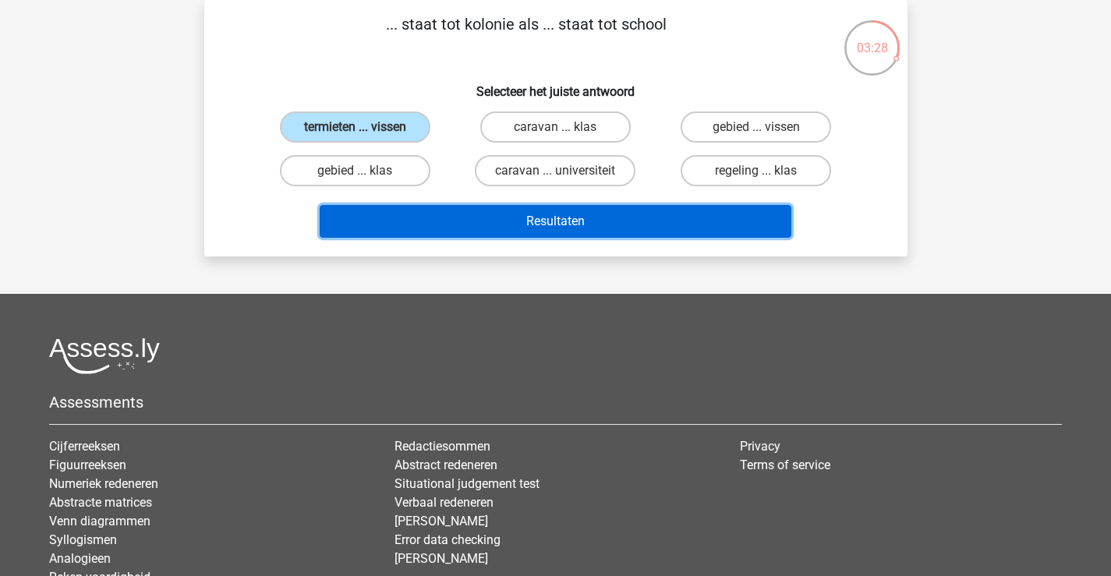
click at [504, 212] on button "Resultaten" at bounding box center [556, 221] width 472 height 33
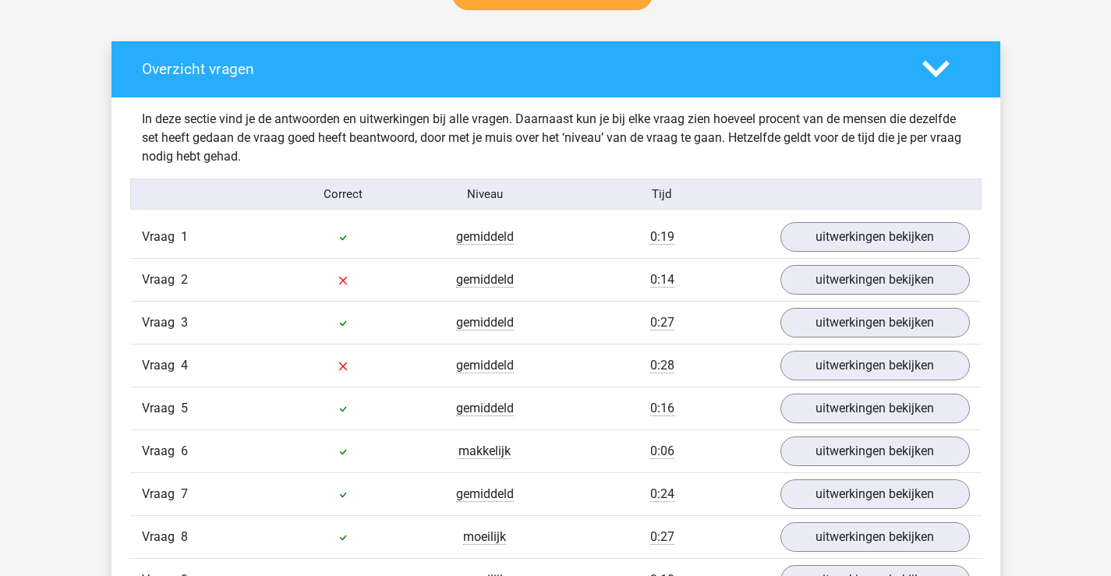
scroll to position [935, 0]
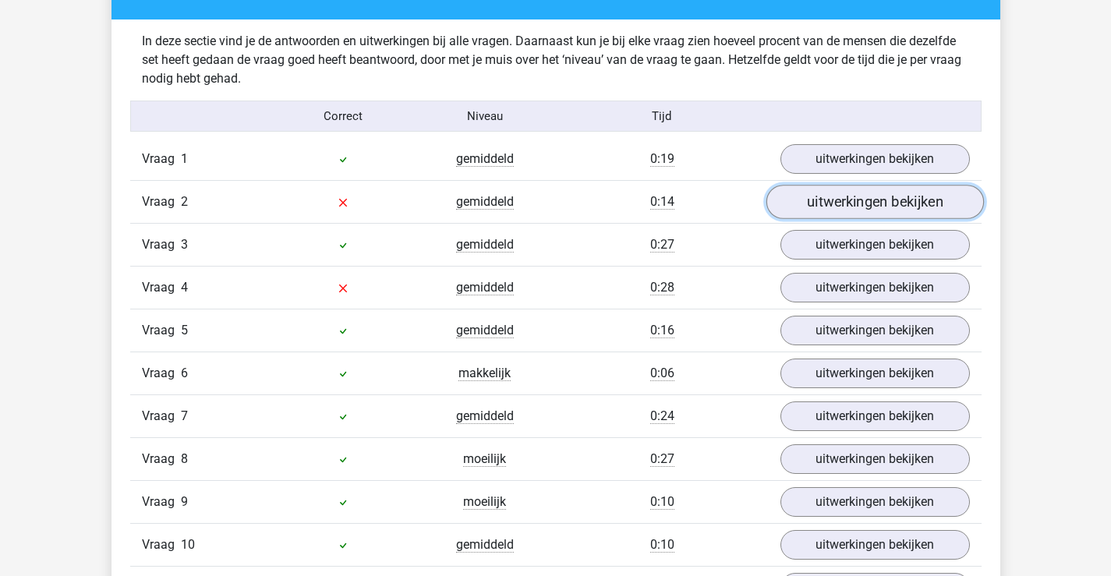
click at [846, 203] on link "uitwerkingen bekijken" at bounding box center [873, 202] width 217 height 34
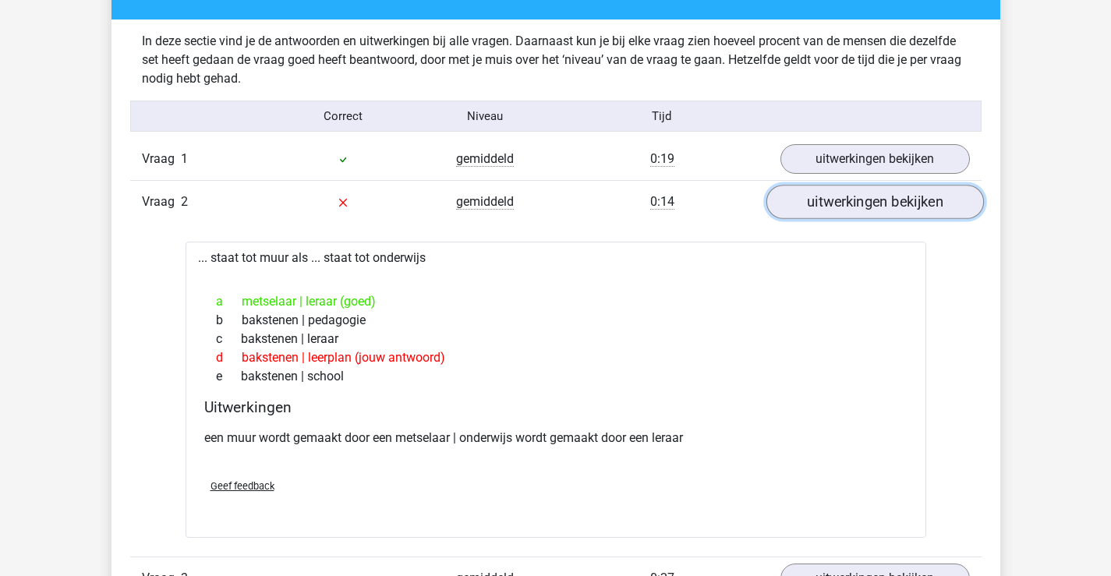
click at [827, 198] on link "uitwerkingen bekijken" at bounding box center [873, 202] width 217 height 34
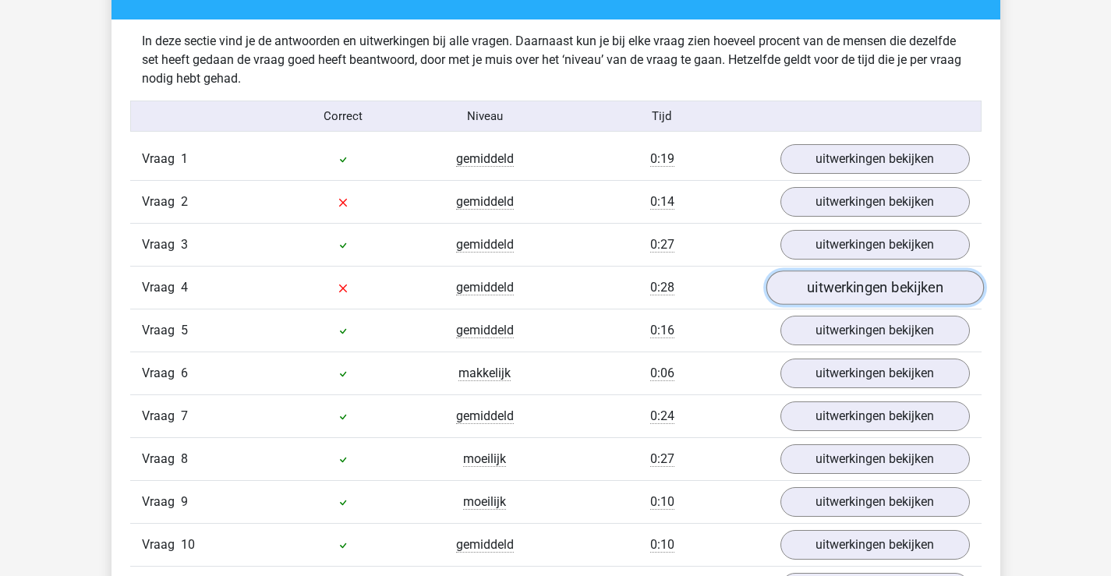
click at [831, 281] on link "uitwerkingen bekijken" at bounding box center [873, 287] width 217 height 34
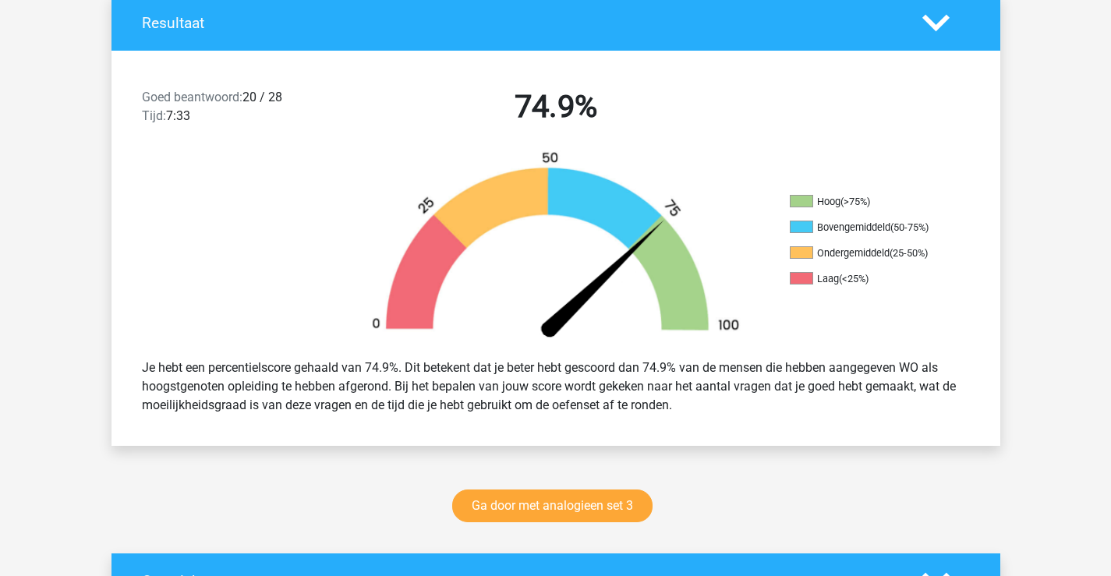
scroll to position [0, 0]
